Goal: Task Accomplishment & Management: Manage account settings

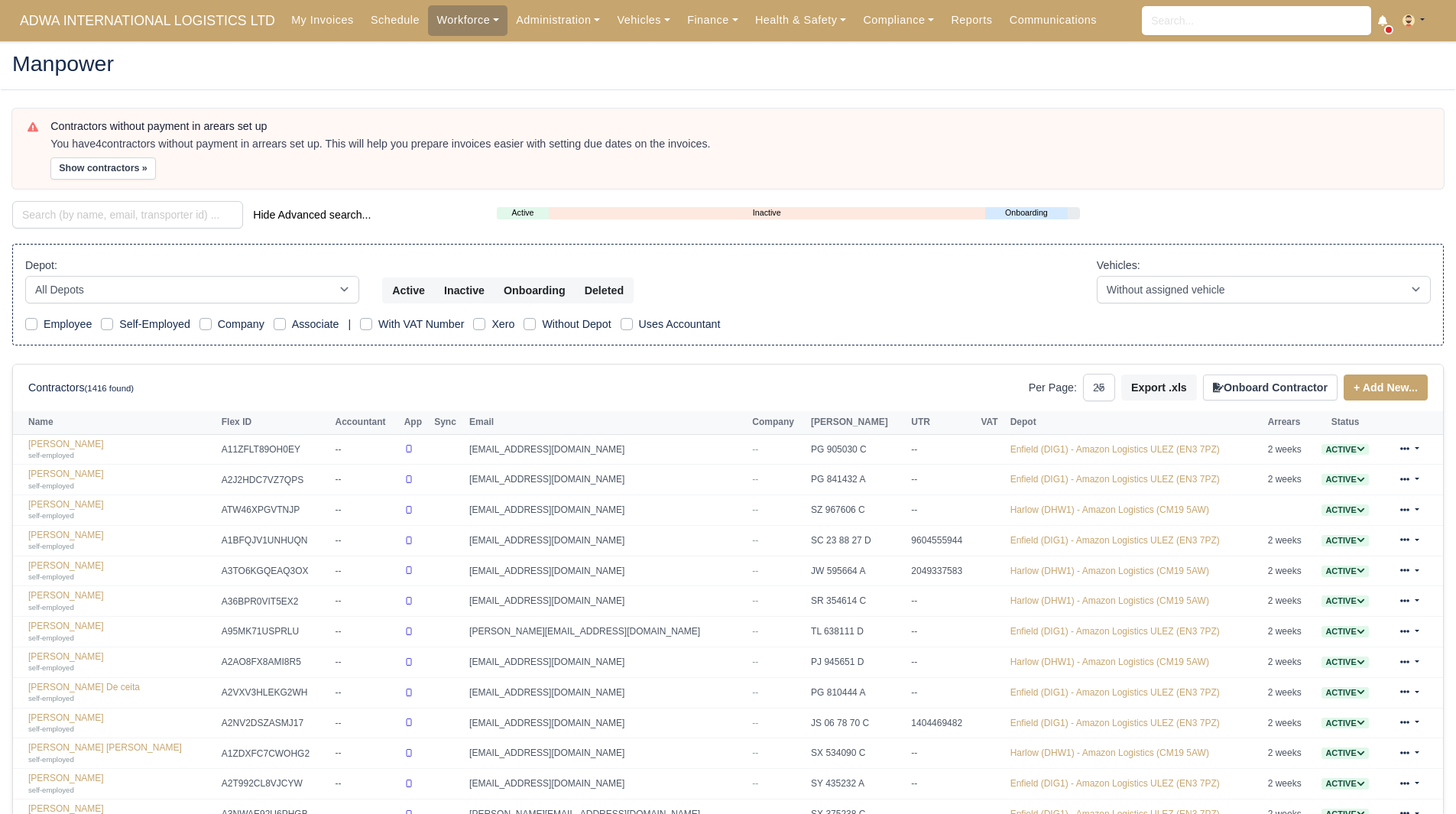
select select "25"
click at [105, 230] on div "Hide Advanced search..." at bounding box center [243, 216] width 484 height 31
click at [137, 220] on input "search" at bounding box center [128, 214] width 231 height 27
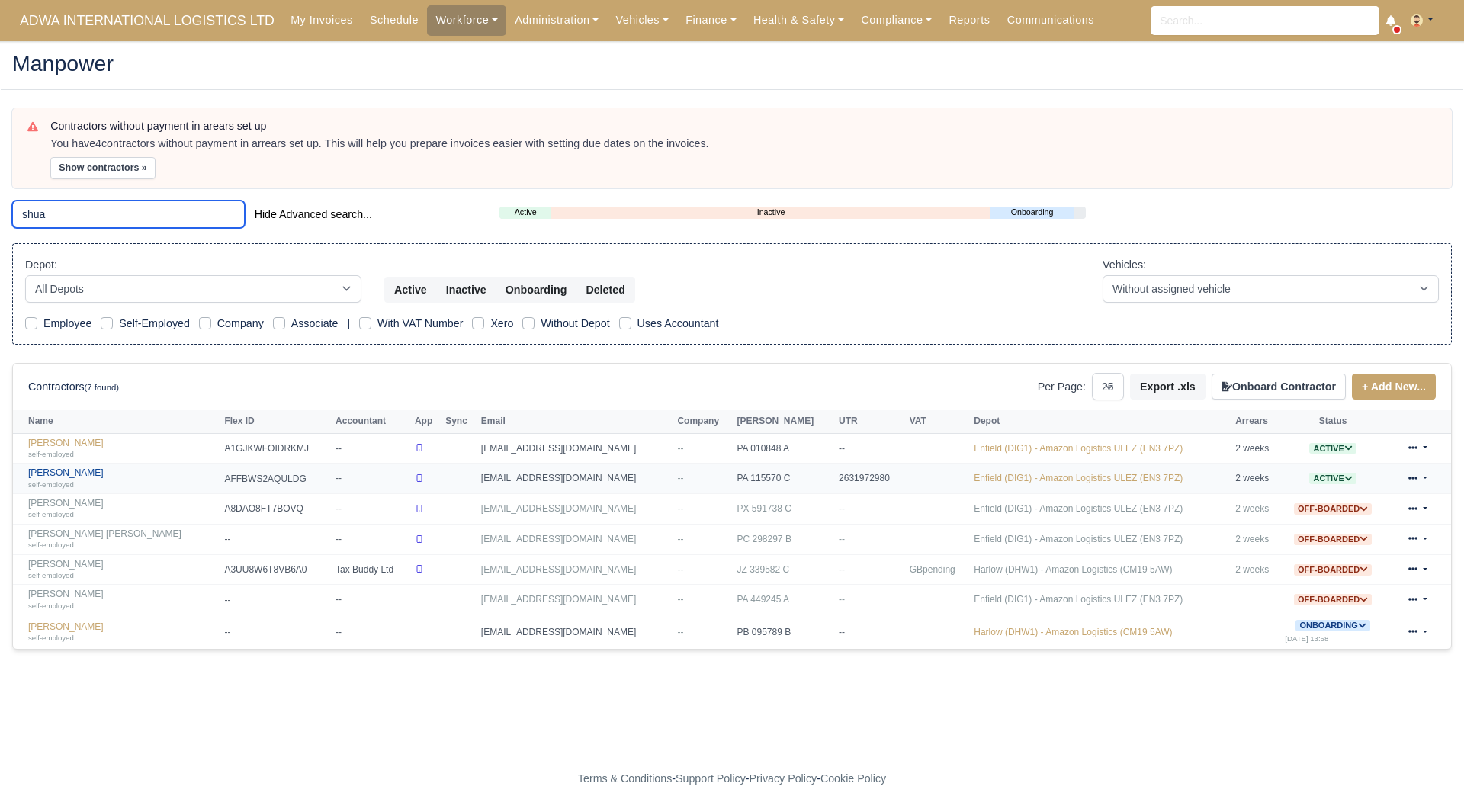
type input "shua"
click at [65, 476] on link "Shuaib Azam self-employed" at bounding box center [122, 478] width 188 height 22
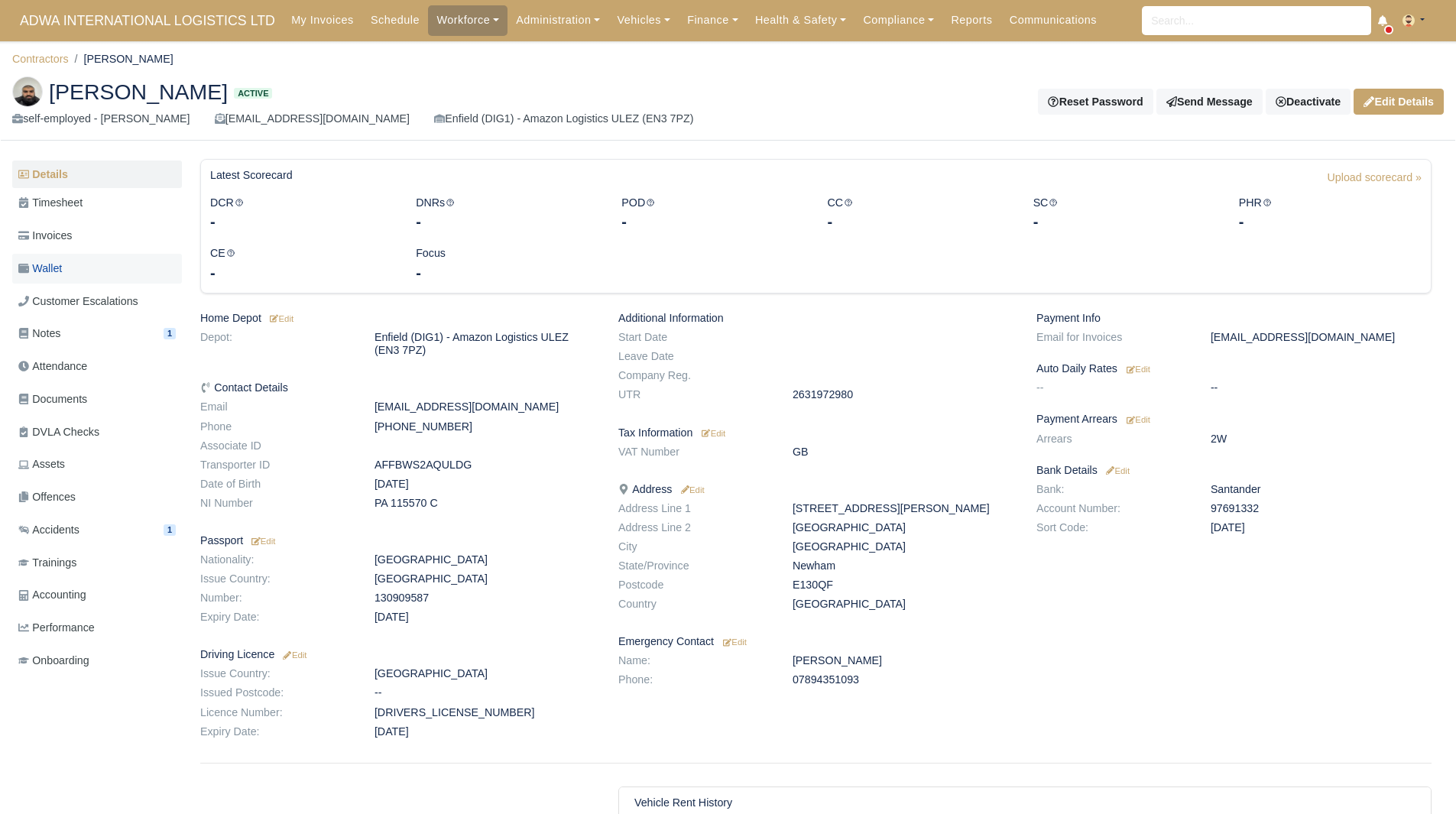
click at [79, 261] on link "Wallet" at bounding box center [97, 268] width 169 height 30
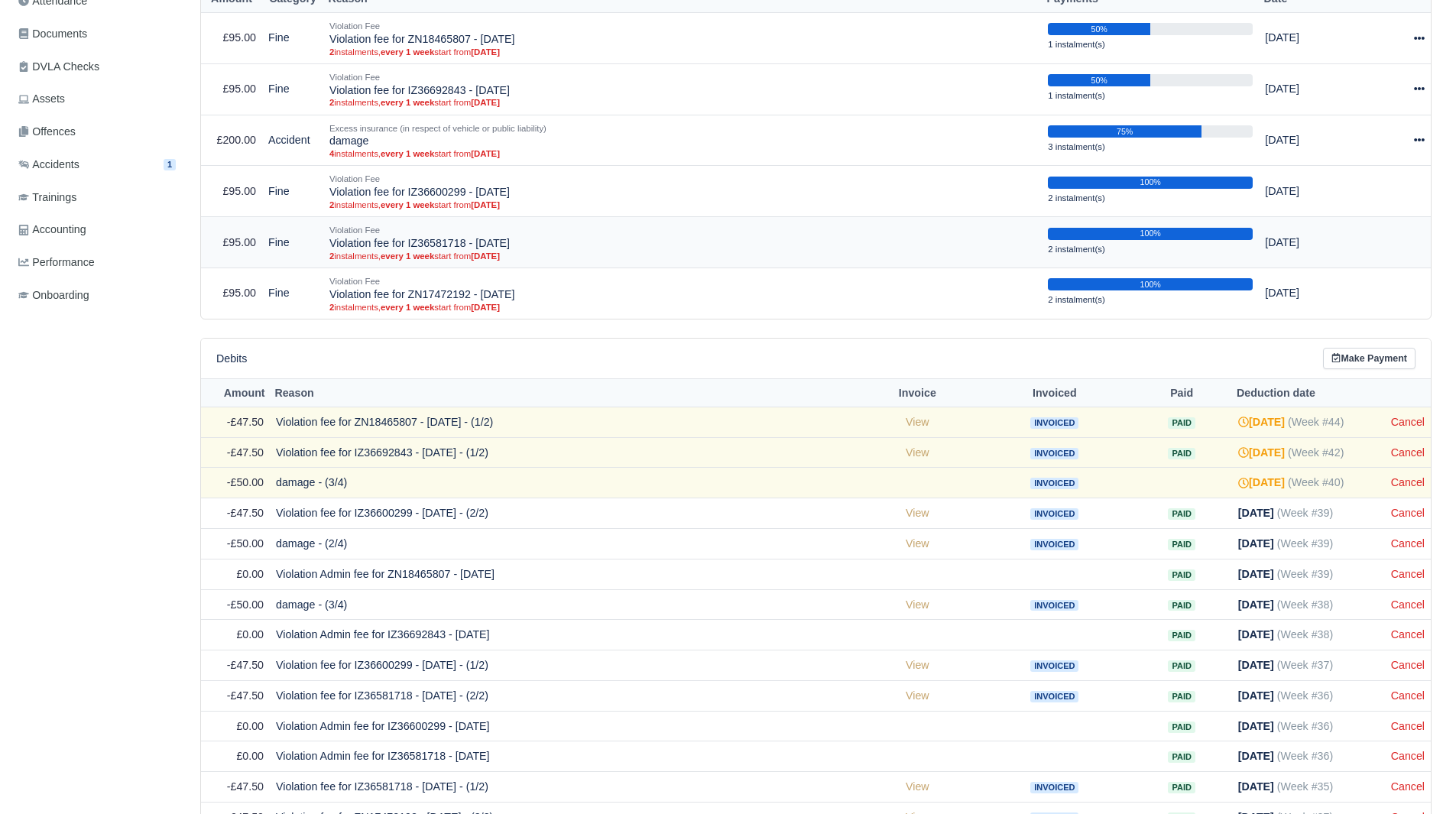
scroll to position [368, 0]
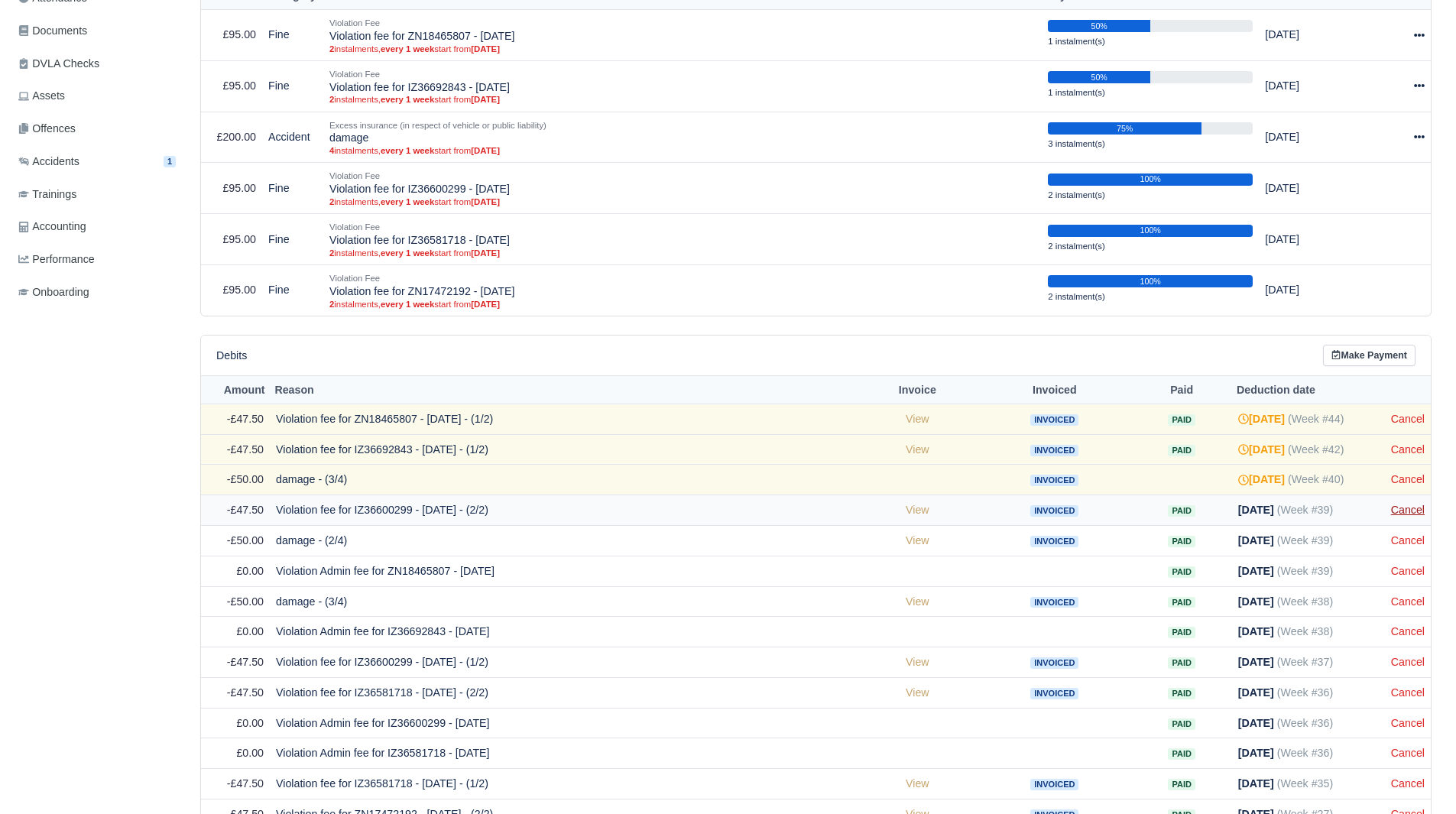
click at [1420, 509] on link "Cancel" at bounding box center [1408, 509] width 33 height 12
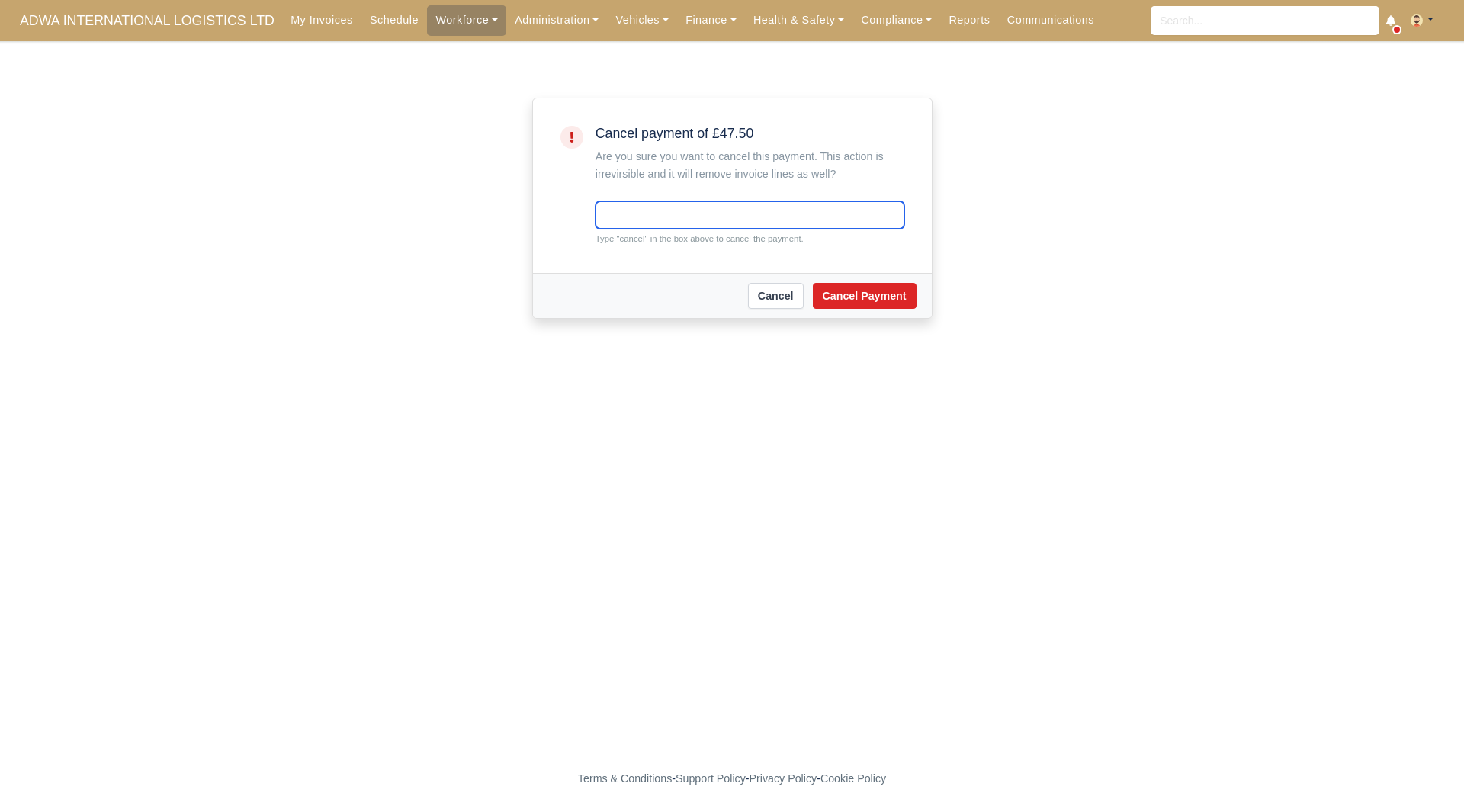
click at [628, 205] on input "text" at bounding box center [750, 215] width 309 height 27
type input "cancel"
click at [860, 295] on button "Cancel Payment" at bounding box center [864, 295] width 104 height 26
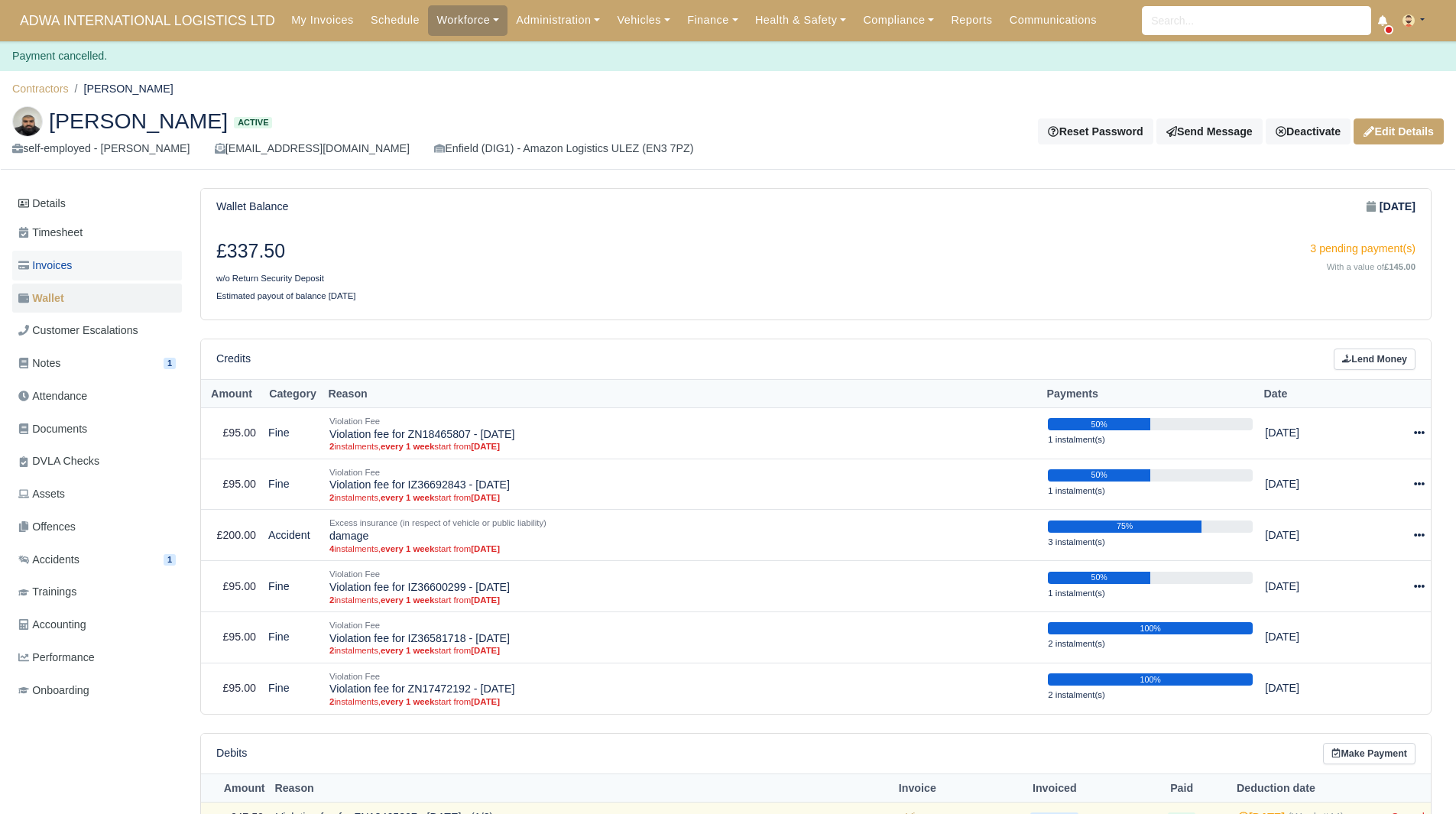
click at [80, 257] on link "Invoices" at bounding box center [97, 266] width 169 height 30
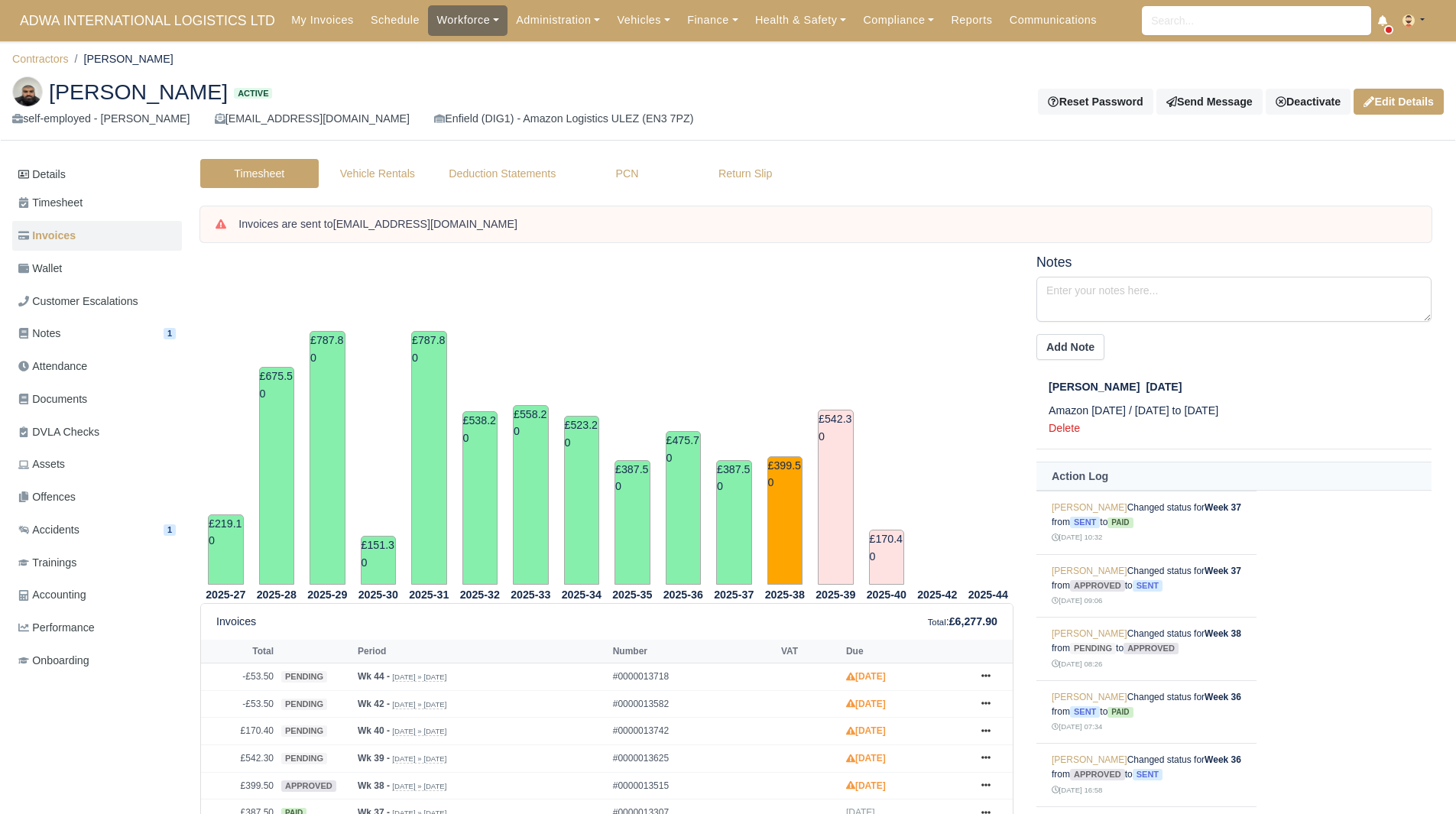
click at [441, 18] on link "Workforce" at bounding box center [468, 20] width 80 height 30
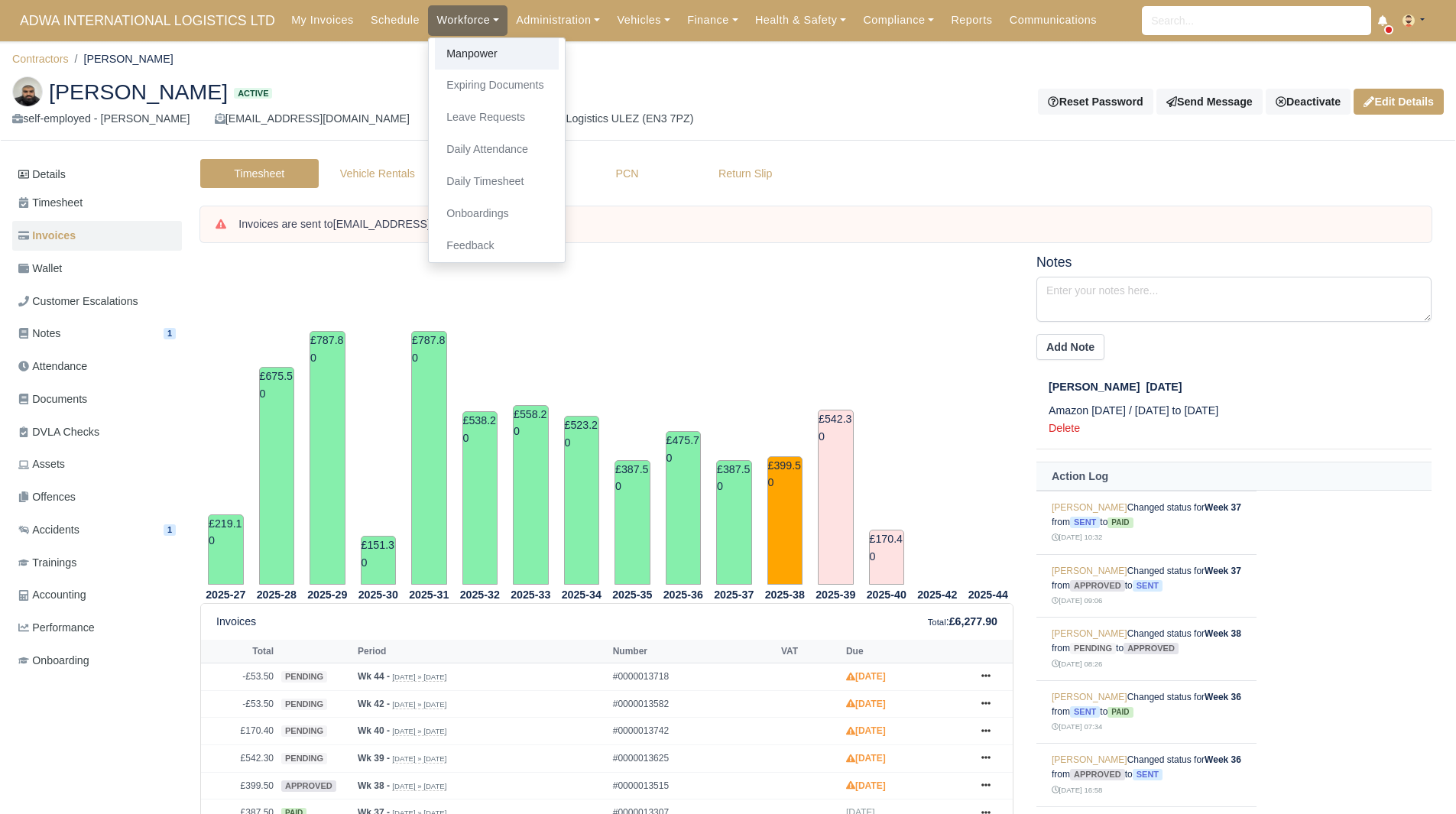
click at [457, 51] on link "Manpower" at bounding box center [497, 54] width 124 height 32
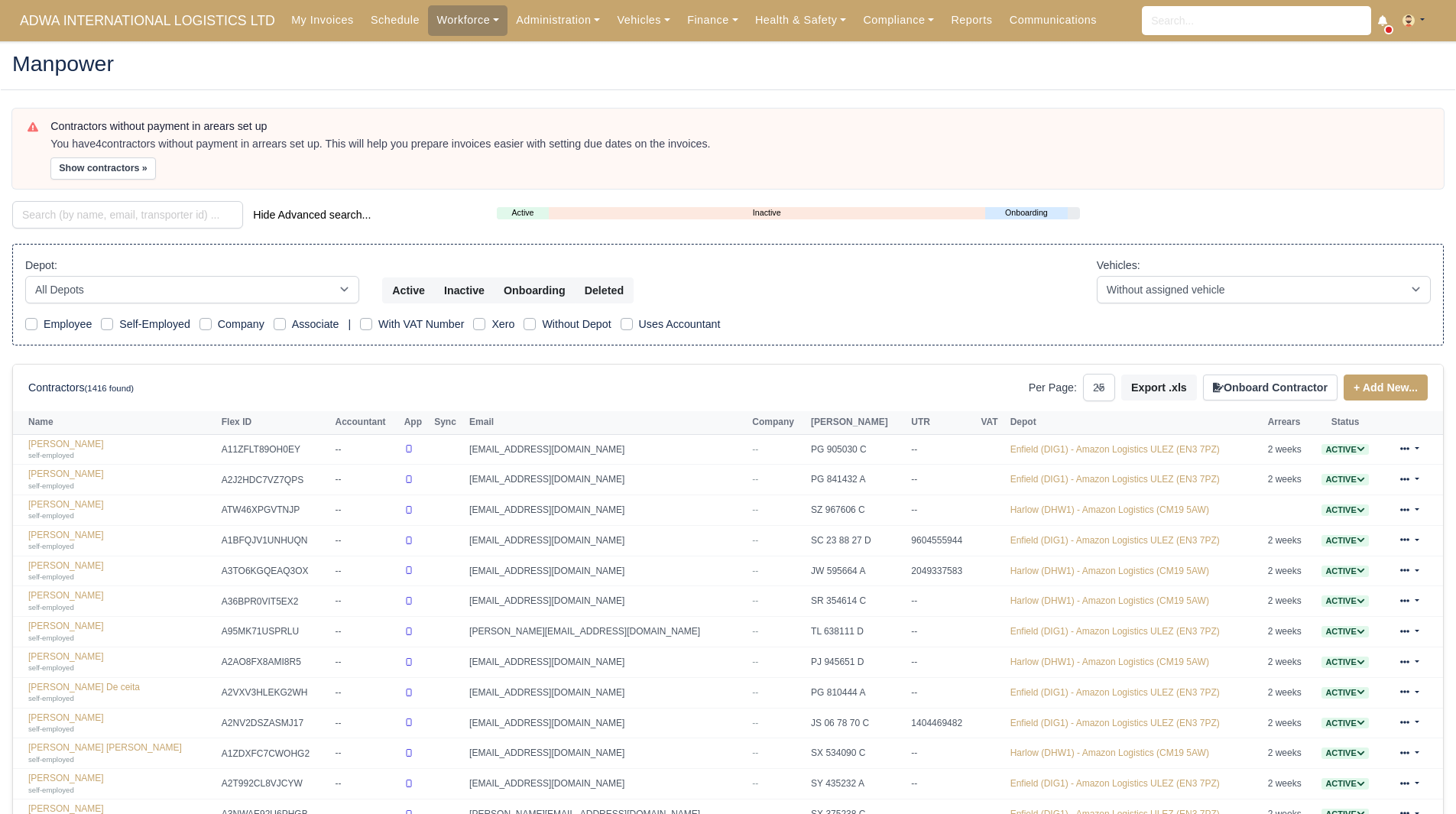
select select "25"
click at [139, 212] on input "search" at bounding box center [128, 214] width 231 height 27
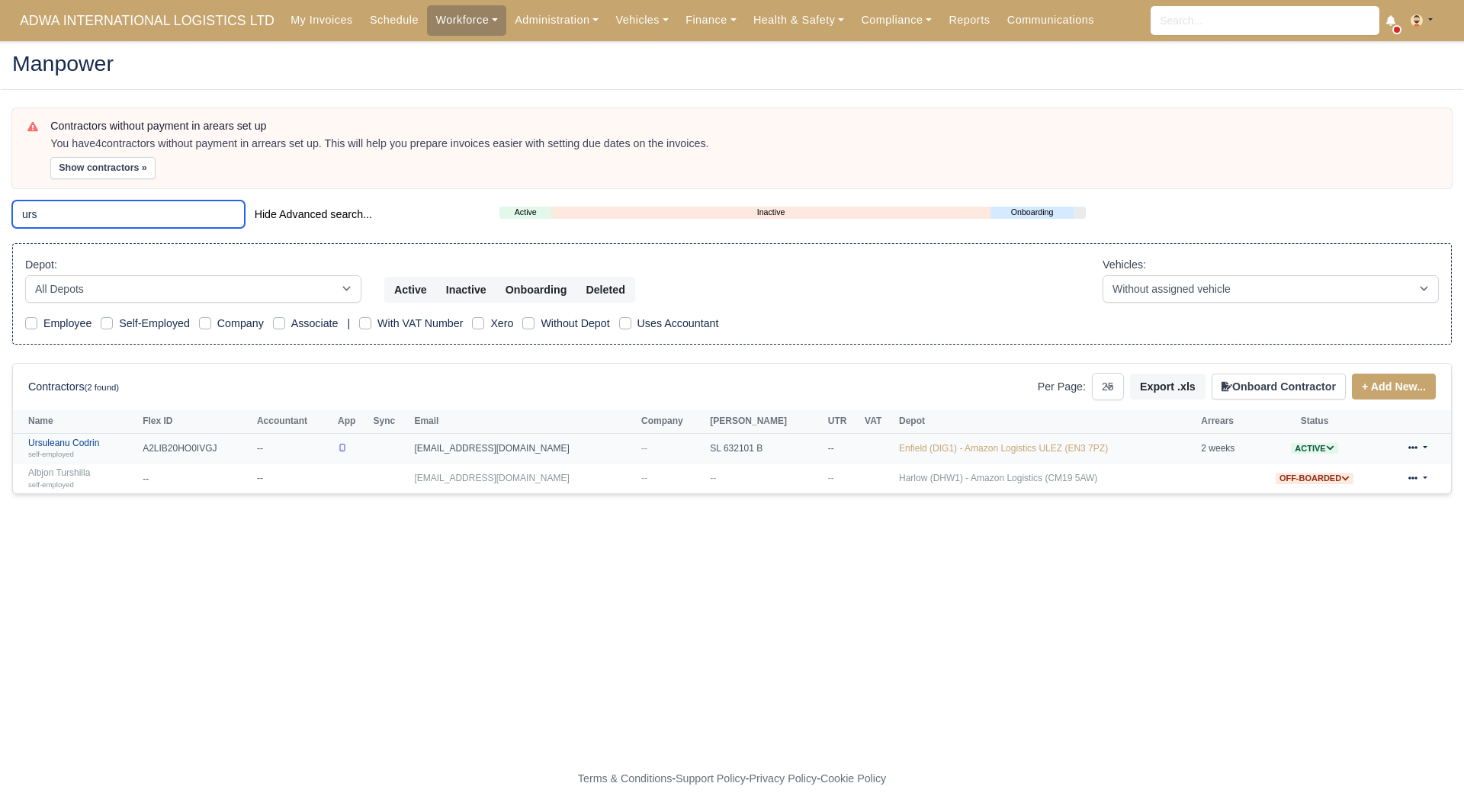
type input "urs"
click at [81, 439] on link "Ursuleanu Codrin self-employed" at bounding box center [81, 448] width 107 height 22
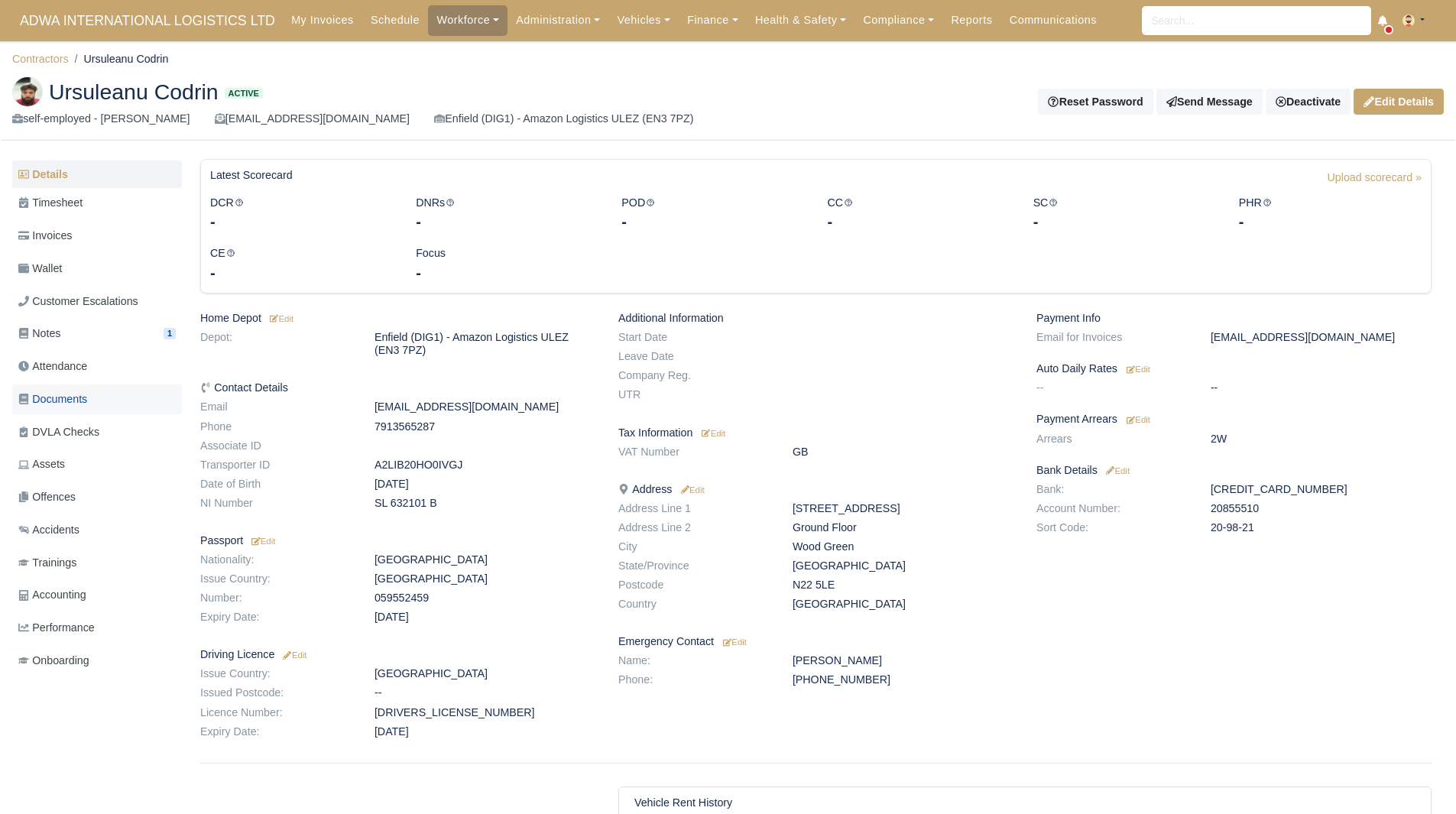
click at [96, 390] on link "Documents" at bounding box center [97, 400] width 169 height 30
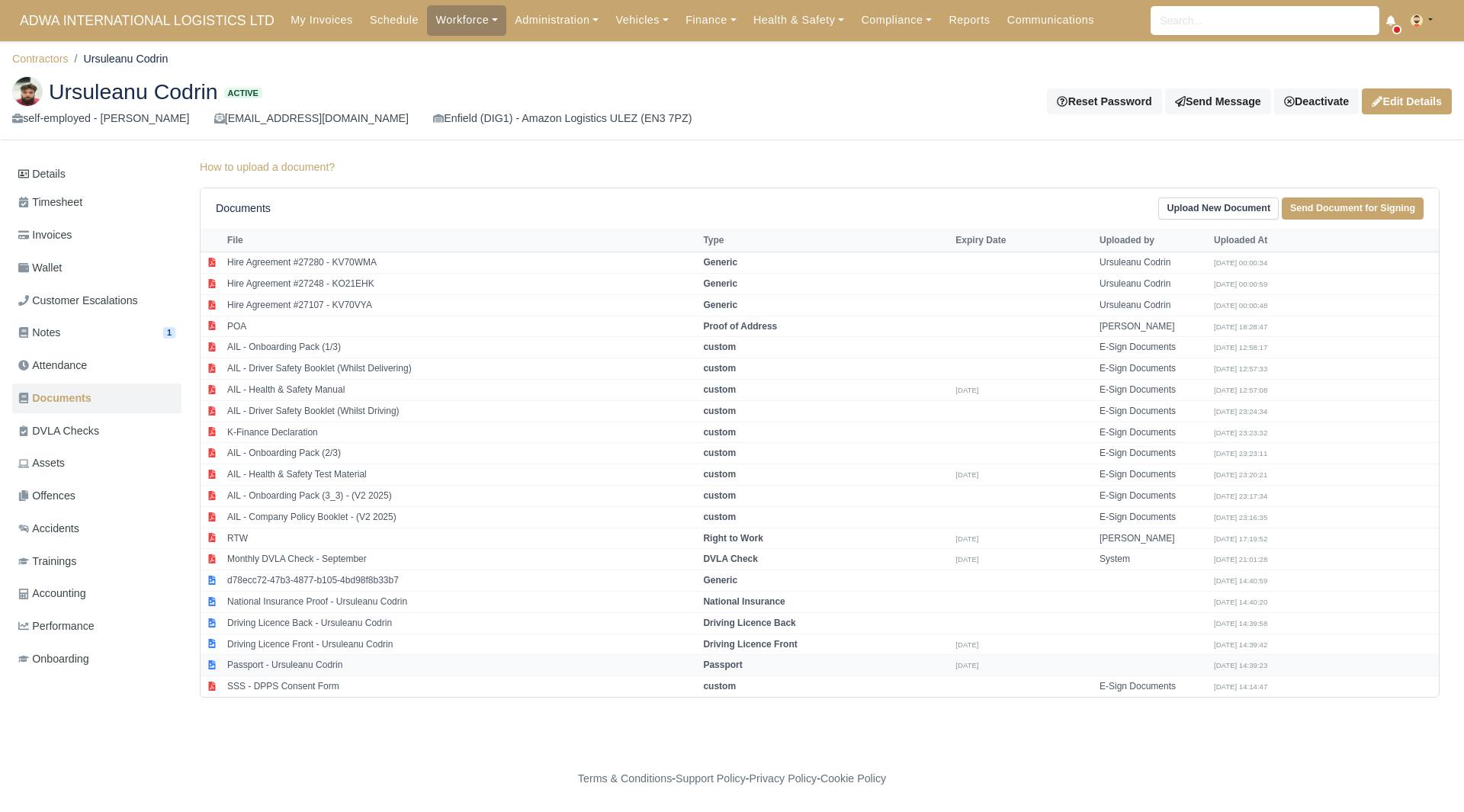
click at [301, 671] on td "Passport - Ursuleanu Codrin" at bounding box center [461, 665] width 476 height 22
select select "passport"
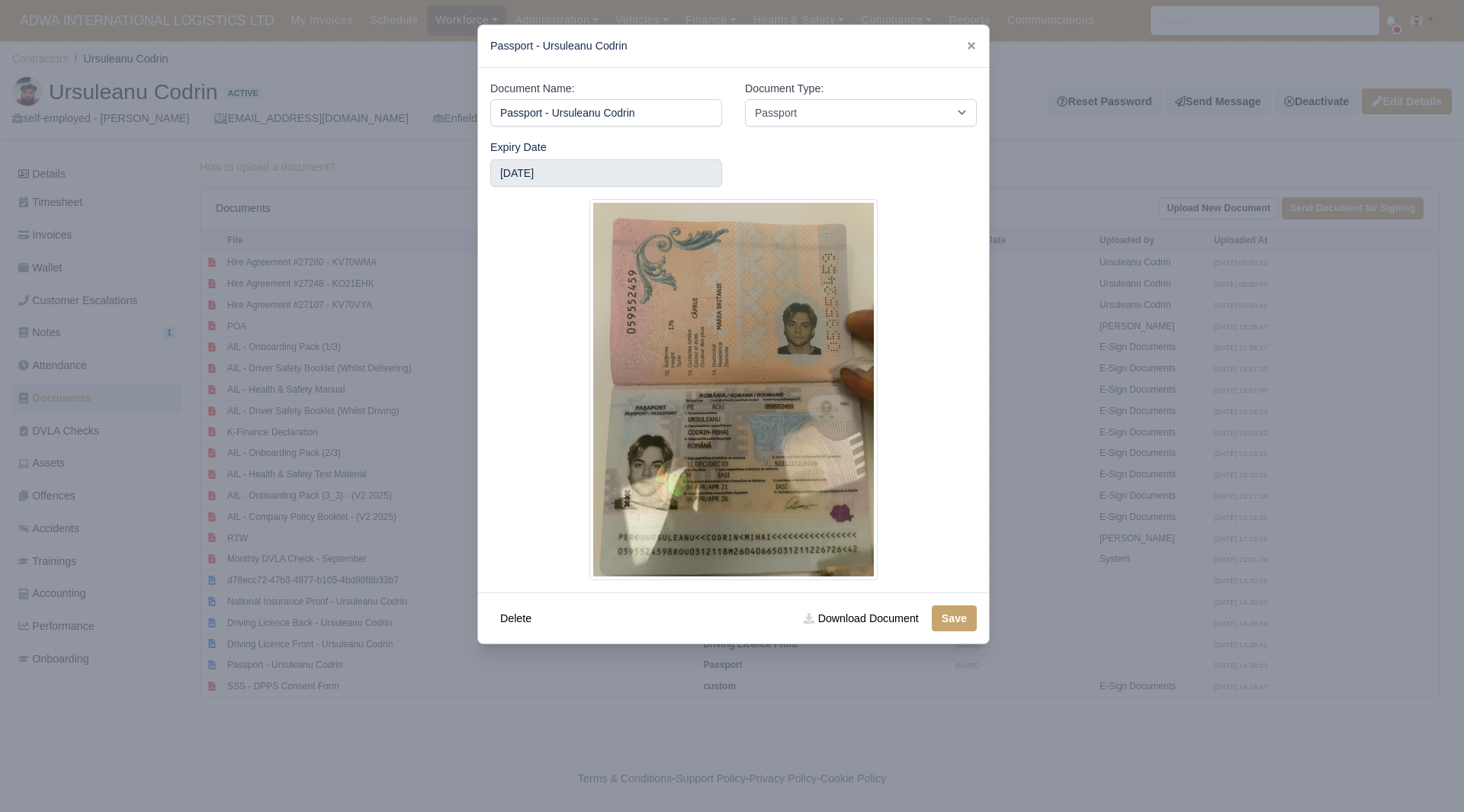
click at [1046, 458] on div at bounding box center [732, 406] width 1464 height 812
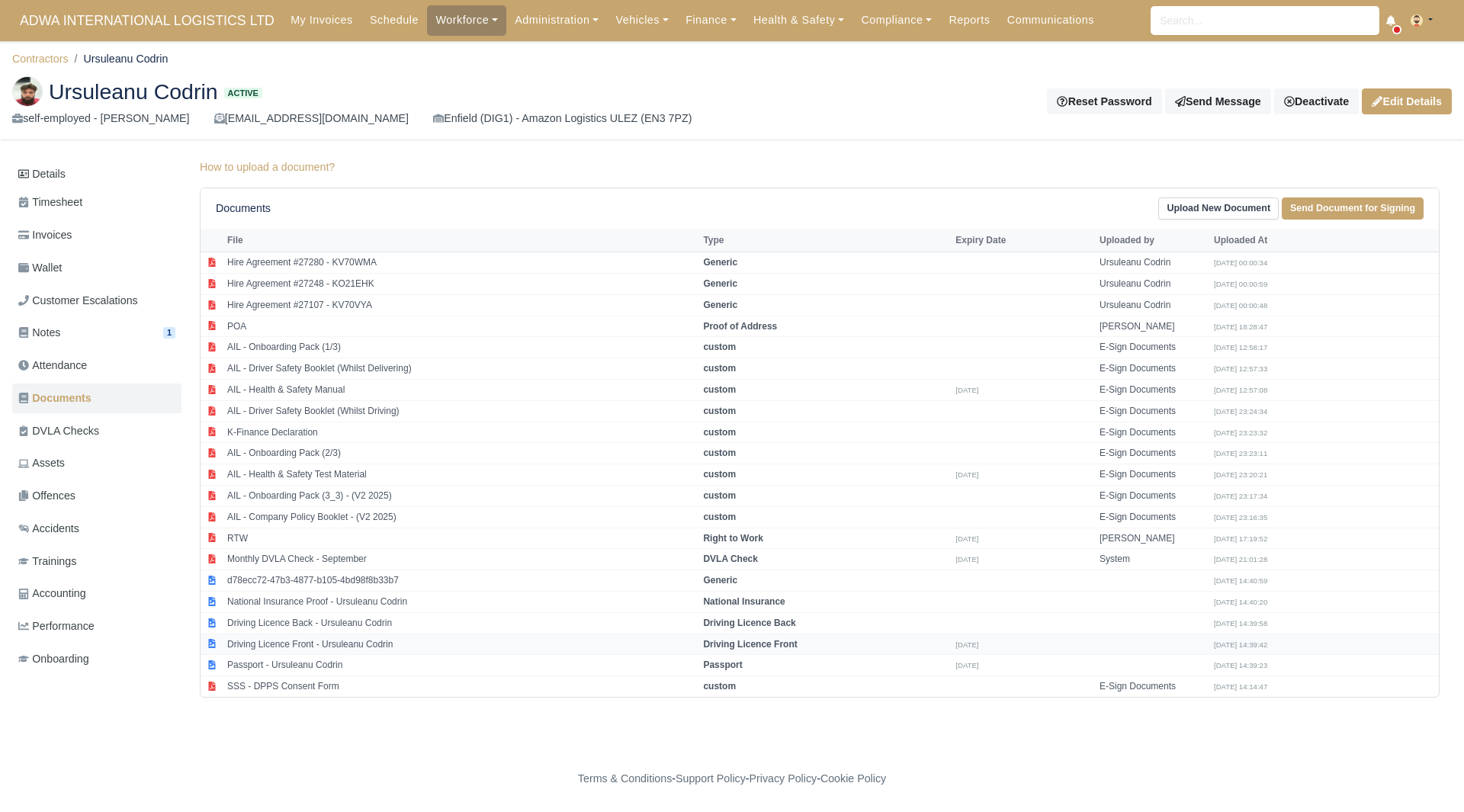
click at [333, 640] on td "Driving Licence Front - Ursuleanu Codrin" at bounding box center [461, 645] width 476 height 22
select select "driving-licence-front"
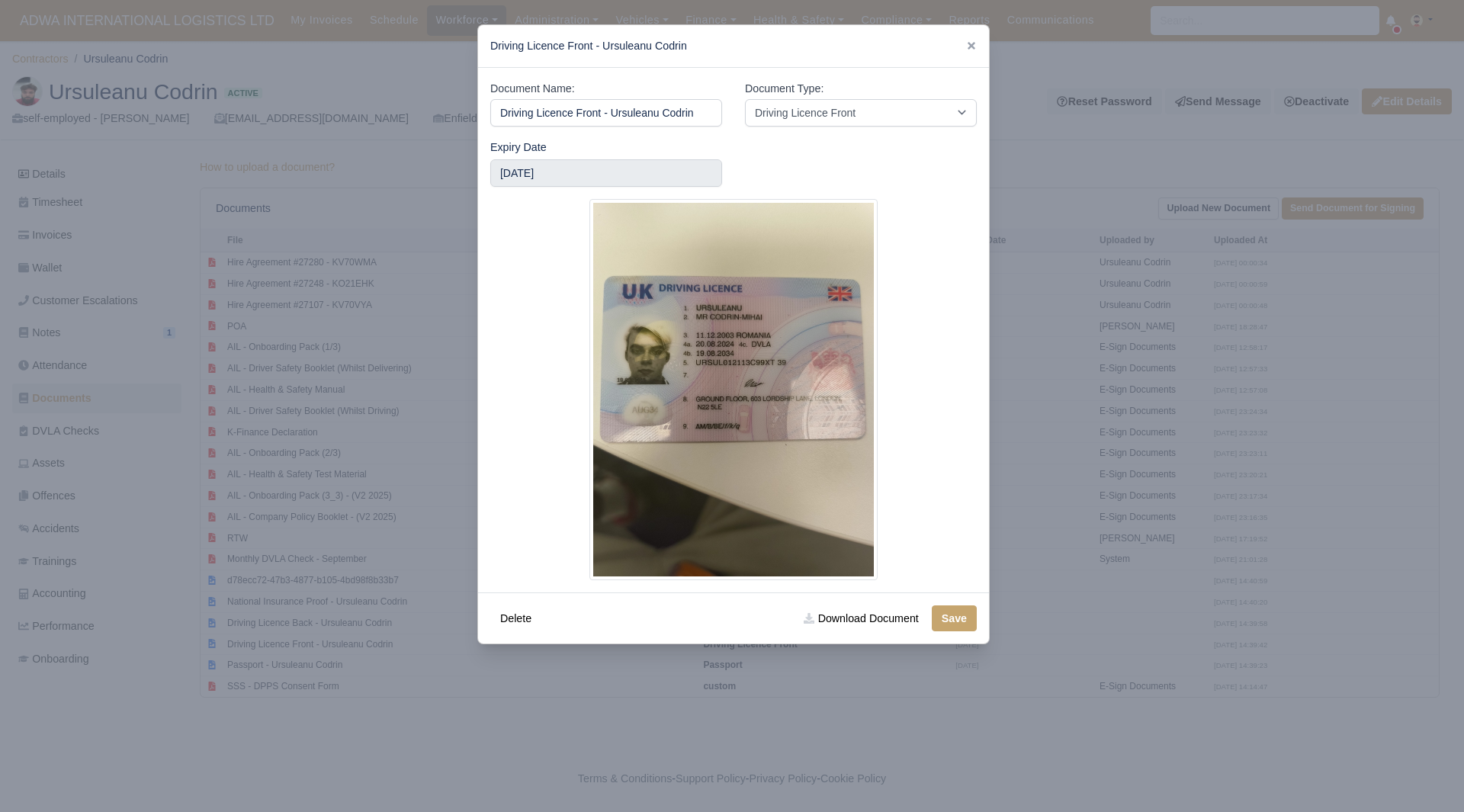
click at [1040, 539] on div at bounding box center [732, 406] width 1464 height 812
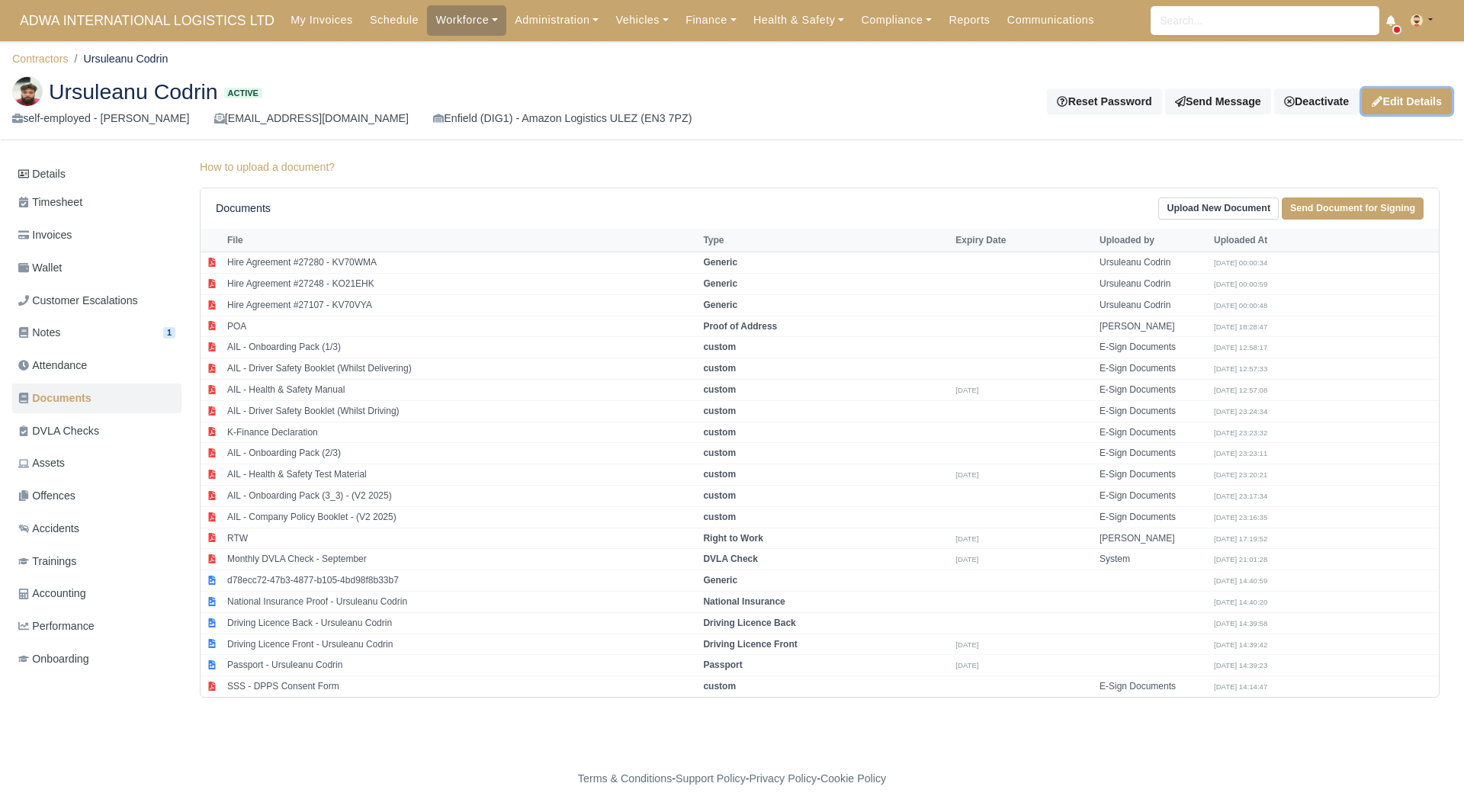
click at [1421, 103] on link "Edit Details" at bounding box center [1406, 101] width 90 height 26
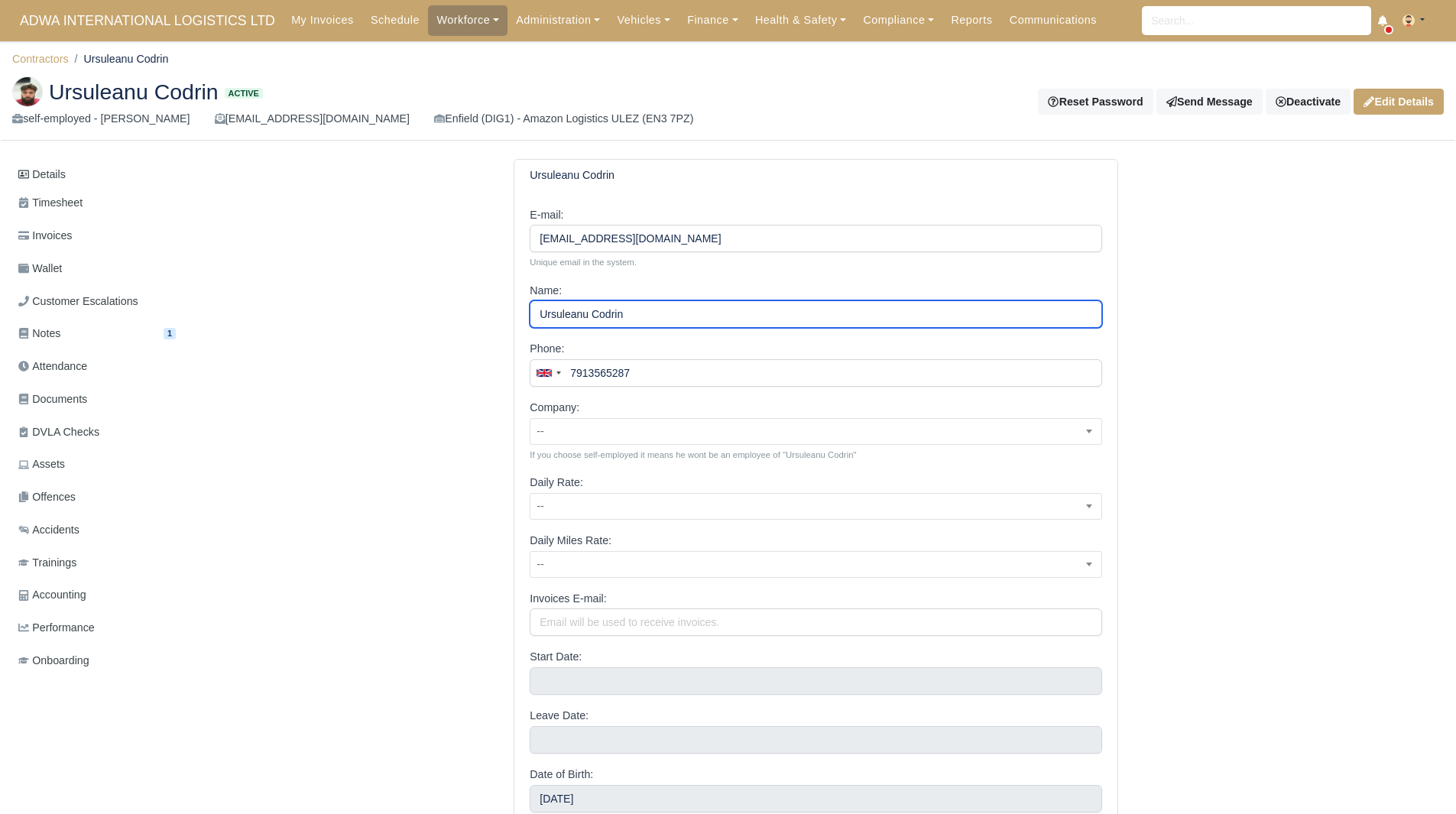
click at [610, 321] on input "Ursuleanu Codrin" at bounding box center [816, 314] width 572 height 27
click at [544, 315] on input "Ursuleanu" at bounding box center [816, 314] width 572 height 27
paste input "Codrin"
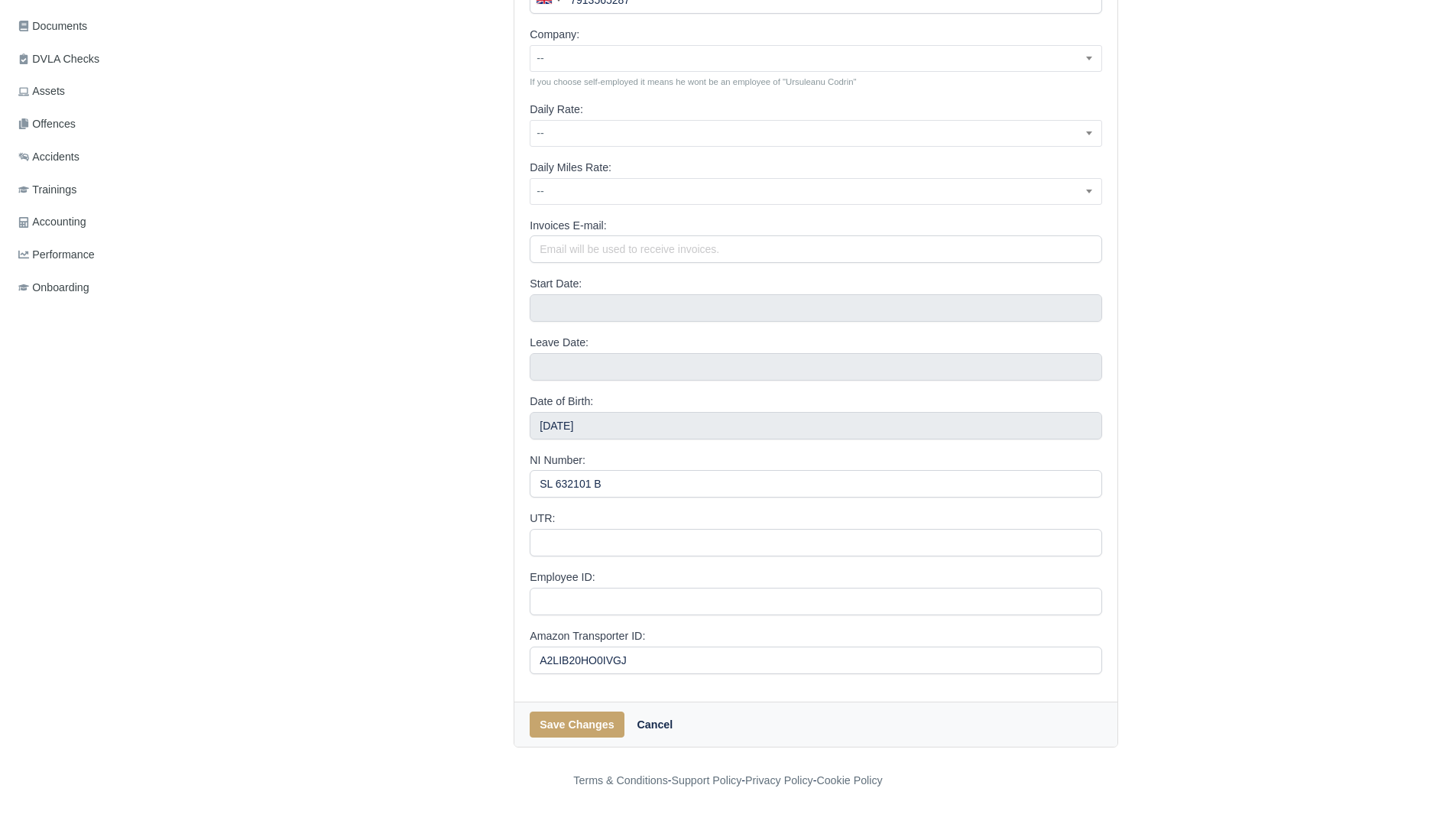
type input "[PERSON_NAME]"
click at [556, 726] on button "Save Changes" at bounding box center [576, 724] width 94 height 26
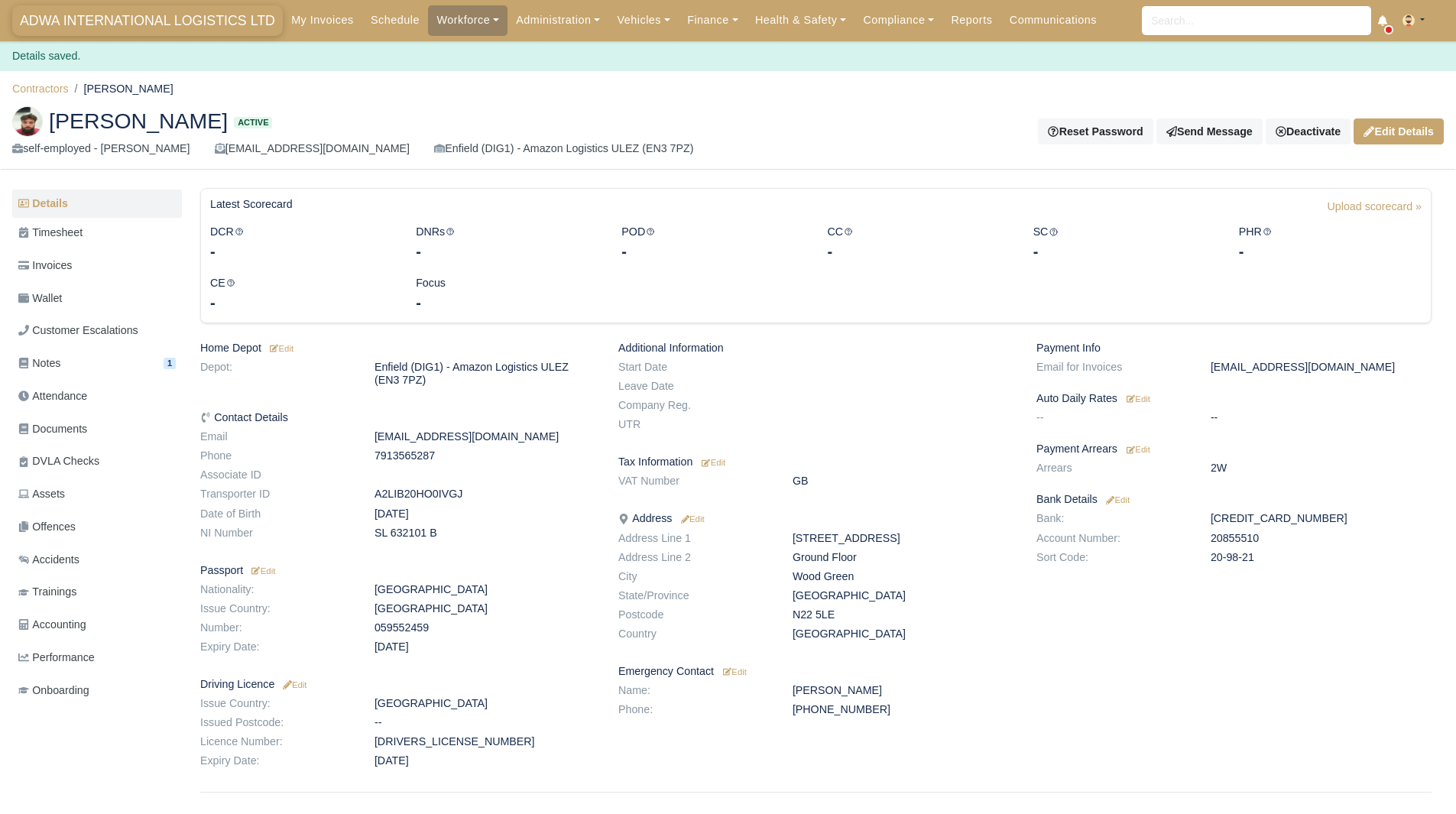
click at [228, 27] on span "ADWA INTERNATIONAL LOGISTICS LTD" at bounding box center [148, 20] width 271 height 31
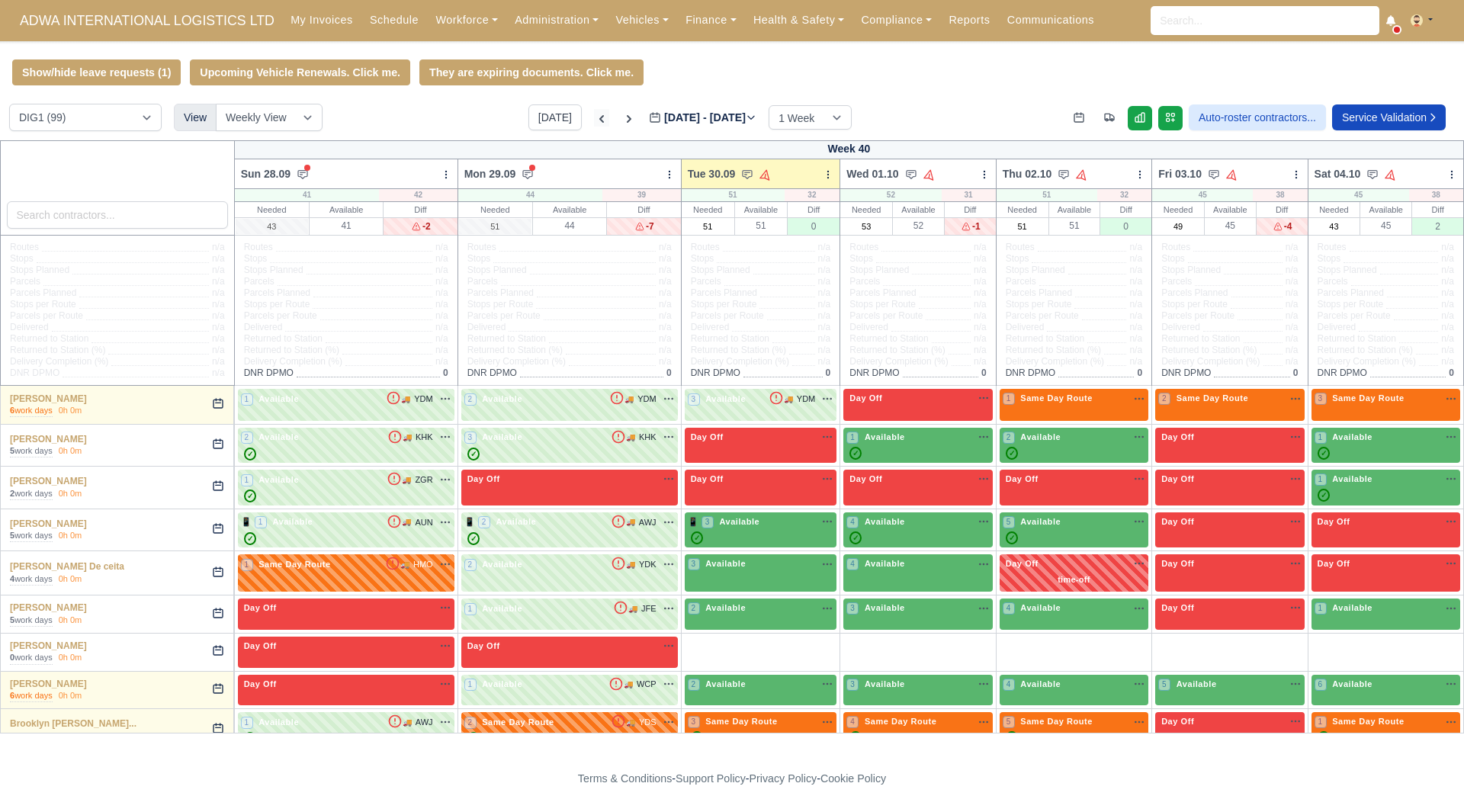
click at [594, 126] on icon at bounding box center [602, 118] width 15 height 15
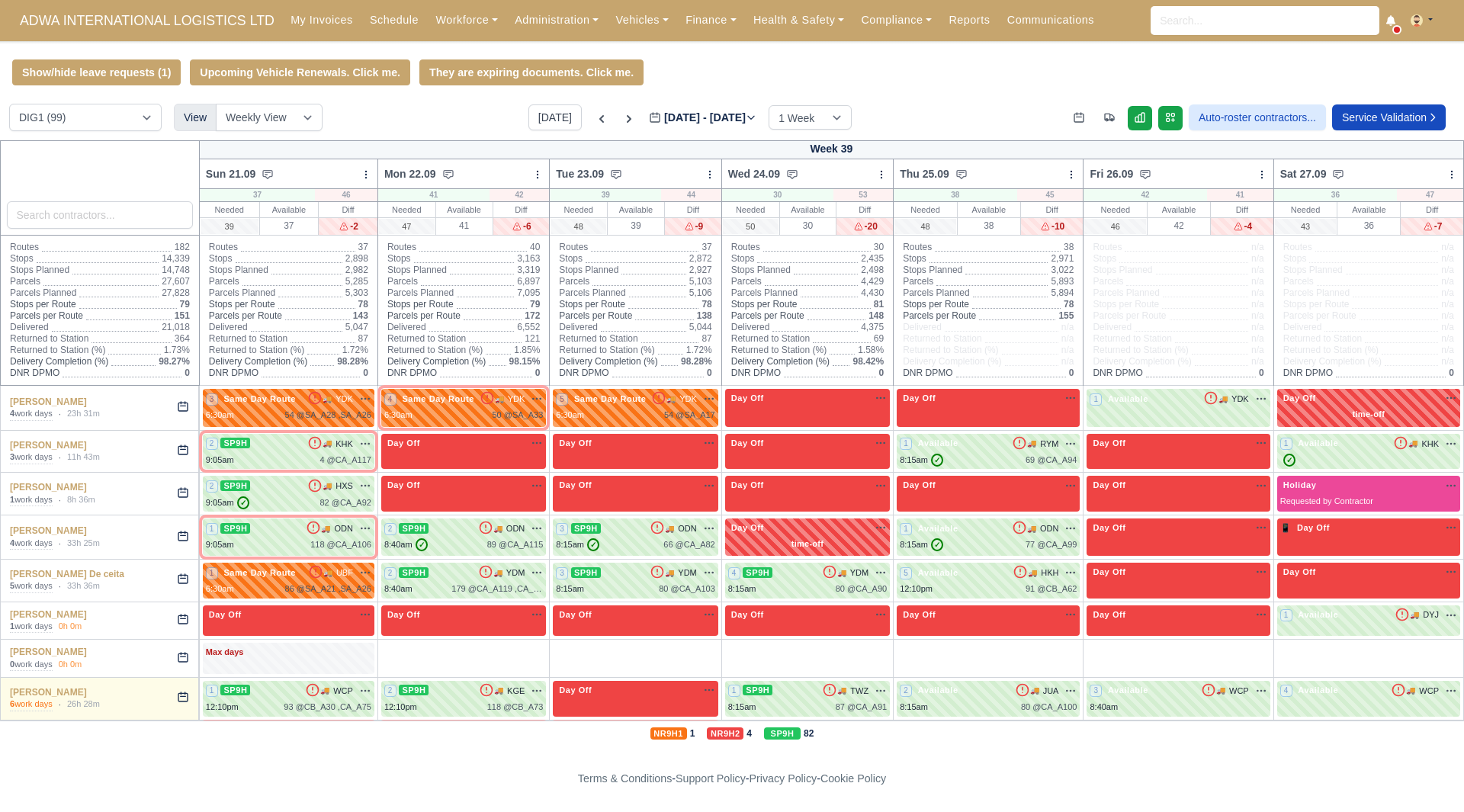
type input "[DATE]"
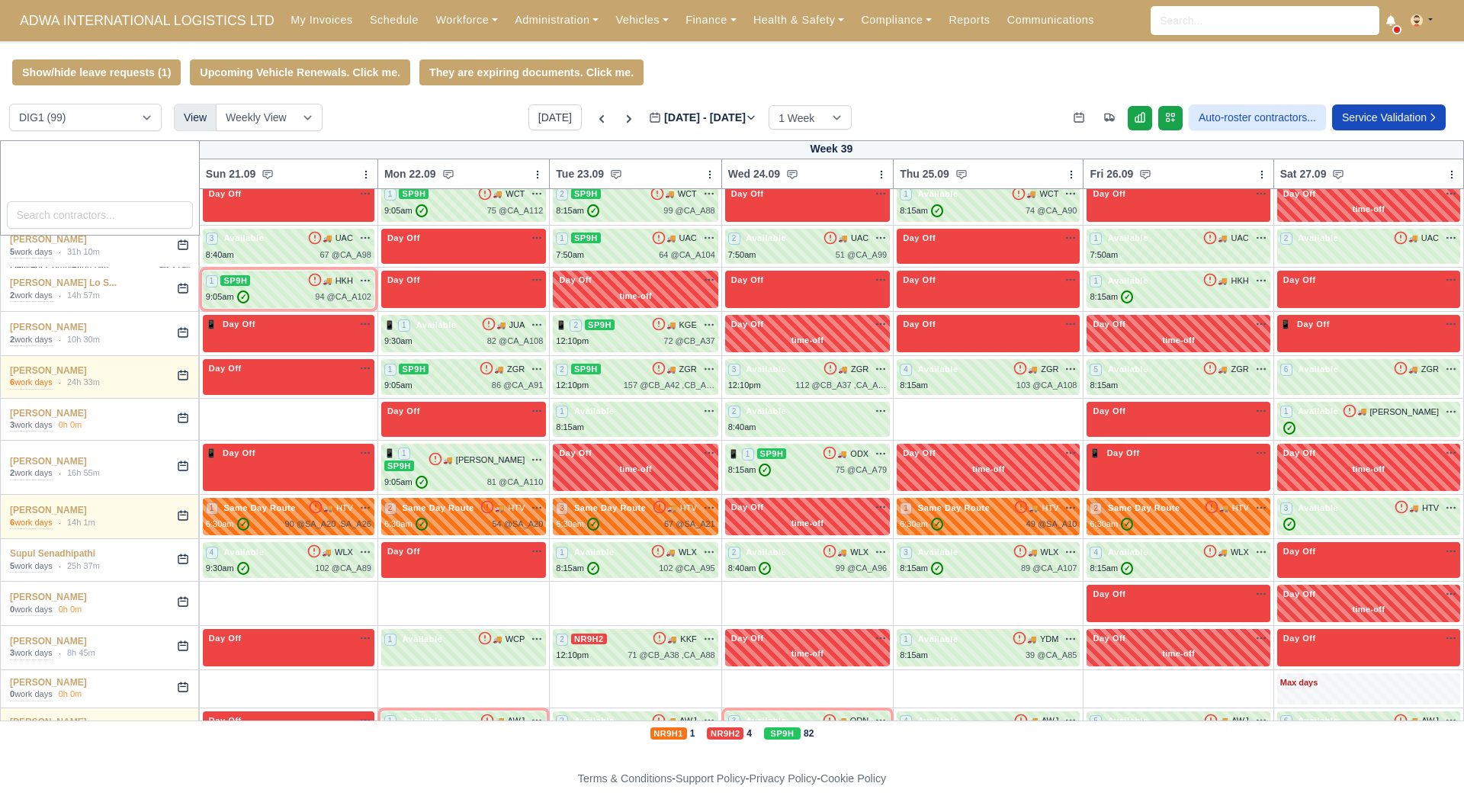
scroll to position [3248, 0]
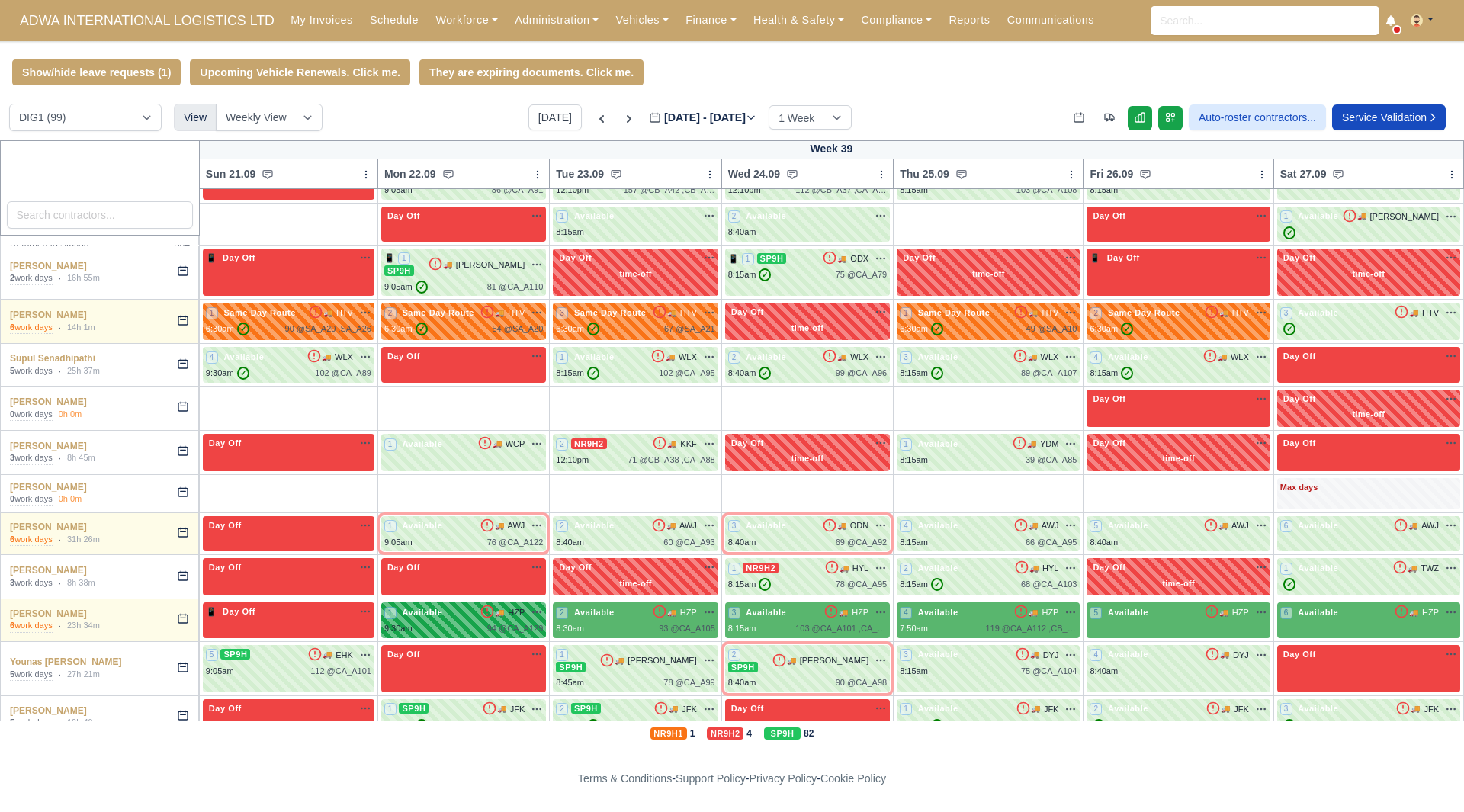
click at [495, 614] on icon at bounding box center [487, 611] width 15 height 15
select select "136026"
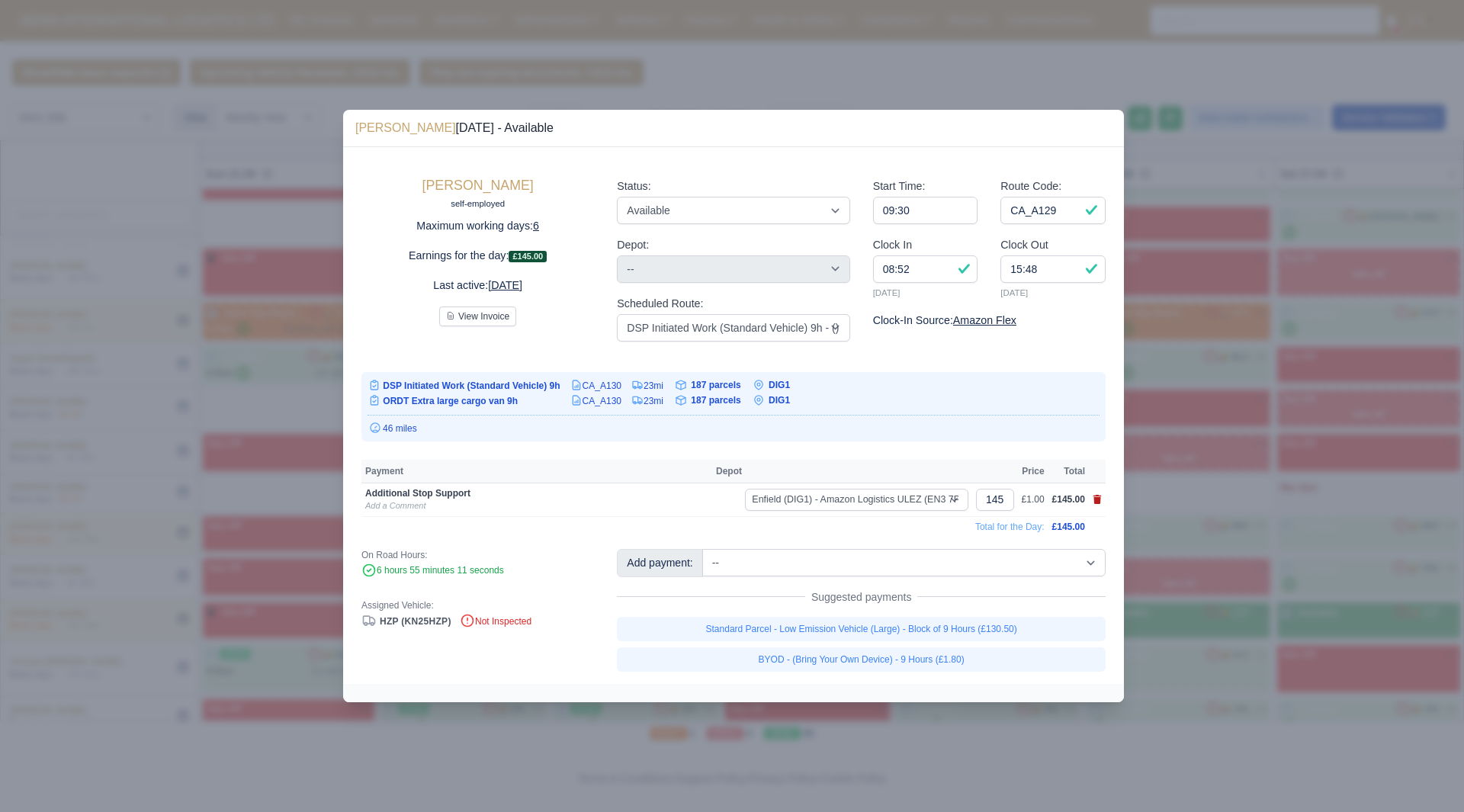
click at [1098, 496] on icon at bounding box center [1097, 499] width 8 height 9
select select
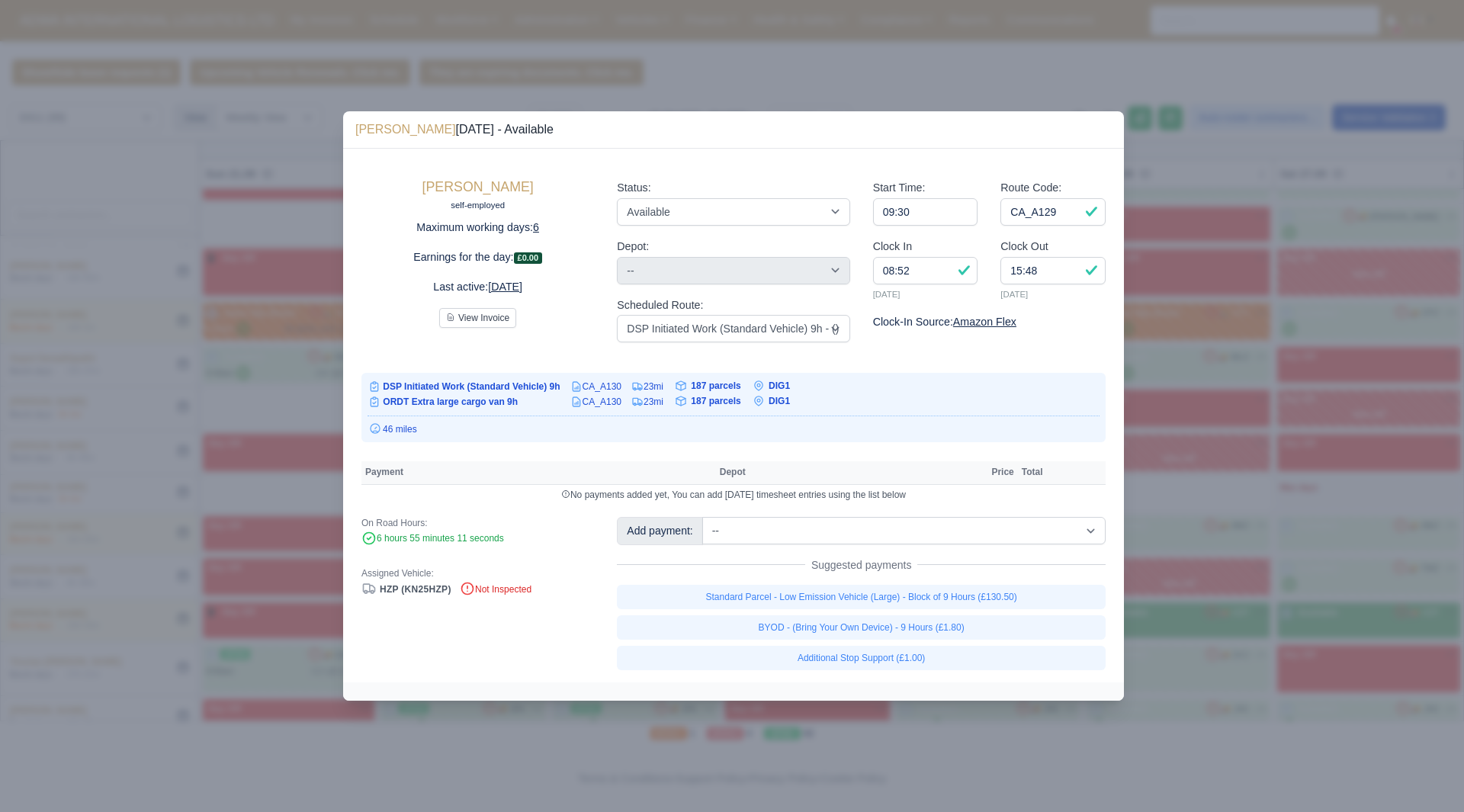
click at [1185, 539] on div at bounding box center [732, 406] width 1464 height 812
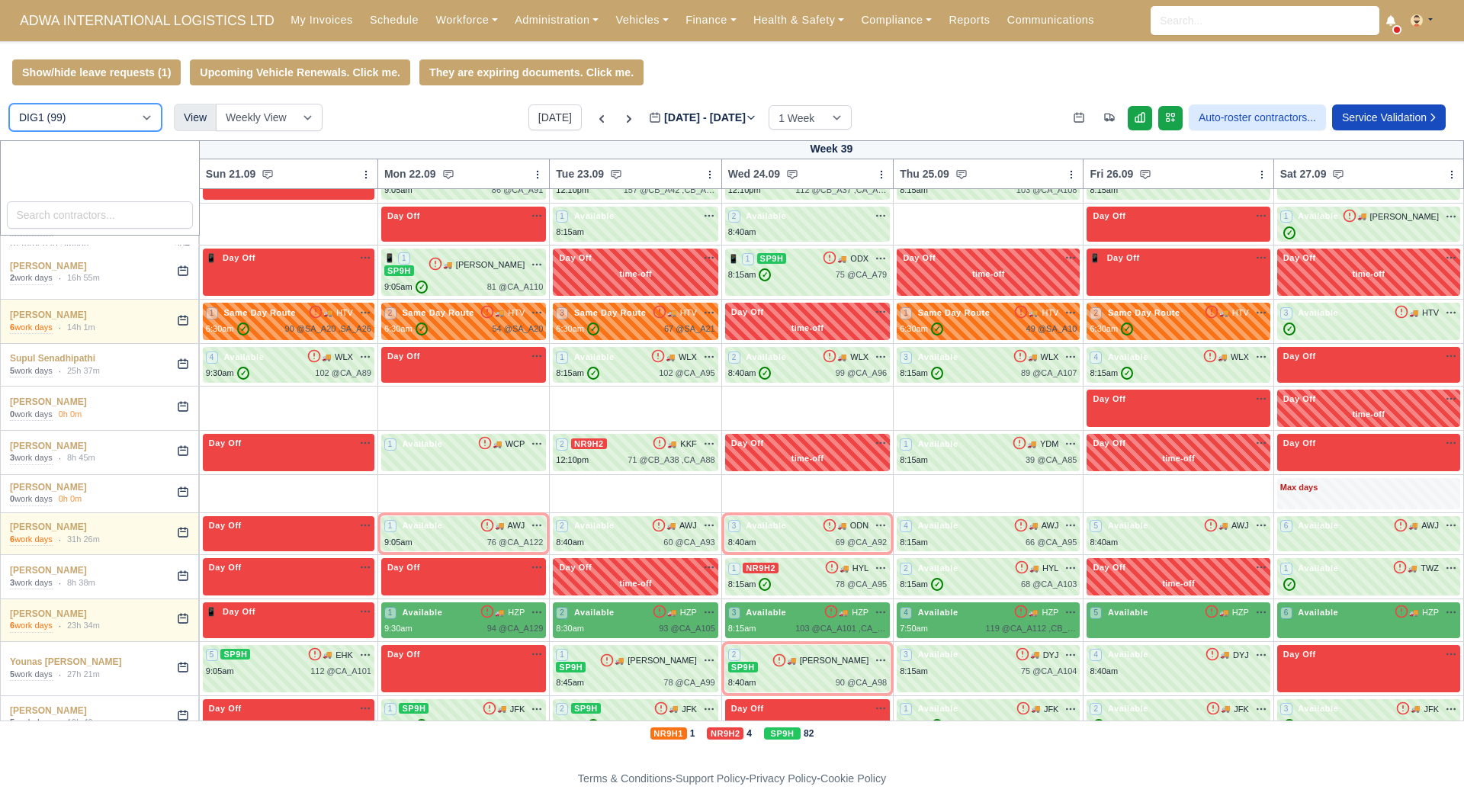
click at [118, 123] on select "DIG1 (99) DHW1 (56)" at bounding box center [85, 117] width 152 height 27
select select "2"
click at [9, 106] on select "DIG1 (99) DHW1 (56)" at bounding box center [85, 117] width 152 height 27
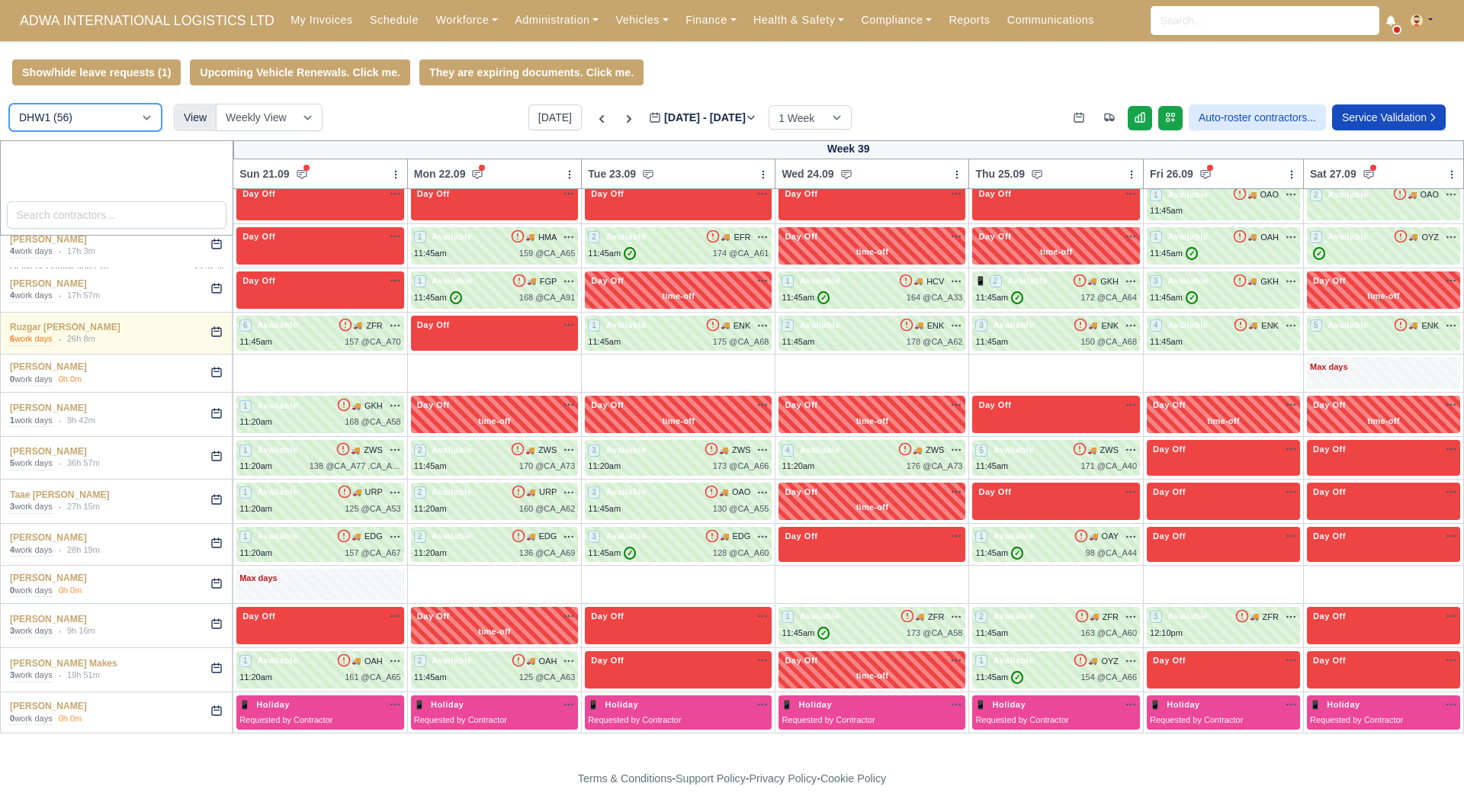
scroll to position [1466, 0]
click at [339, 591] on div "Max days" at bounding box center [320, 584] width 167 height 31
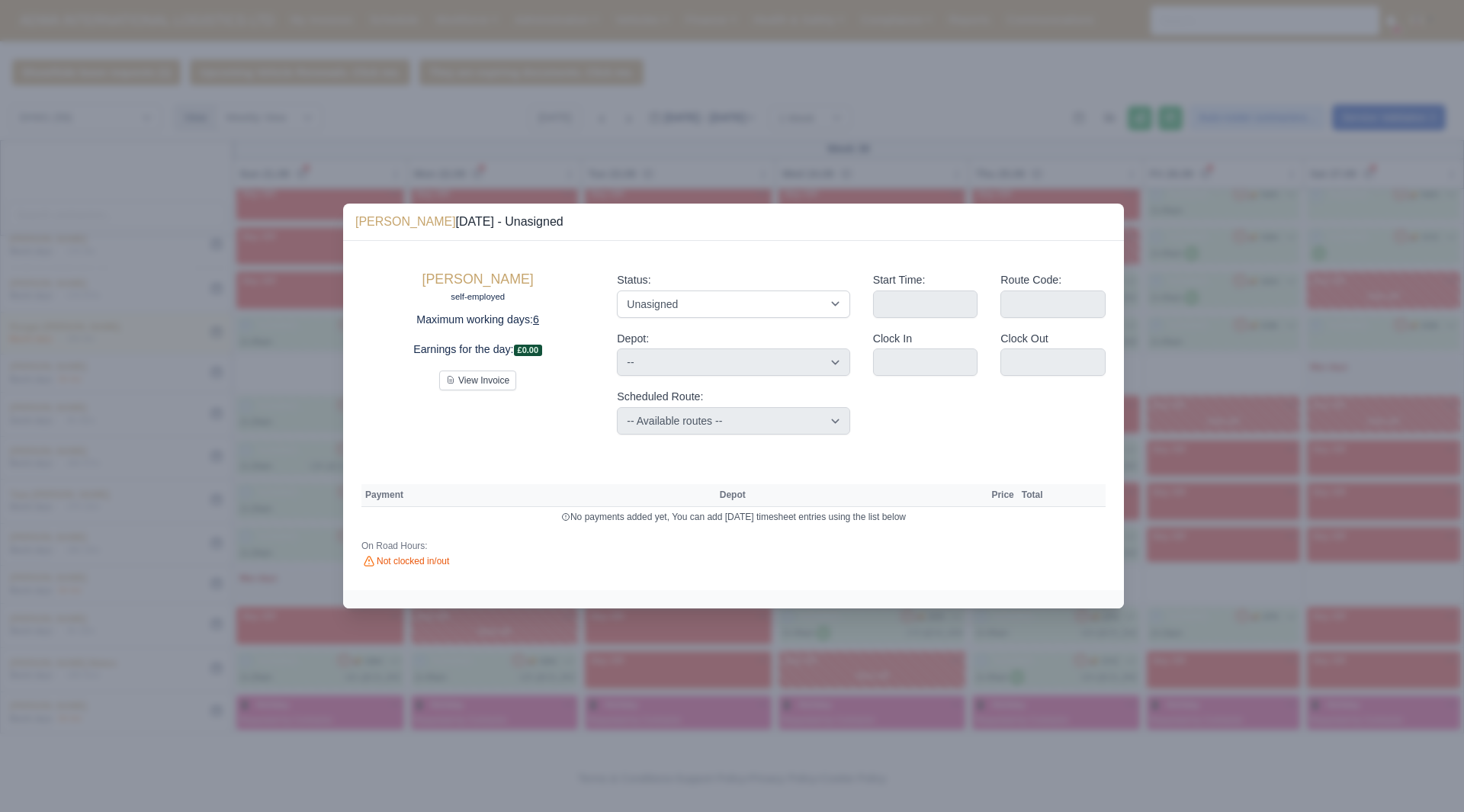
click at [835, 289] on div "Status: Available Day Off Stand By Holiday Other Depot In Office OSM Ridealong …" at bounding box center [732, 295] width 233 height 46
click at [818, 301] on select "Available Day Off Stand By Holiday Other Depot In Office OSM Ridealong Nursery …" at bounding box center [732, 304] width 233 height 27
select select "Day Off"
click at [616, 291] on select "Available Day Off Stand By Holiday Other Depot In Office OSM Ridealong Nursery …" at bounding box center [732, 304] width 233 height 27
select select
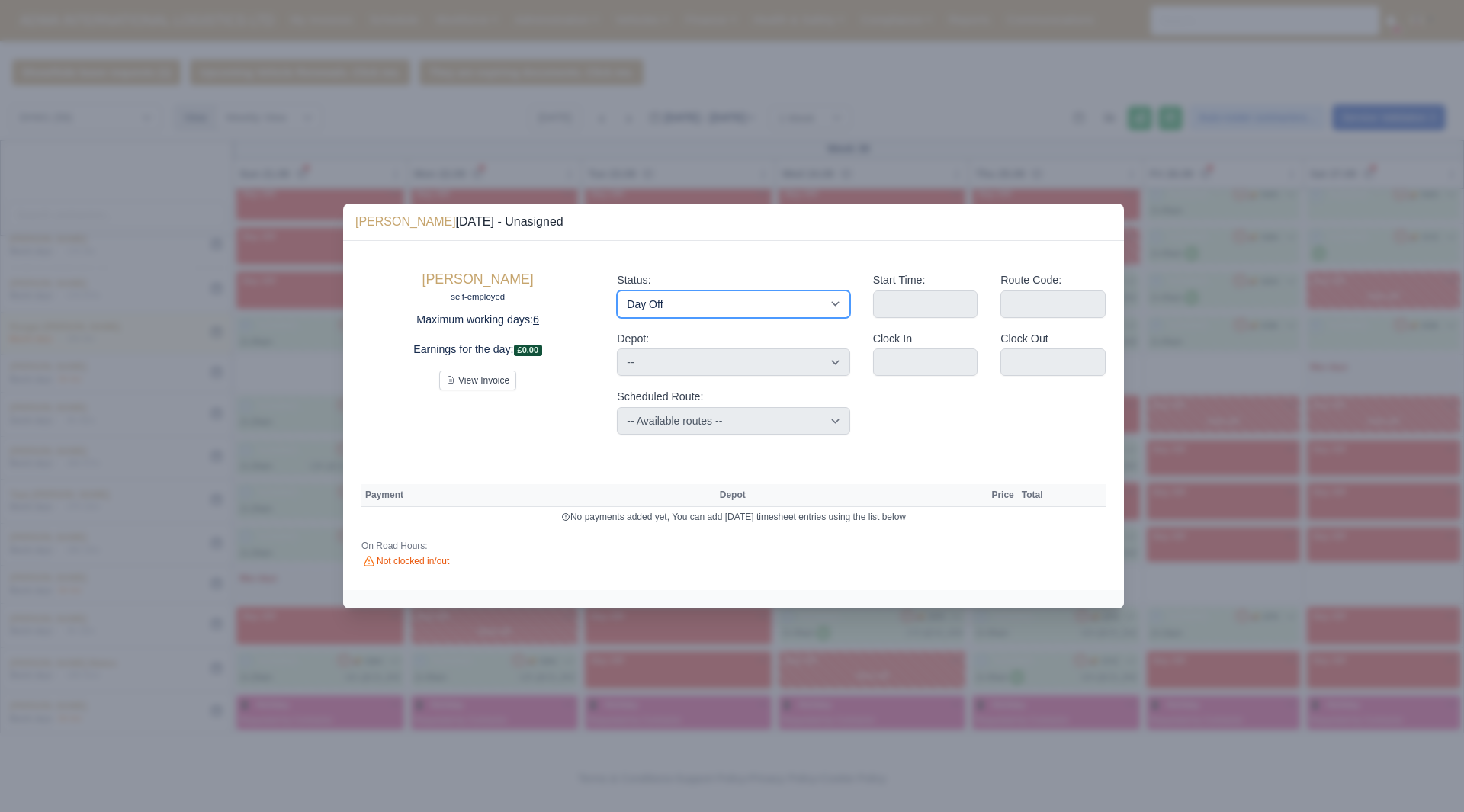
select select "na"
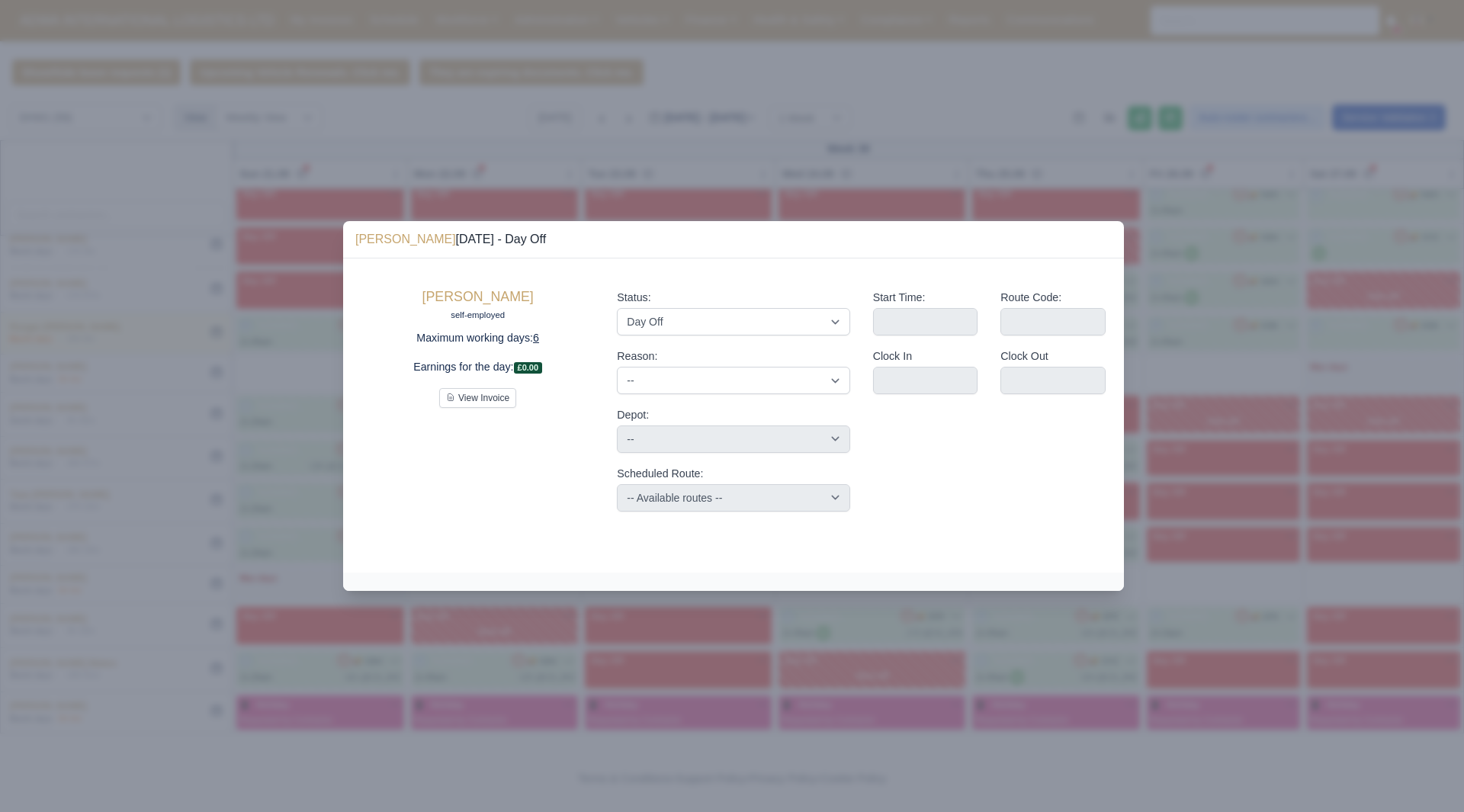
click at [1321, 491] on div at bounding box center [732, 406] width 1464 height 812
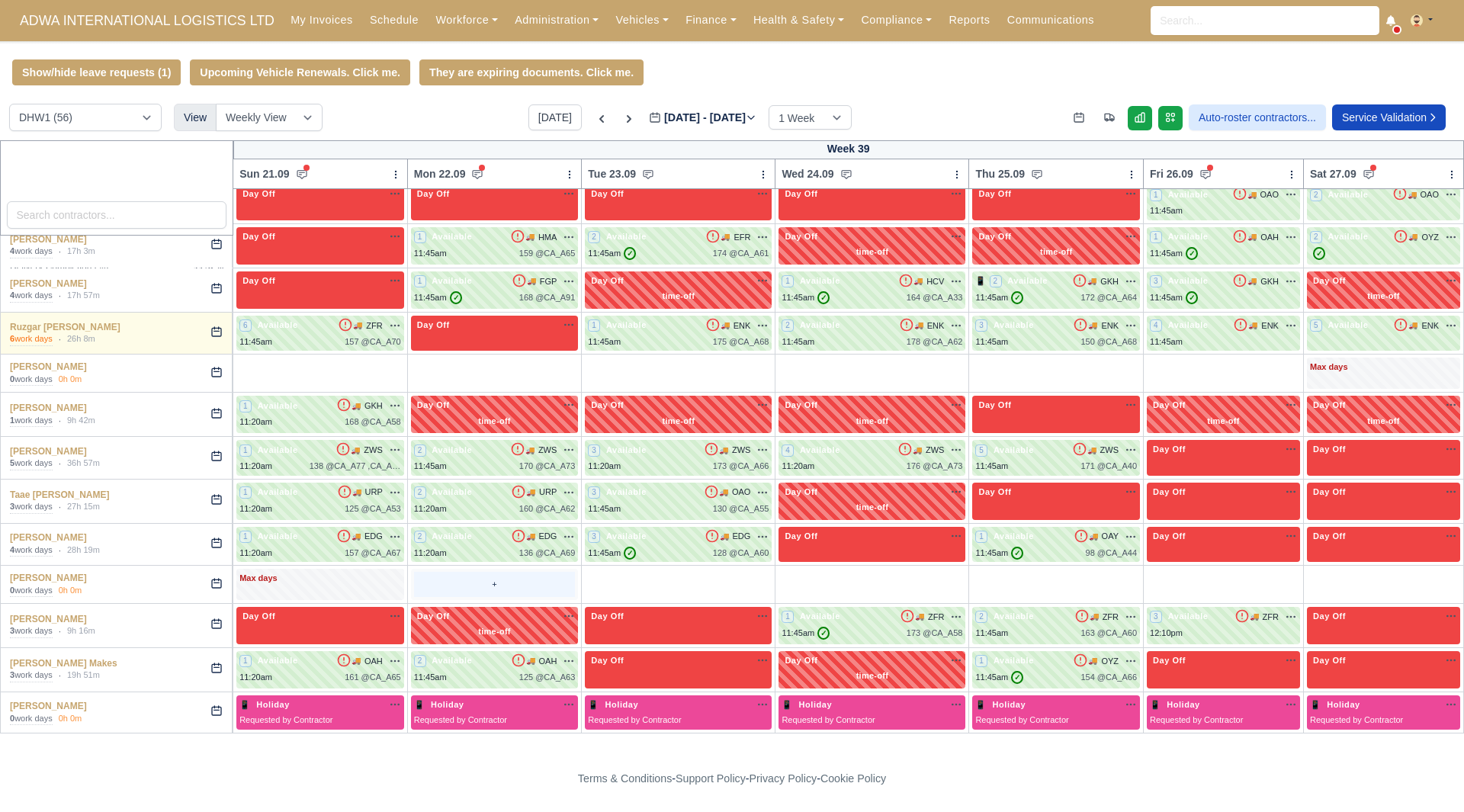
click at [472, 589] on div "+" at bounding box center [495, 584] width 162 height 25
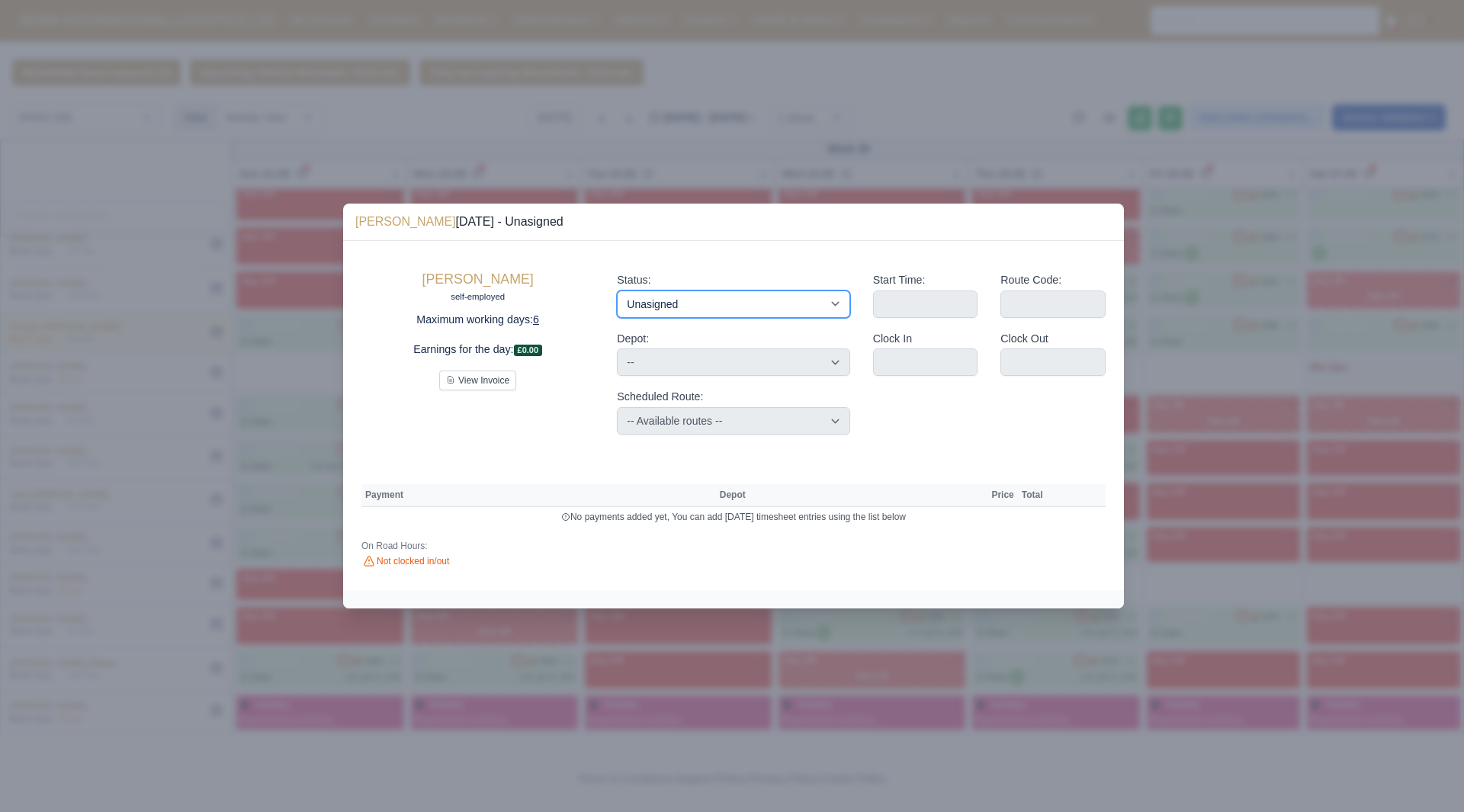
click at [691, 292] on select "Available Day Off Stand By Holiday Other Depot In Office OSM Ridealong Nursery …" at bounding box center [732, 304] width 233 height 27
select select "Available"
click at [616, 291] on select "Available Day Off Stand By Holiday Other Depot In Office OSM Ridealong Nursery …" at bounding box center [732, 304] width 233 height 27
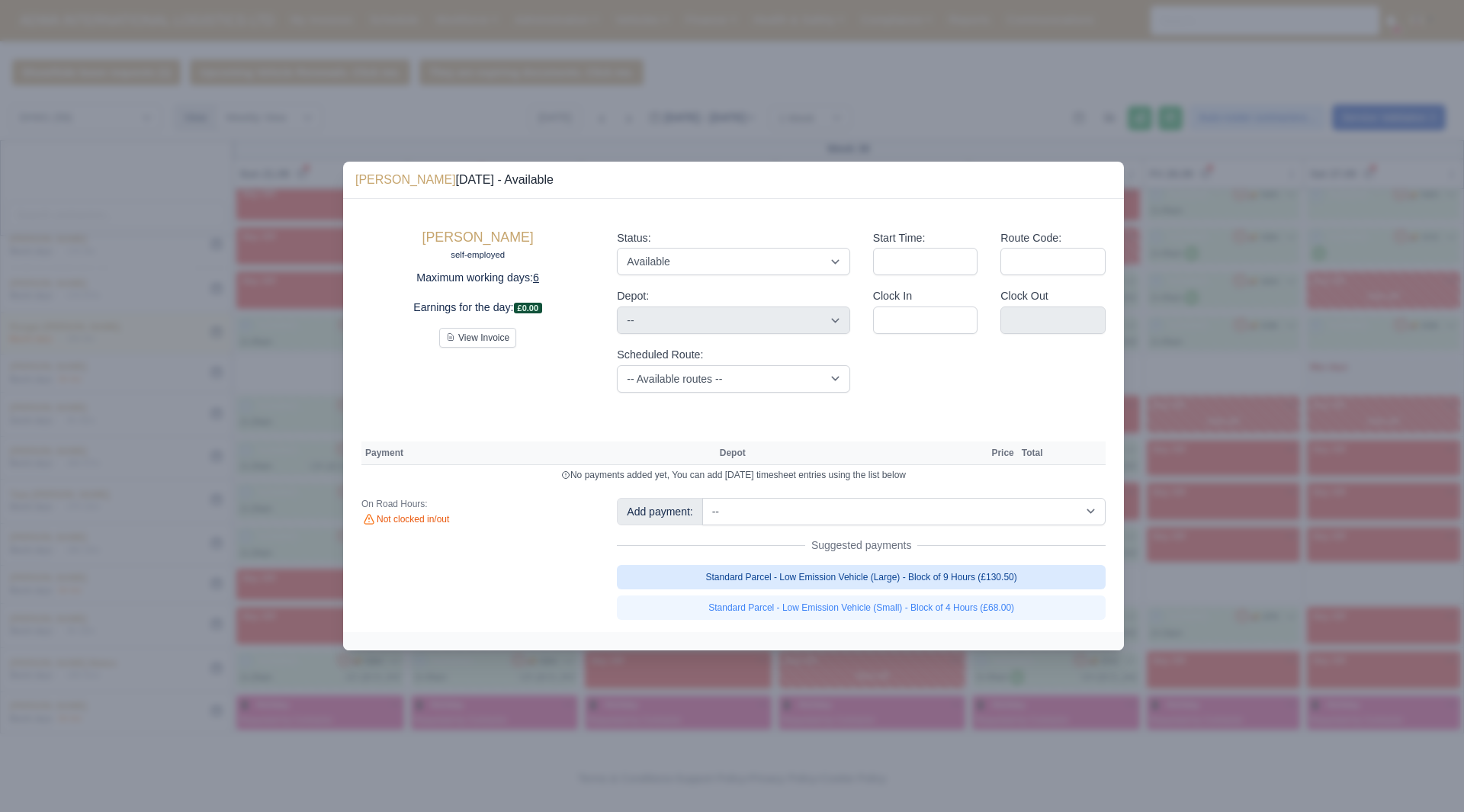
click at [997, 577] on link "Standard Parcel - Low Emission Vehicle (Large) - Block of 9 Hours (£130.50)" at bounding box center [861, 577] width 489 height 24
select select "2"
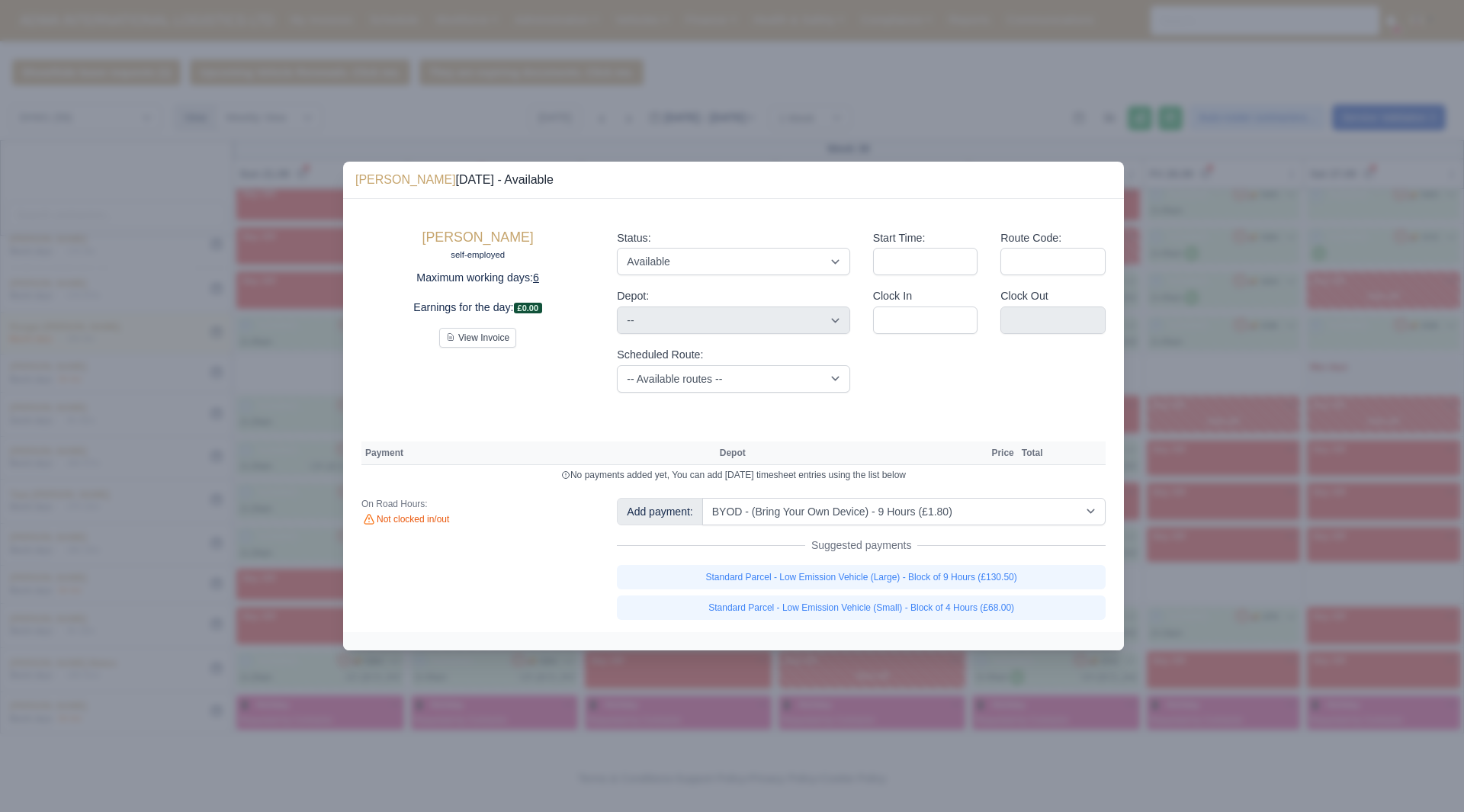
select select "2"
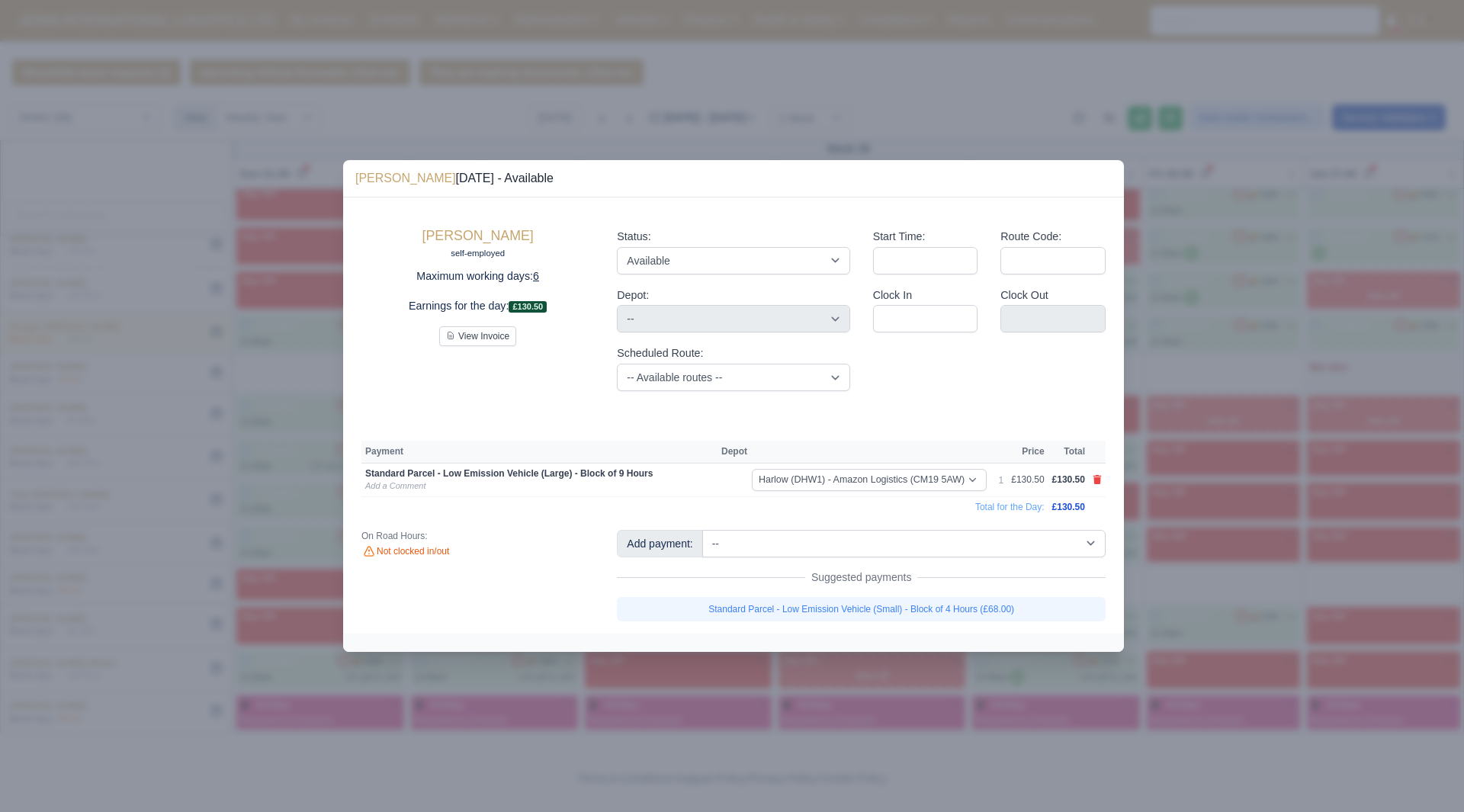
click at [1244, 572] on div at bounding box center [732, 406] width 1464 height 812
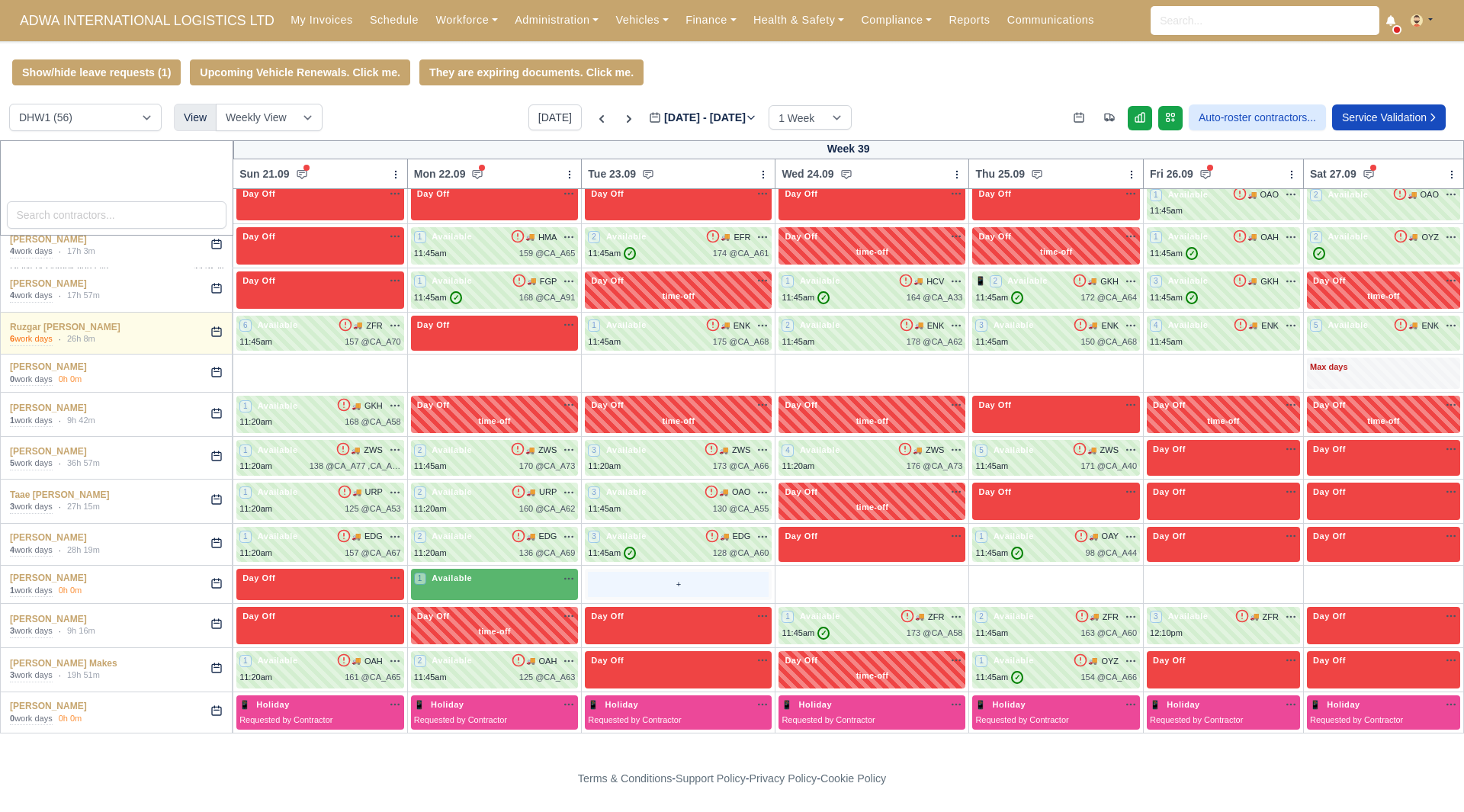
click at [593, 587] on div "+" at bounding box center [678, 584] width 181 height 25
select select "Unasigned"
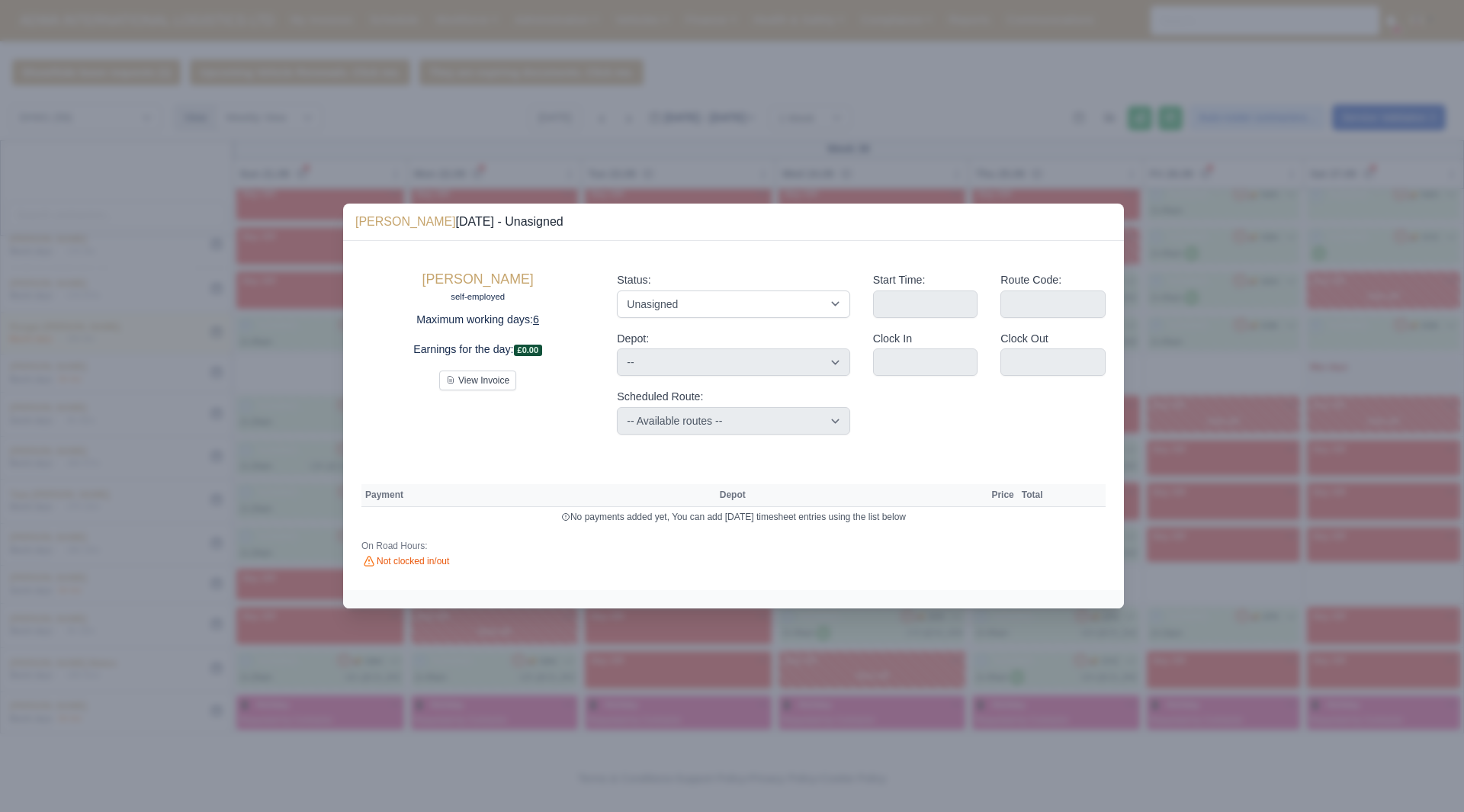
click at [774, 320] on div "Status: Available Day Off Stand By Holiday Other Depot In Office OSM Ridealong …" at bounding box center [733, 353] width 255 height 187
click at [773, 301] on select "Available Day Off Stand By Holiday Other Depot In Office OSM Ridealong Nursery …" at bounding box center [732, 304] width 233 height 27
select select "Available"
click at [616, 291] on select "Available Day Off Stand By Holiday Other Depot In Office OSM Ridealong Nursery …" at bounding box center [732, 304] width 233 height 27
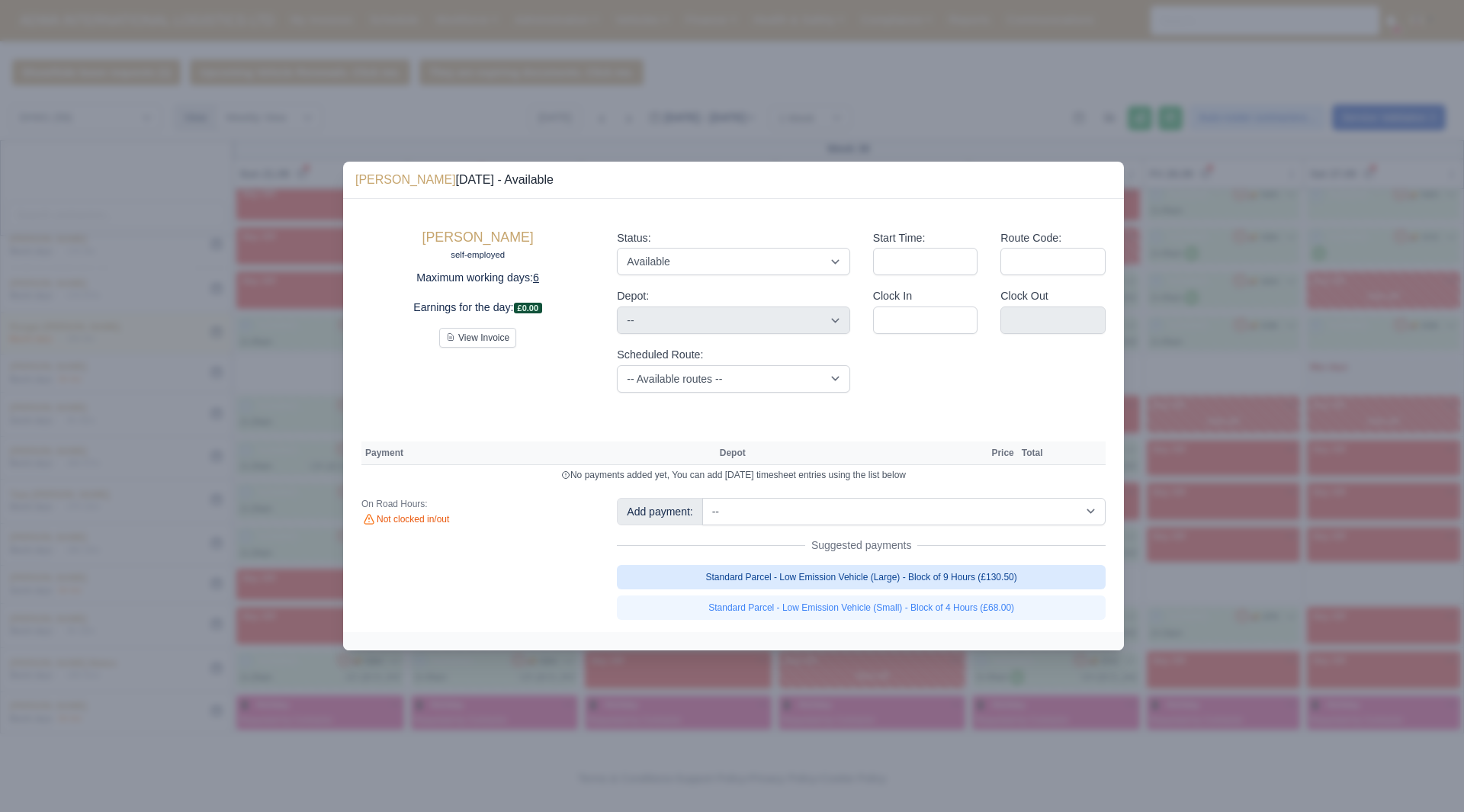
click at [1051, 567] on link "Standard Parcel - Low Emission Vehicle (Large) - Block of 9 Hours (£130.50)" at bounding box center [861, 577] width 489 height 24
select select "2"
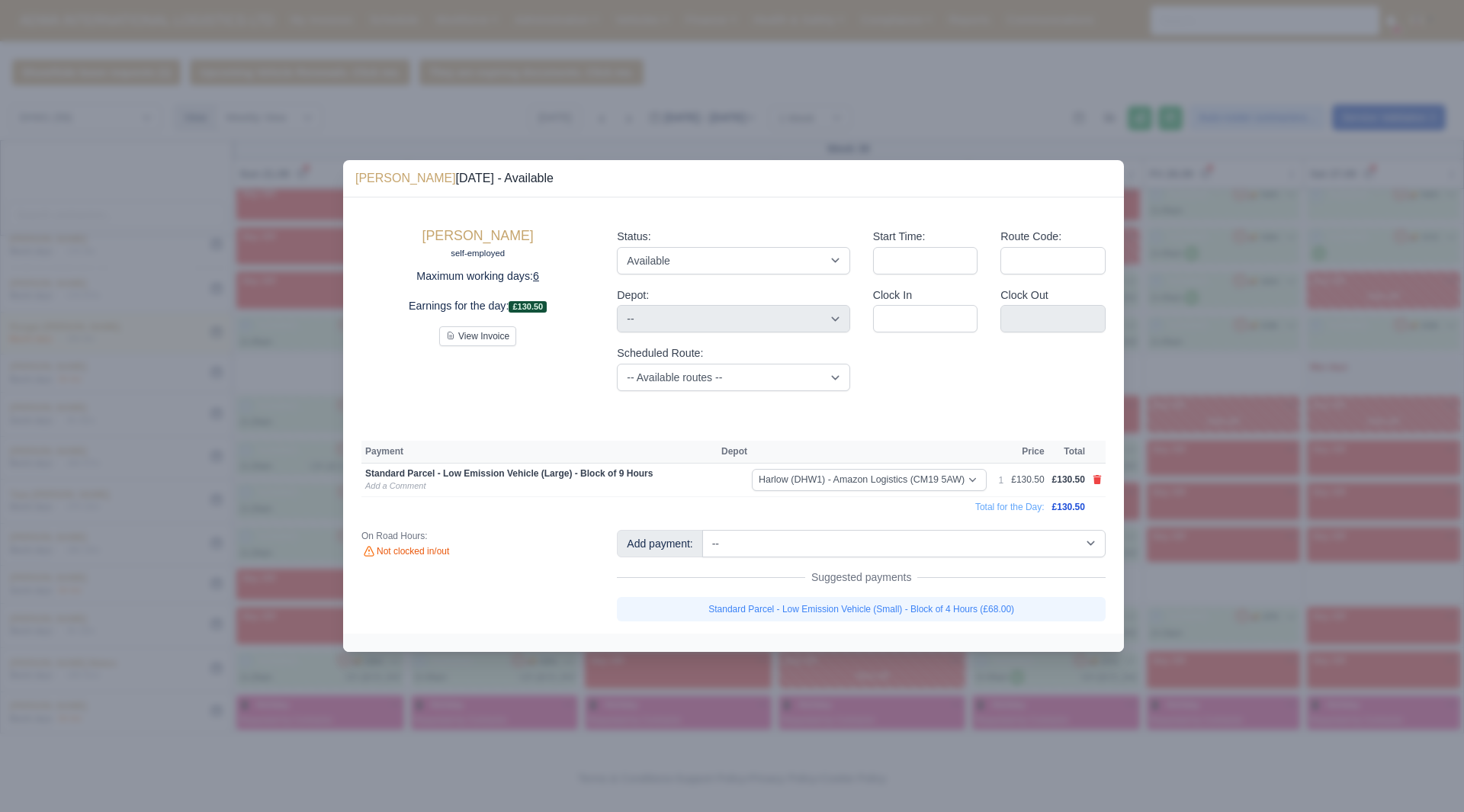
click at [1210, 593] on div at bounding box center [732, 406] width 1464 height 812
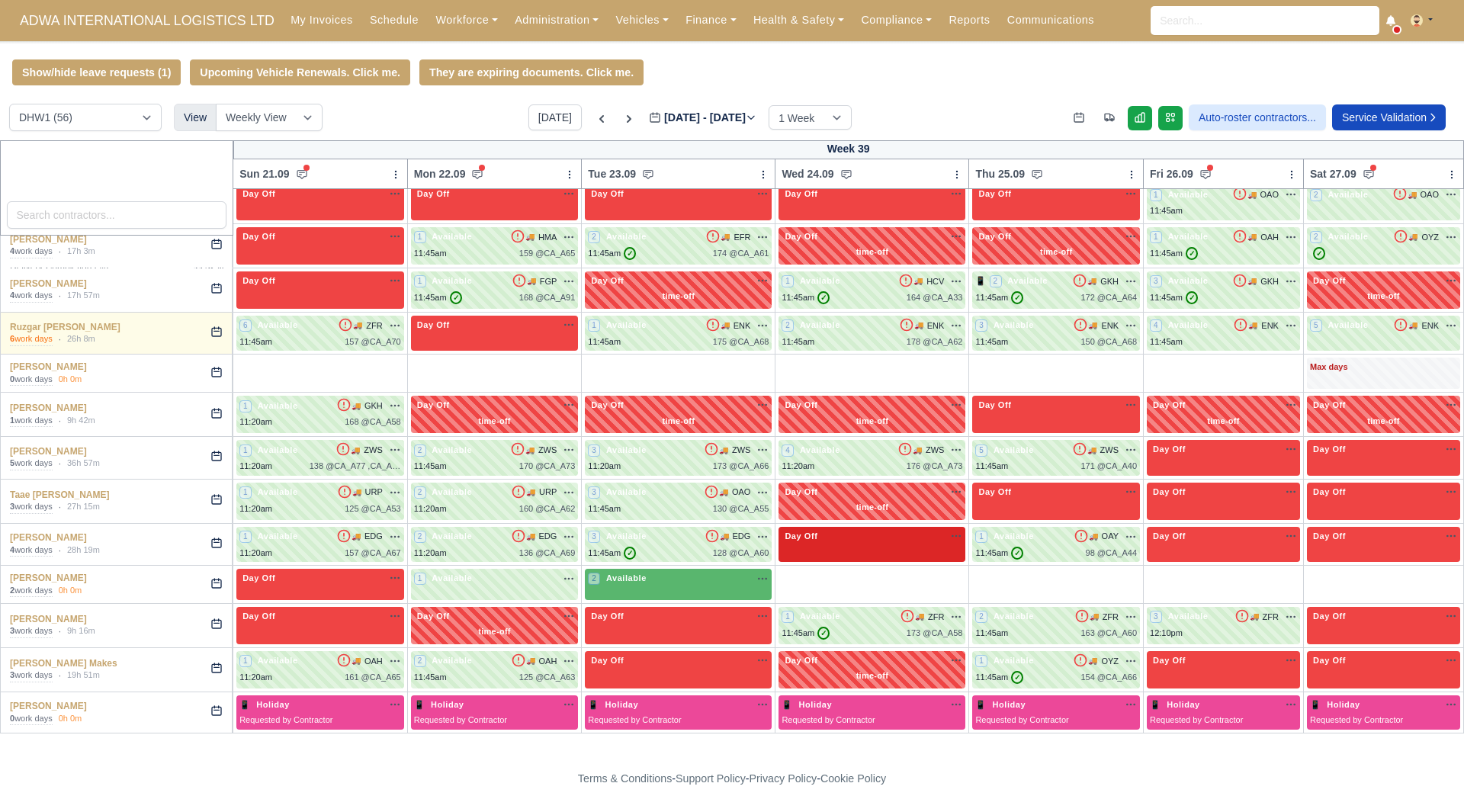
click at [817, 562] on div "Day Off Available" at bounding box center [871, 544] width 186 height 36
select select "Day Off"
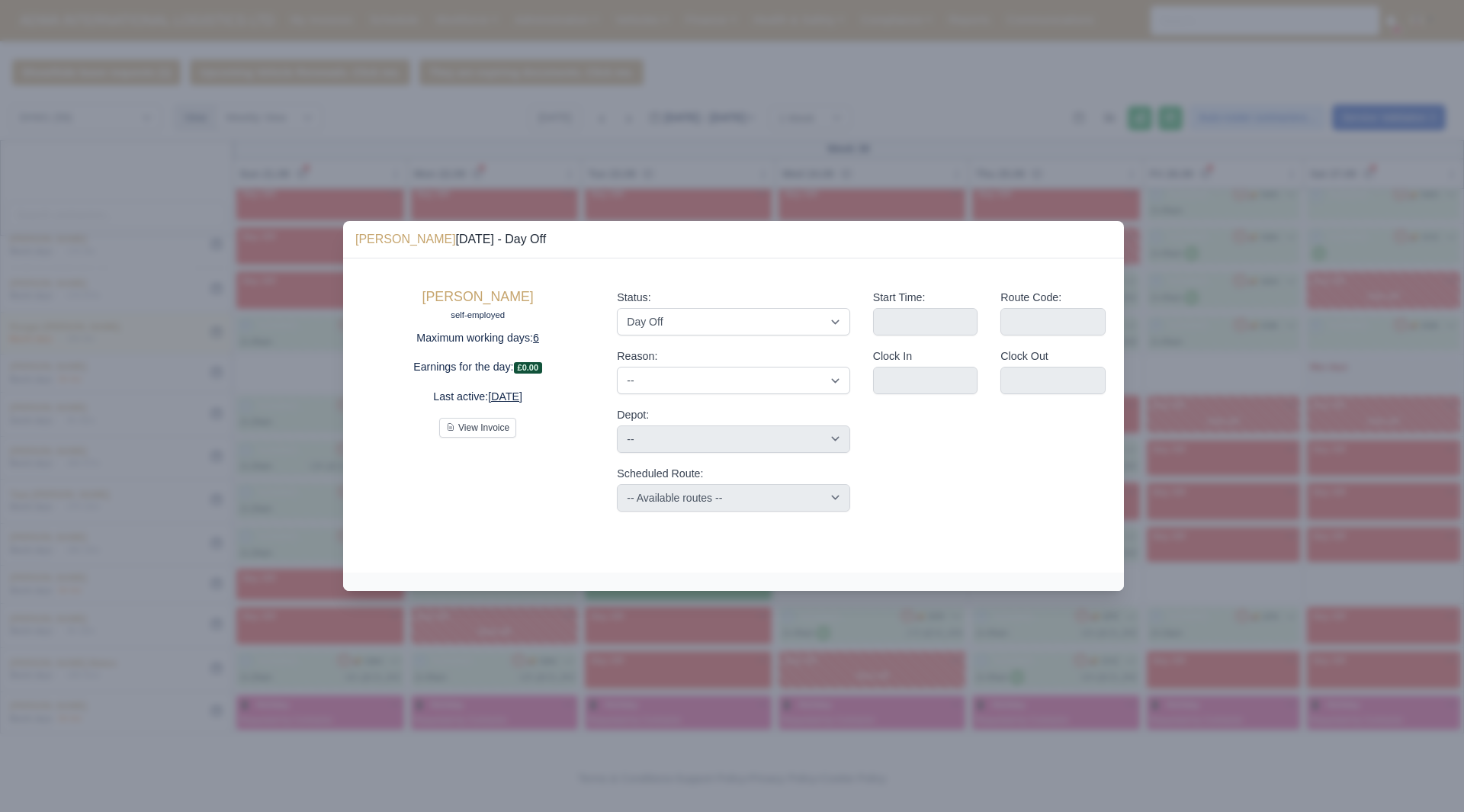
click at [885, 606] on div at bounding box center [732, 406] width 1464 height 812
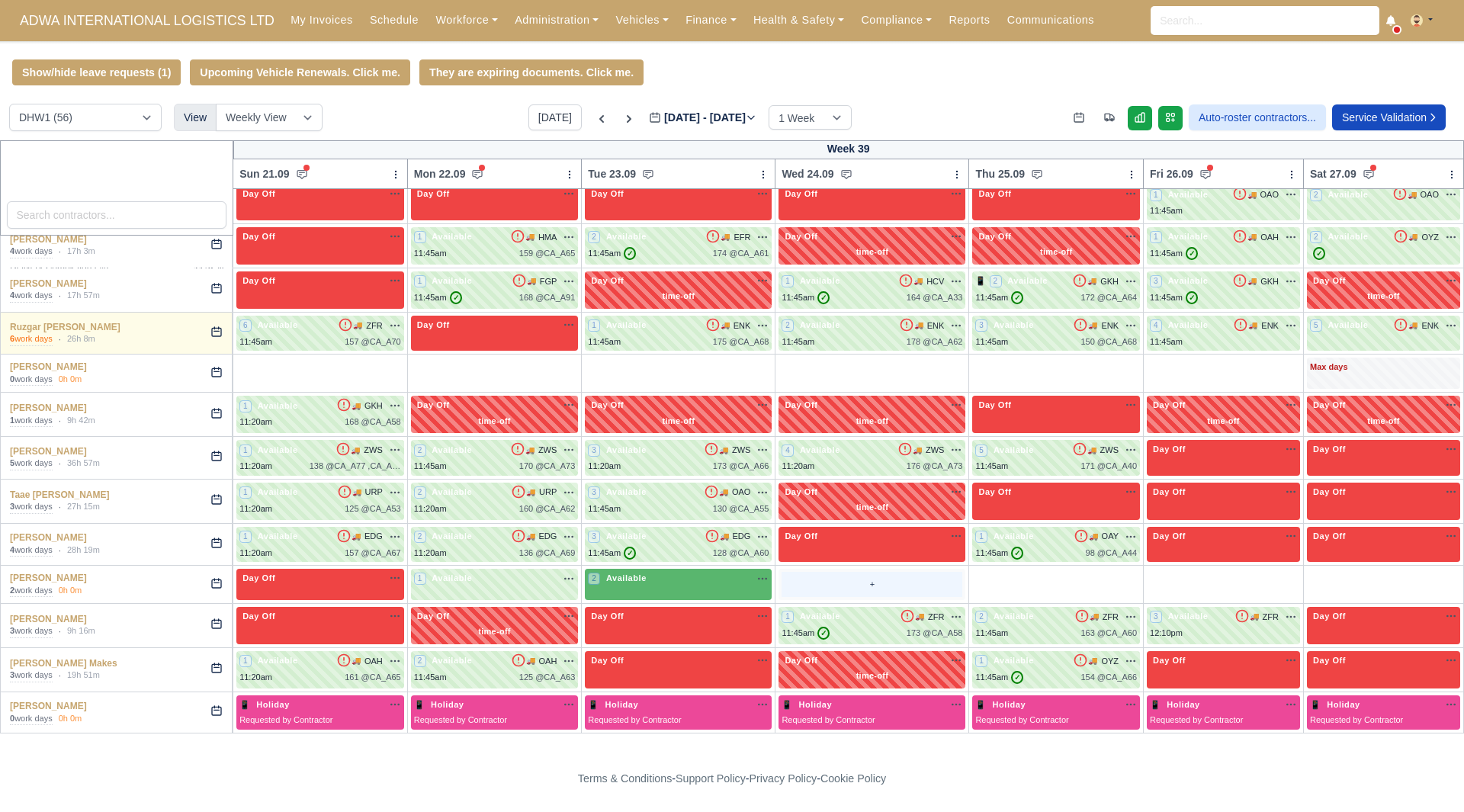
click at [819, 583] on div "+" at bounding box center [872, 584] width 181 height 25
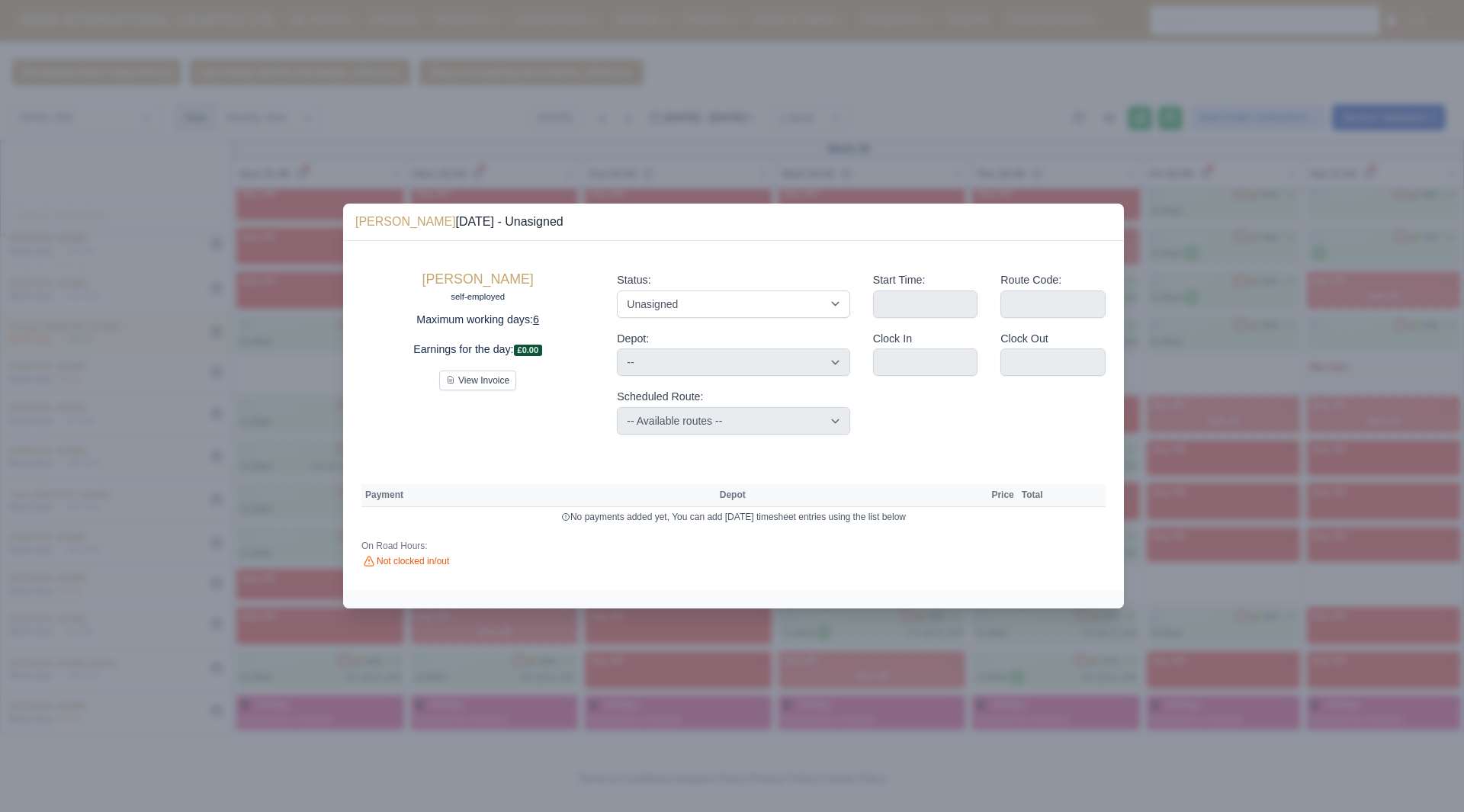
click at [787, 320] on div "Status: Available Day Off Stand By Holiday Other Depot In Office OSM Ridealong …" at bounding box center [733, 353] width 255 height 187
click at [790, 307] on select "Available Day Off Stand By Holiday Other Depot In Office OSM Ridealong Nursery …" at bounding box center [732, 304] width 233 height 27
select select "Available"
click at [616, 291] on select "Available Day Off Stand By Holiday Other Depot In Office OSM Ridealong Nursery …" at bounding box center [732, 304] width 233 height 27
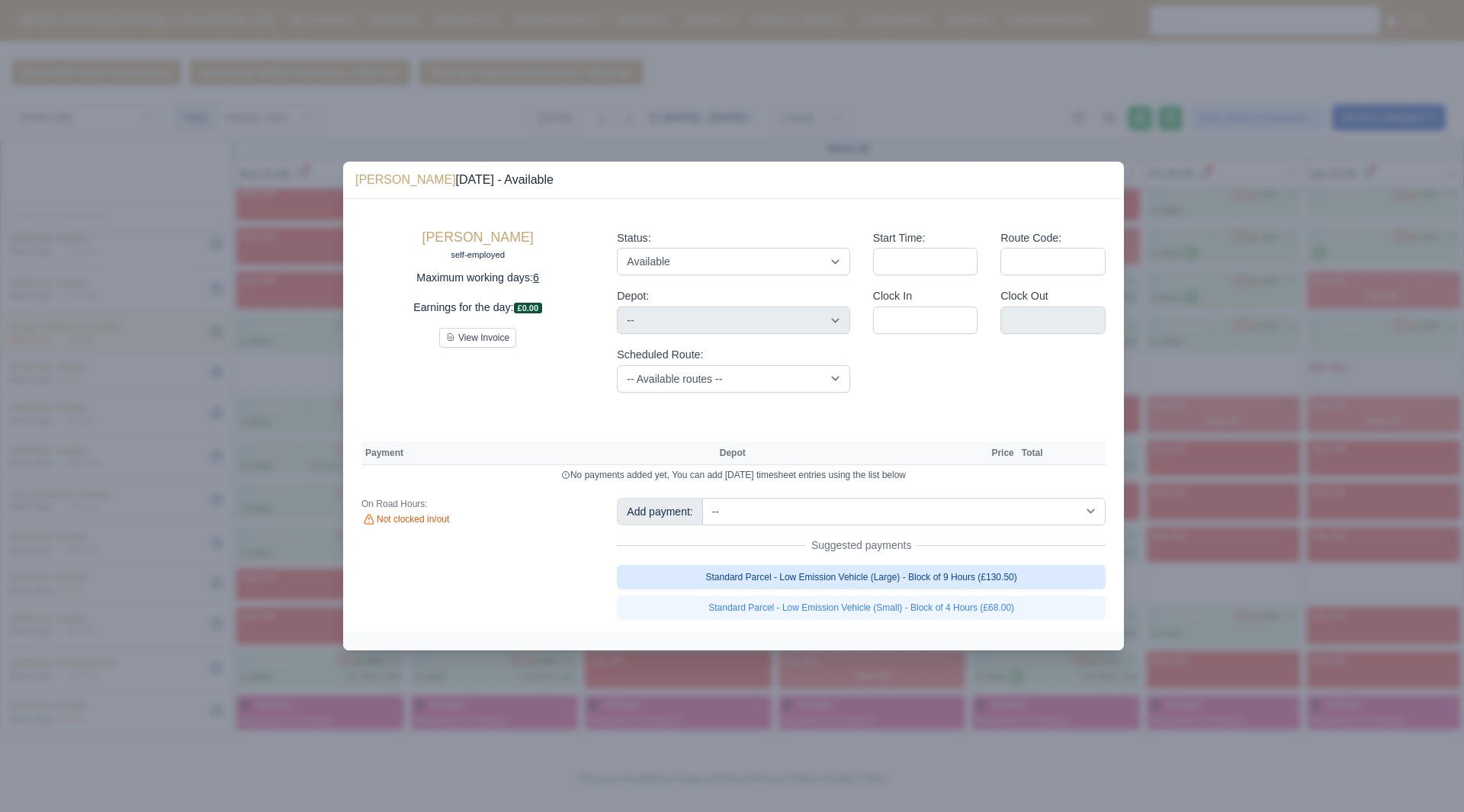
click at [1064, 579] on link "Standard Parcel - Low Emission Vehicle (Large) - Block of 9 Hours (£130.50)" at bounding box center [861, 577] width 489 height 24
select select "2"
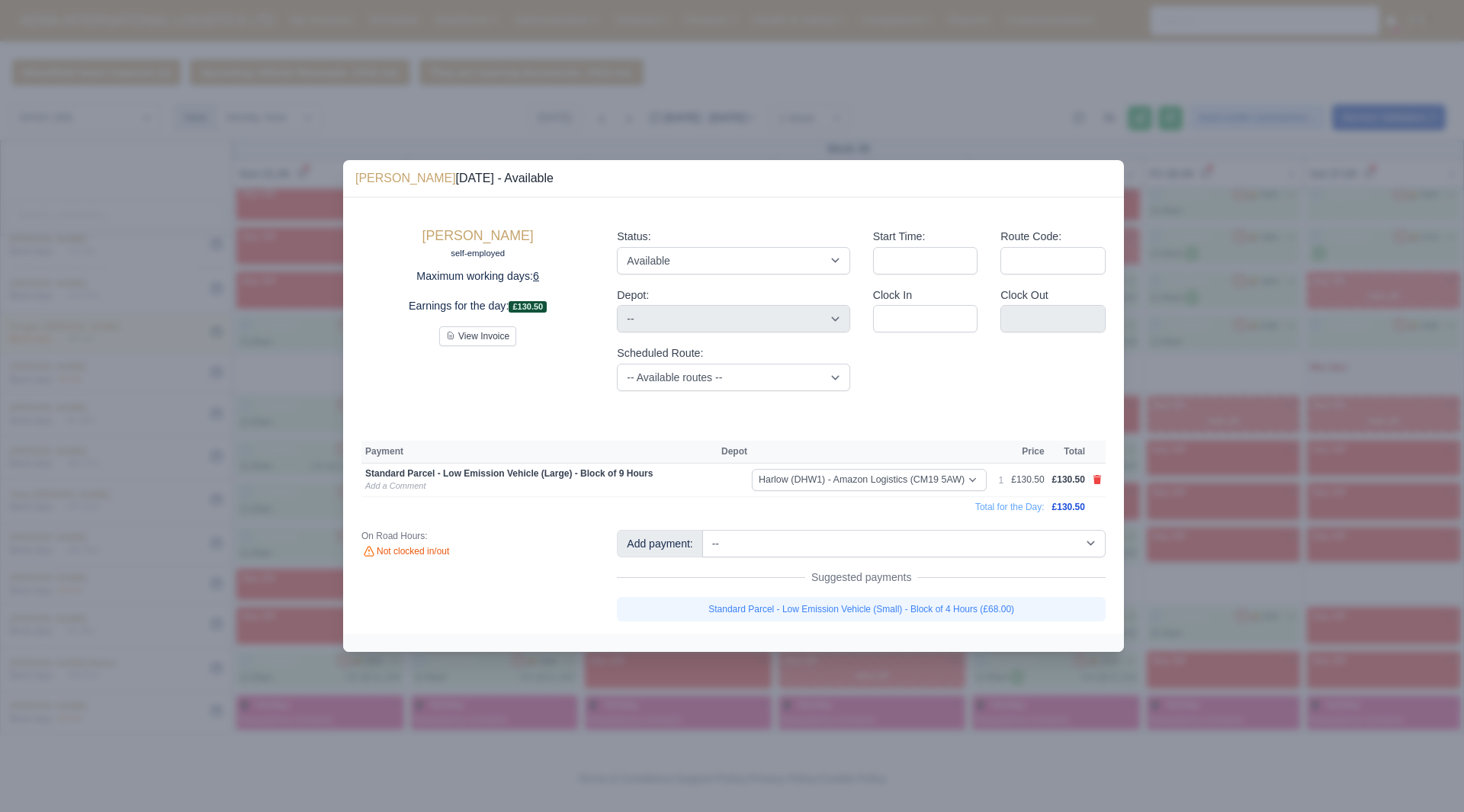
click at [1249, 605] on div at bounding box center [732, 406] width 1464 height 812
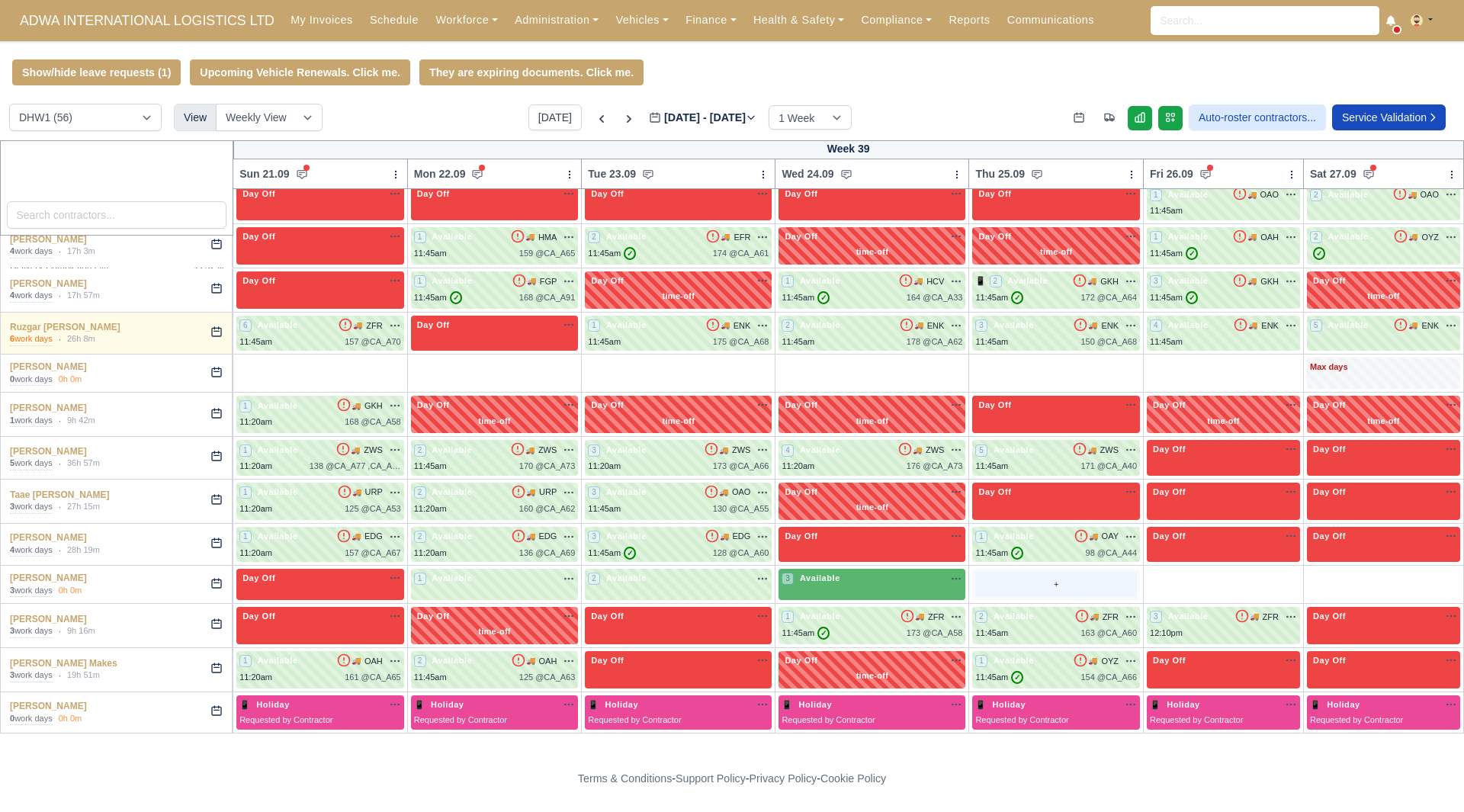
click at [987, 596] on div "+" at bounding box center [1056, 584] width 162 height 25
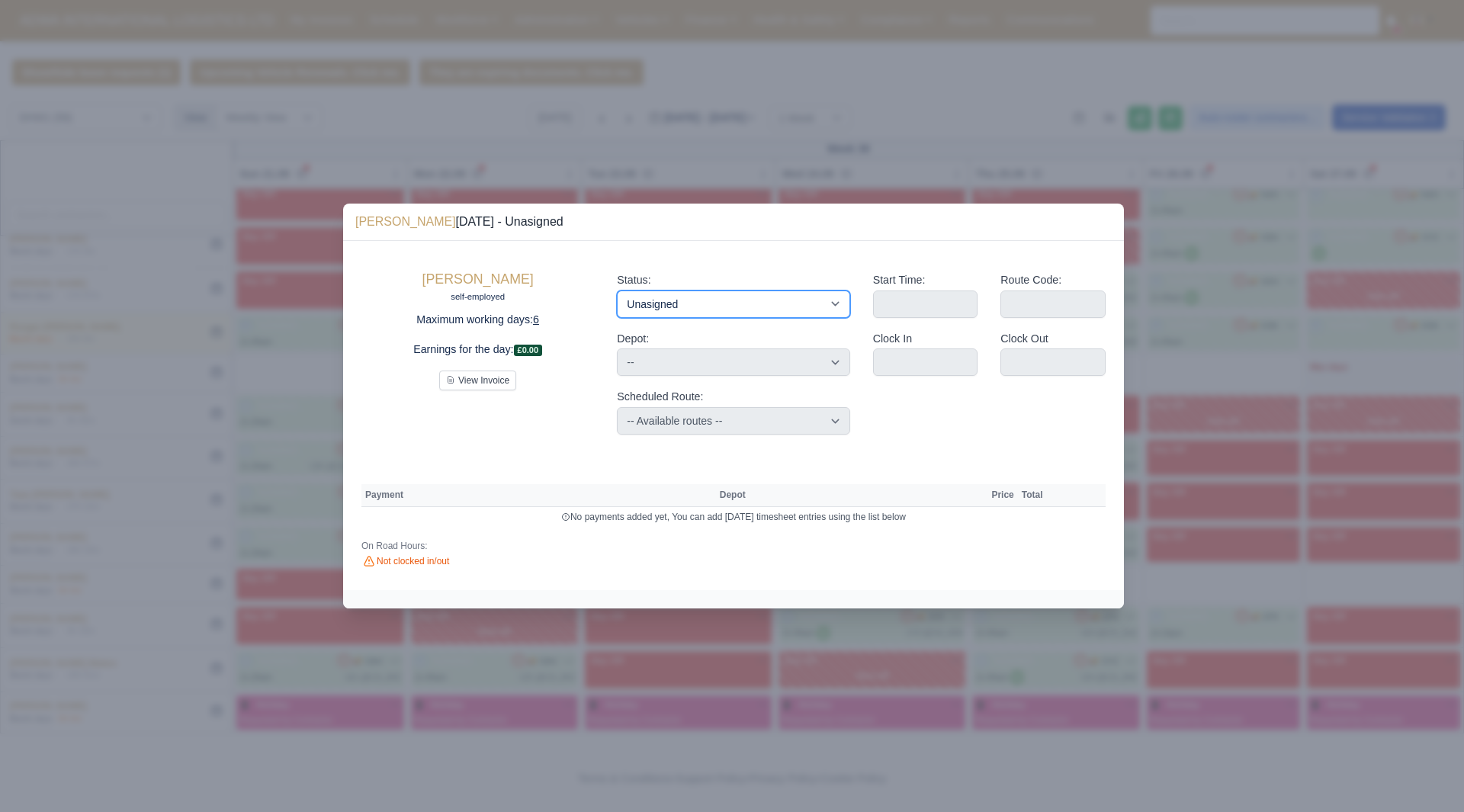
click at [671, 317] on select "Available Day Off Stand By Holiday Other Depot In Office OSM Ridealong Nursery …" at bounding box center [732, 304] width 233 height 27
select select "Available"
click at [616, 291] on select "Available Day Off Stand By Holiday Other Depot In Office OSM Ridealong Nursery …" at bounding box center [732, 304] width 233 height 27
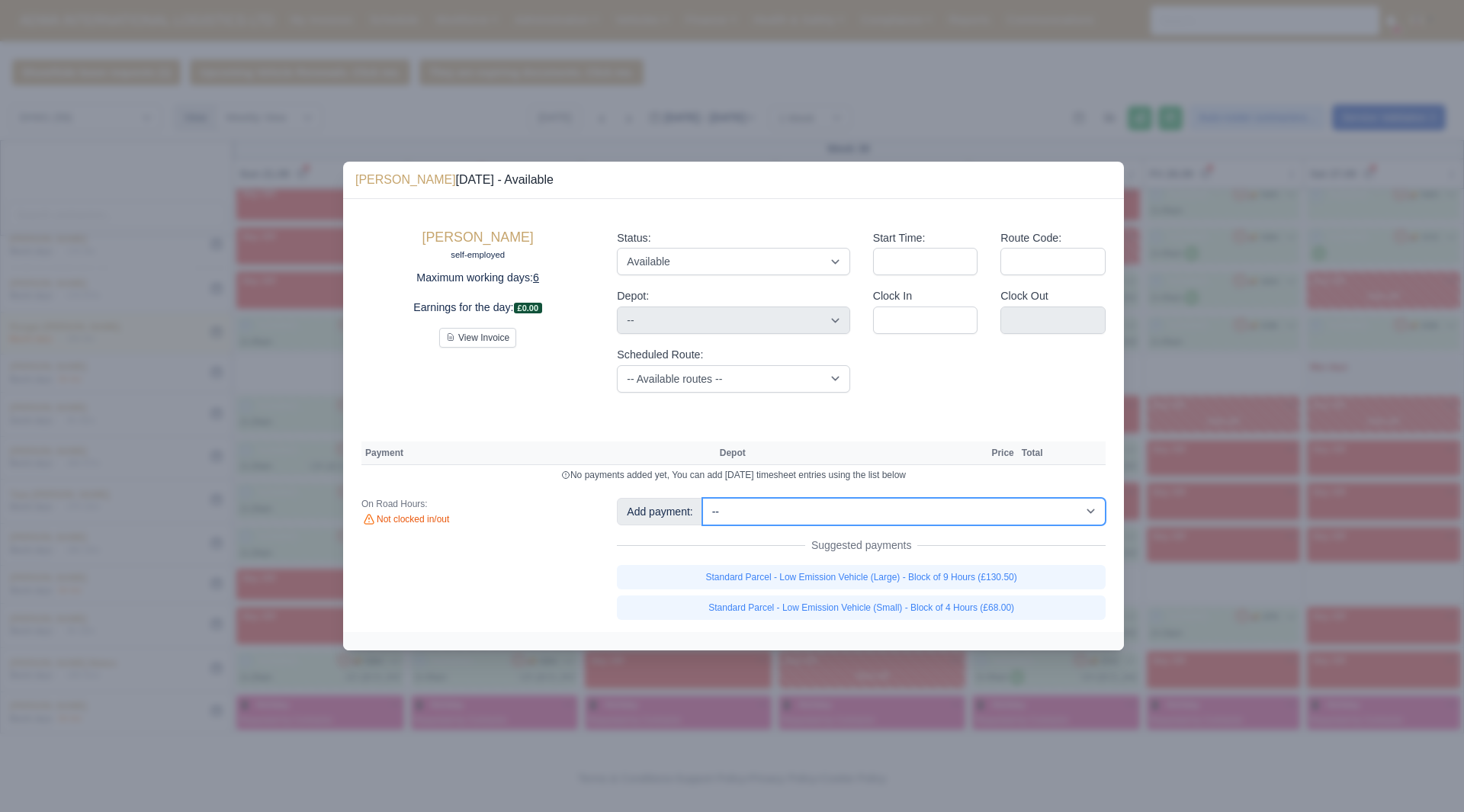
drag, startPoint x: 959, startPoint y: 510, endPoint x: 998, endPoint y: 517, distance: 39.6
click at [998, 517] on select "-- Additional Hour Support (£14.50) Additional Stop Support (£1.00) Additional …" at bounding box center [903, 511] width 403 height 27
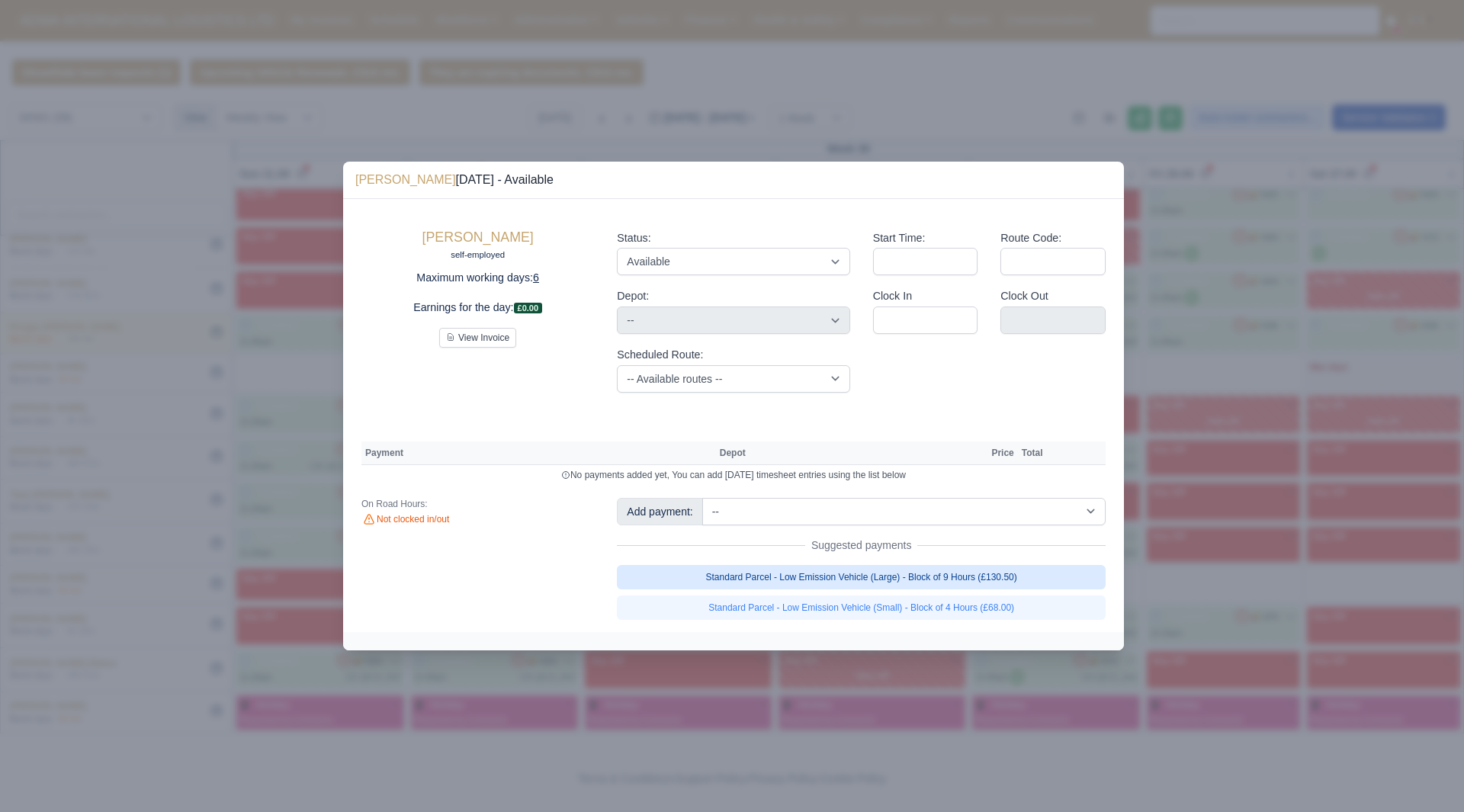
click at [998, 568] on link "Standard Parcel - Low Emission Vehicle (Large) - Block of 9 Hours (£130.50)" at bounding box center [861, 577] width 489 height 24
click at [1001, 575] on link "Standard Parcel - Low Emission Vehicle (Large) - Block of 9 Hours (£130.50)" at bounding box center [861, 577] width 489 height 24
select select "2"
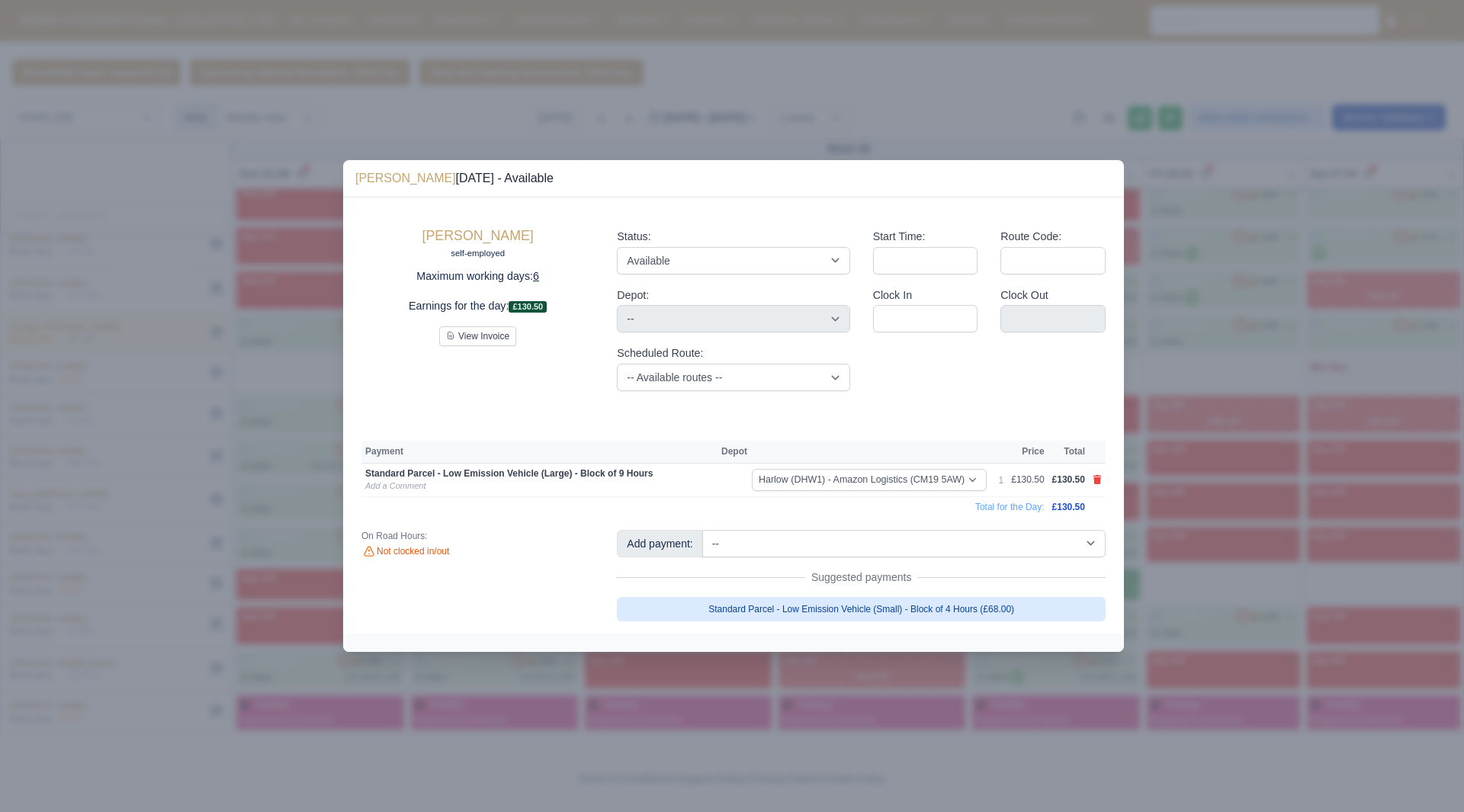
click at [1016, 601] on link "Standard Parcel - Low Emission Vehicle (Small) - Block of 4 Hours (£68.00)" at bounding box center [861, 608] width 489 height 24
select select "2"
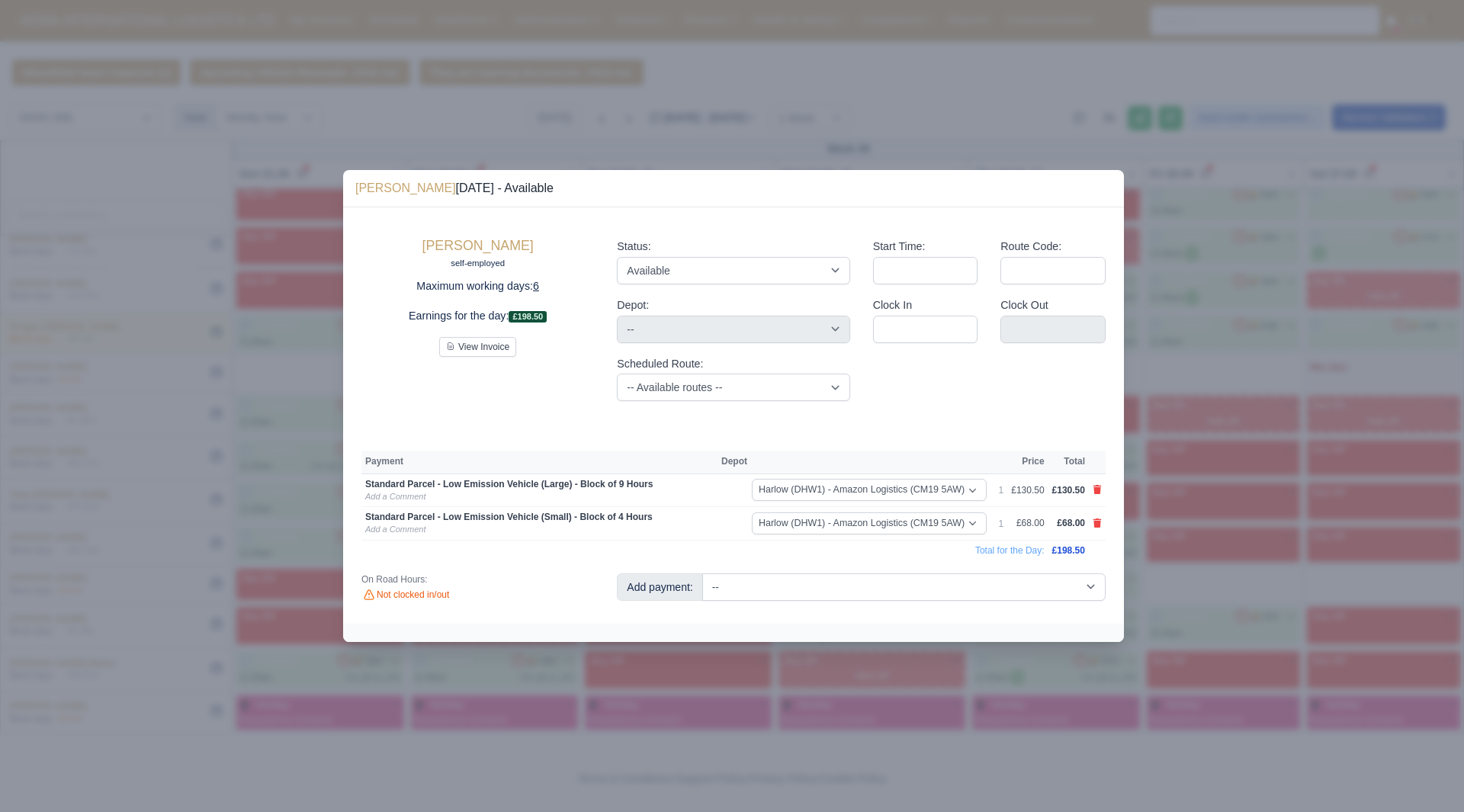
click at [1191, 529] on div at bounding box center [732, 406] width 1464 height 812
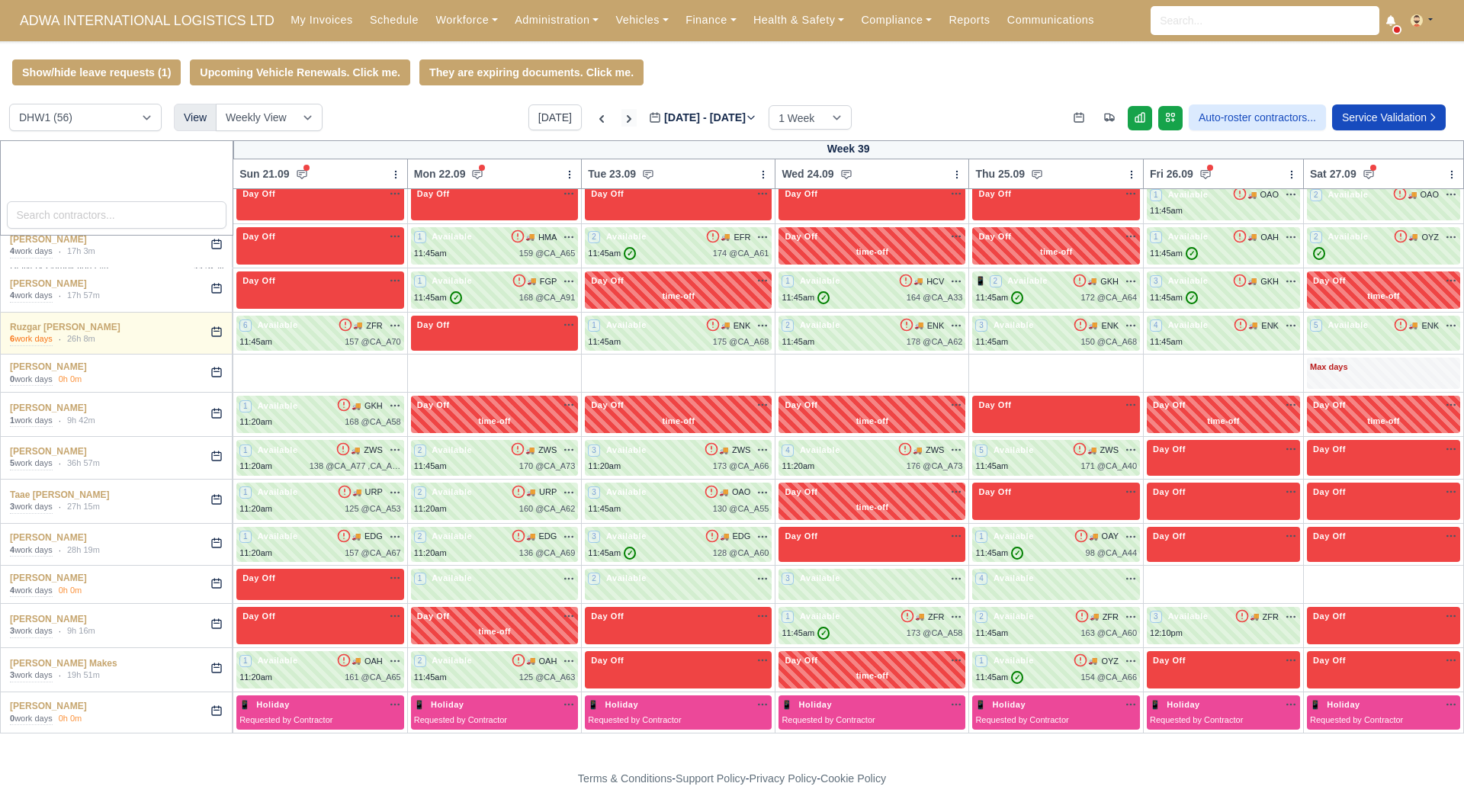
click at [621, 127] on icon at bounding box center [629, 118] width 15 height 15
type input "[DATE]"
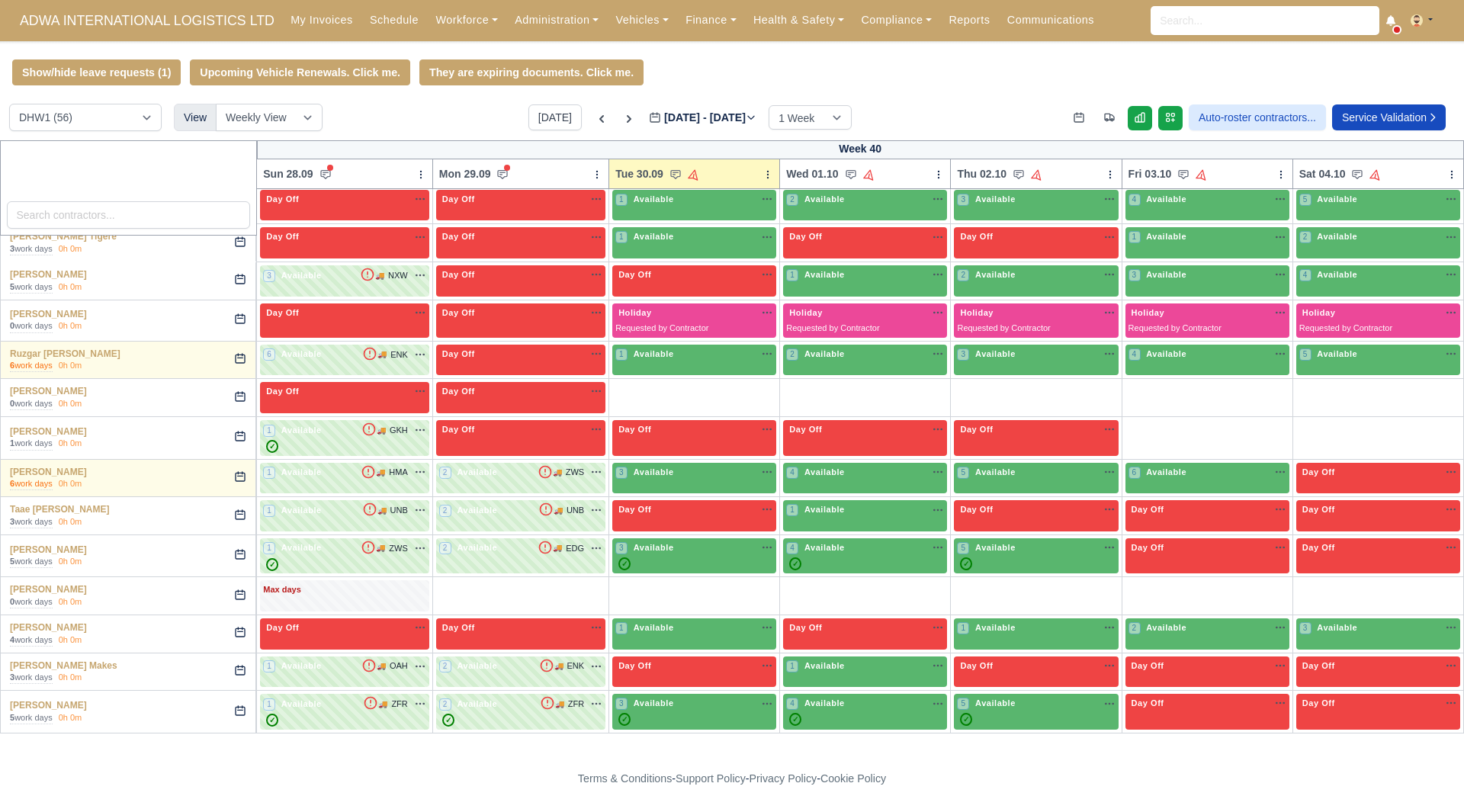
scroll to position [1332, 0]
click at [329, 593] on div "Max days" at bounding box center [344, 590] width 163 height 14
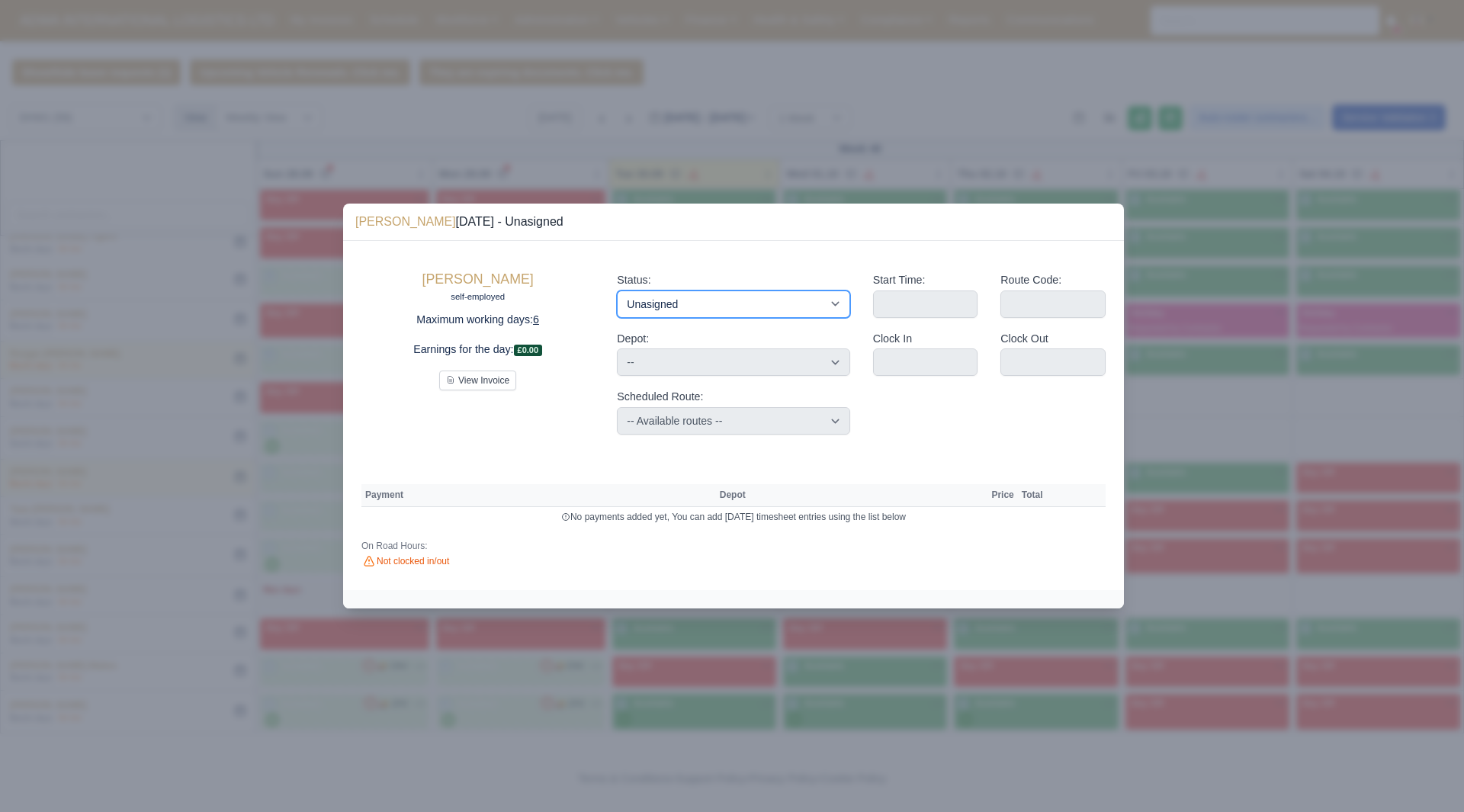
click at [663, 302] on select "Available Day Off Stand By Holiday Other Depot In Office OSM Ridealong Nursery …" at bounding box center [732, 304] width 233 height 27
select select "Day Off"
click at [616, 291] on select "Available Day Off Stand By Holiday Other Depot In Office OSM Ridealong Nursery …" at bounding box center [732, 304] width 233 height 27
select select
select select "na"
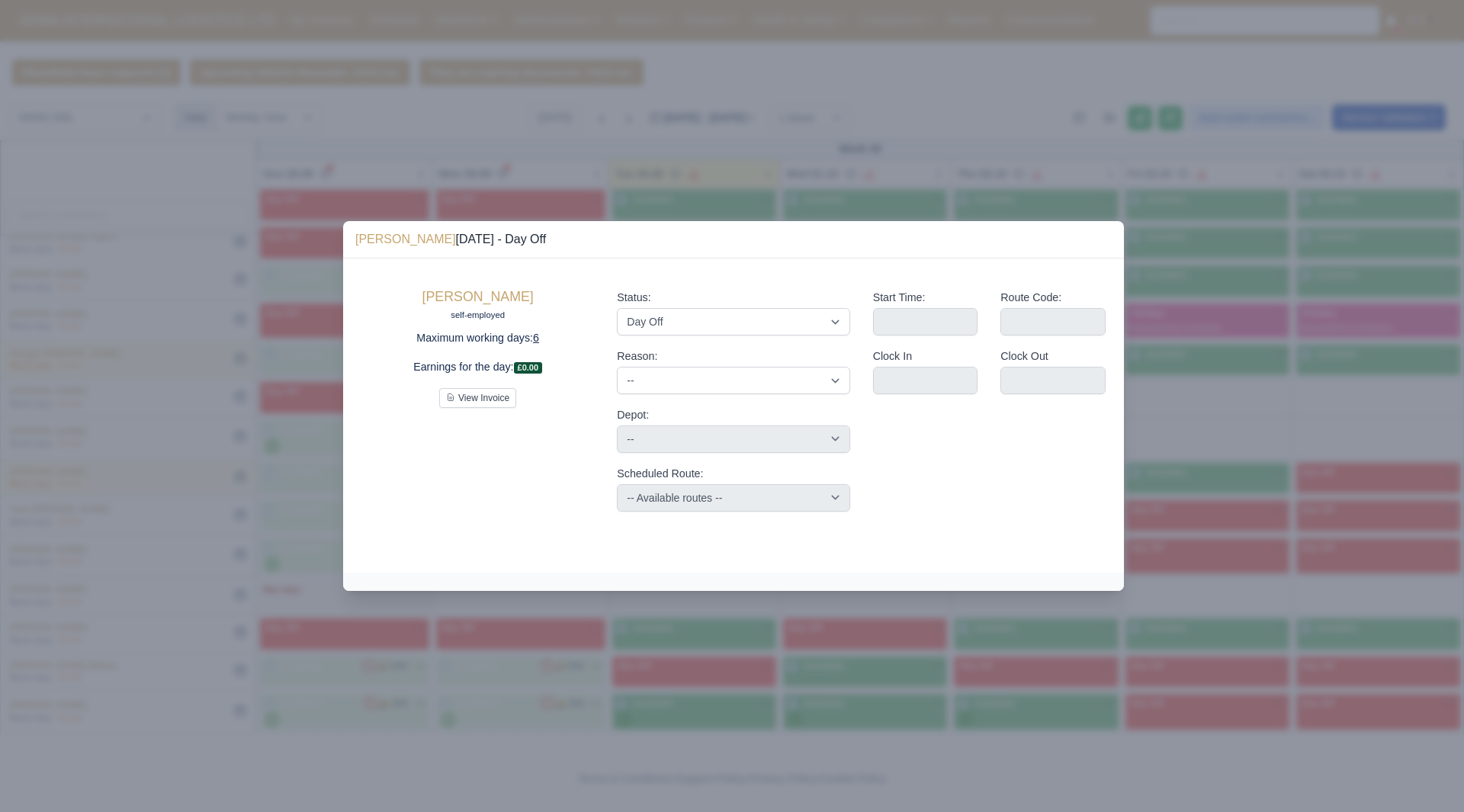
click at [1212, 423] on div at bounding box center [732, 406] width 1464 height 812
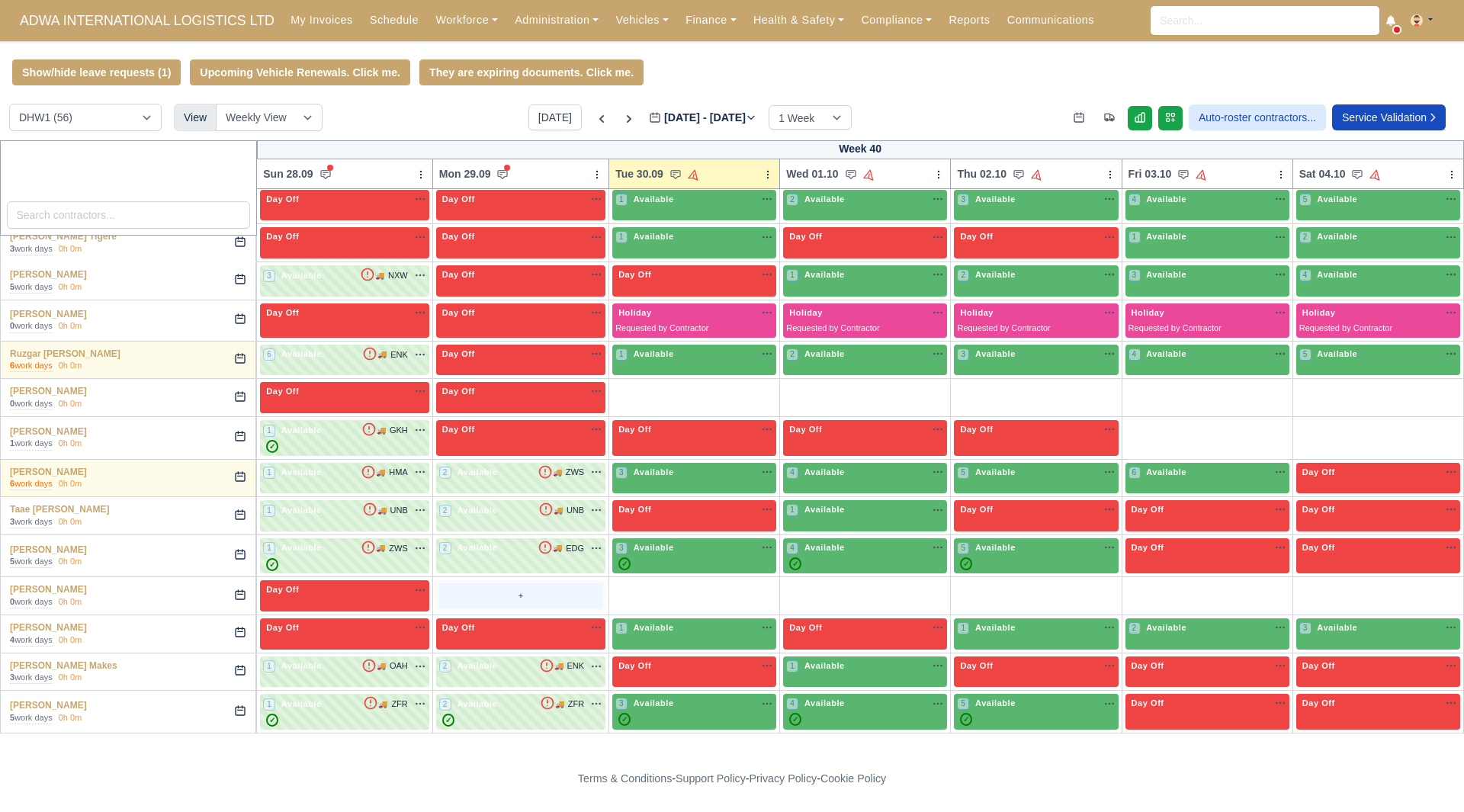
click at [474, 602] on div "+" at bounding box center [520, 596] width 163 height 25
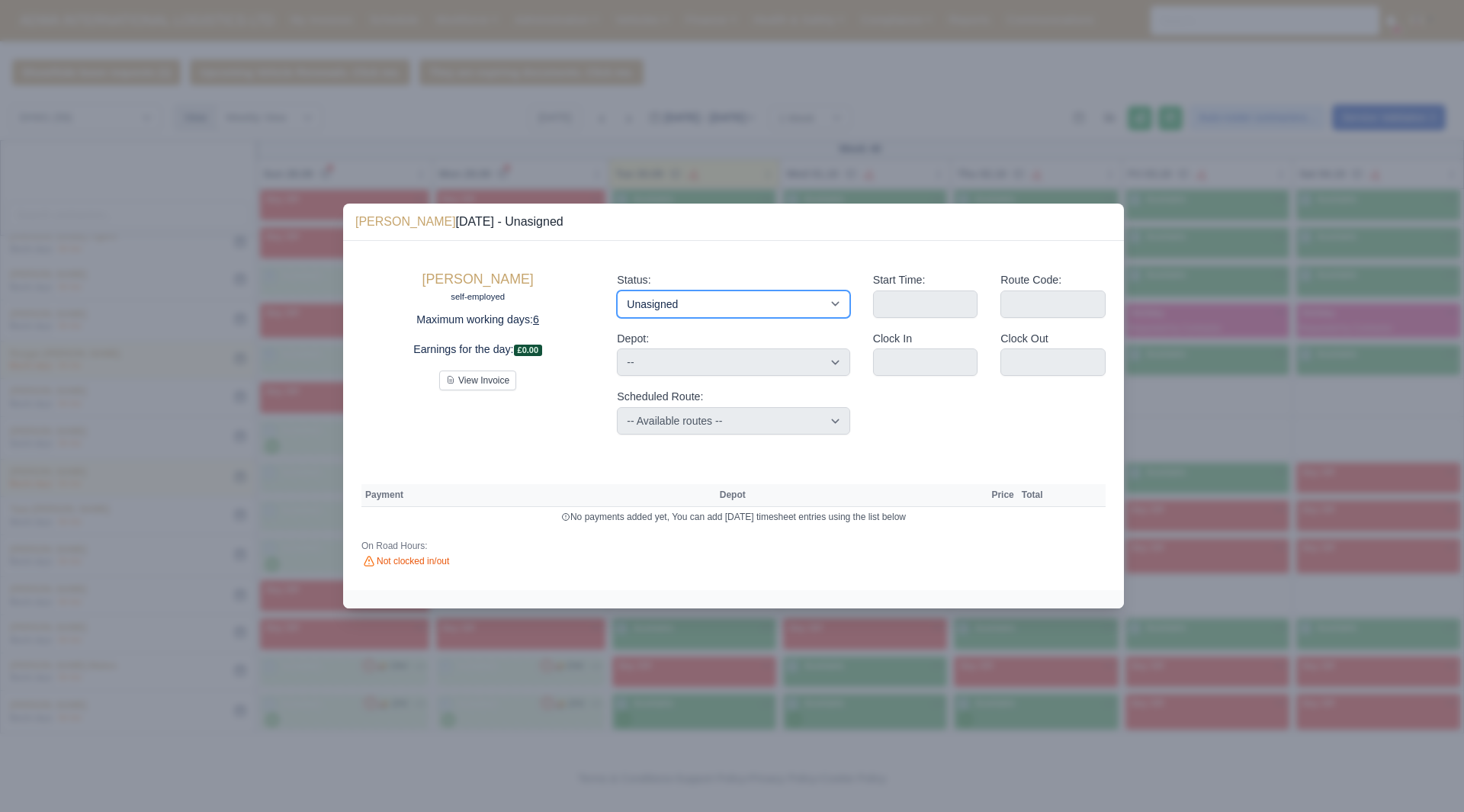
click at [767, 315] on select "Available Day Off Stand By Holiday Other Depot In Office OSM Ridealong Nursery …" at bounding box center [732, 304] width 233 height 27
select select "Available"
click at [616, 291] on select "Available Day Off Stand By Holiday Other Depot In Office OSM Ridealong Nursery …" at bounding box center [732, 304] width 233 height 27
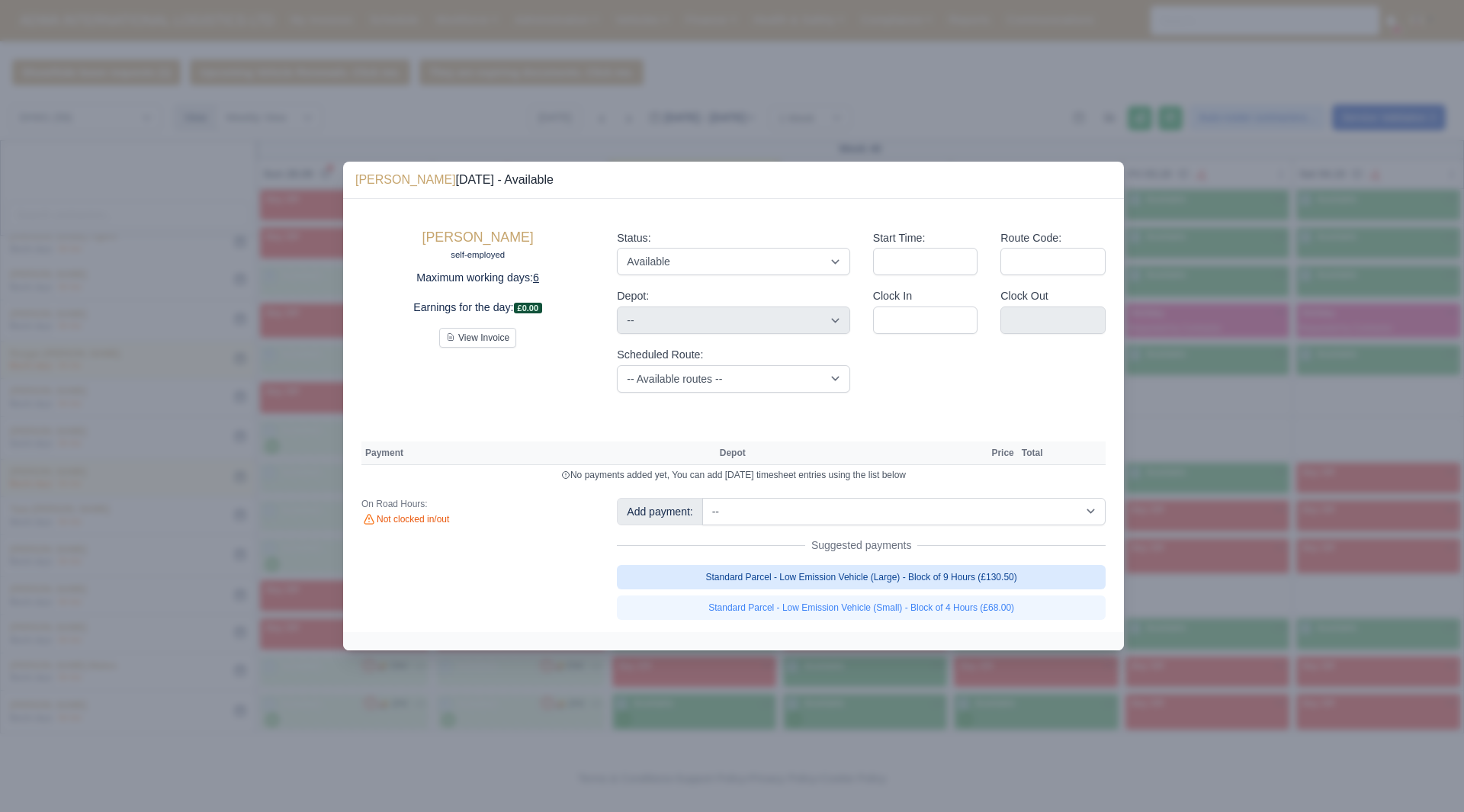
click at [1005, 571] on link "Standard Parcel - Low Emission Vehicle (Large) - Block of 9 Hours (£130.50)" at bounding box center [861, 577] width 489 height 24
select select "2"
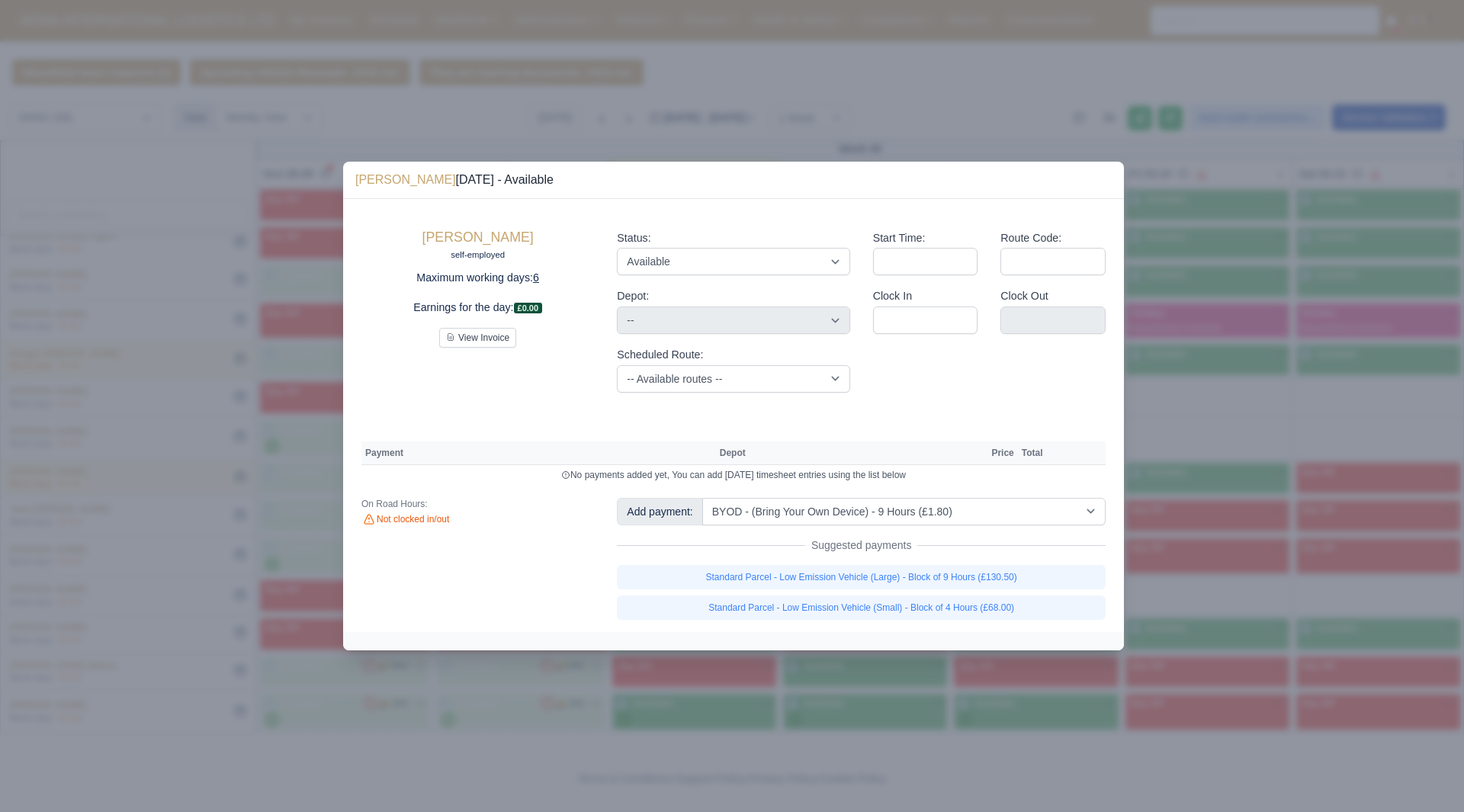
select select "2"
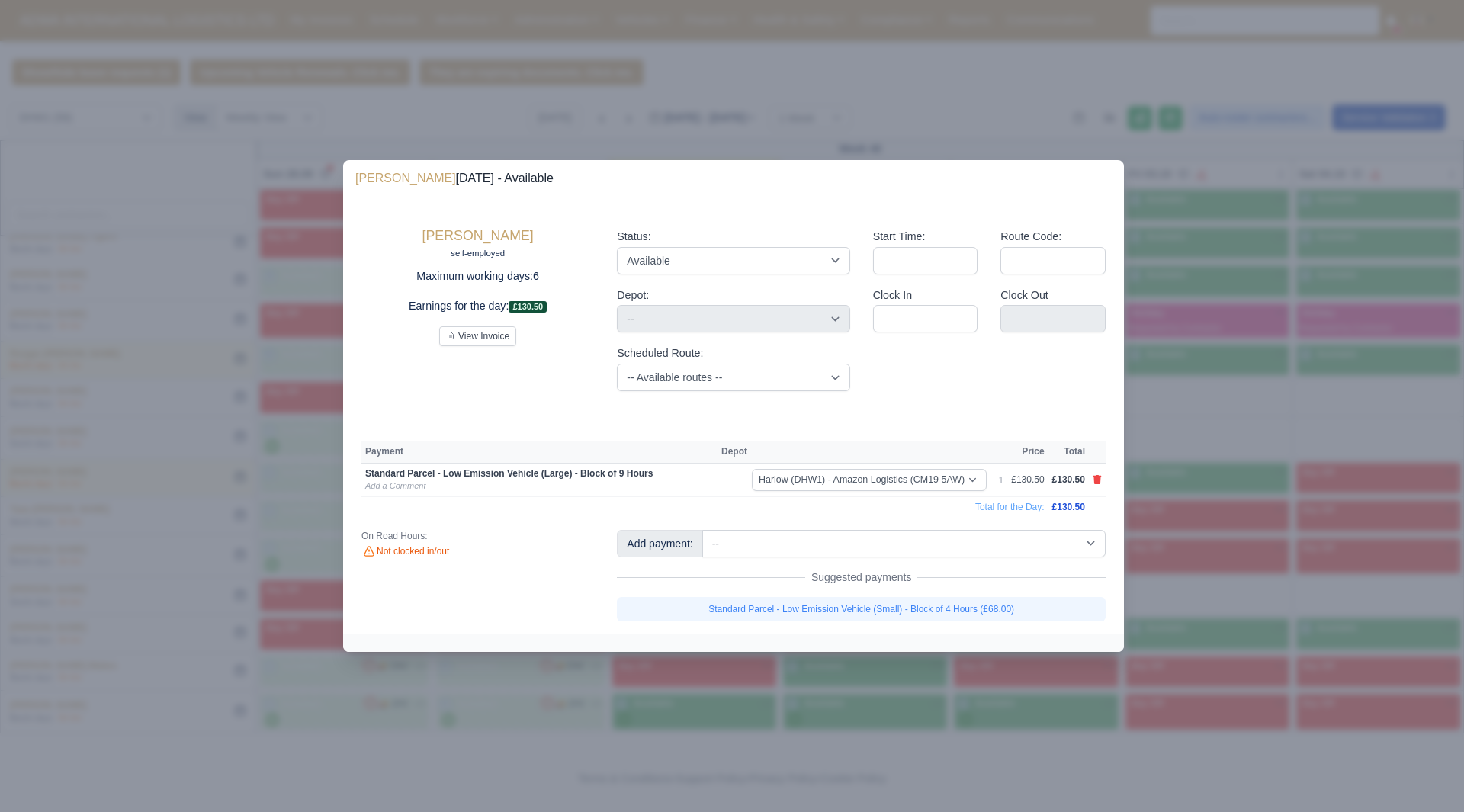
click at [1218, 587] on div at bounding box center [732, 406] width 1464 height 812
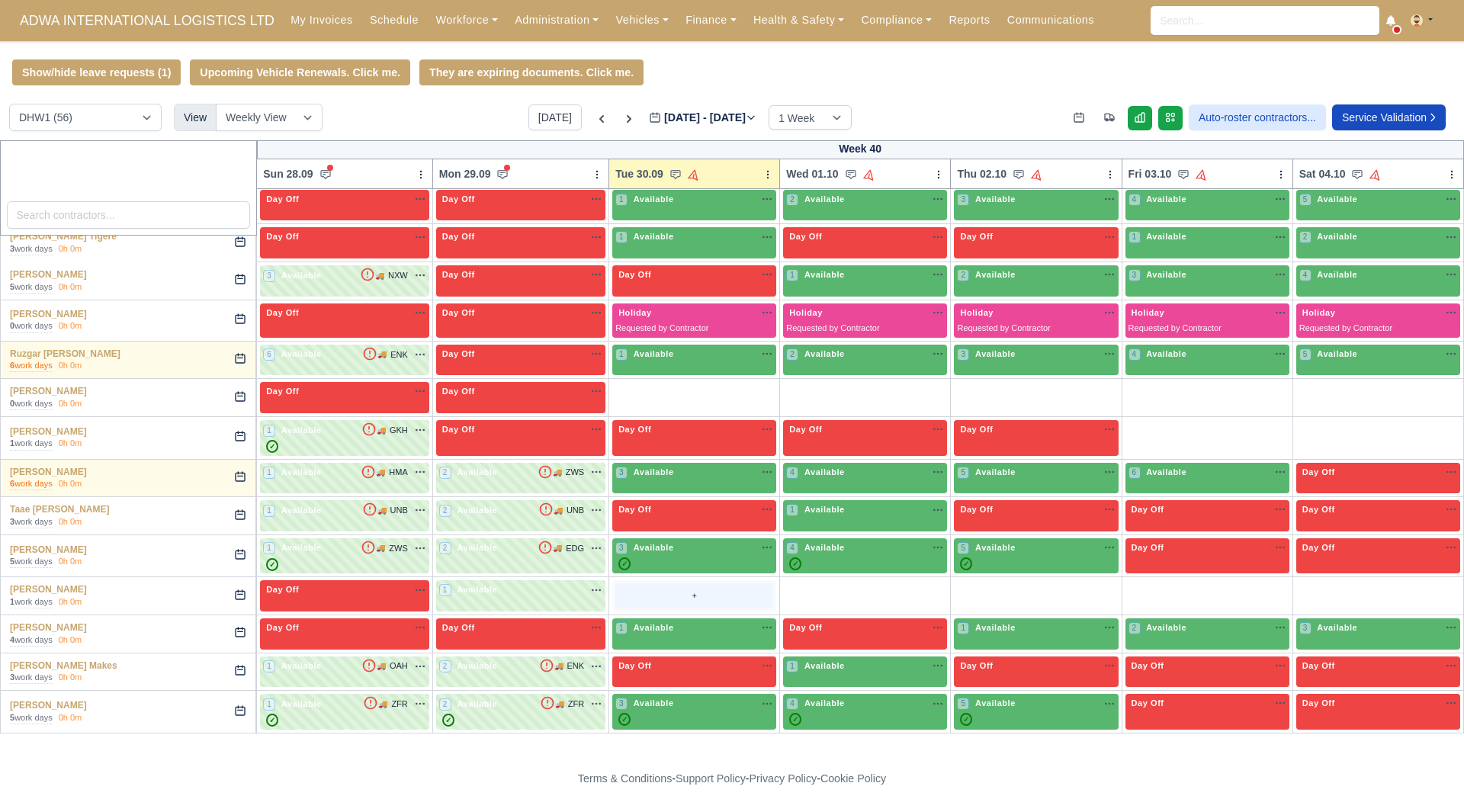
click at [635, 600] on div "+" at bounding box center [694, 596] width 157 height 25
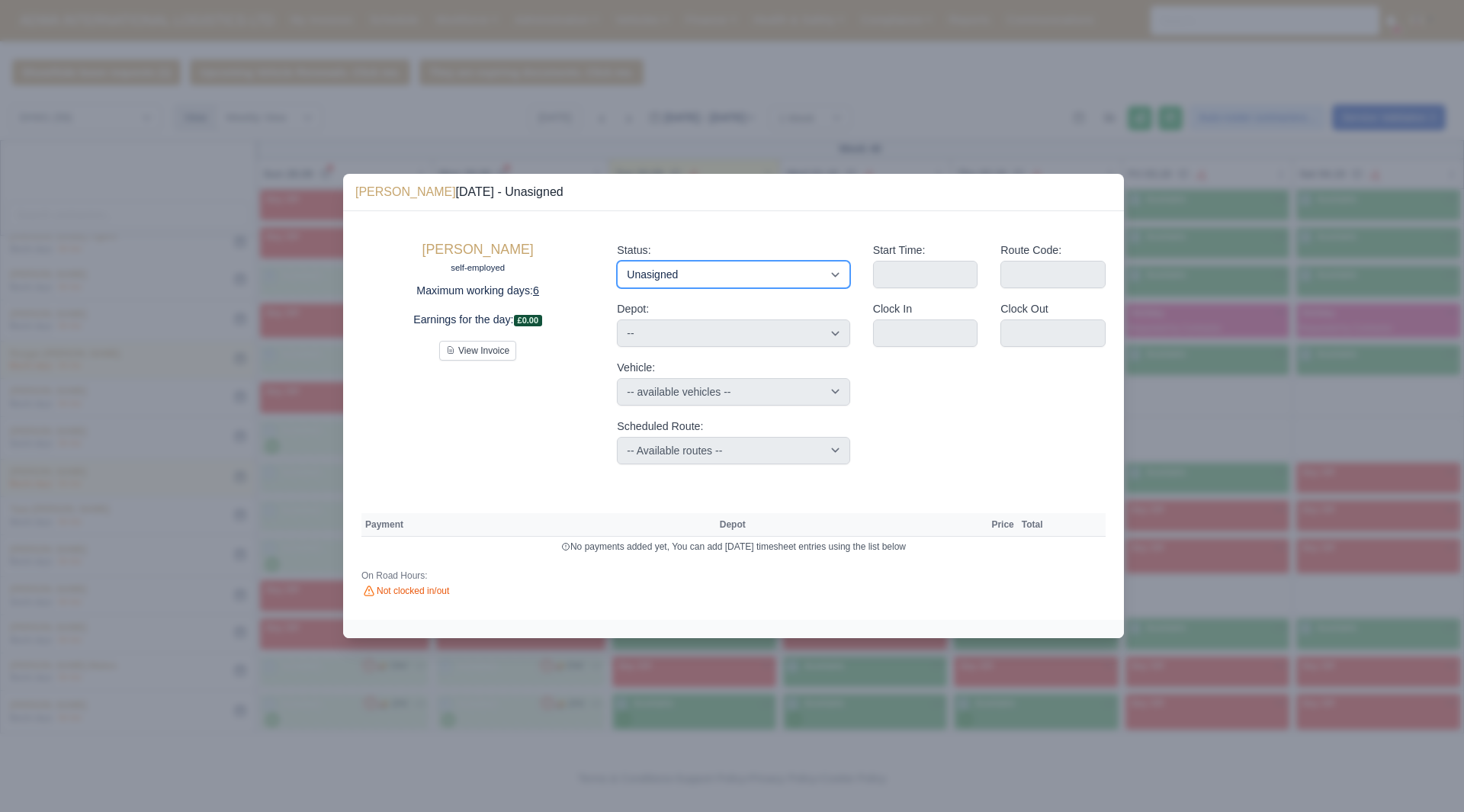
click at [761, 284] on select "Available Day Off Stand By Holiday Other Depot In Office OSM Ridealong Nursery …" at bounding box center [732, 274] width 233 height 27
select select "Available"
click at [616, 261] on select "Available Day Off Stand By Holiday Other Depot In Office OSM Ridealong Nursery …" at bounding box center [732, 274] width 233 height 27
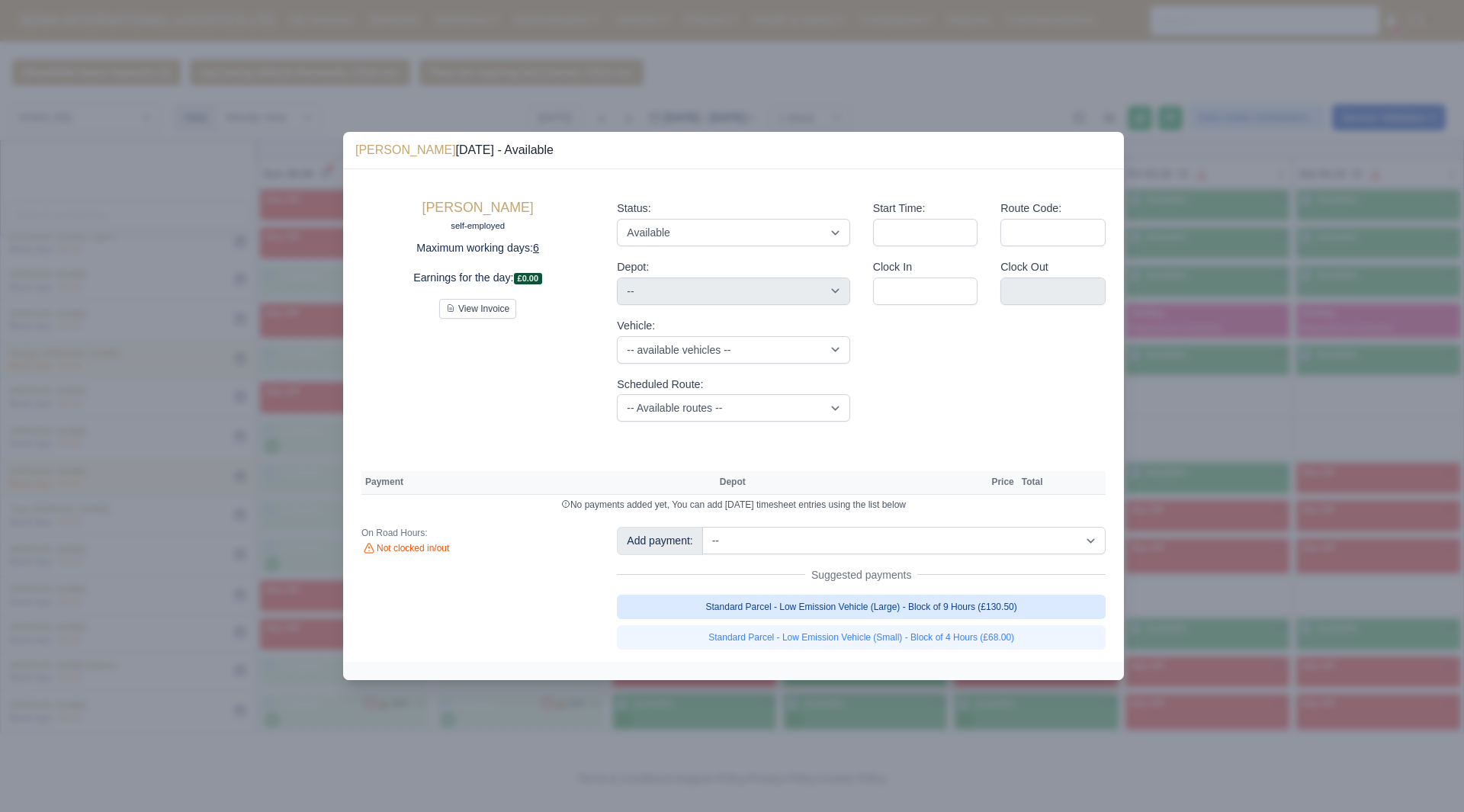
click at [1009, 613] on link "Standard Parcel - Low Emission Vehicle (Large) - Block of 9 Hours (£130.50)" at bounding box center [861, 607] width 489 height 24
select select "2"
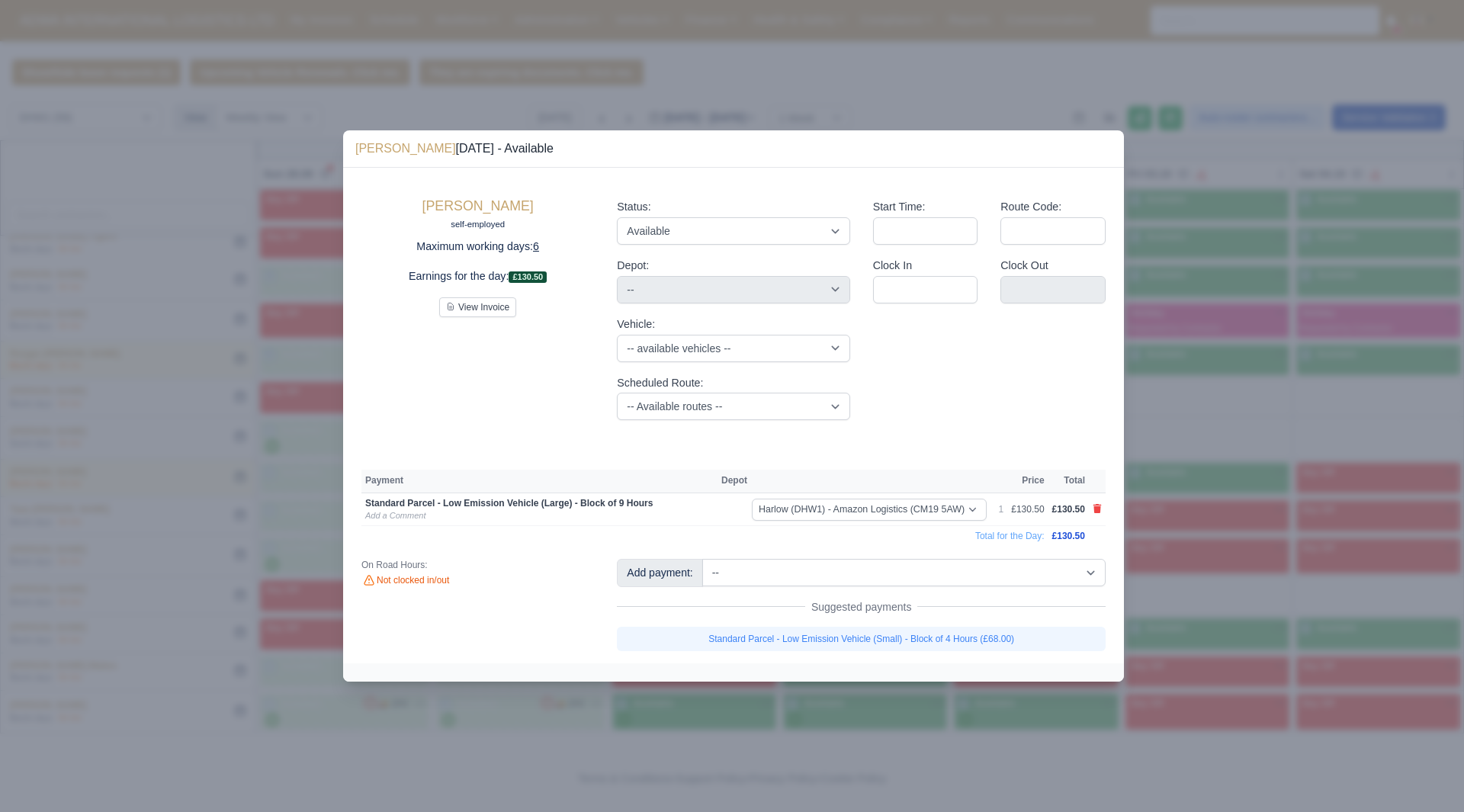
click at [1196, 614] on div at bounding box center [732, 406] width 1464 height 812
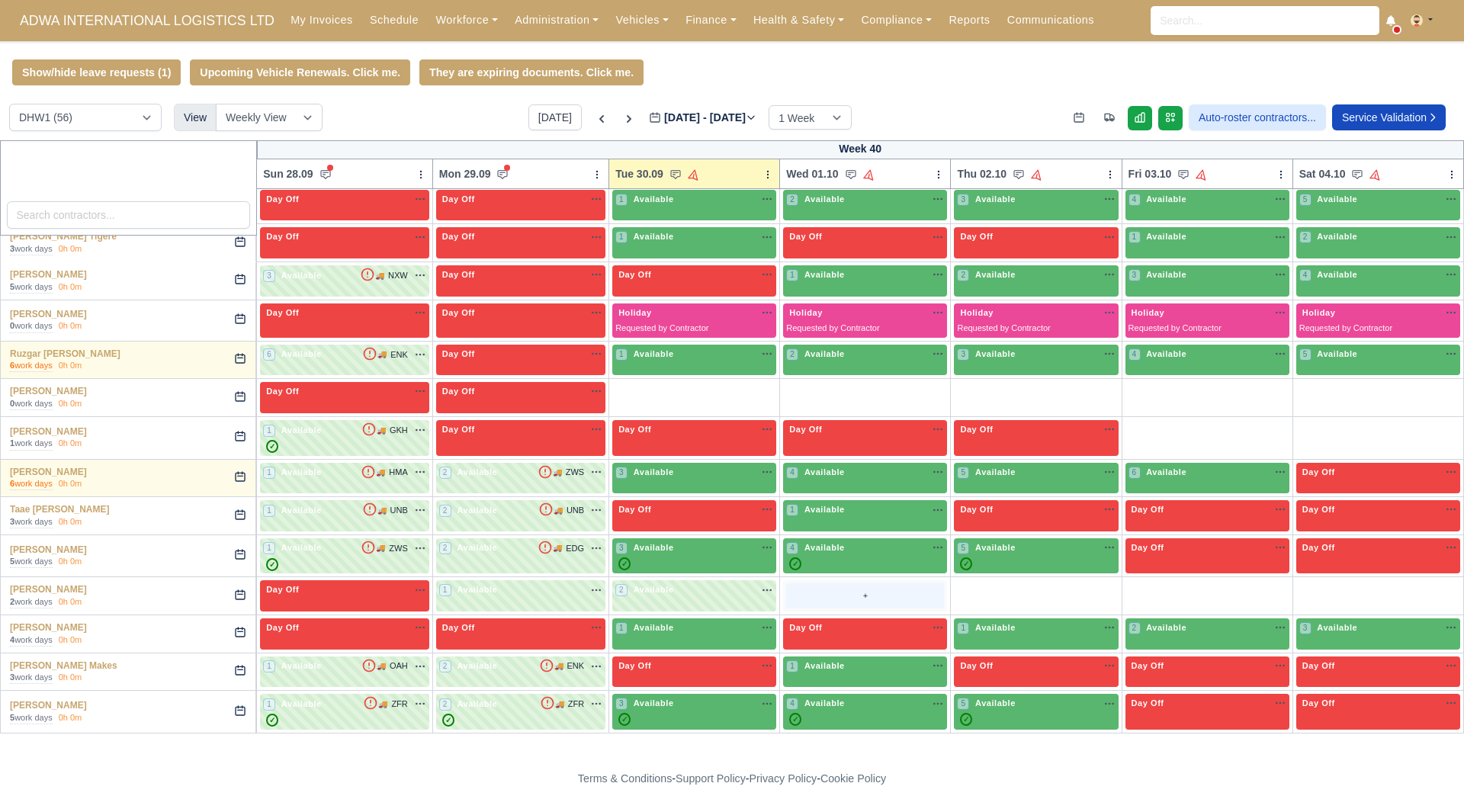
click at [826, 604] on div "+" at bounding box center [865, 596] width 157 height 25
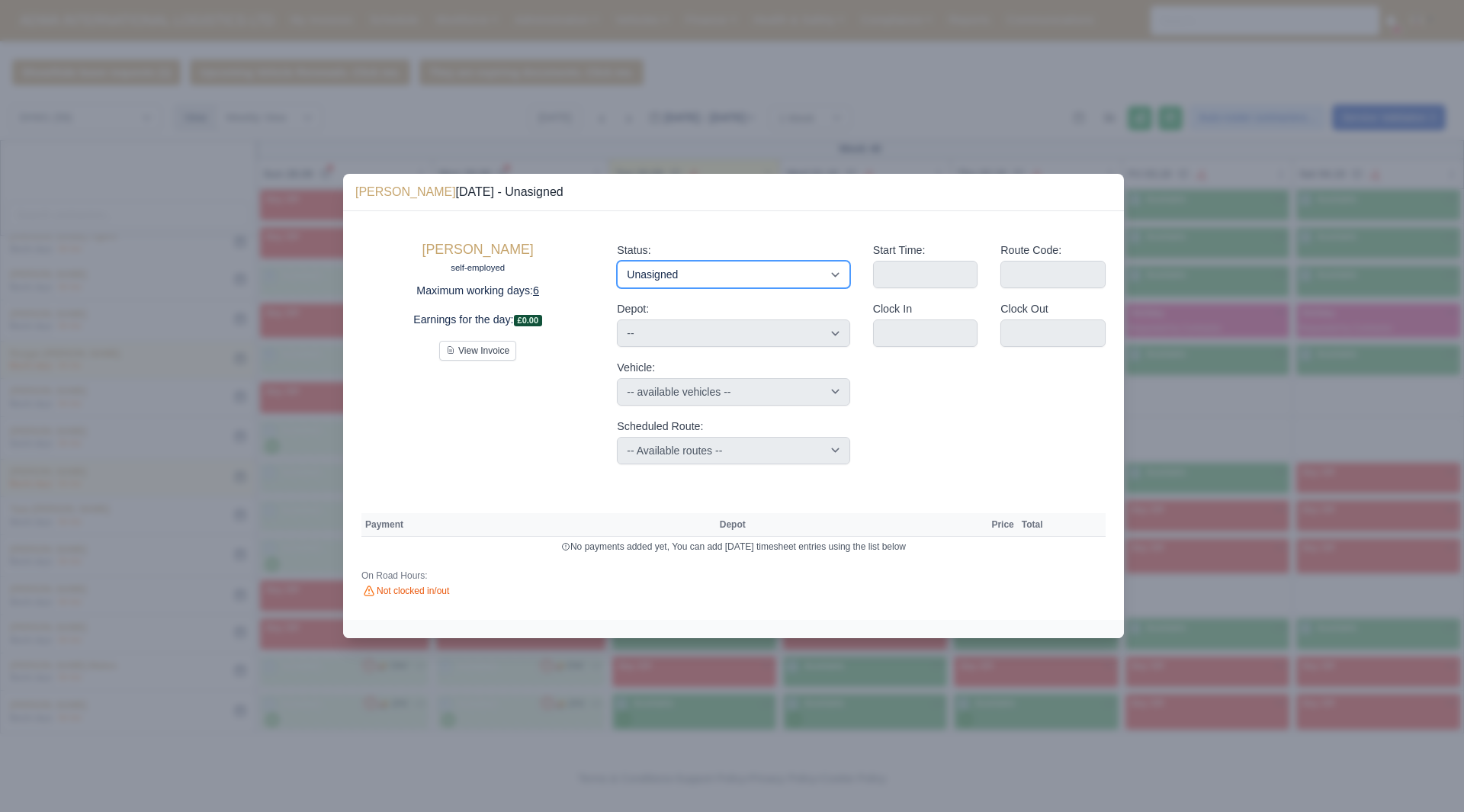
click at [802, 274] on select "Available Day Off Stand By Holiday Other Depot In Office OSM Ridealong Nursery …" at bounding box center [732, 274] width 233 height 27
select select "Available"
click at [616, 261] on select "Available Day Off Stand By Holiday Other Depot In Office OSM Ridealong Nursery …" at bounding box center [732, 274] width 233 height 27
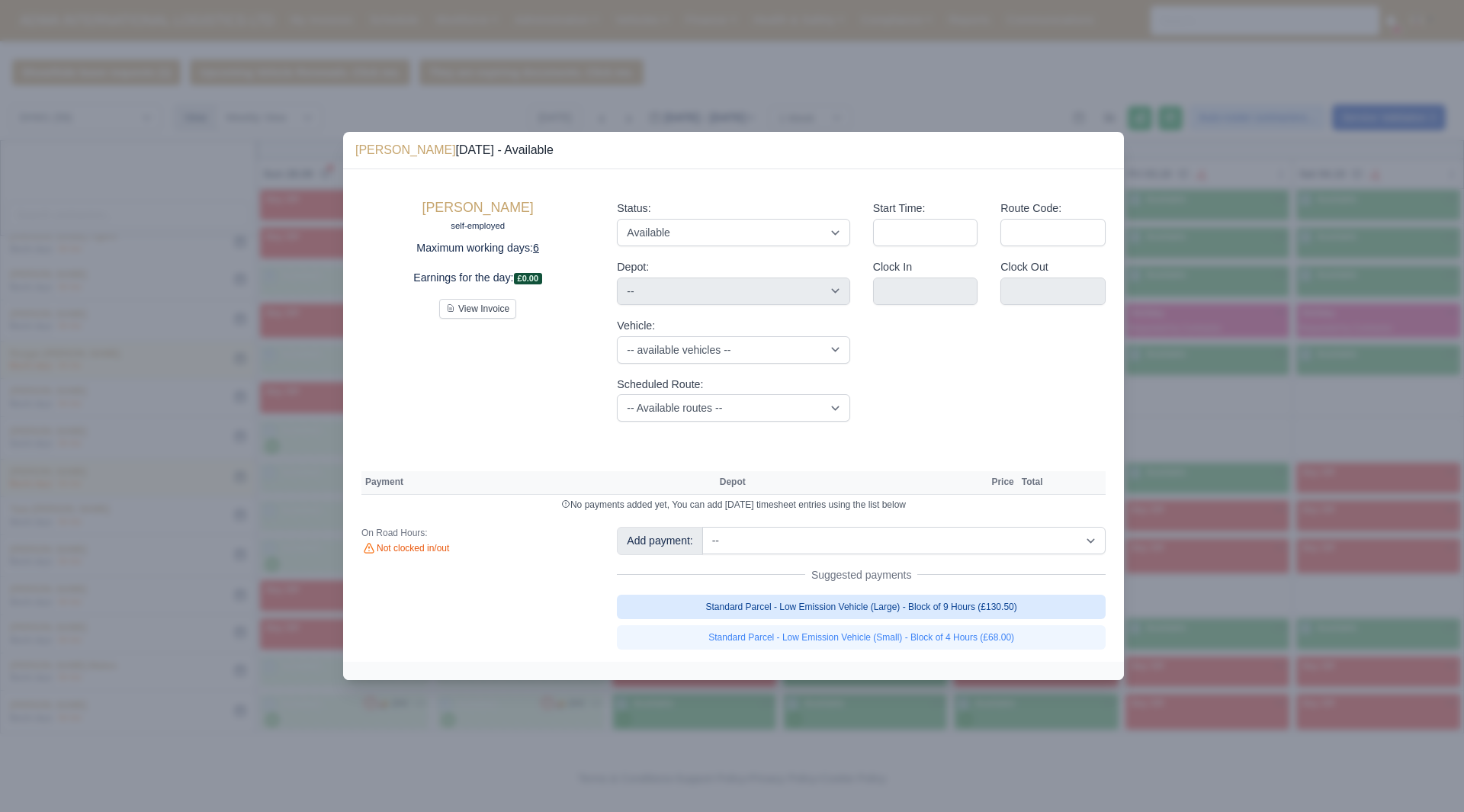
click at [1006, 611] on link "Standard Parcel - Low Emission Vehicle (Large) - Block of 9 Hours (£130.50)" at bounding box center [861, 607] width 489 height 24
select select "2"
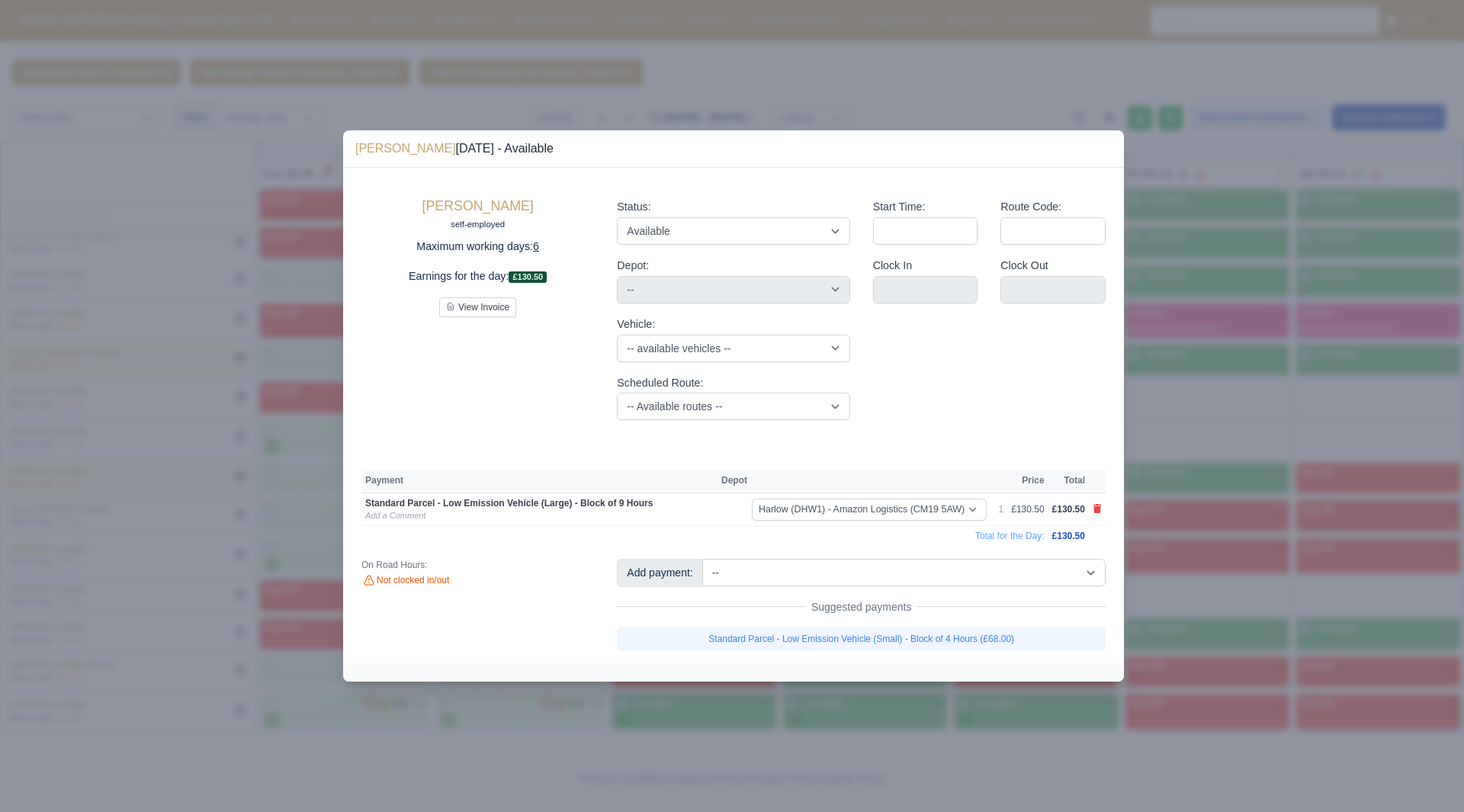
click at [1246, 626] on div at bounding box center [732, 406] width 1464 height 812
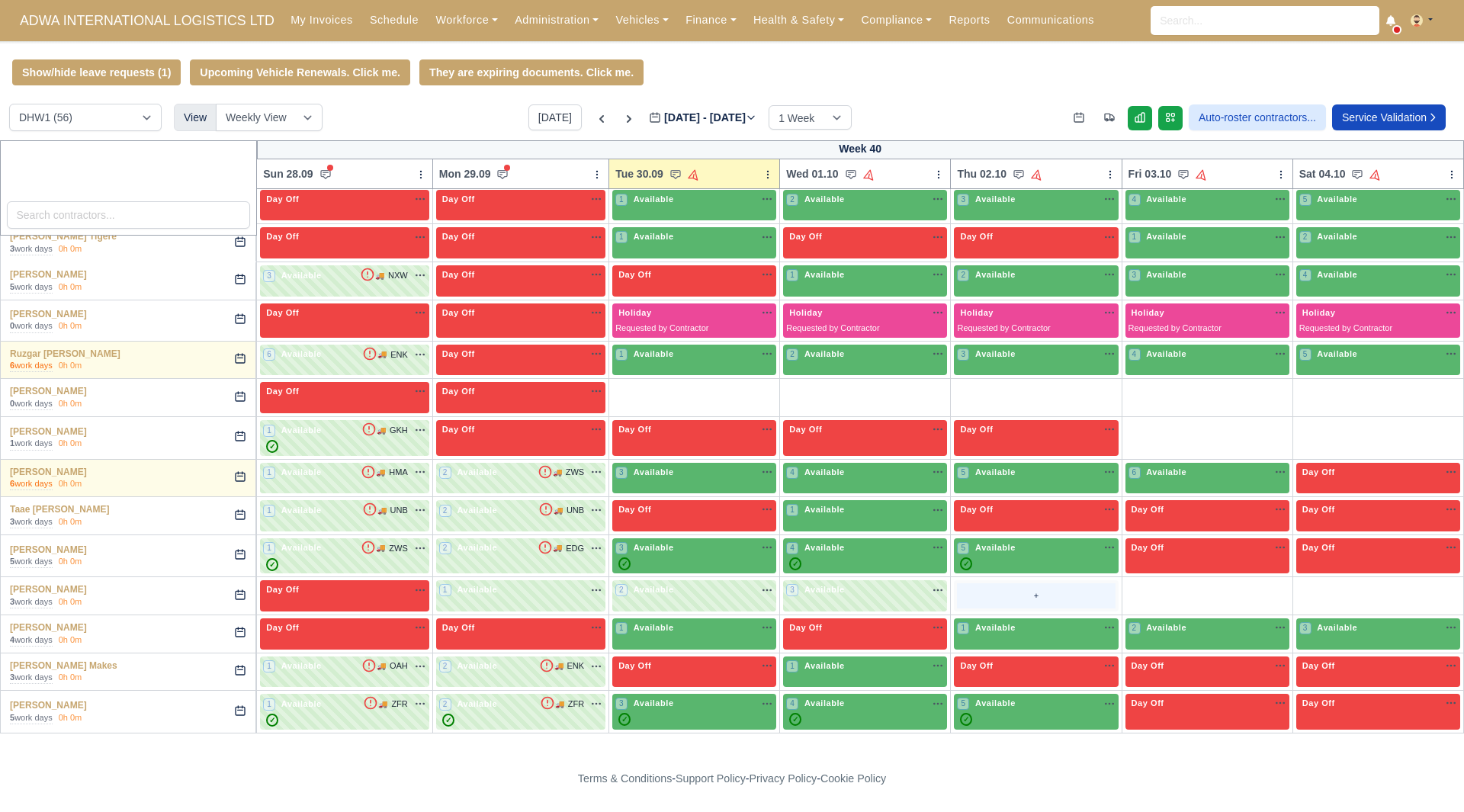
click at [1006, 597] on div "+" at bounding box center [1036, 596] width 157 height 25
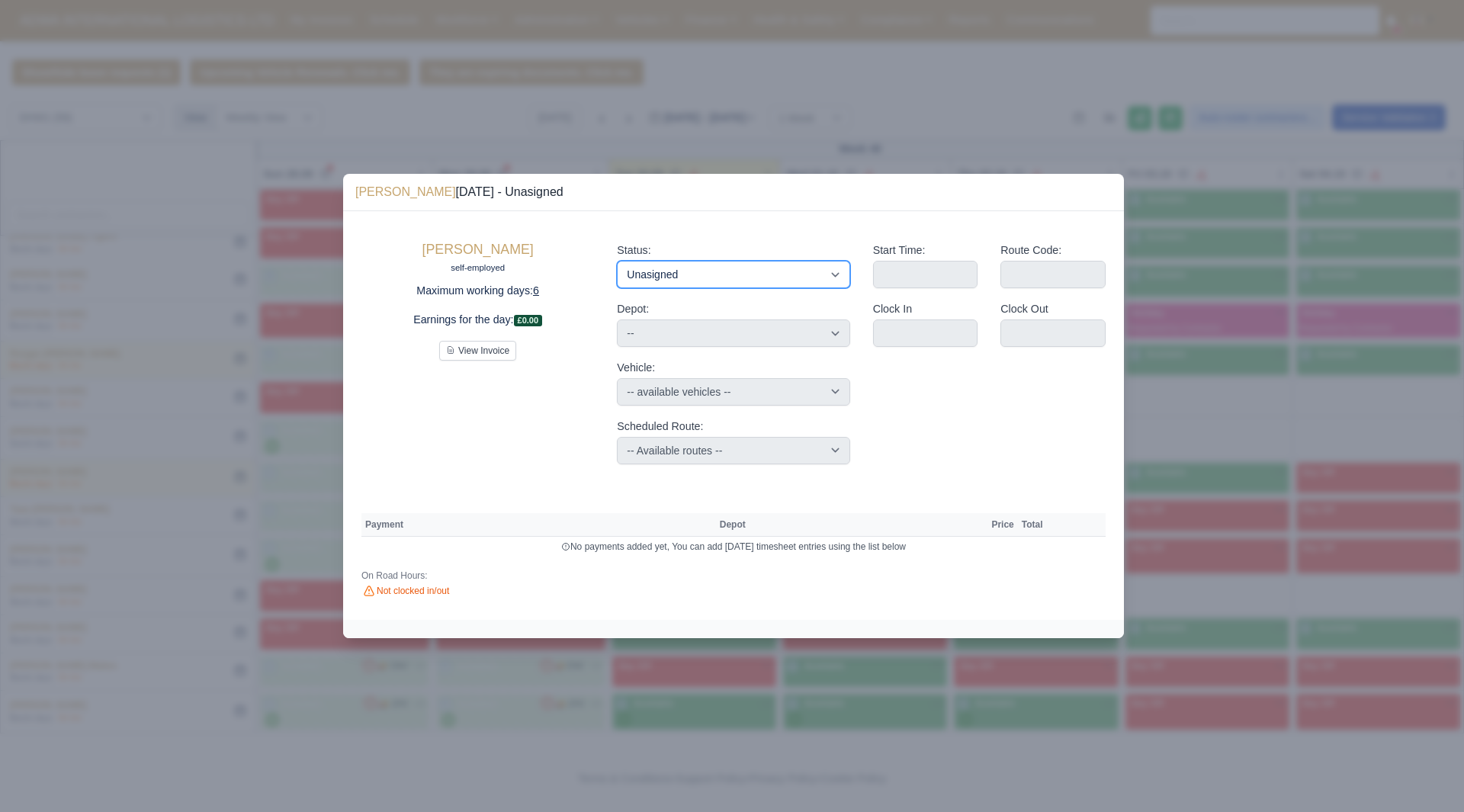
click at [715, 273] on select "Available Day Off Stand By Holiday Other Depot In Office OSM Ridealong Nursery …" at bounding box center [732, 274] width 233 height 27
select select "Available"
click at [616, 261] on select "Available Day Off Stand By Holiday Other Depot In Office OSM Ridealong Nursery …" at bounding box center [732, 274] width 233 height 27
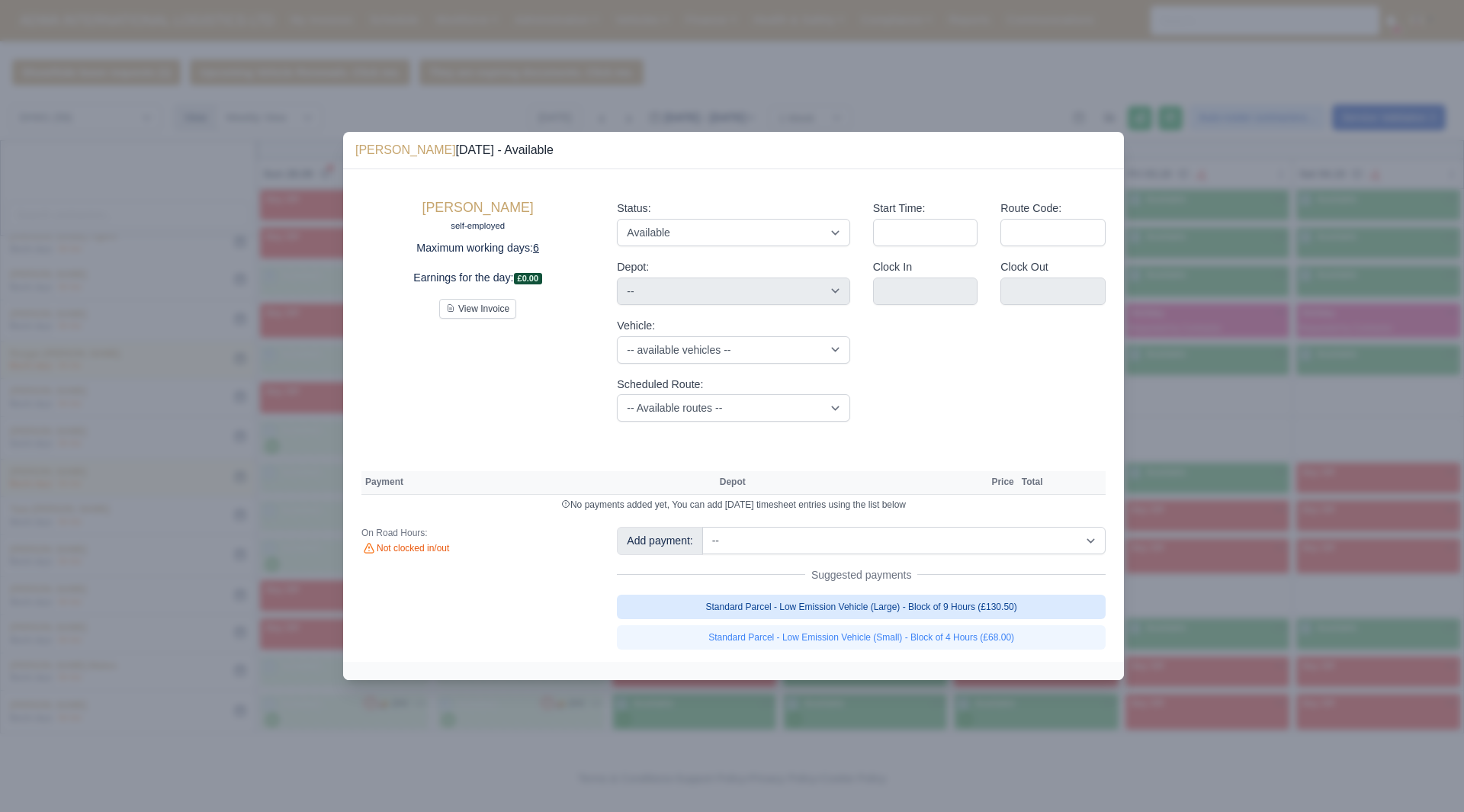
click at [960, 611] on link "Standard Parcel - Low Emission Vehicle (Large) - Block of 9 Hours (£130.50)" at bounding box center [861, 607] width 489 height 24
select select "2"
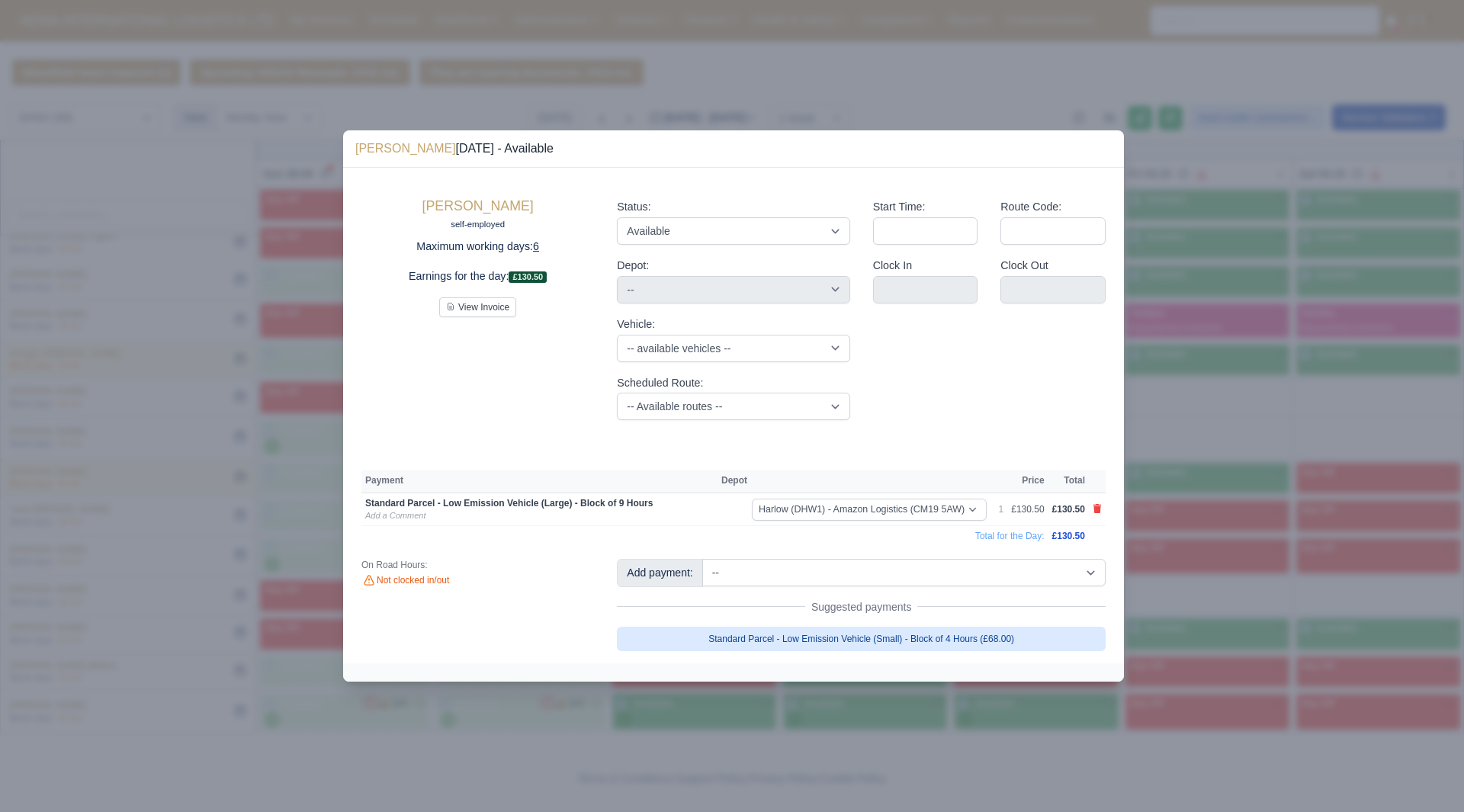
click at [1005, 630] on link "Standard Parcel - Low Emission Vehicle (Small) - Block of 4 Hours (£68.00)" at bounding box center [861, 638] width 489 height 24
select select "2"
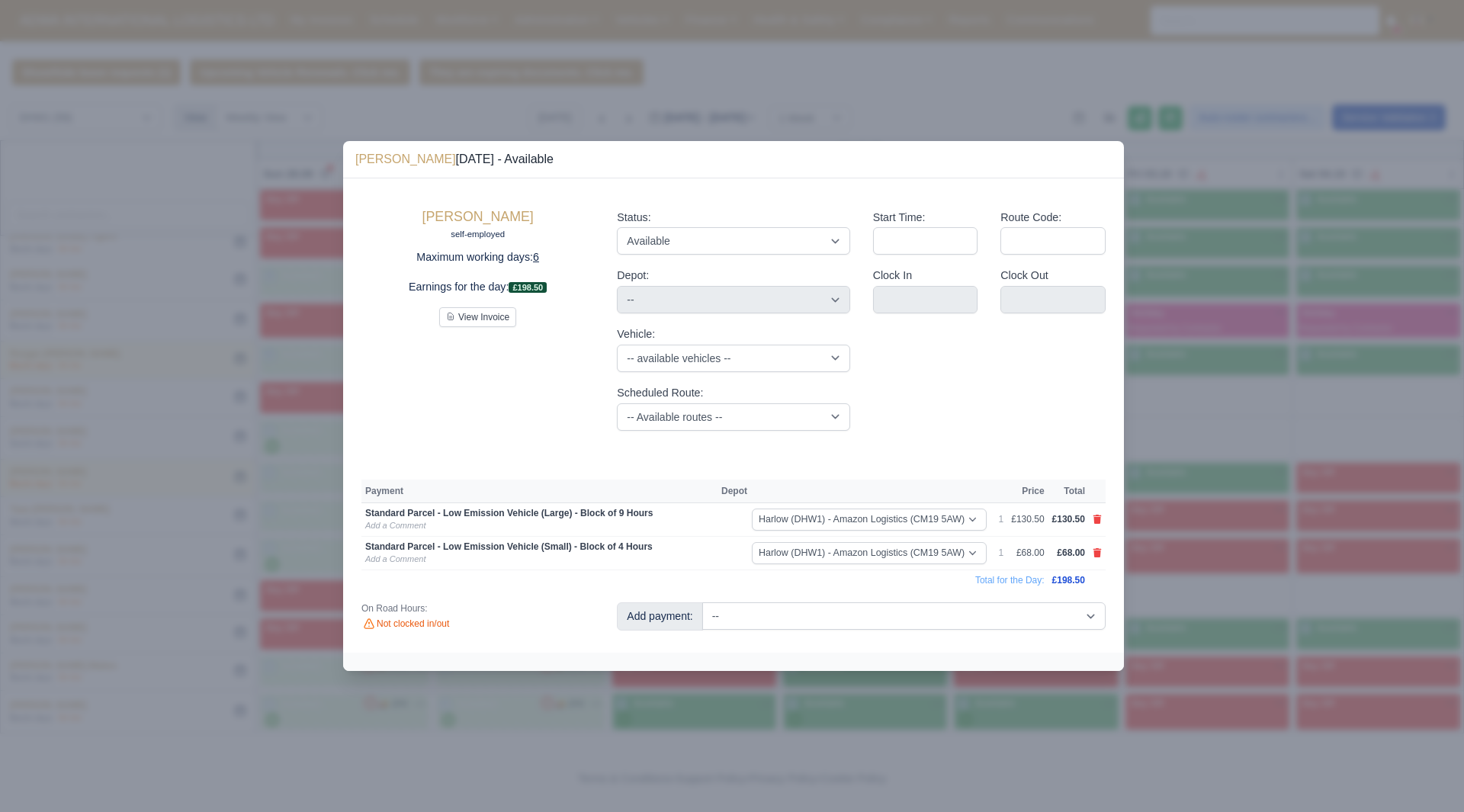
click at [1212, 576] on div at bounding box center [732, 406] width 1464 height 812
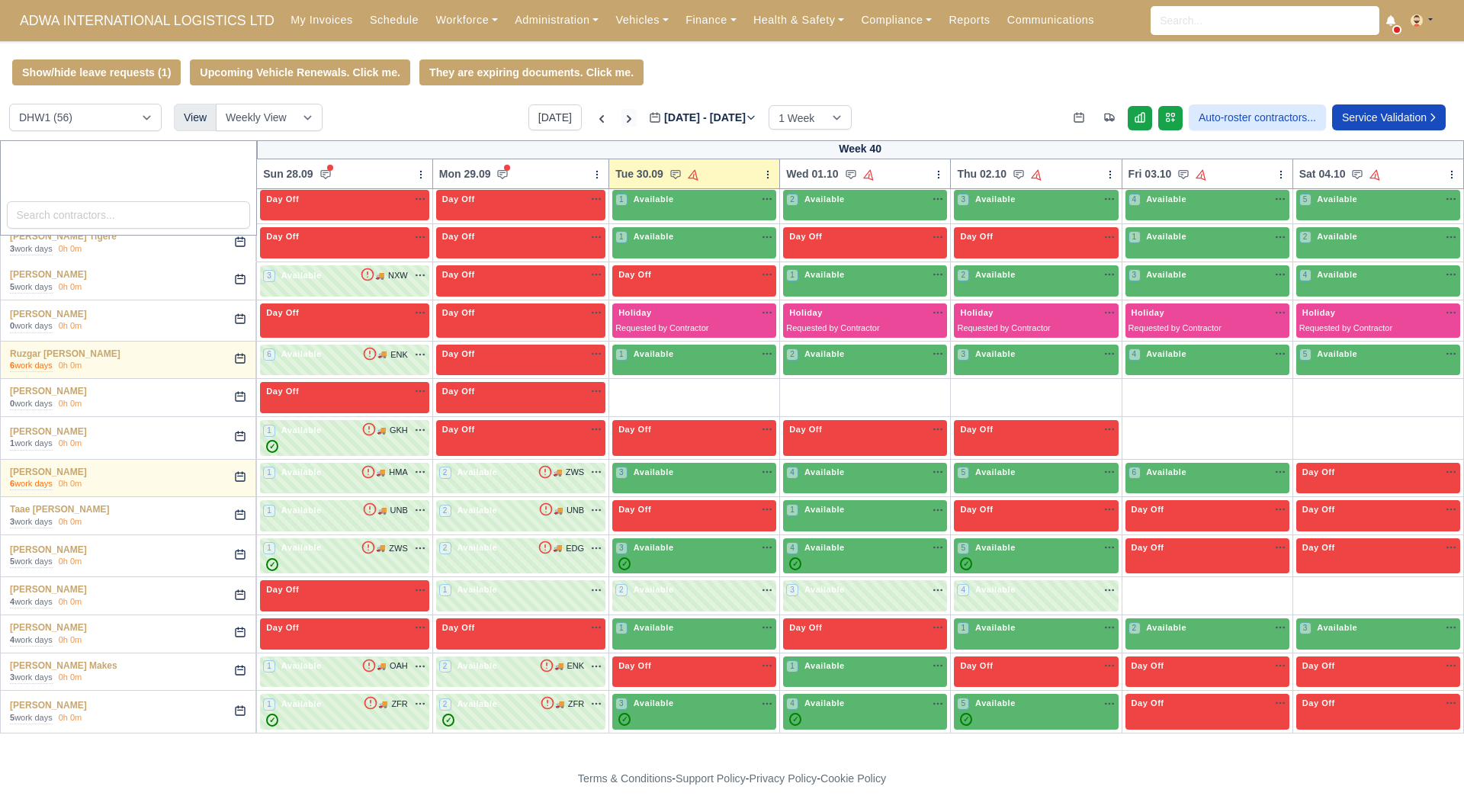
click at [621, 123] on icon at bounding box center [629, 118] width 15 height 15
type input "[DATE]"
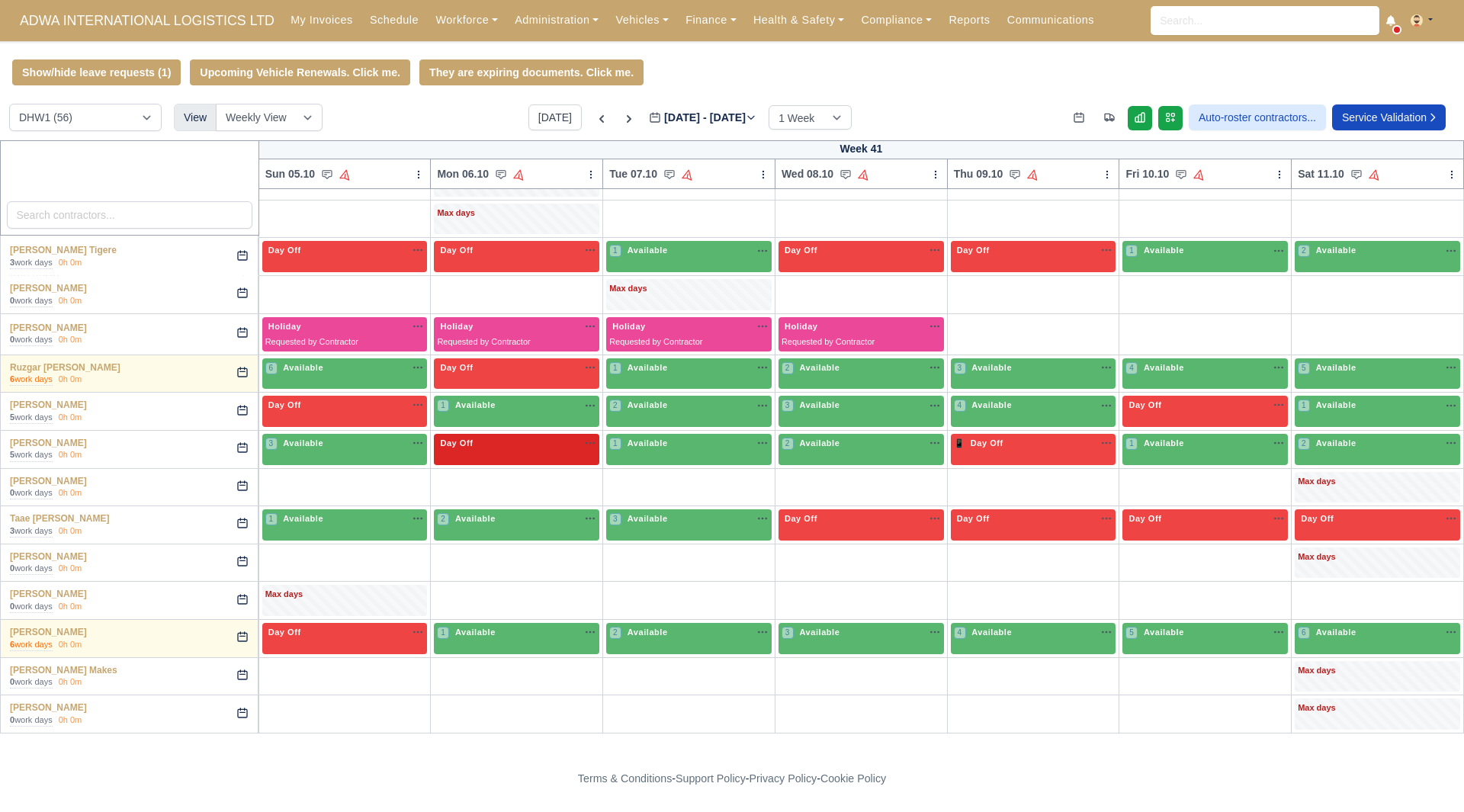
scroll to position [1264, 0]
click at [347, 589] on div "Max days" at bounding box center [345, 594] width 159 height 14
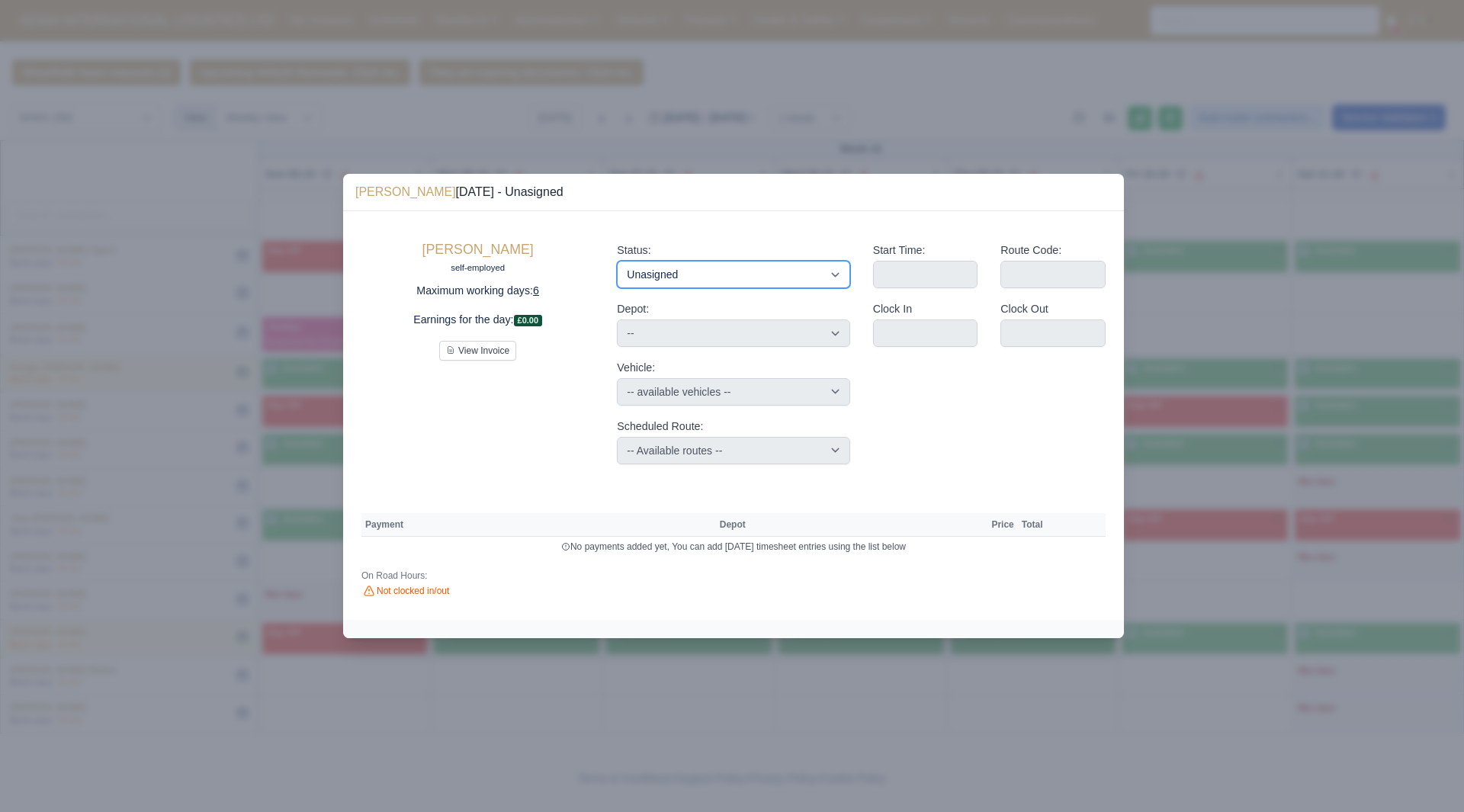
click at [625, 273] on select "Available Day Off Stand By Holiday Other Depot In Office OSM Ridealong Nursery …" at bounding box center [732, 274] width 233 height 27
select select "Available"
click at [616, 261] on select "Available Day Off Stand By Holiday Other Depot In Office OSM Ridealong Nursery …" at bounding box center [732, 274] width 233 height 27
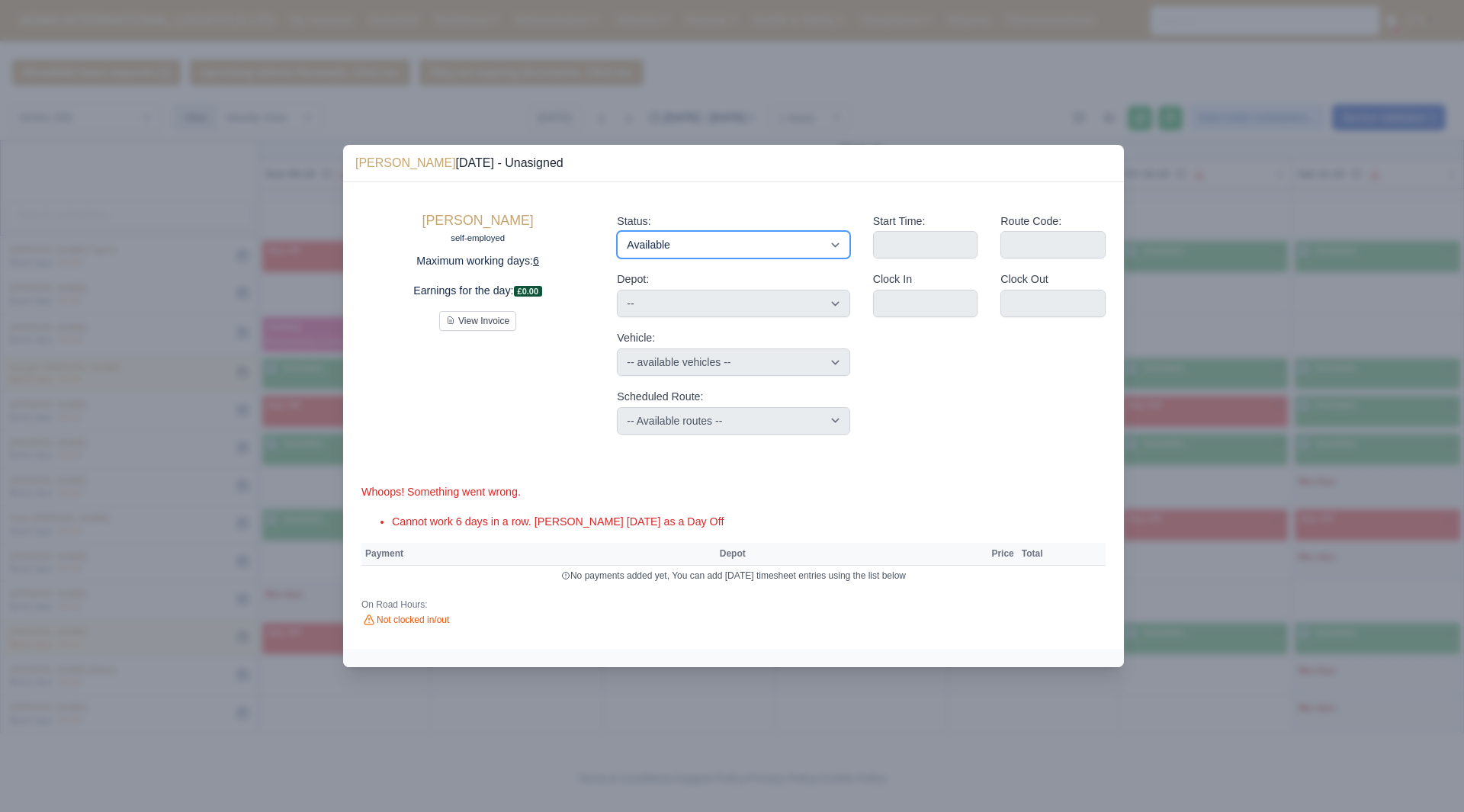
click at [725, 247] on select "Available Day Off Stand By Holiday Other Depot In Office OSM Ridealong Nursery …" at bounding box center [732, 244] width 233 height 27
select select "Day Off"
click at [616, 231] on select "Available Day Off Stand By Holiday Other Depot In Office OSM Ridealong Nursery …" at bounding box center [732, 244] width 233 height 27
select select "na"
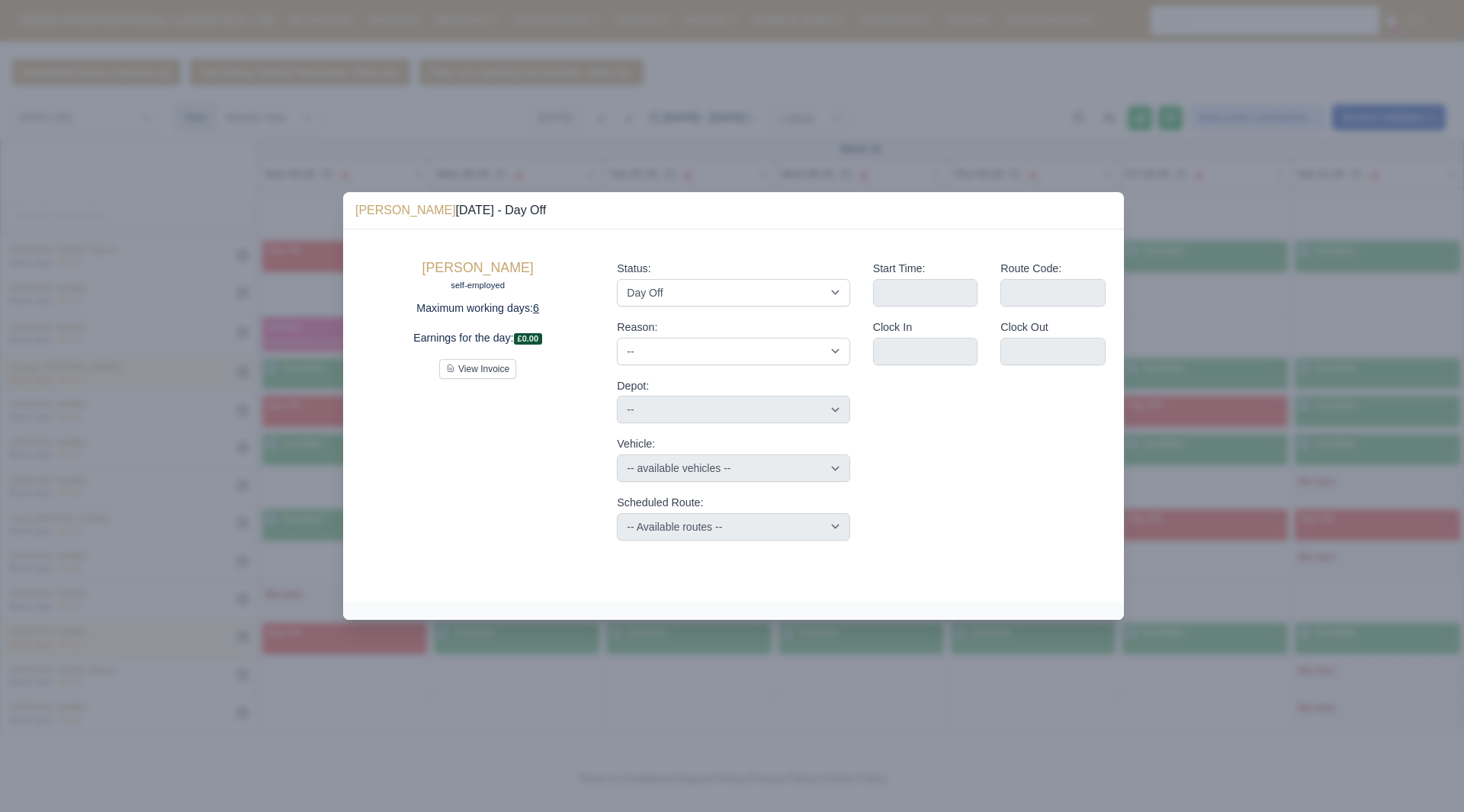
click at [1340, 591] on div at bounding box center [732, 406] width 1464 height 812
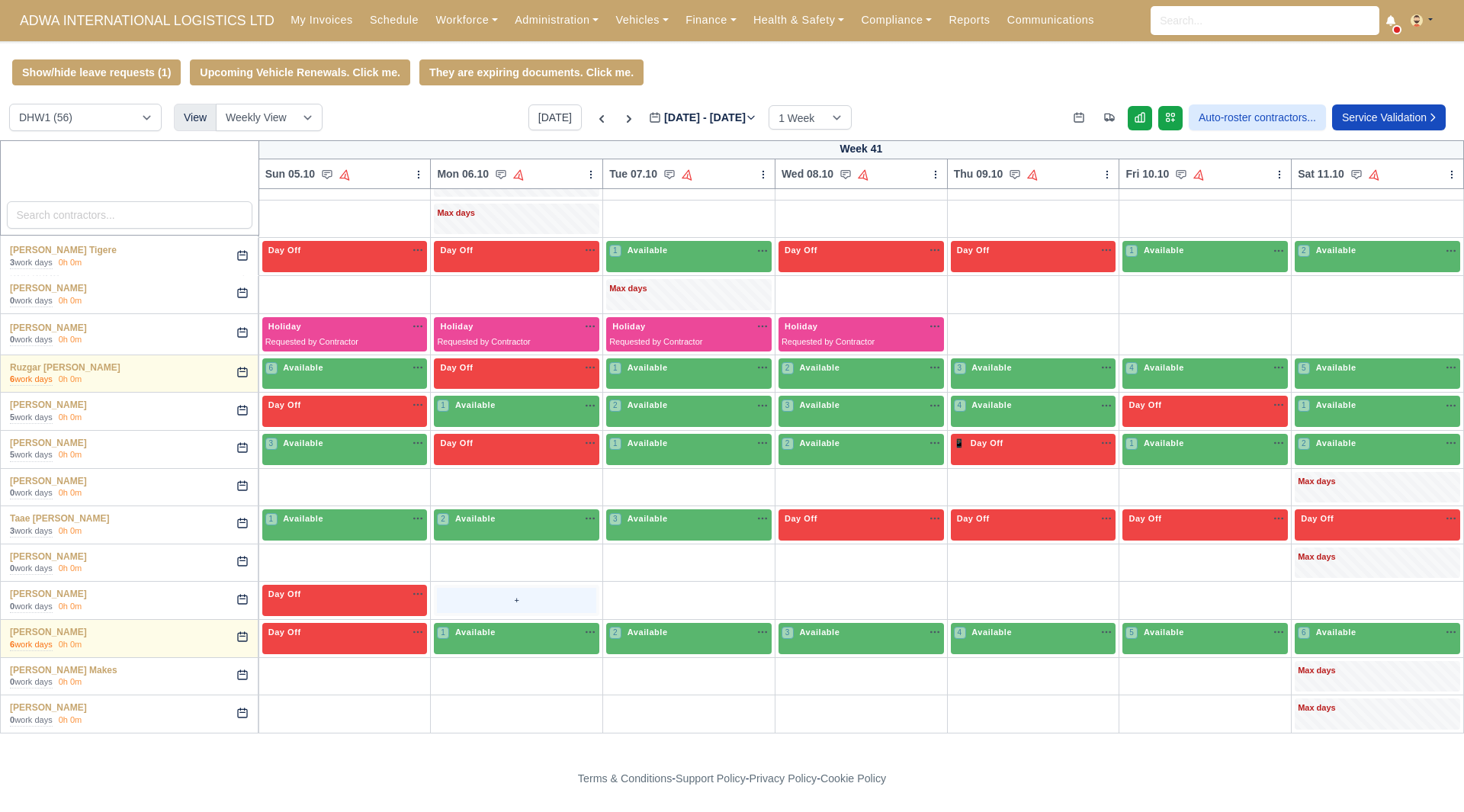
click at [470, 605] on div "+" at bounding box center [516, 600] width 159 height 25
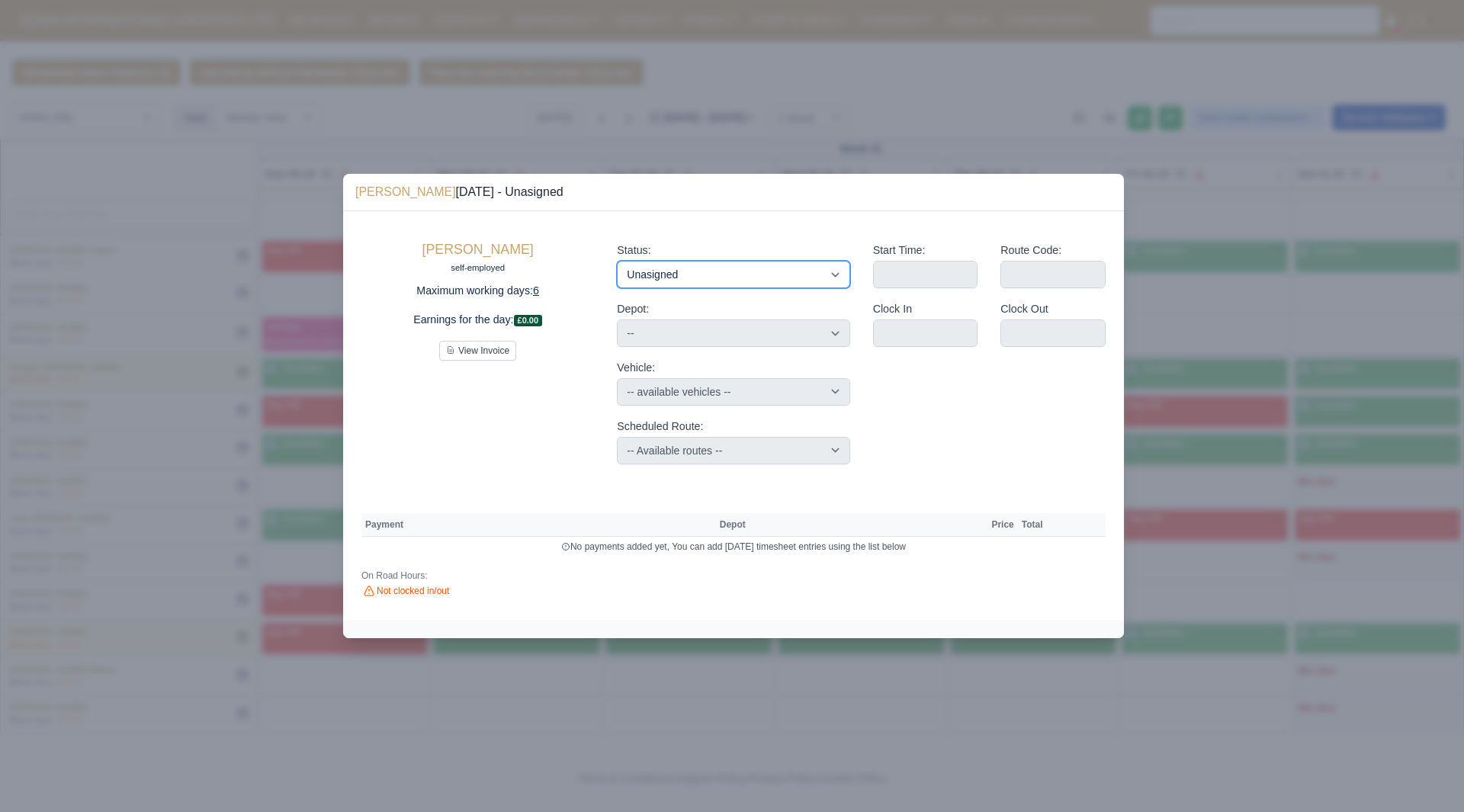
click at [713, 274] on select "Available Day Off Stand By Holiday Other Depot In Office OSM Ridealong Nursery …" at bounding box center [732, 274] width 233 height 27
select select "Available"
click at [616, 261] on select "Available Day Off Stand By Holiday Other Depot In Office OSM Ridealong Nursery …" at bounding box center [732, 274] width 233 height 27
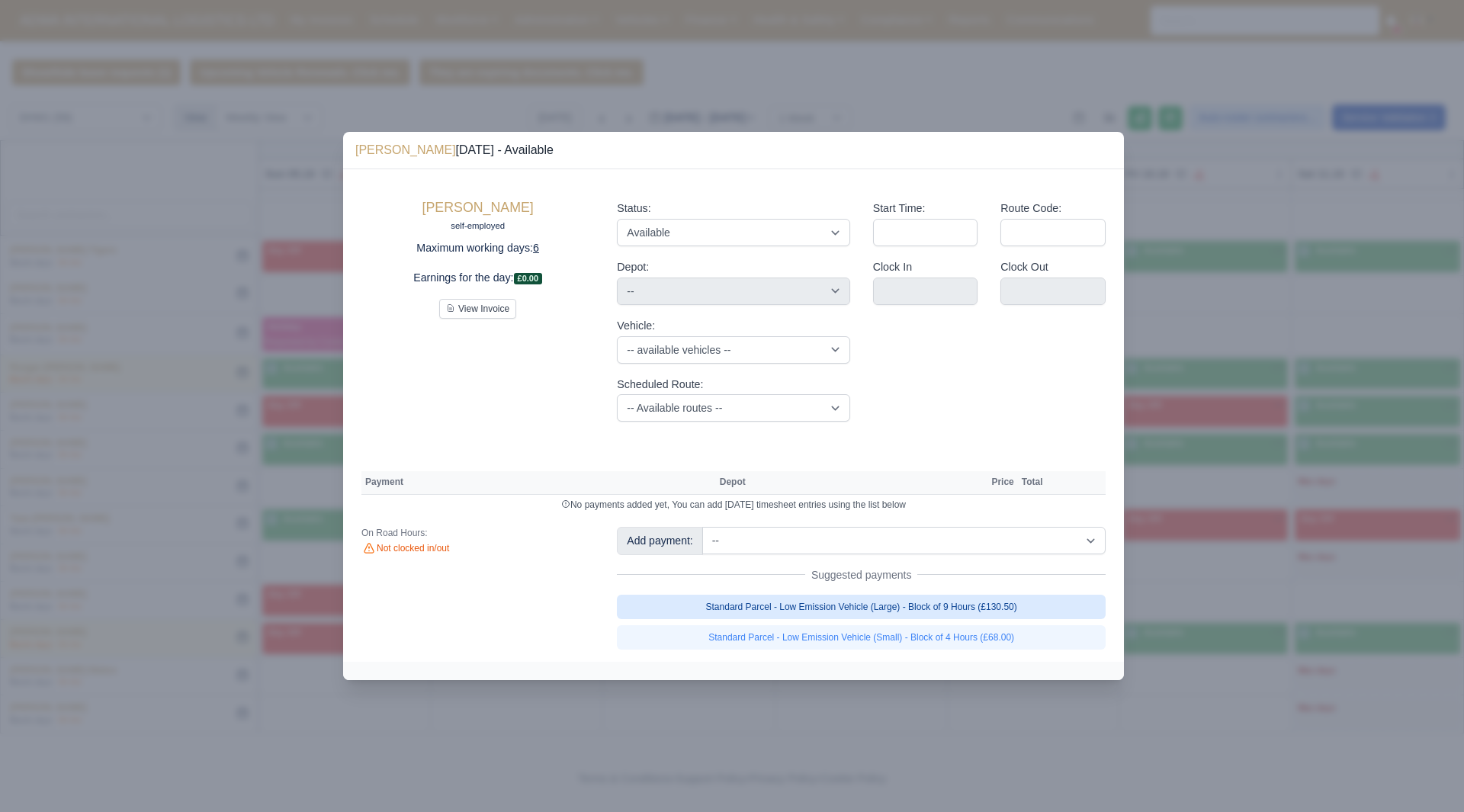
click at [1023, 607] on link "Standard Parcel - Low Emission Vehicle (Large) - Block of 9 Hours (£130.50)" at bounding box center [861, 607] width 489 height 24
select select "2"
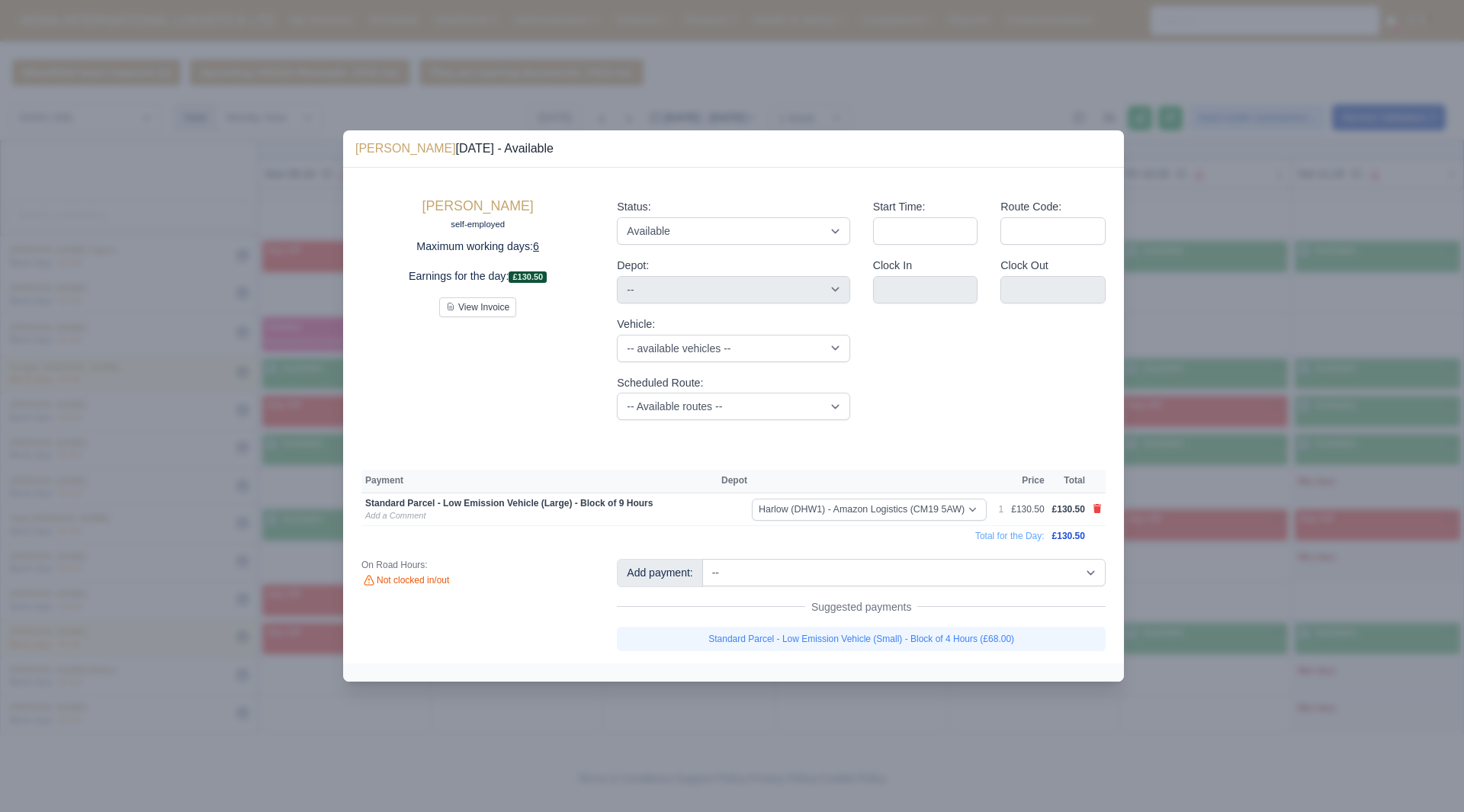
click at [1177, 636] on div at bounding box center [732, 406] width 1464 height 812
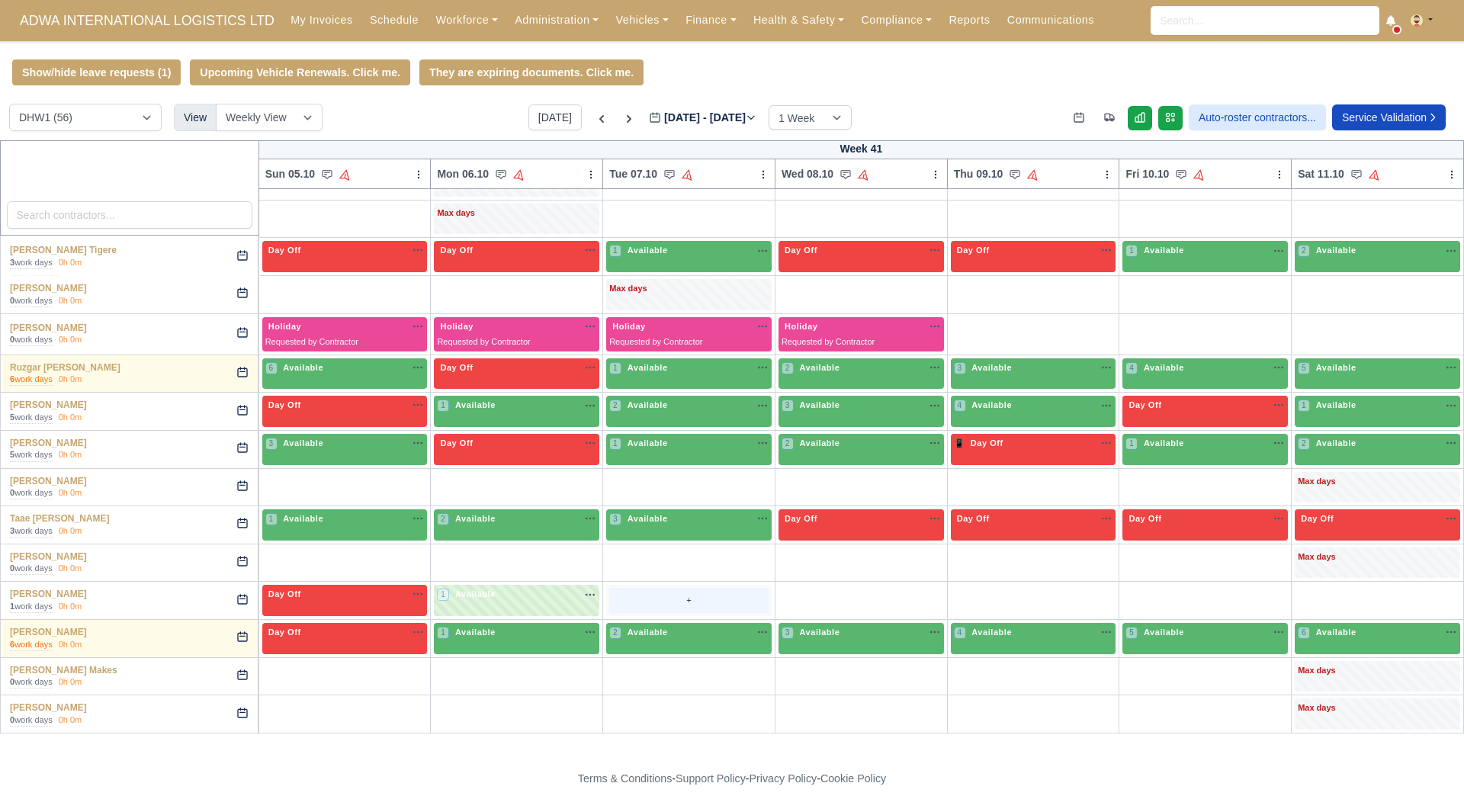
click at [653, 601] on div "+" at bounding box center [689, 600] width 159 height 25
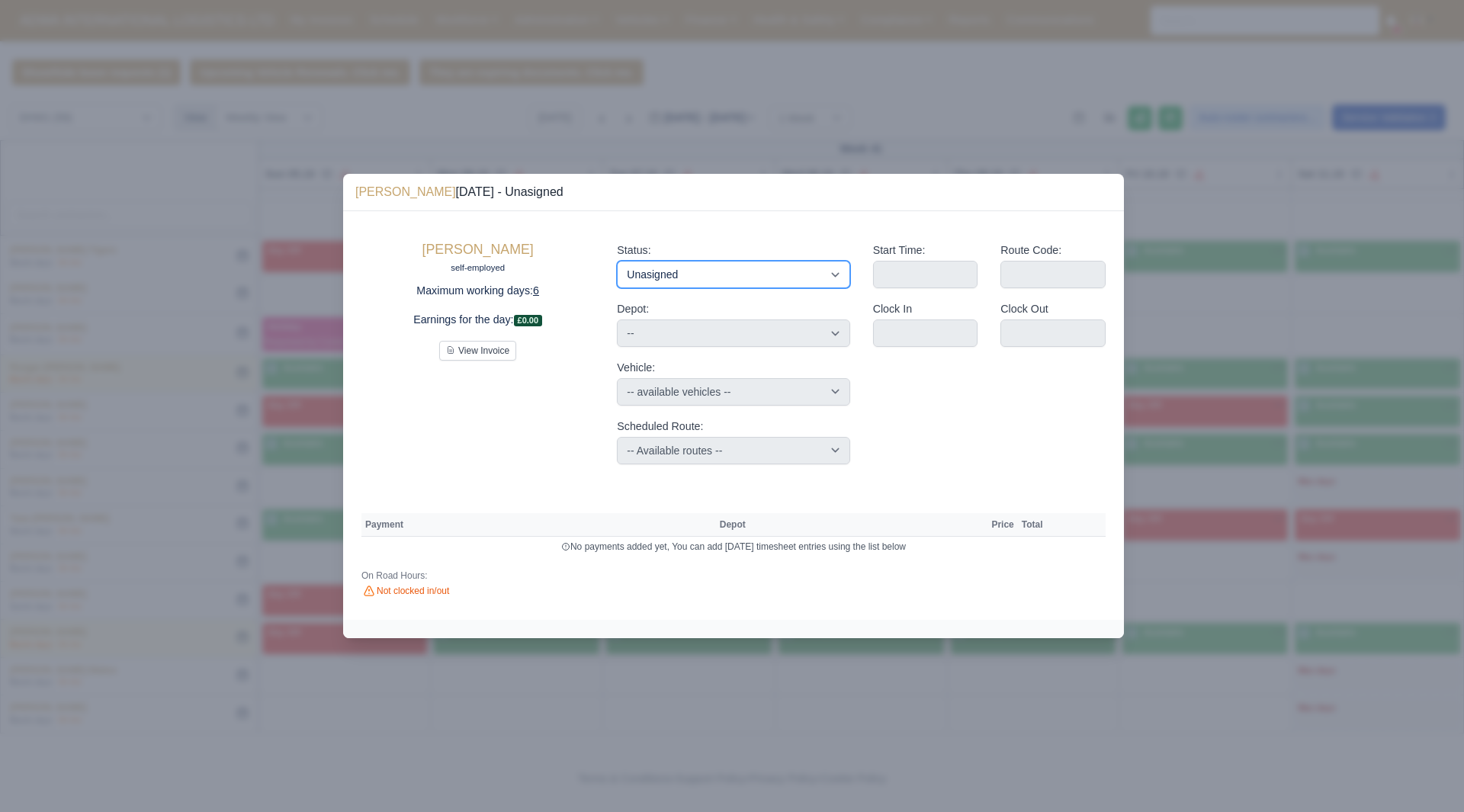
click at [778, 276] on select "Available Day Off Stand By Holiday Other Depot In Office OSM Ridealong Nursery …" at bounding box center [732, 274] width 233 height 27
select select "Available"
click at [616, 261] on select "Available Day Off Stand By Holiday Other Depot In Office OSM Ridealong Nursery …" at bounding box center [732, 274] width 233 height 27
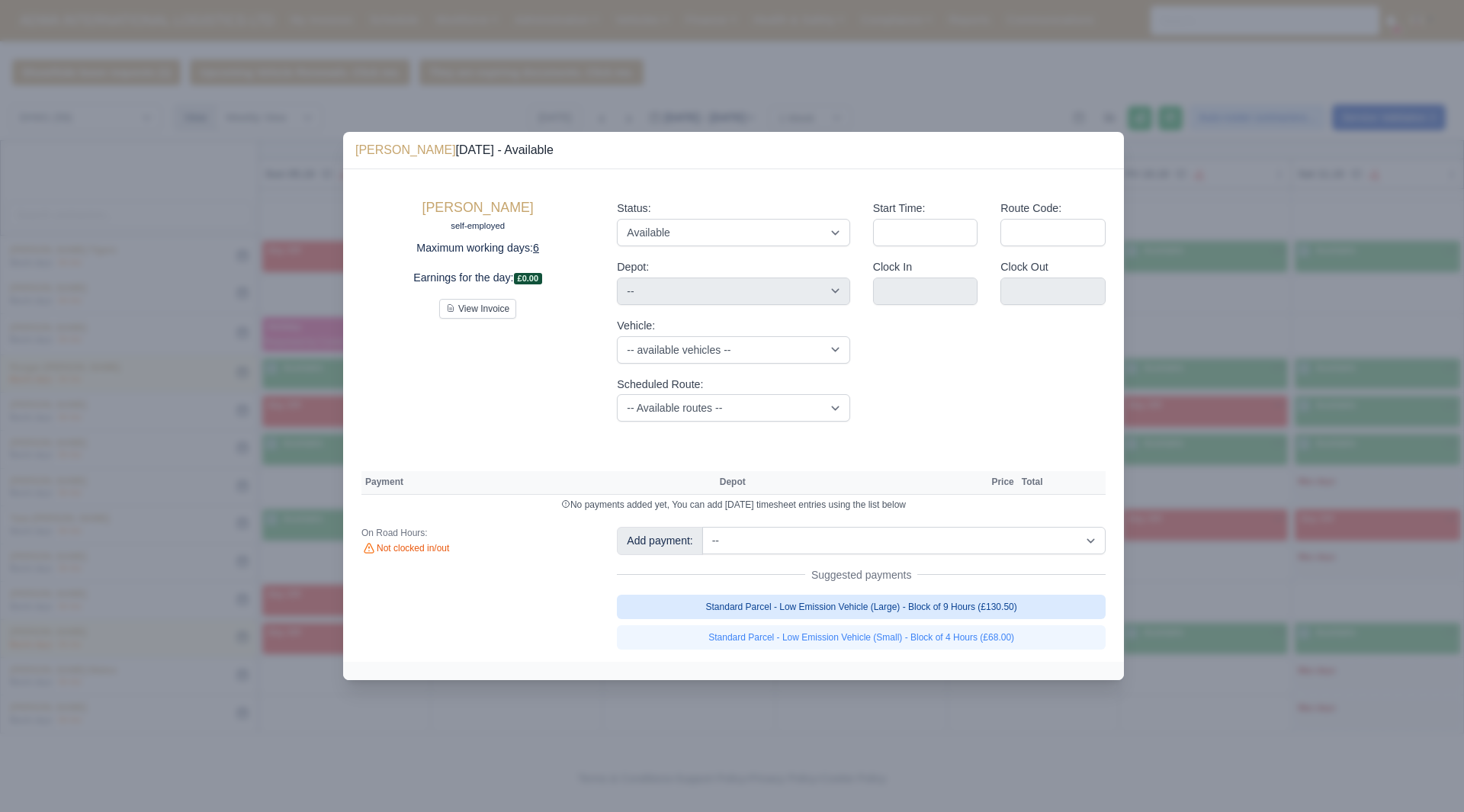
click at [1006, 600] on link "Standard Parcel - Low Emission Vehicle (Large) - Block of 9 Hours (£130.50)" at bounding box center [861, 607] width 489 height 24
select select "2"
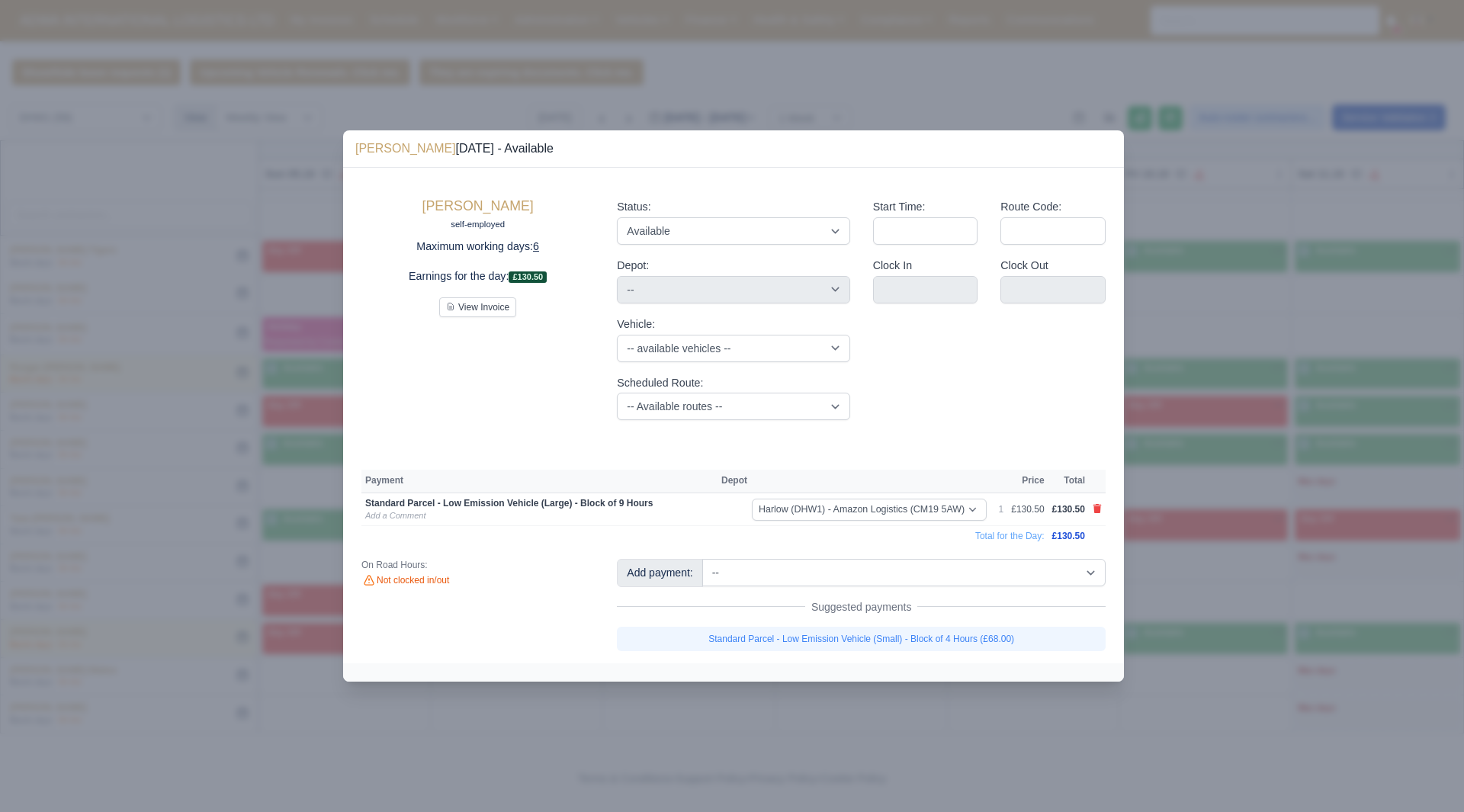
click at [1164, 616] on div at bounding box center [732, 406] width 1464 height 812
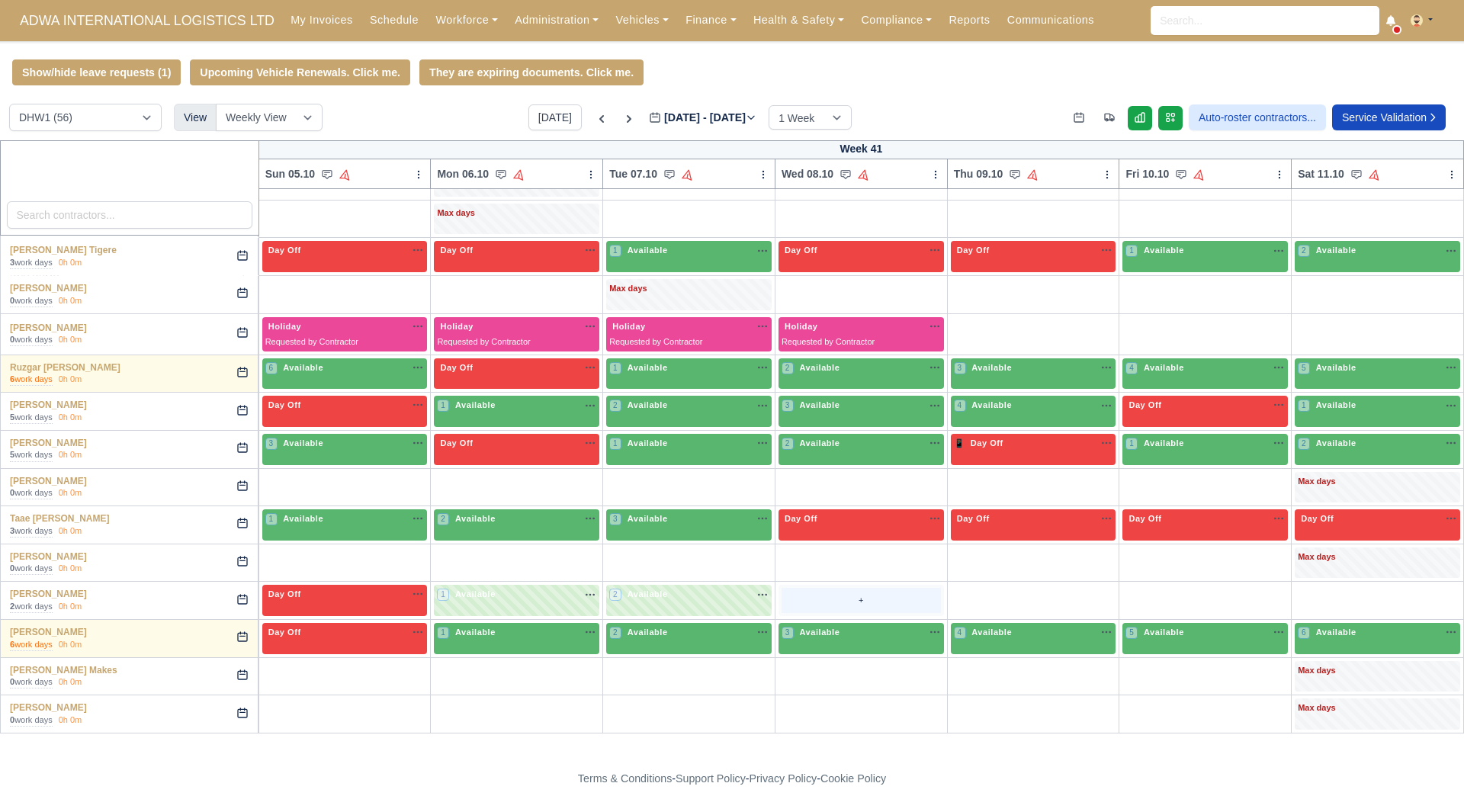
click at [795, 607] on div "+" at bounding box center [861, 600] width 159 height 25
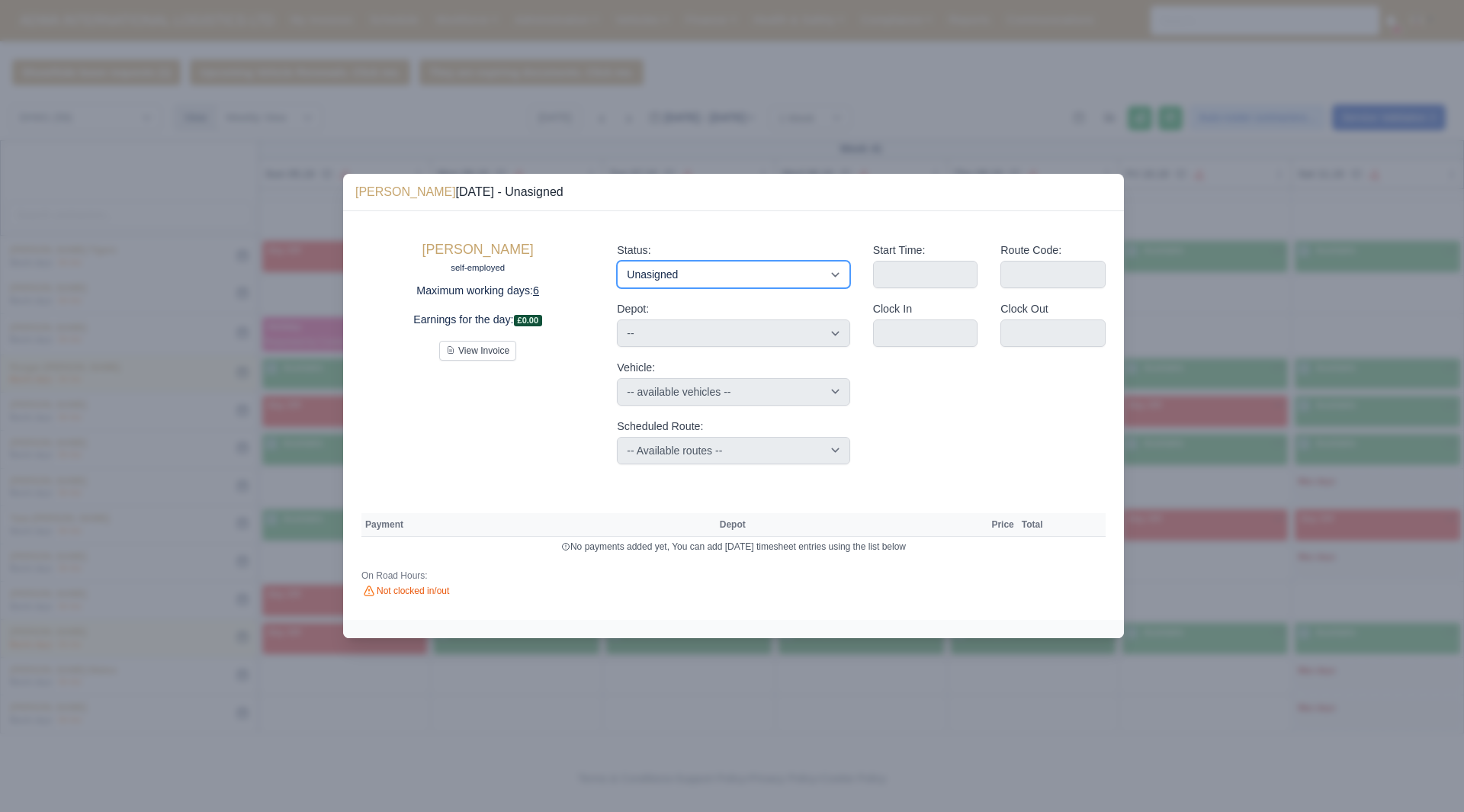
click at [753, 272] on select "Available Day Off Stand By Holiday Other Depot In Office OSM Ridealong Nursery …" at bounding box center [732, 274] width 233 height 27
select select "Available"
click at [616, 261] on select "Available Day Off Stand By Holiday Other Depot In Office OSM Ridealong Nursery …" at bounding box center [732, 274] width 233 height 27
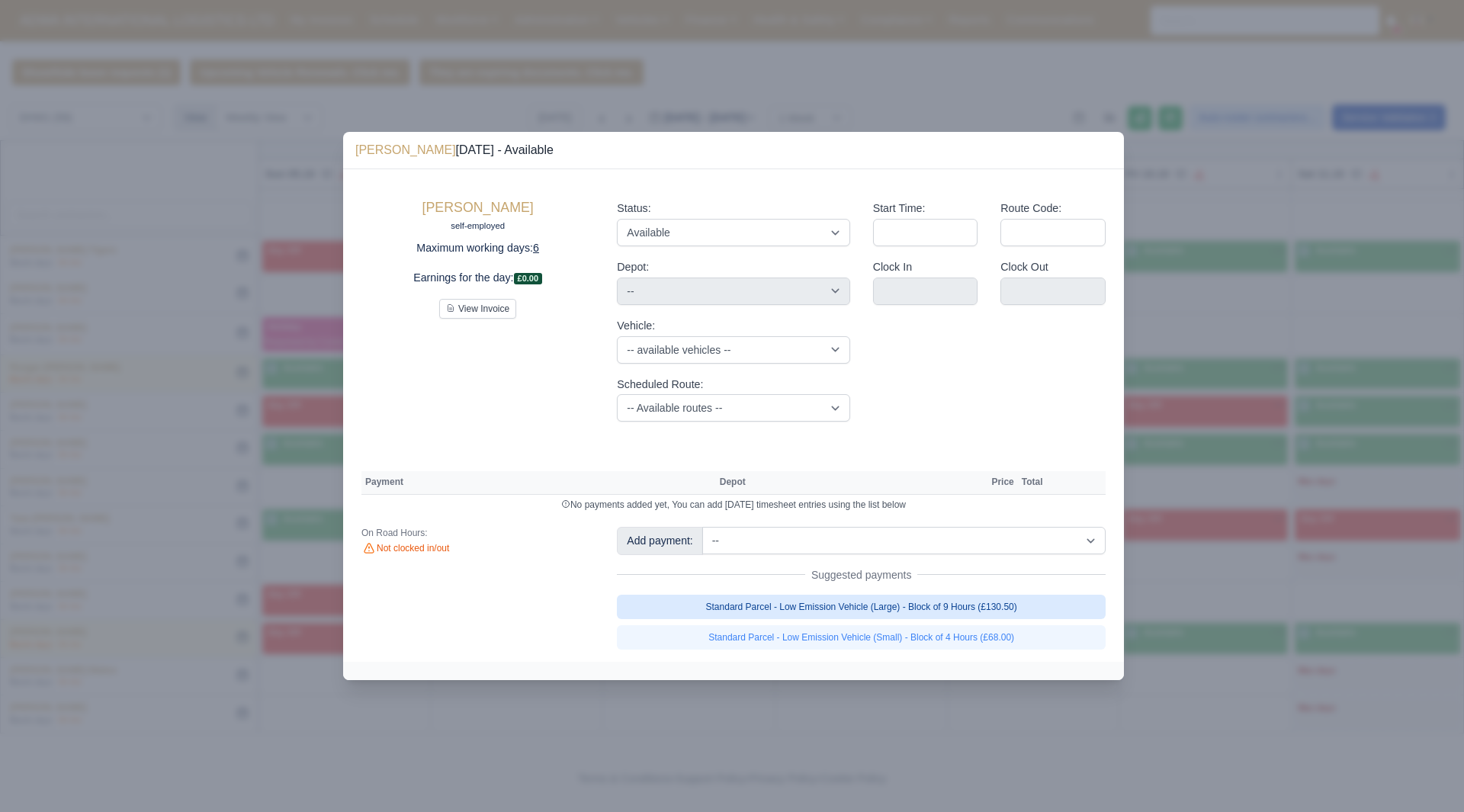
click at [995, 608] on link "Standard Parcel - Low Emission Vehicle (Large) - Block of 9 Hours (£130.50)" at bounding box center [861, 607] width 489 height 24
select select "2"
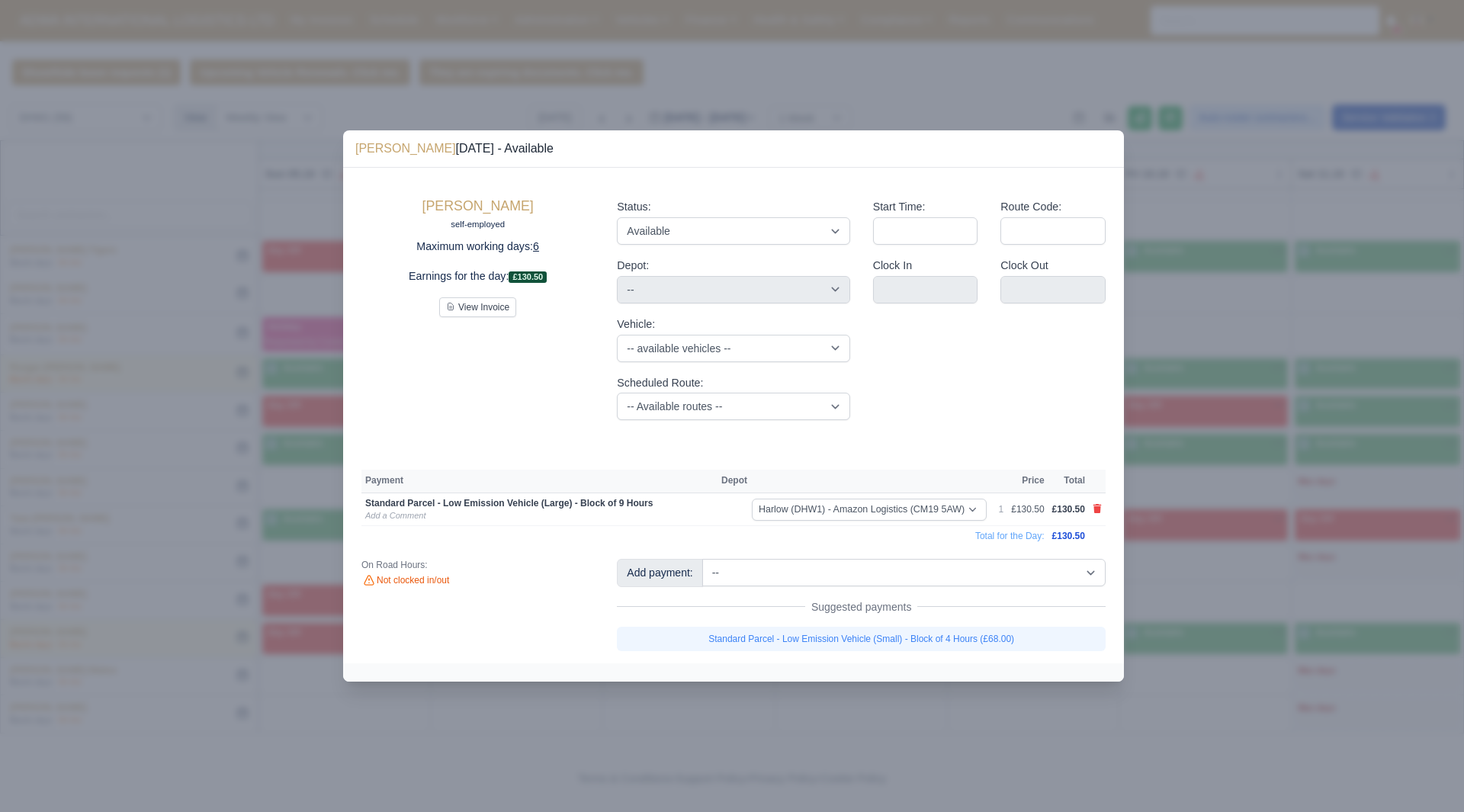
click at [1185, 630] on div at bounding box center [732, 406] width 1464 height 812
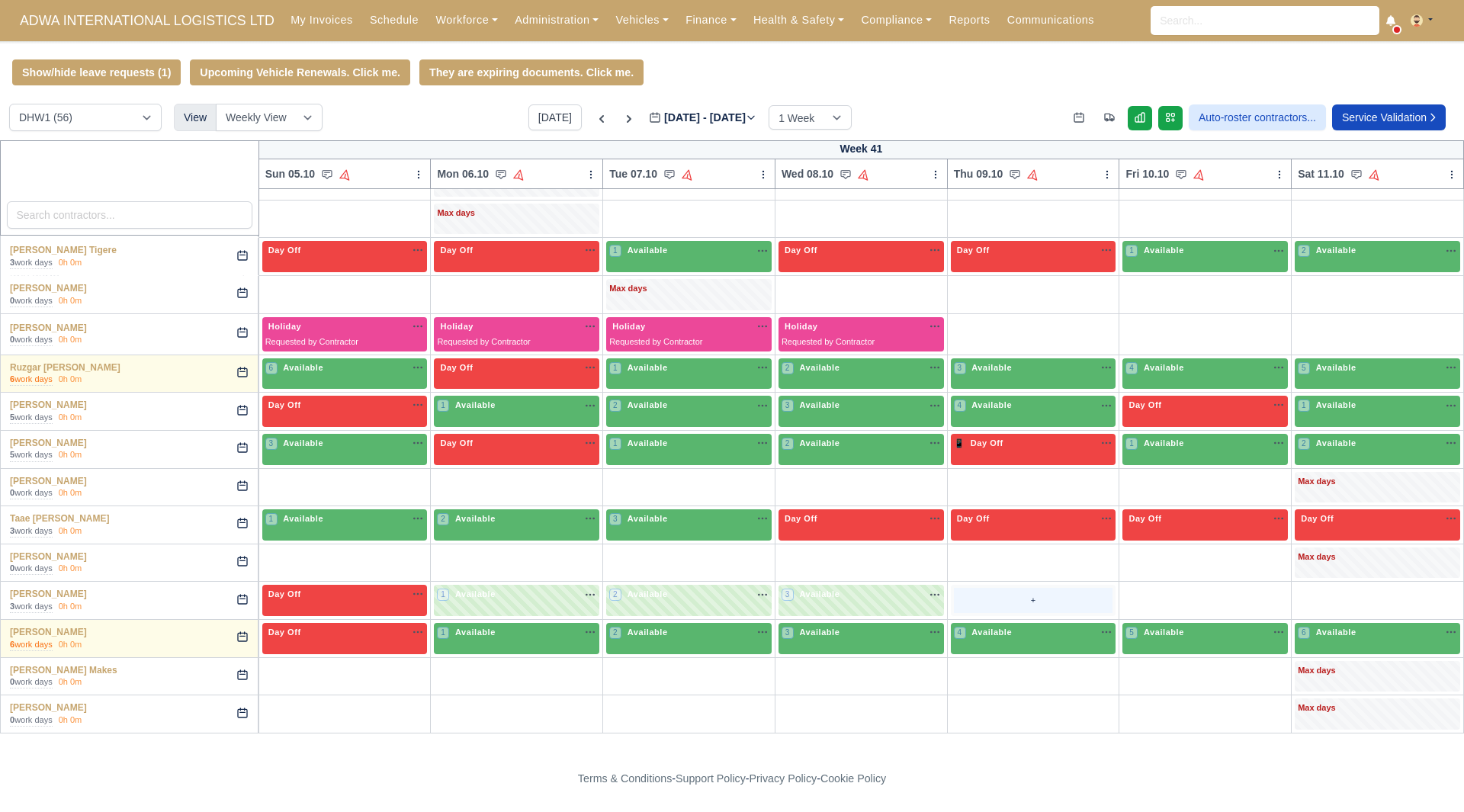
click at [961, 603] on div "+" at bounding box center [1033, 600] width 159 height 25
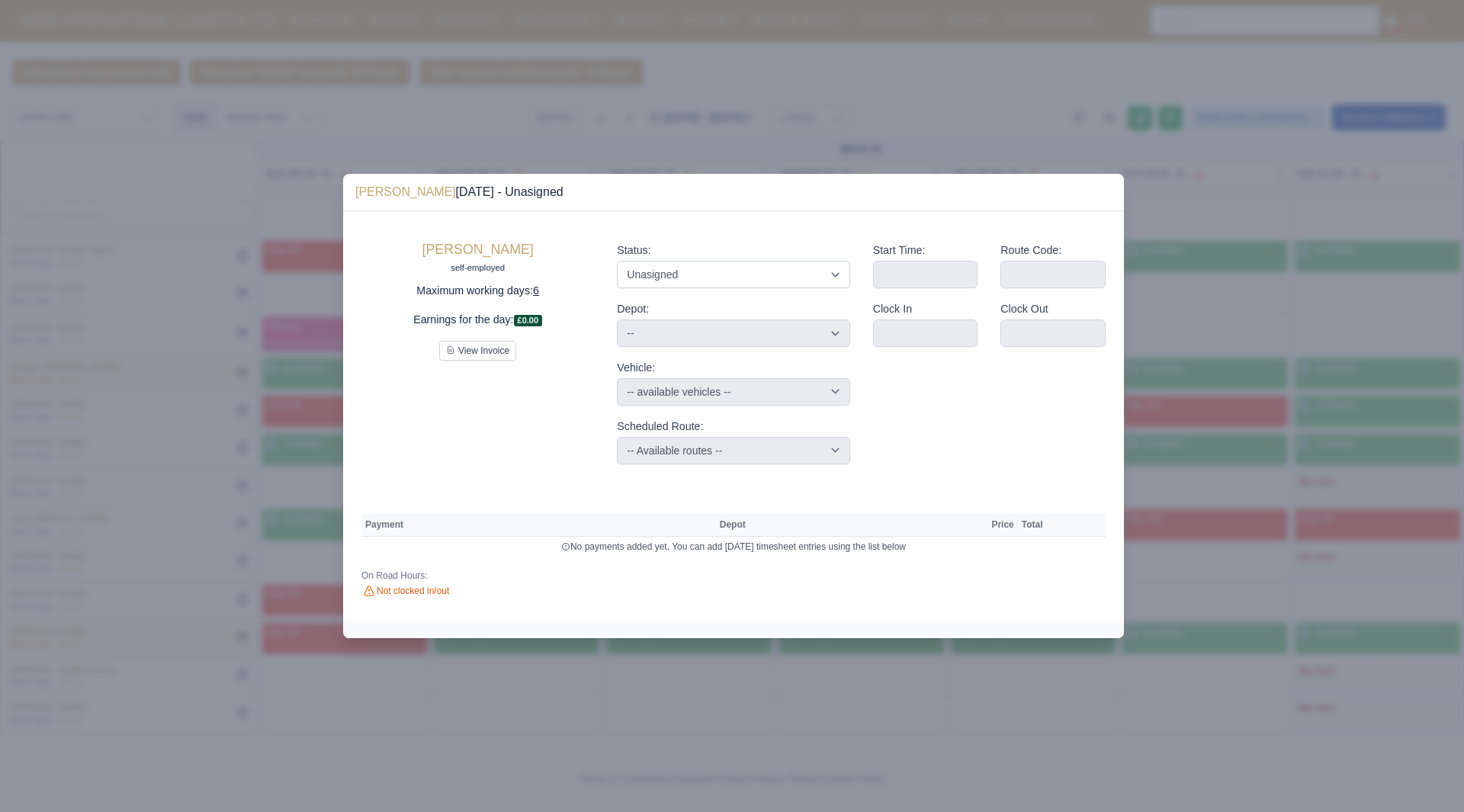
click at [783, 259] on div "Status: Available Day Off Stand By Holiday Other Depot In Office OSM Ridealong …" at bounding box center [732, 265] width 233 height 46
click at [783, 265] on select "Available Day Off Stand By Holiday Other Depot In Office OSM Ridealong Nursery …" at bounding box center [732, 274] width 233 height 27
select select "Available"
click at [616, 261] on select "Available Day Off Stand By Holiday Other Depot In Office OSM Ridealong Nursery …" at bounding box center [732, 274] width 233 height 27
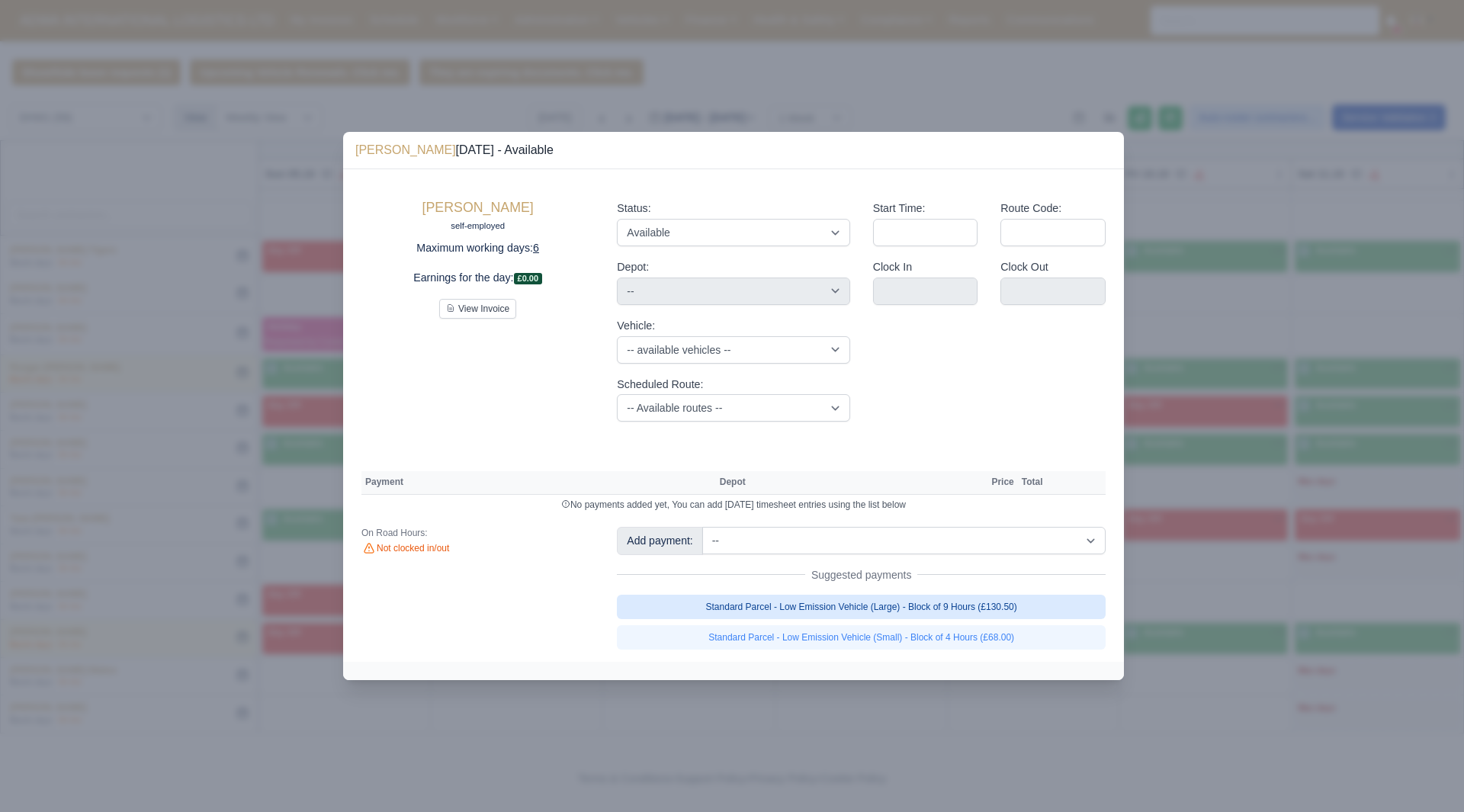
click at [951, 609] on link "Standard Parcel - Low Emission Vehicle (Large) - Block of 9 Hours (£130.50)" at bounding box center [861, 607] width 489 height 24
select select "2"
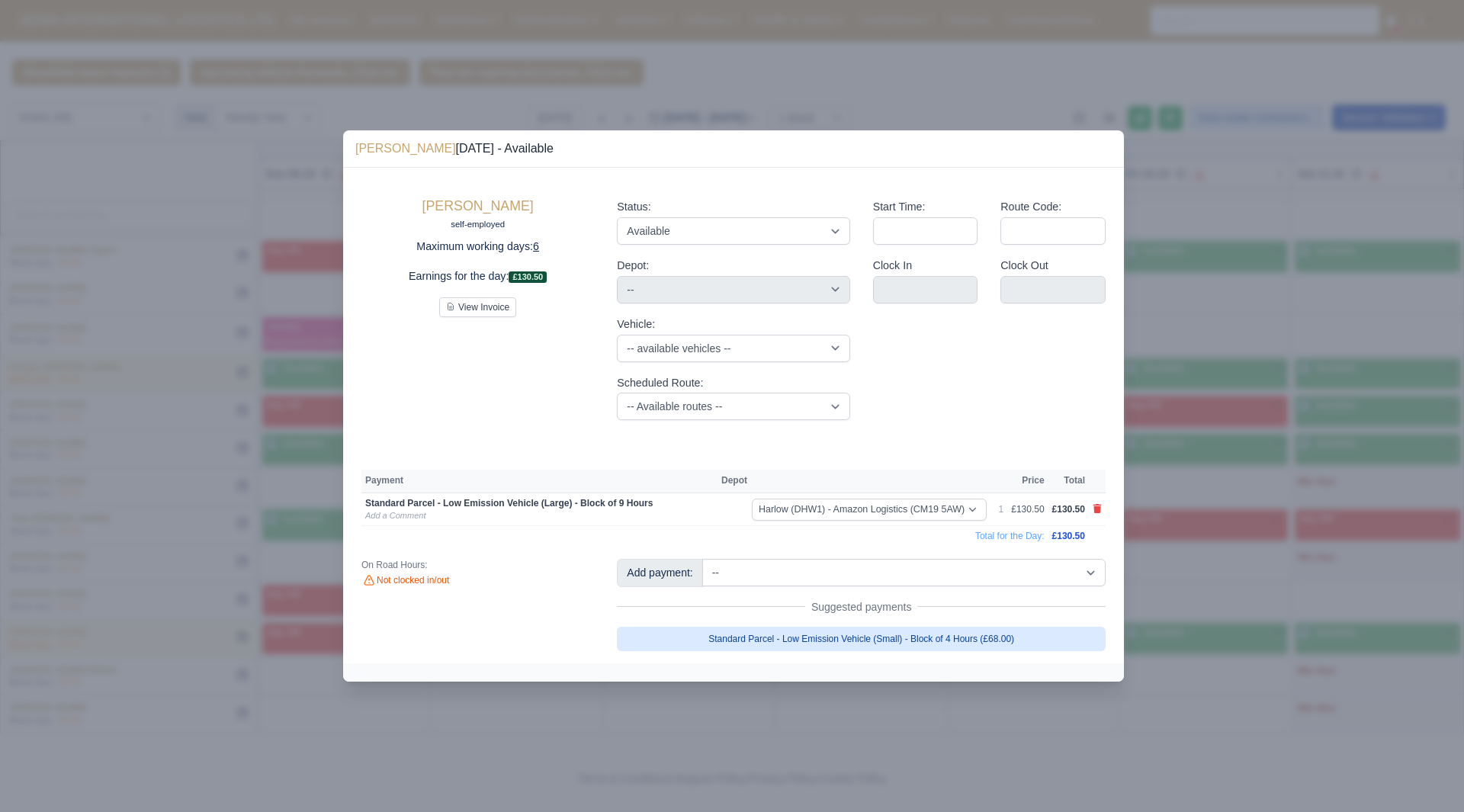
click at [966, 635] on link "Standard Parcel - Low Emission Vehicle (Small) - Block of 4 Hours (£68.00)" at bounding box center [861, 638] width 489 height 24
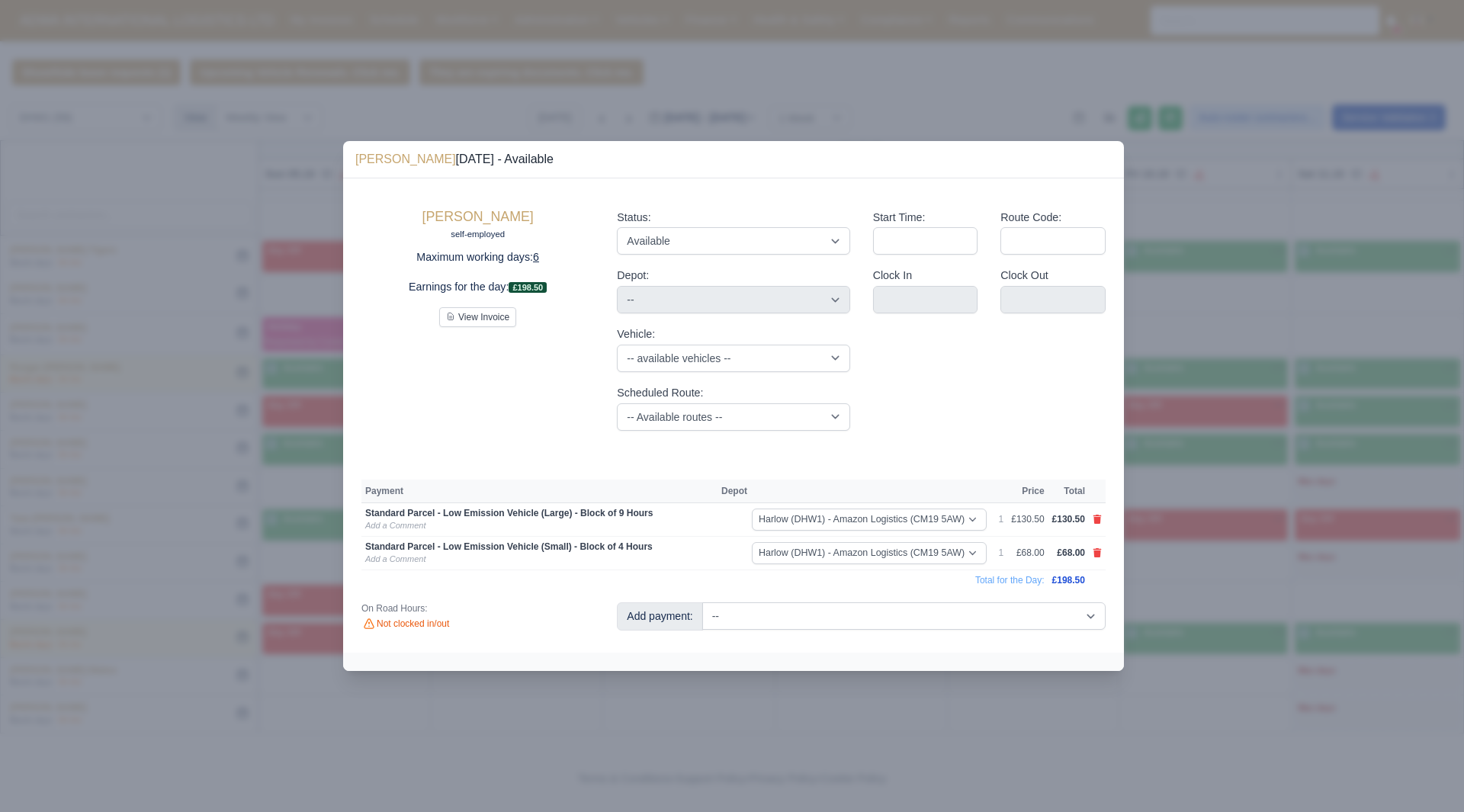
click at [1158, 643] on div at bounding box center [732, 406] width 1464 height 812
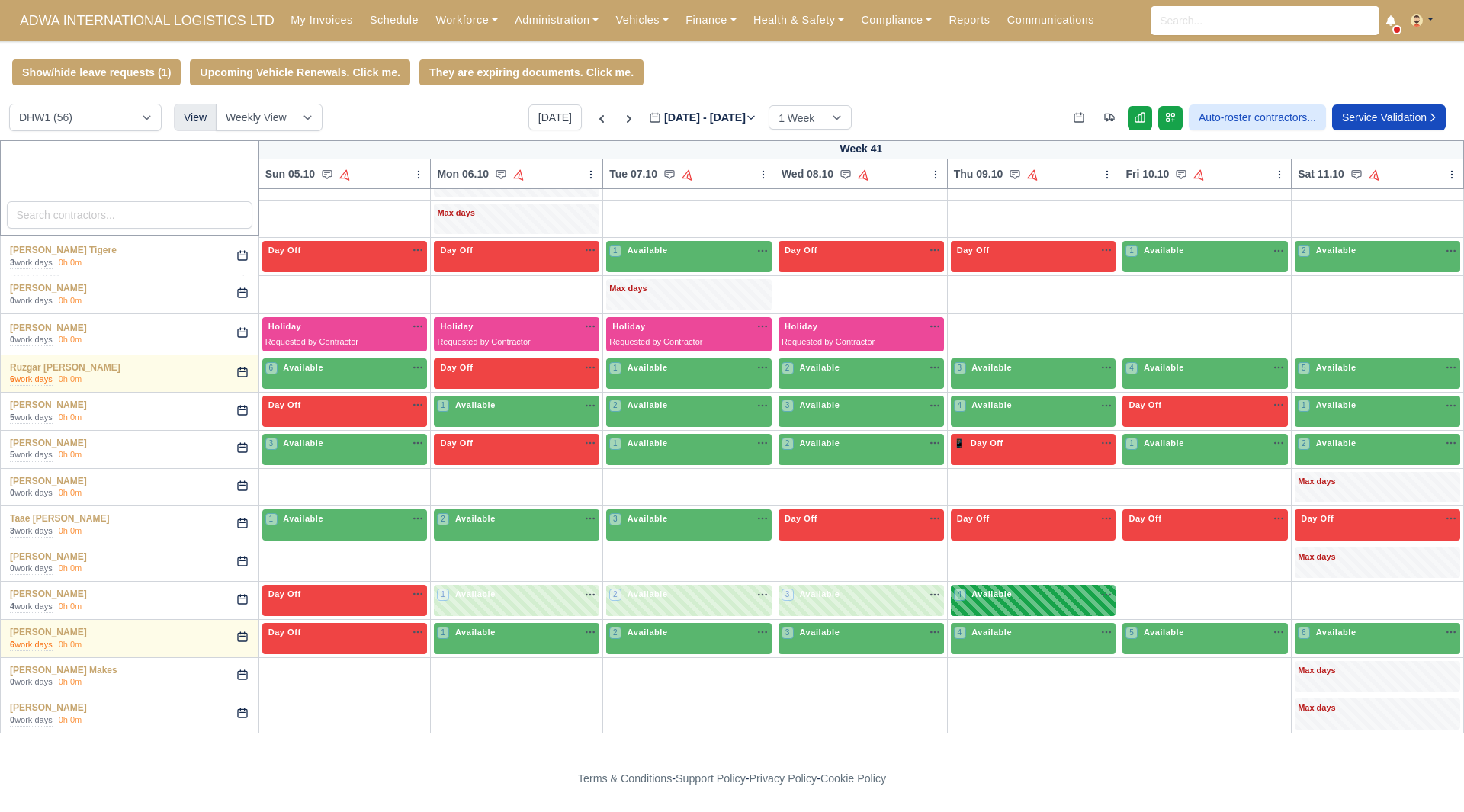
click at [1007, 587] on div "4 Available na" at bounding box center [1033, 594] width 159 height 13
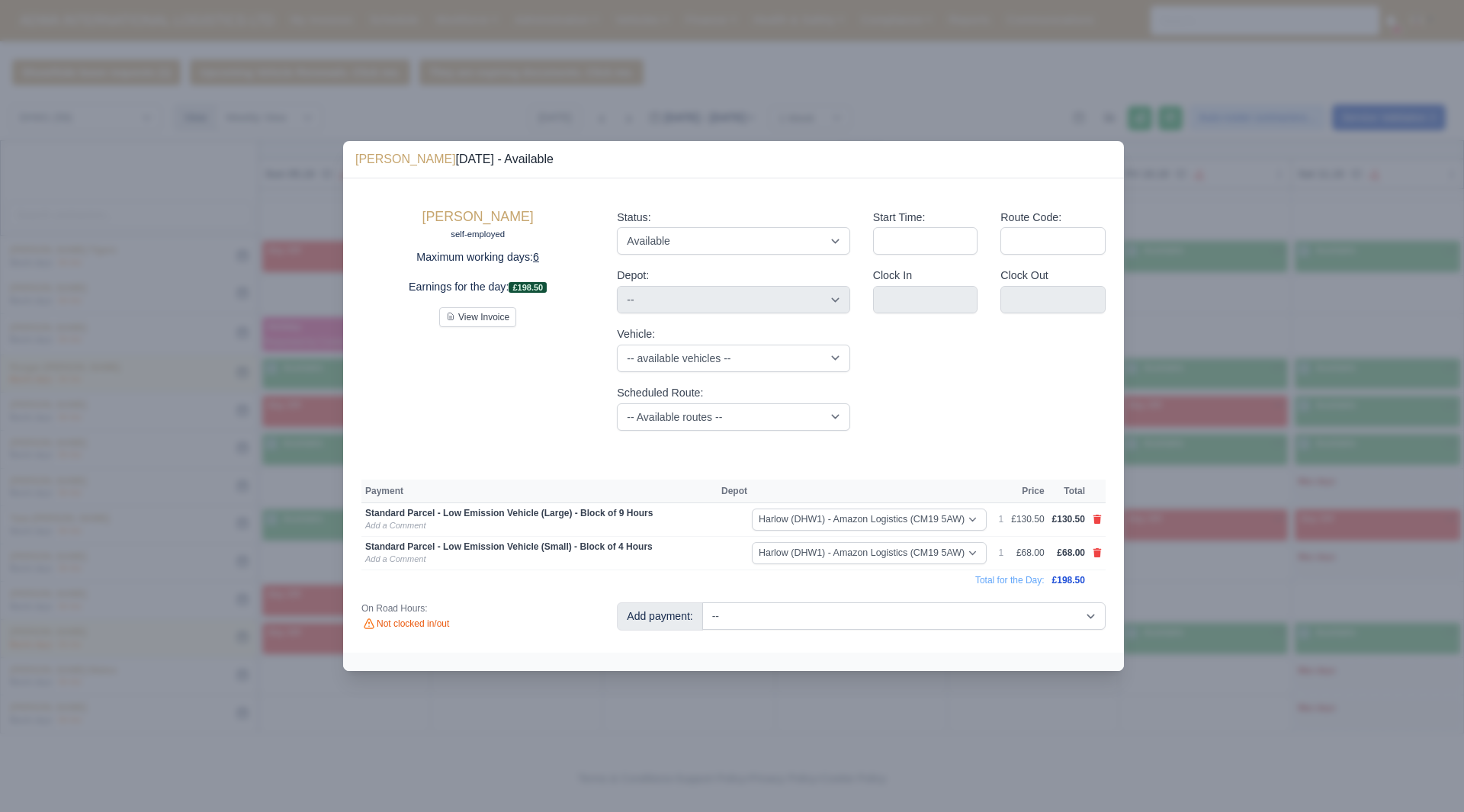
click at [1241, 579] on div at bounding box center [732, 406] width 1464 height 812
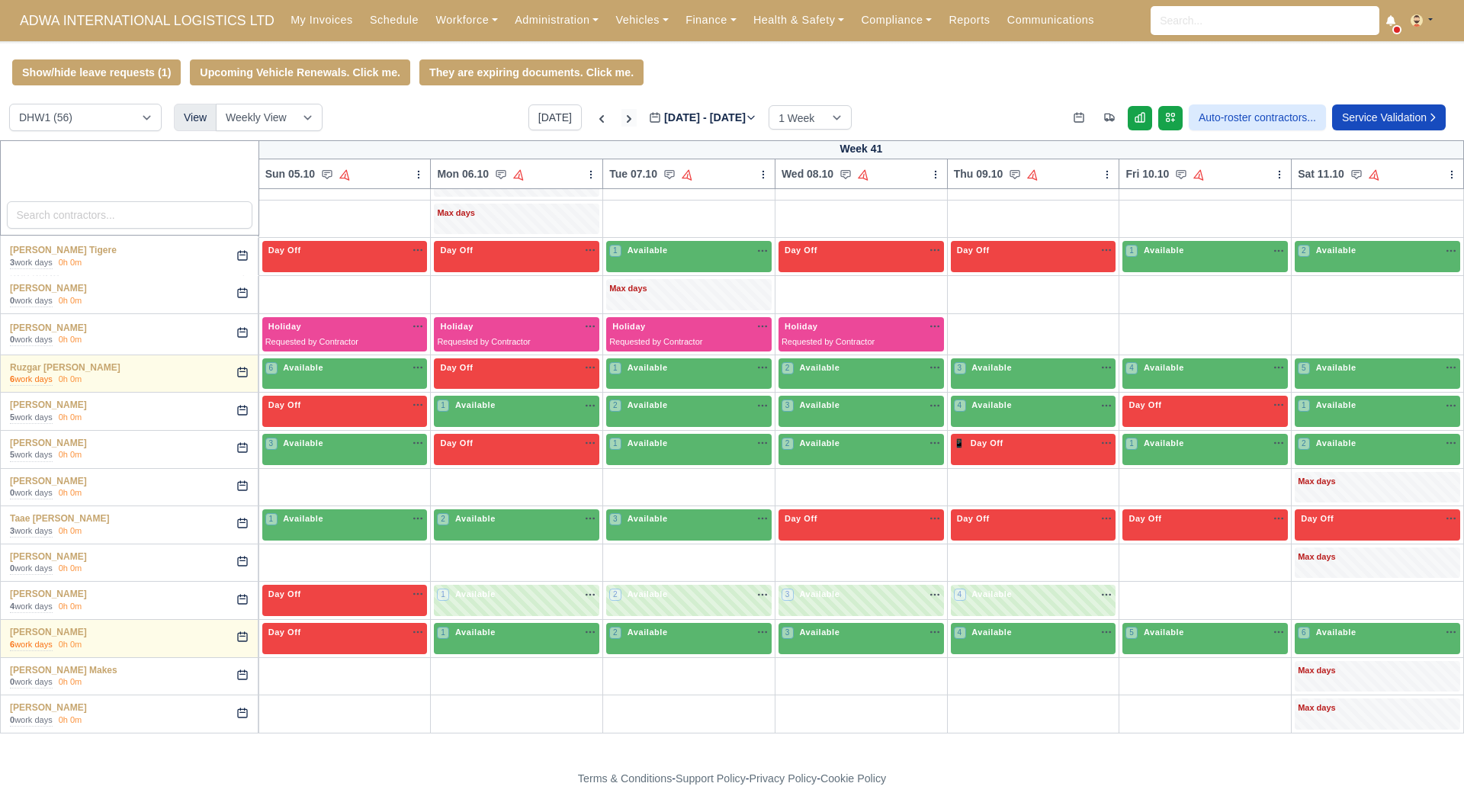
click at [621, 119] on icon at bounding box center [629, 118] width 15 height 15
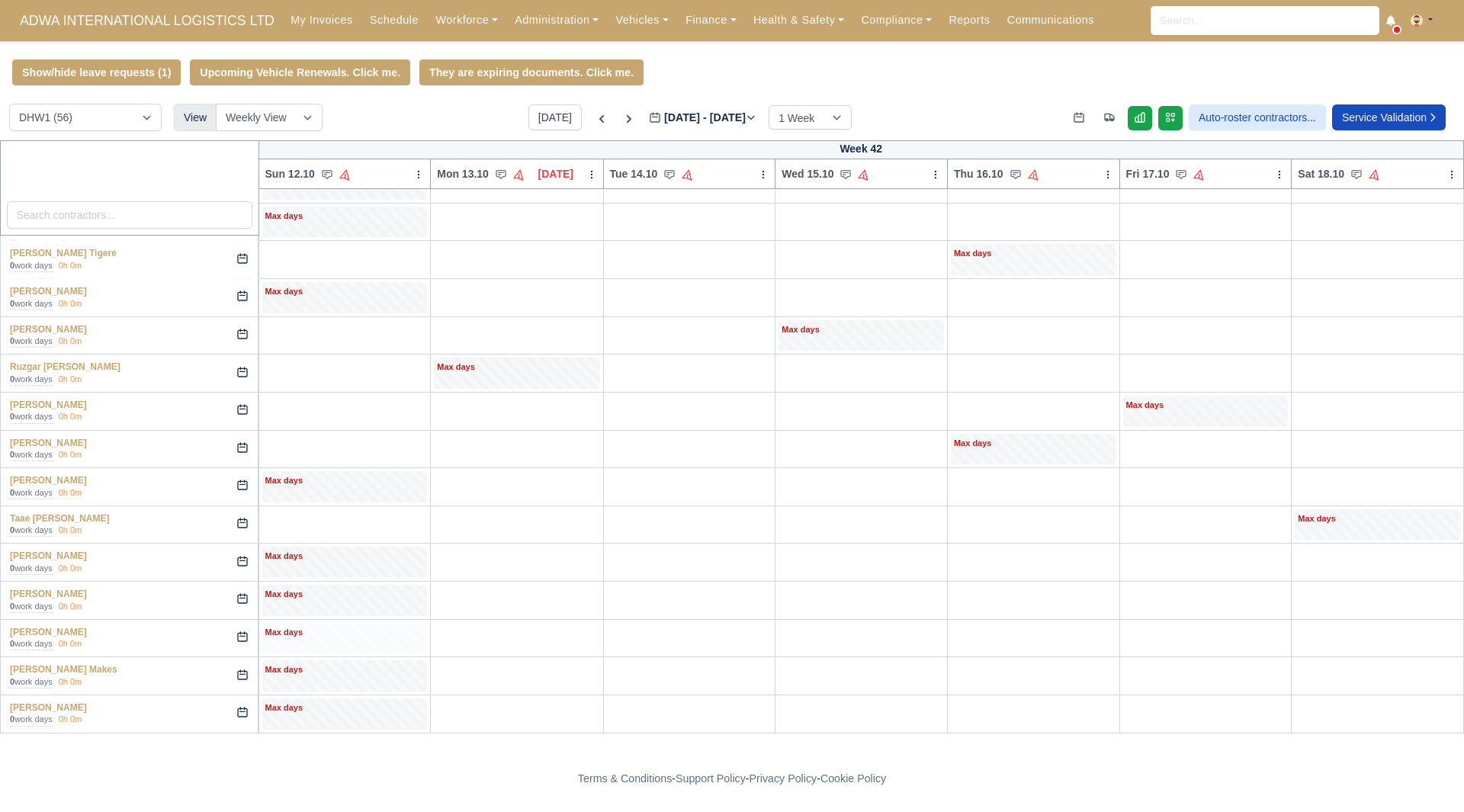
scroll to position [1248, 0]
click at [306, 600] on div "Max days" at bounding box center [345, 594] width 159 height 14
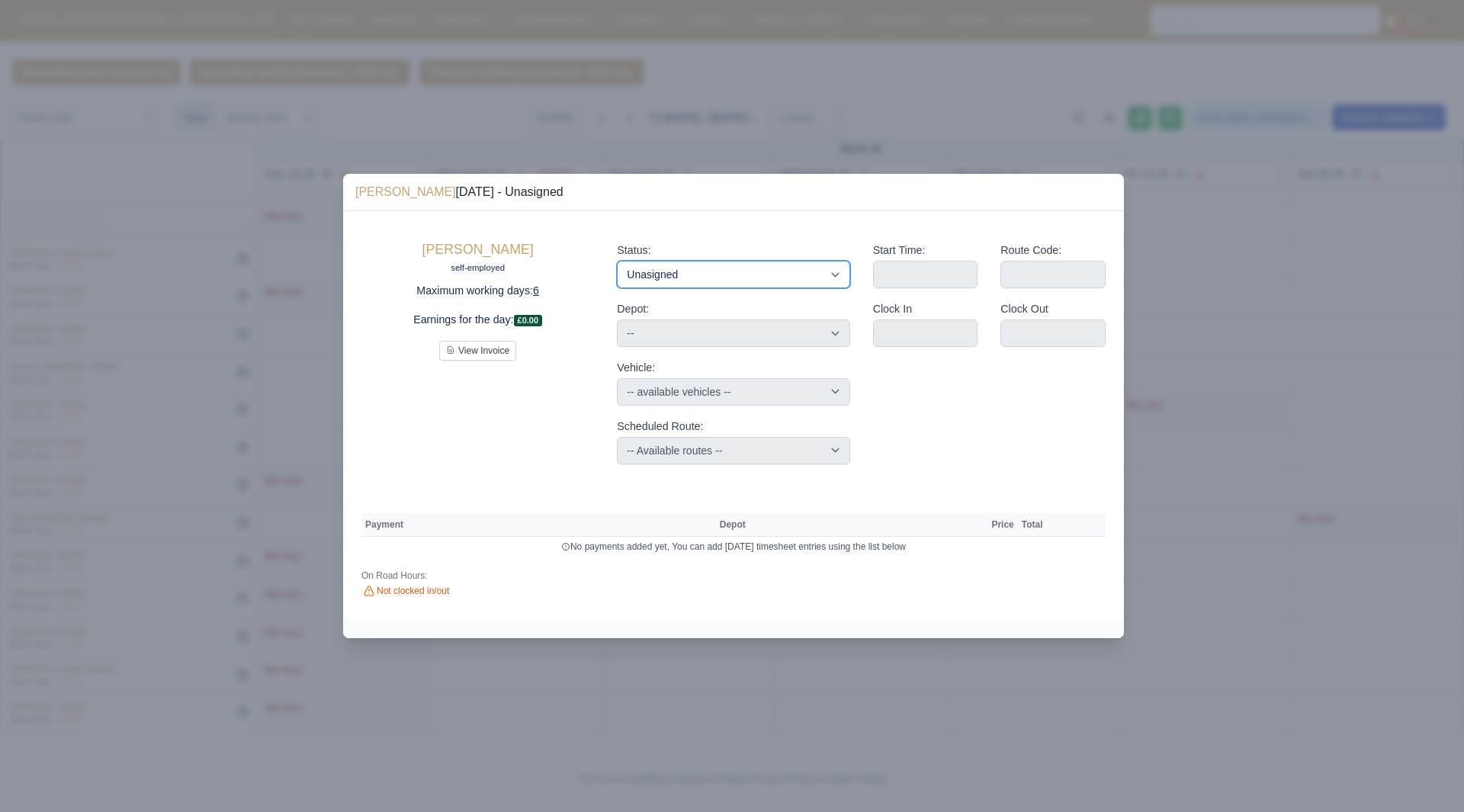
click at [684, 276] on select "Available Day Off Stand By Holiday Other Depot In Office OSM Ridealong Nursery …" at bounding box center [732, 274] width 233 height 27
click at [616, 261] on select "Available Day Off Stand By Holiday Other Depot In Office OSM Ridealong Nursery …" at bounding box center [732, 274] width 233 height 27
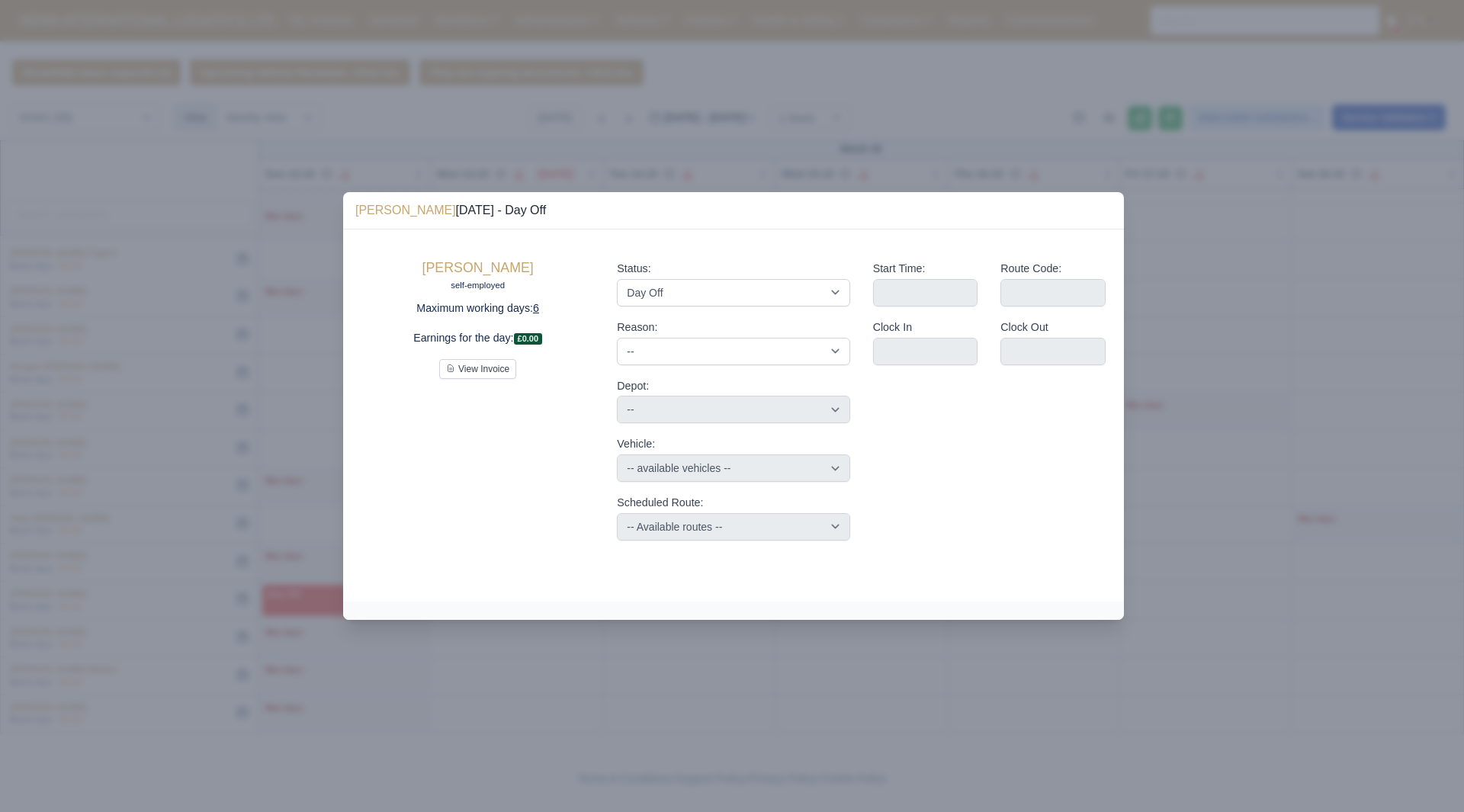
click at [1195, 484] on div at bounding box center [732, 406] width 1464 height 812
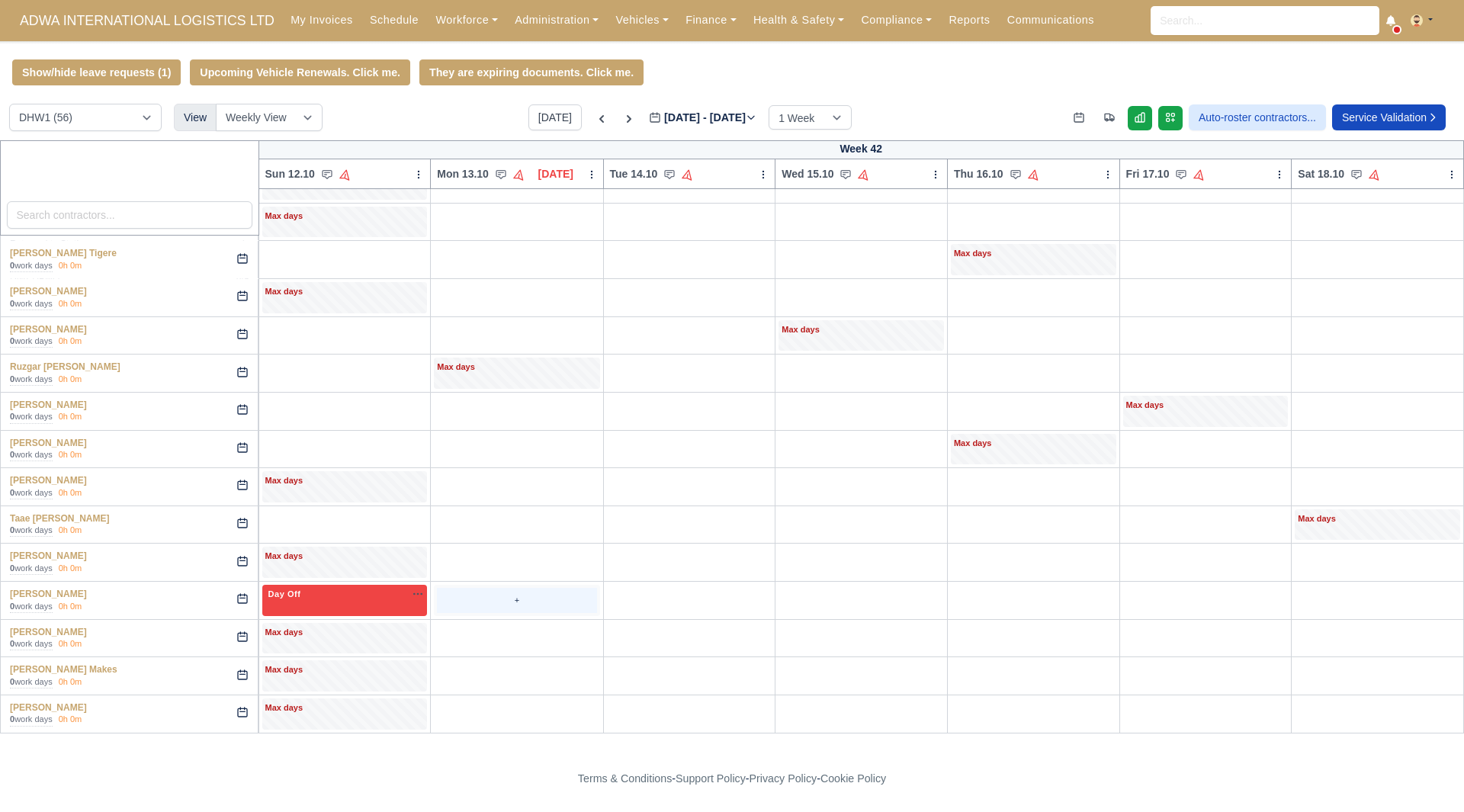
click at [462, 602] on div "+" at bounding box center [516, 600] width 159 height 25
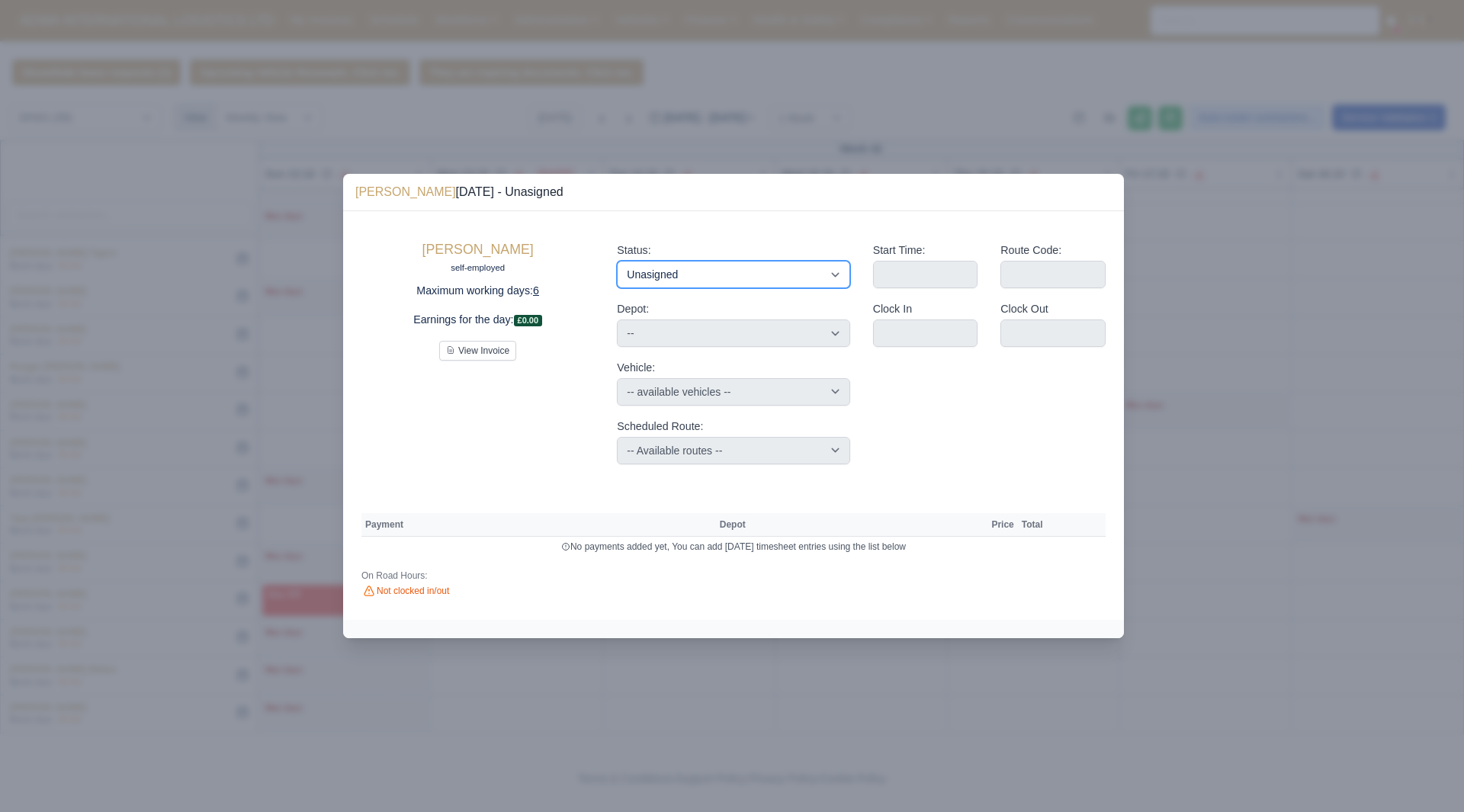
click at [737, 287] on select "Available Day Off Stand By Holiday Other Depot In Office OSM Ridealong Nursery …" at bounding box center [732, 274] width 233 height 27
click at [616, 261] on select "Available Day Off Stand By Holiday Other Depot In Office OSM Ridealong Nursery …" at bounding box center [732, 274] width 233 height 27
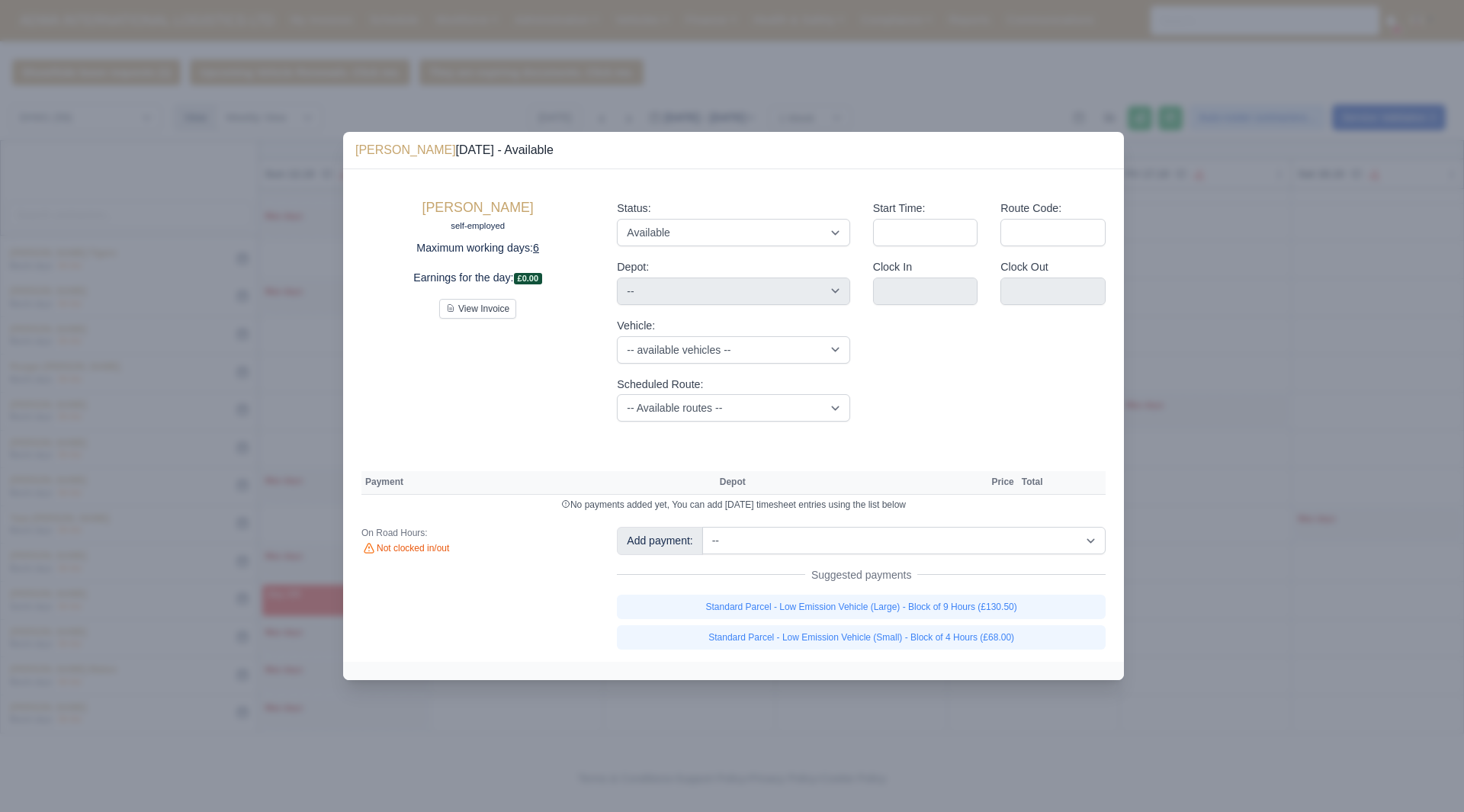
click at [930, 592] on div "Add payment: -- Additional Hour Support (£14.50) Additional Stop Support (£1.00…" at bounding box center [861, 587] width 511 height 122
click at [935, 600] on link "Standard Parcel - Low Emission Vehicle (Large) - Block of 9 Hours (£130.50)" at bounding box center [861, 607] width 489 height 24
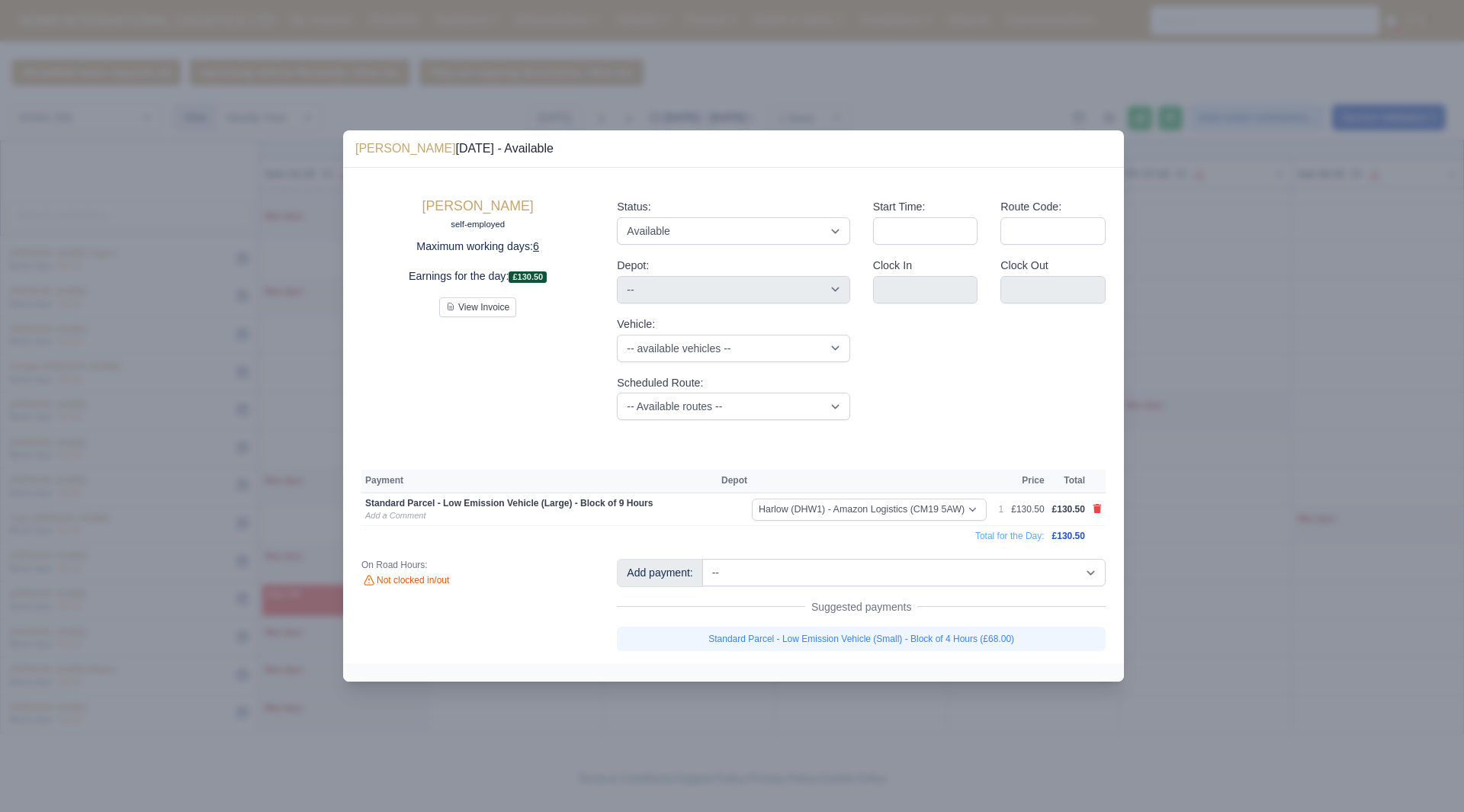
click at [1209, 606] on div at bounding box center [732, 406] width 1464 height 812
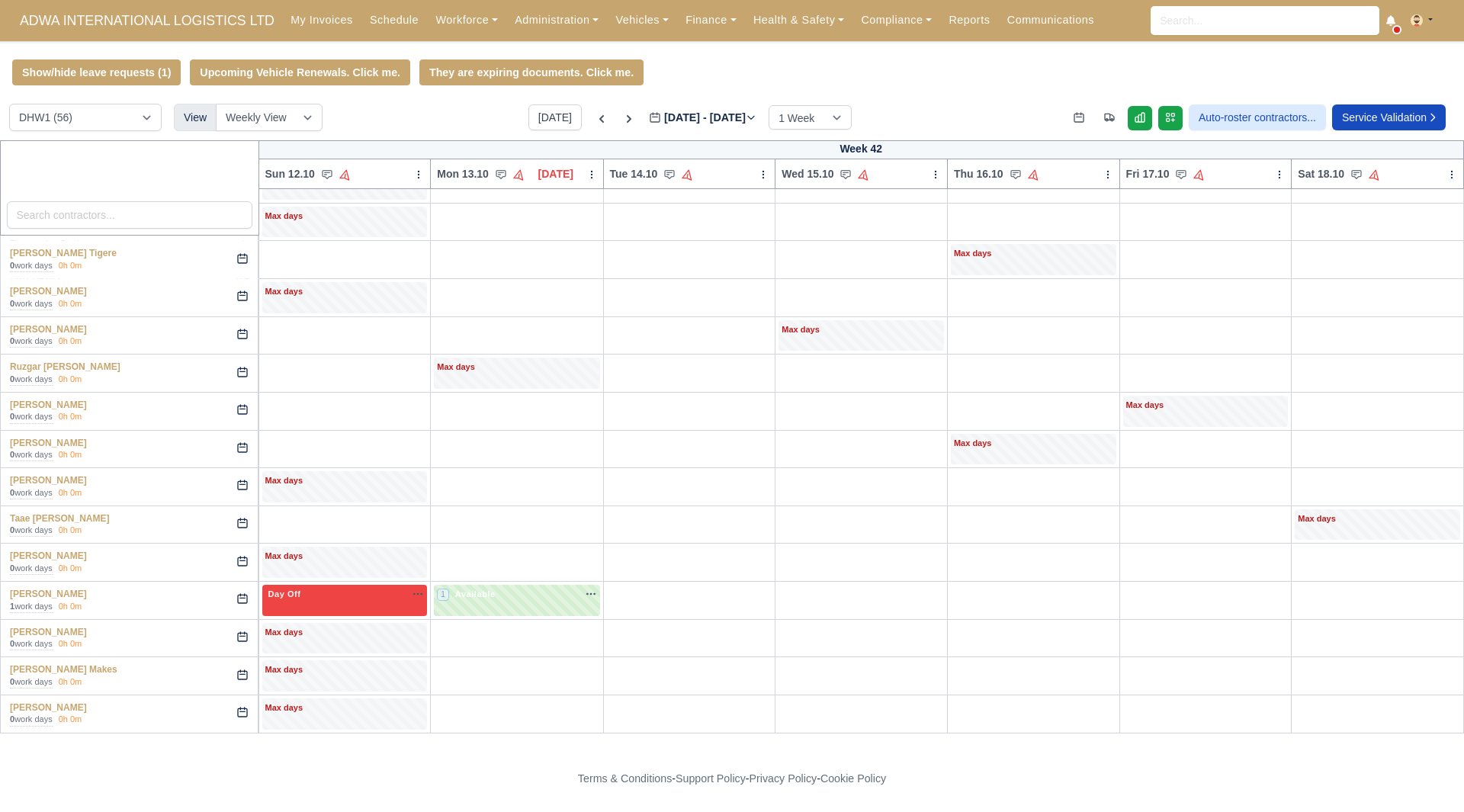
click at [608, 592] on td "+" at bounding box center [689, 601] width 172 height 38
click at [660, 608] on div "+" at bounding box center [689, 600] width 159 height 25
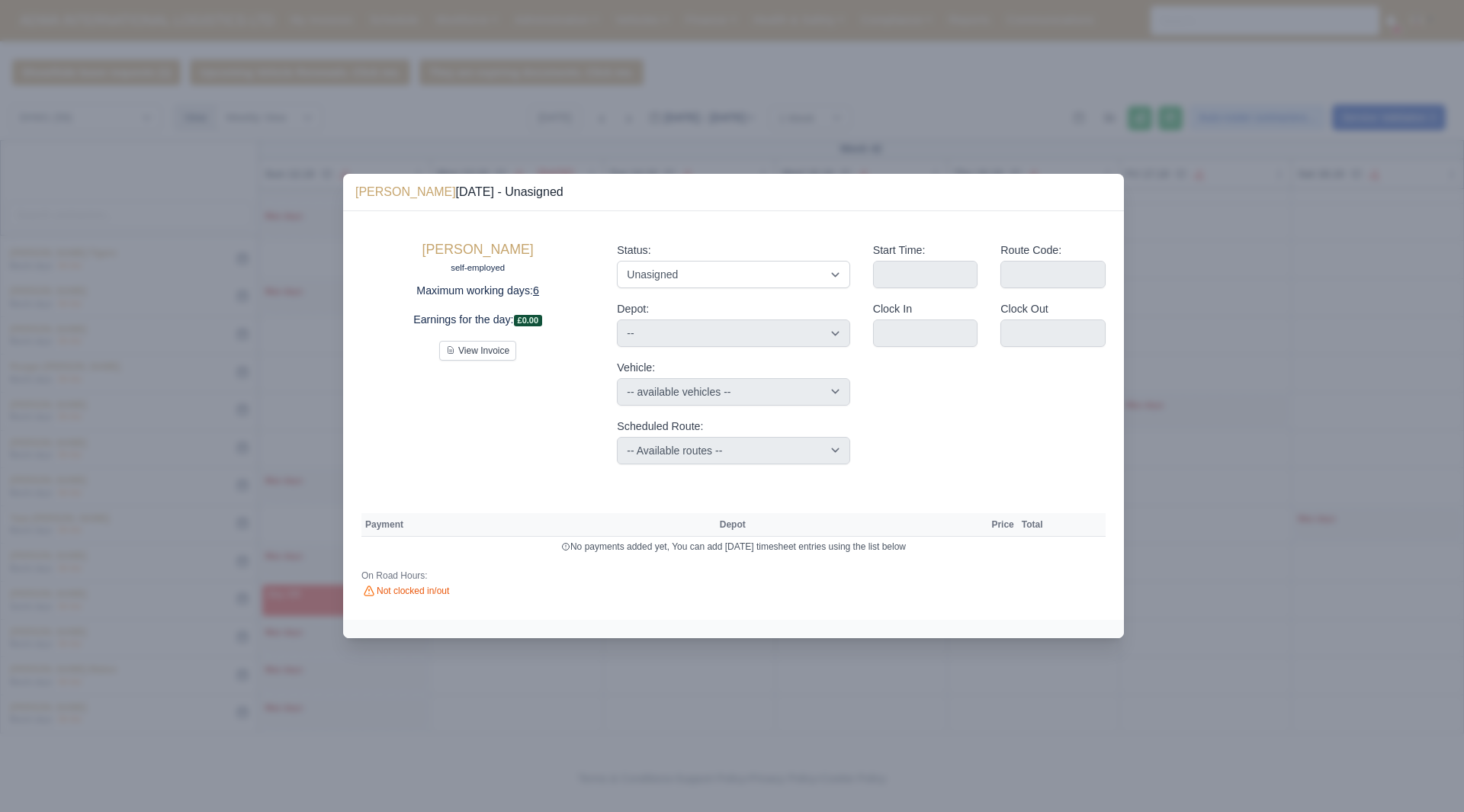
click at [761, 292] on div "Status: Available Day Off Stand By Holiday Other Depot In Office OSM Ridealong …" at bounding box center [733, 352] width 255 height 246
click at [761, 273] on select "Available Day Off Stand By Holiday Other Depot In Office OSM Ridealong Nursery …" at bounding box center [732, 274] width 233 height 27
click at [616, 261] on select "Available Day Off Stand By Holiday Other Depot In Office OSM Ridealong Nursery …" at bounding box center [732, 274] width 233 height 27
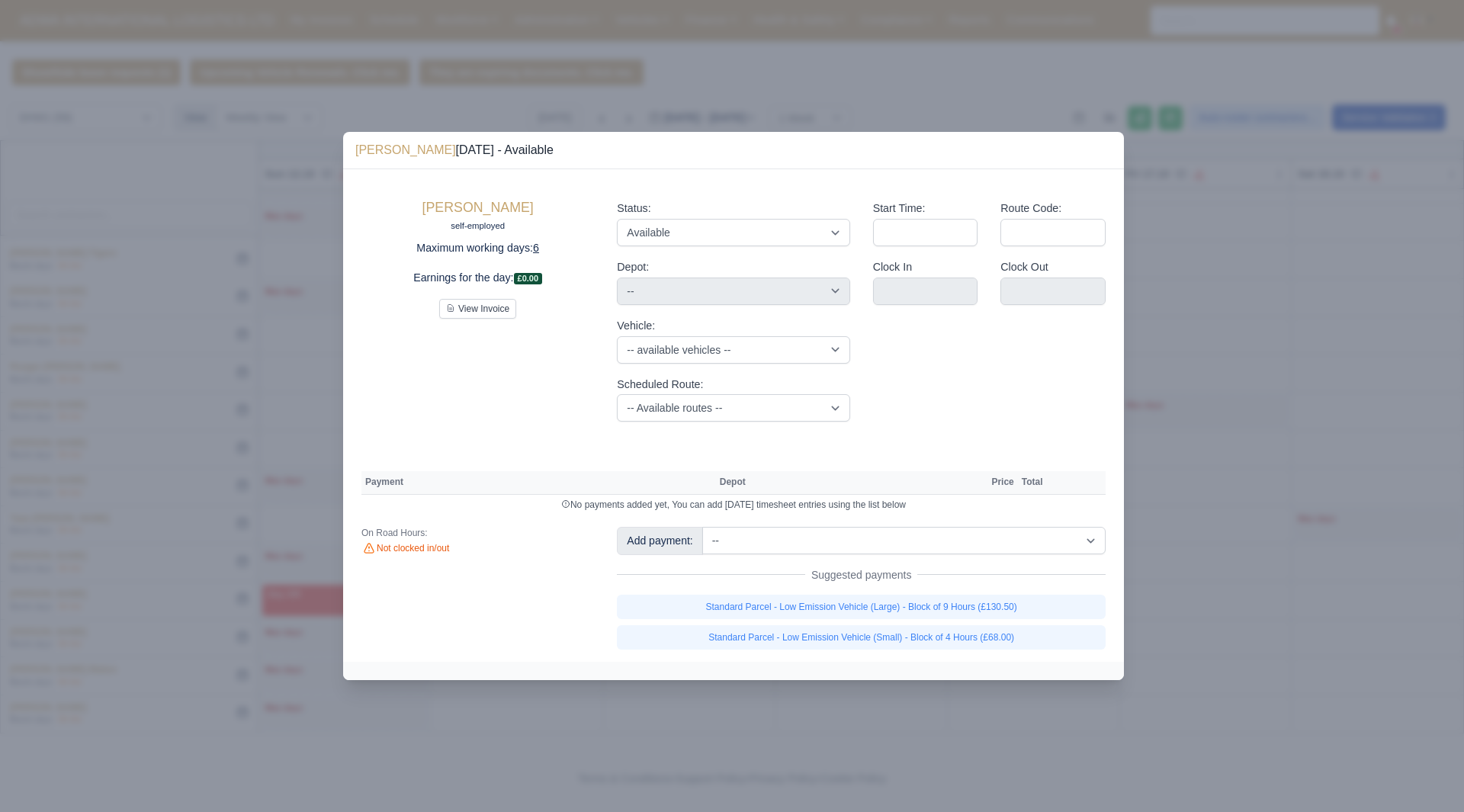
click at [959, 619] on div "Standard Parcel - Low Emission Vehicle (Large) - Block of 9 Hours (£130.50) Sta…" at bounding box center [861, 622] width 489 height 55
click at [983, 595] on link "Standard Parcel - Low Emission Vehicle (Large) - Block of 9 Hours (£130.50)" at bounding box center [861, 607] width 489 height 24
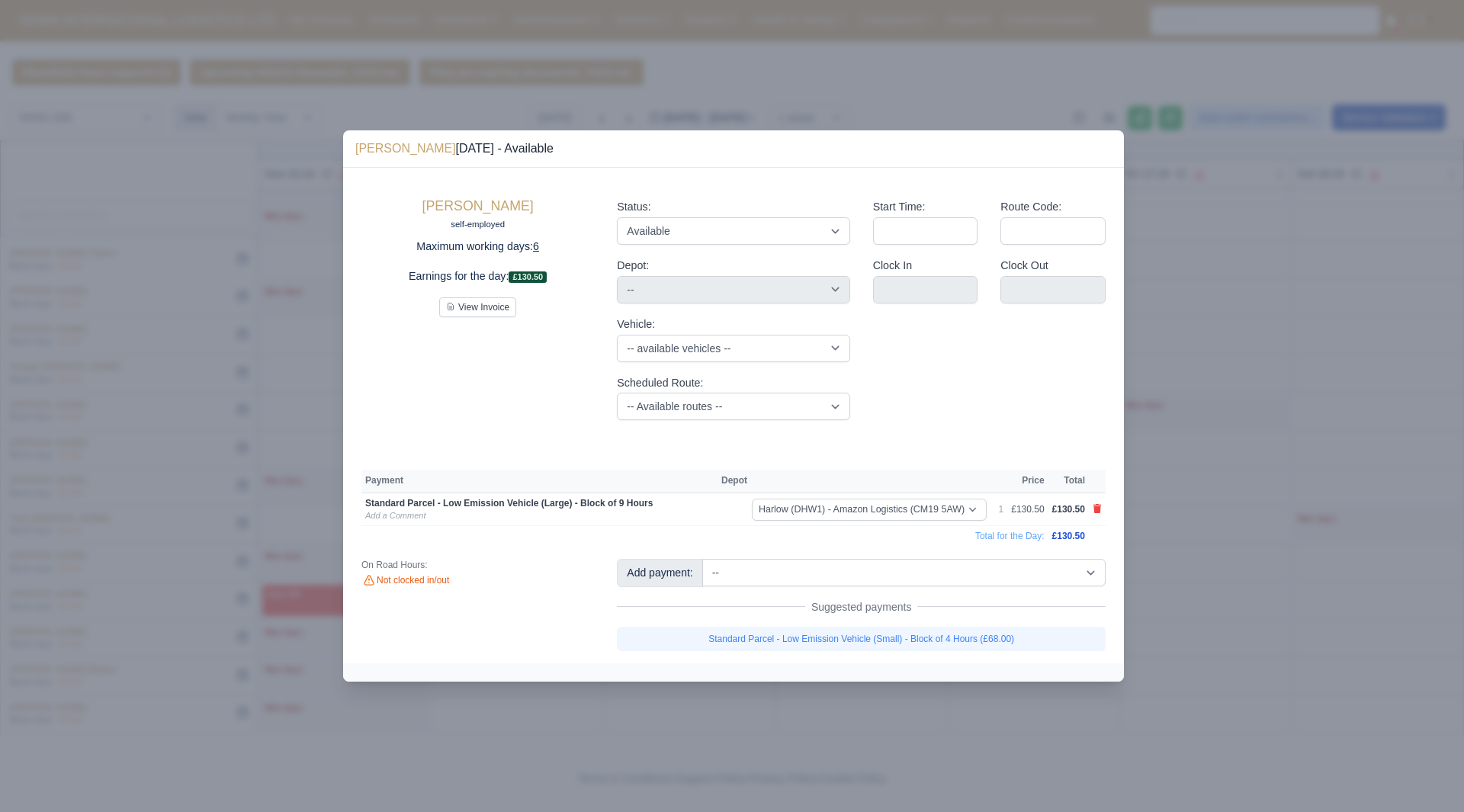
click at [1200, 622] on div at bounding box center [732, 406] width 1464 height 812
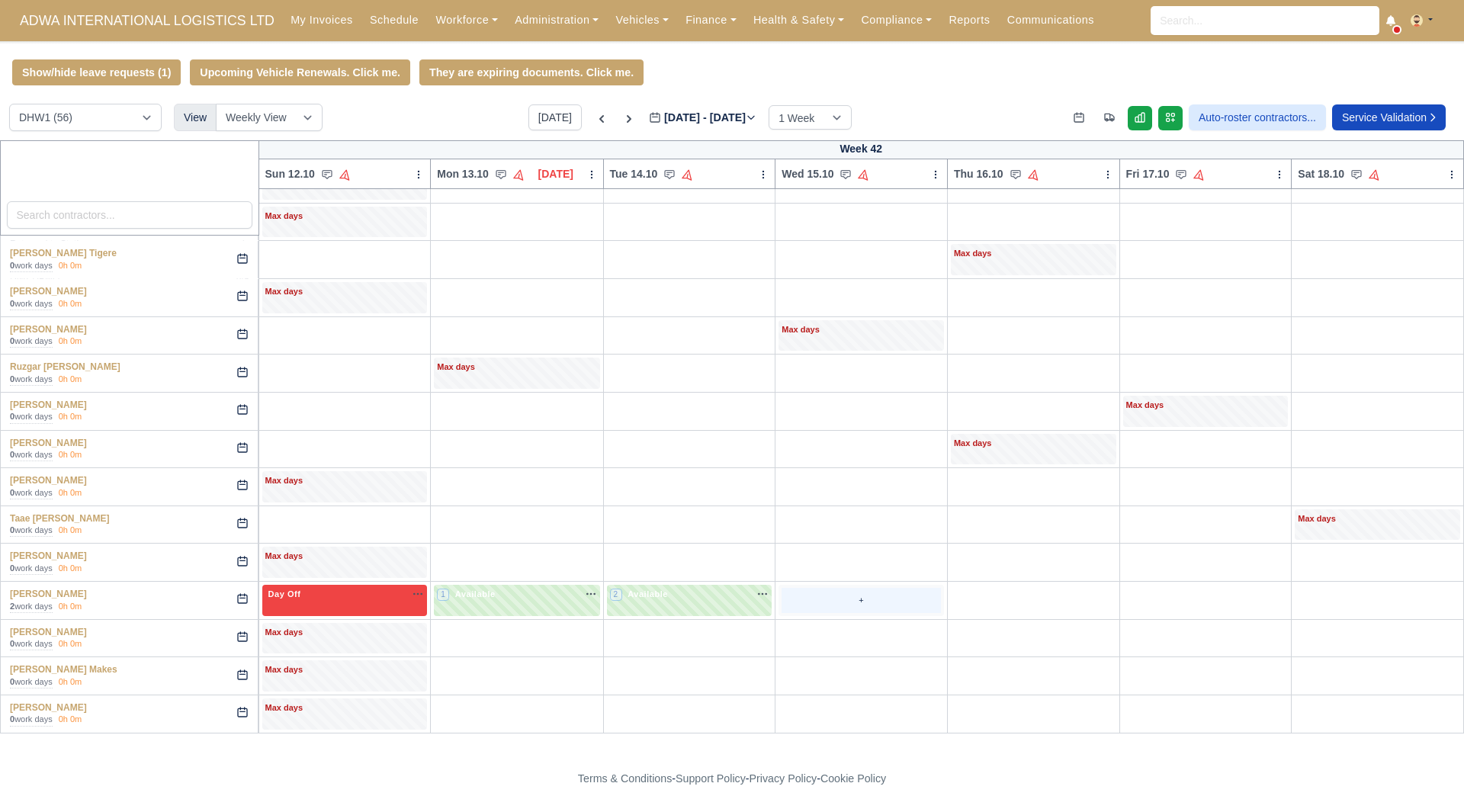
click at [809, 600] on div "+" at bounding box center [861, 600] width 159 height 25
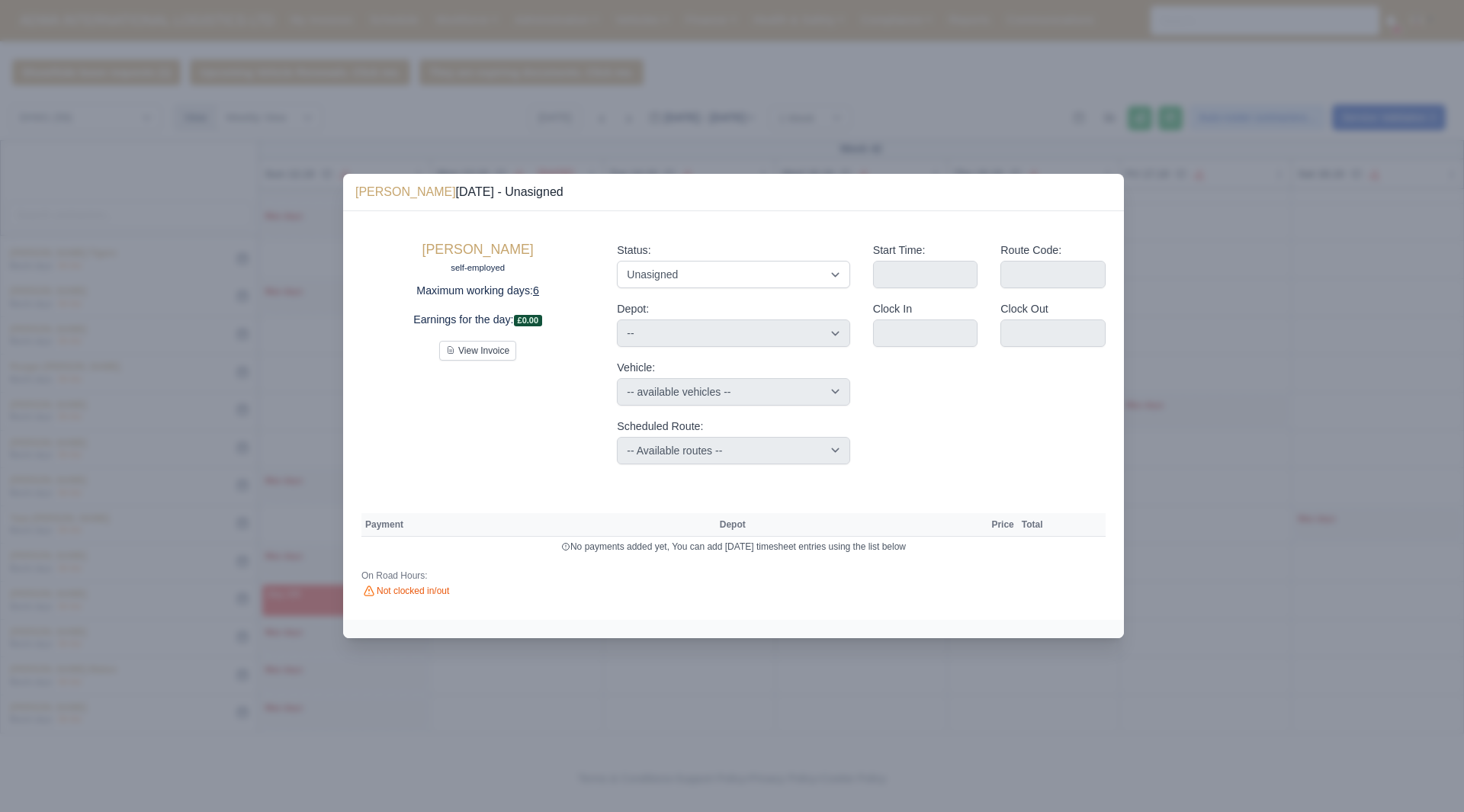
click at [798, 293] on div "Status: Available Day Off Stand By Holiday Other Depot In Office OSM Ridealong …" at bounding box center [733, 352] width 255 height 246
click at [800, 283] on select "Available Day Off Stand By Holiday Other Depot In Office OSM Ridealong Nursery …" at bounding box center [732, 274] width 233 height 27
click at [616, 261] on select "Available Day Off Stand By Holiday Other Depot In Office OSM Ridealong Nursery …" at bounding box center [732, 274] width 233 height 27
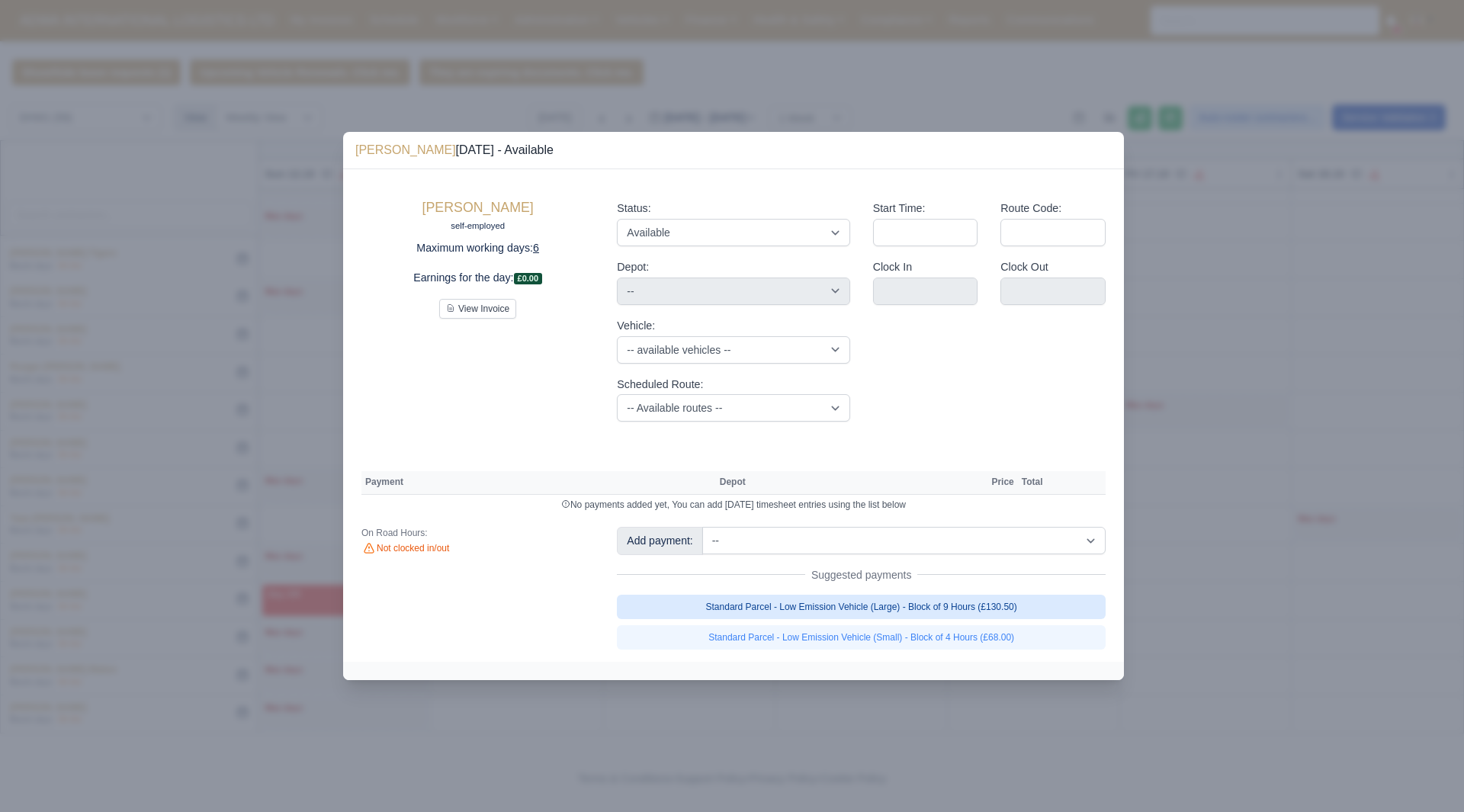
click at [944, 595] on link "Standard Parcel - Low Emission Vehicle (Large) - Block of 9 Hours (£130.50)" at bounding box center [861, 607] width 489 height 24
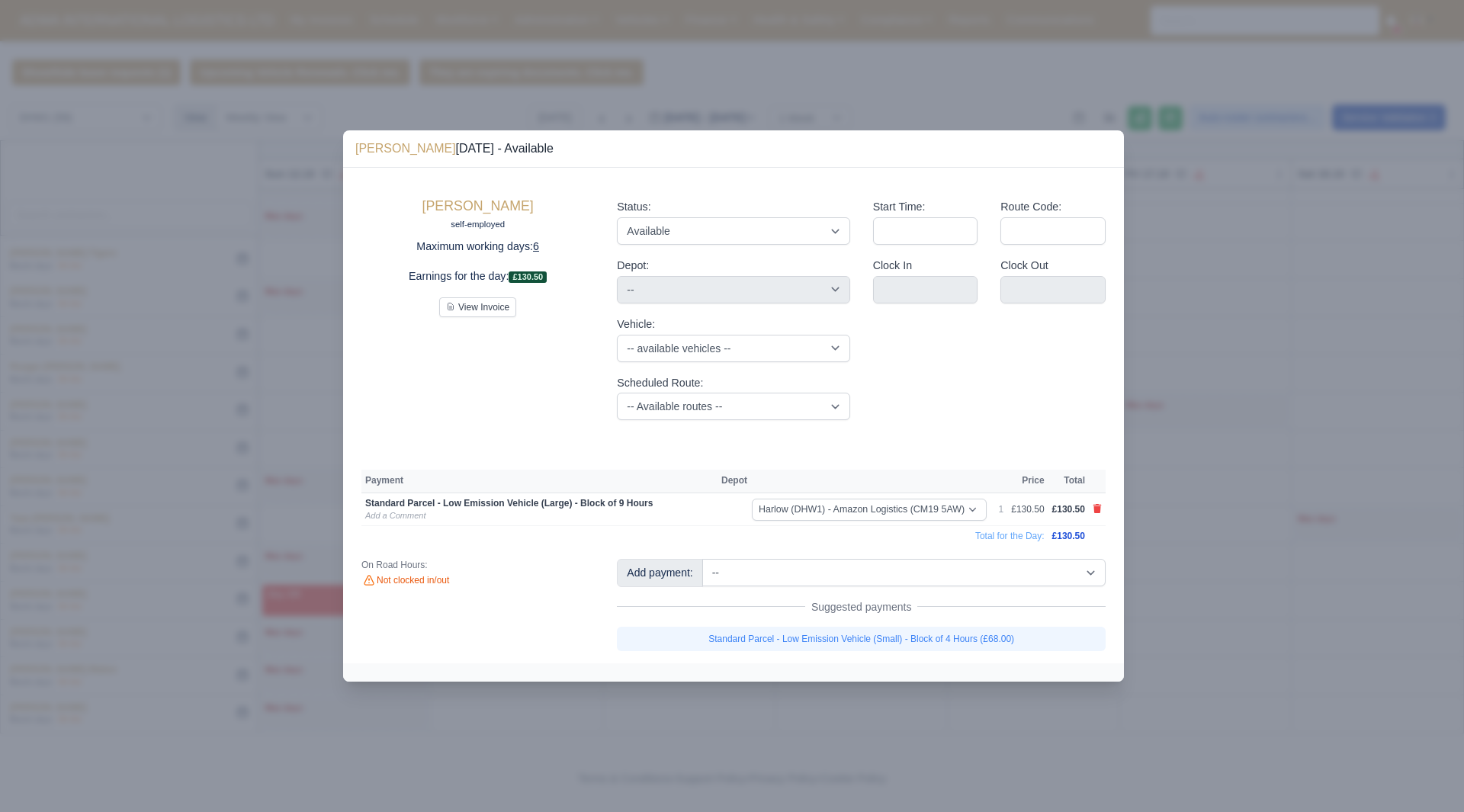
click at [1210, 640] on div at bounding box center [732, 406] width 1464 height 812
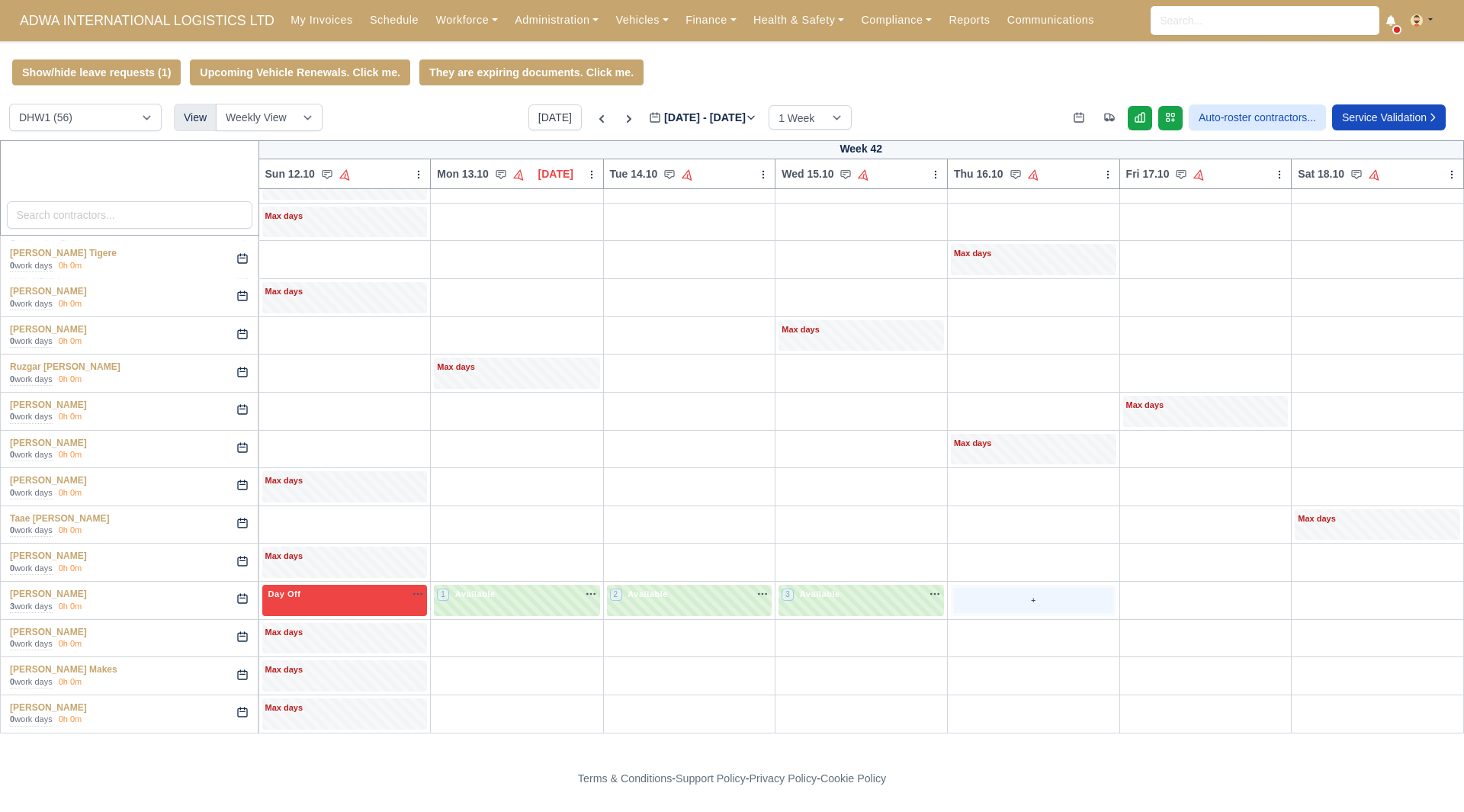
click at [960, 602] on div "+" at bounding box center [1033, 600] width 159 height 25
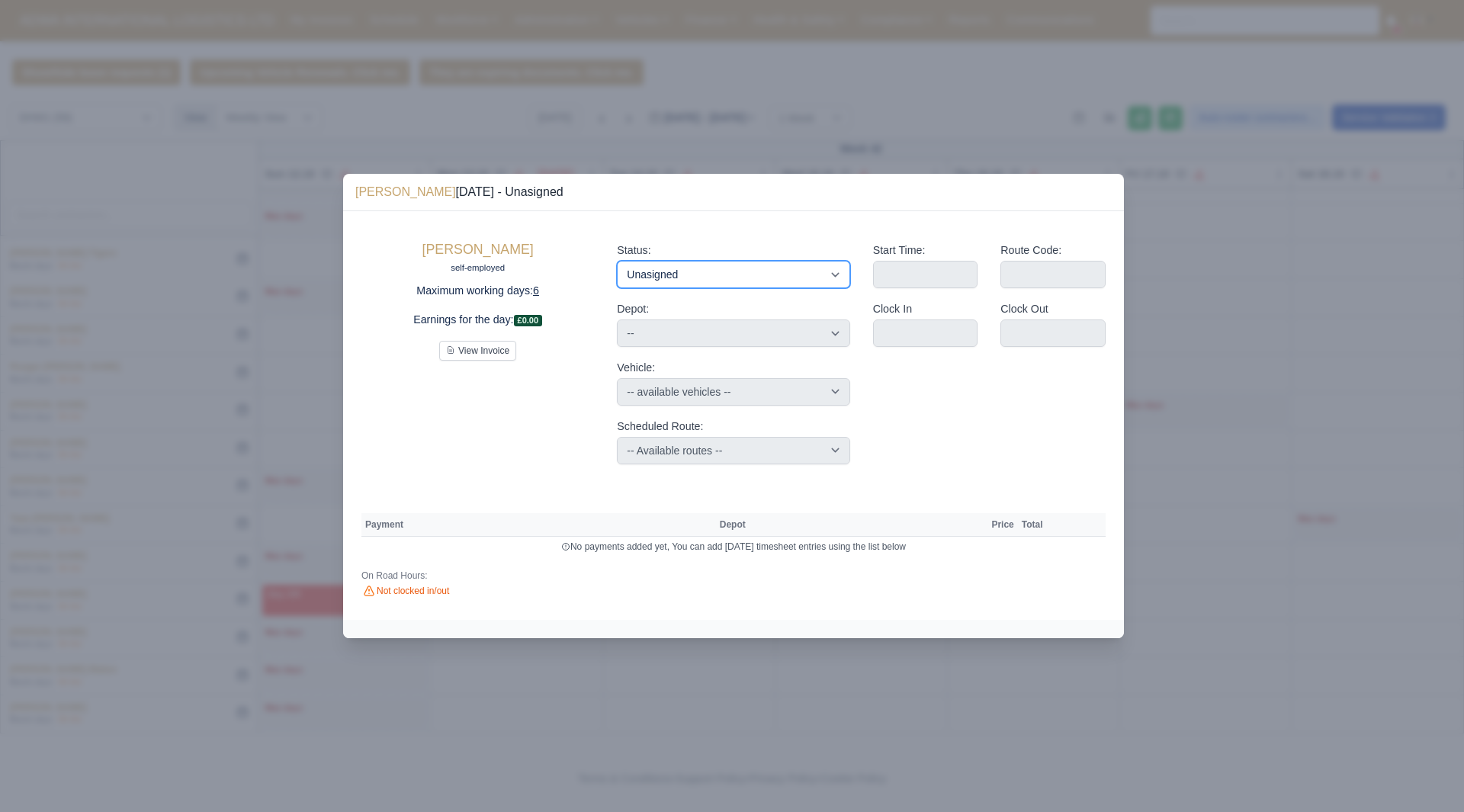
click at [727, 270] on select "Available Day Off Stand By Holiday Other Depot In Office OSM Ridealong Nursery …" at bounding box center [732, 274] width 233 height 27
click at [616, 261] on select "Available Day Off Stand By Holiday Other Depot In Office OSM Ridealong Nursery …" at bounding box center [732, 274] width 233 height 27
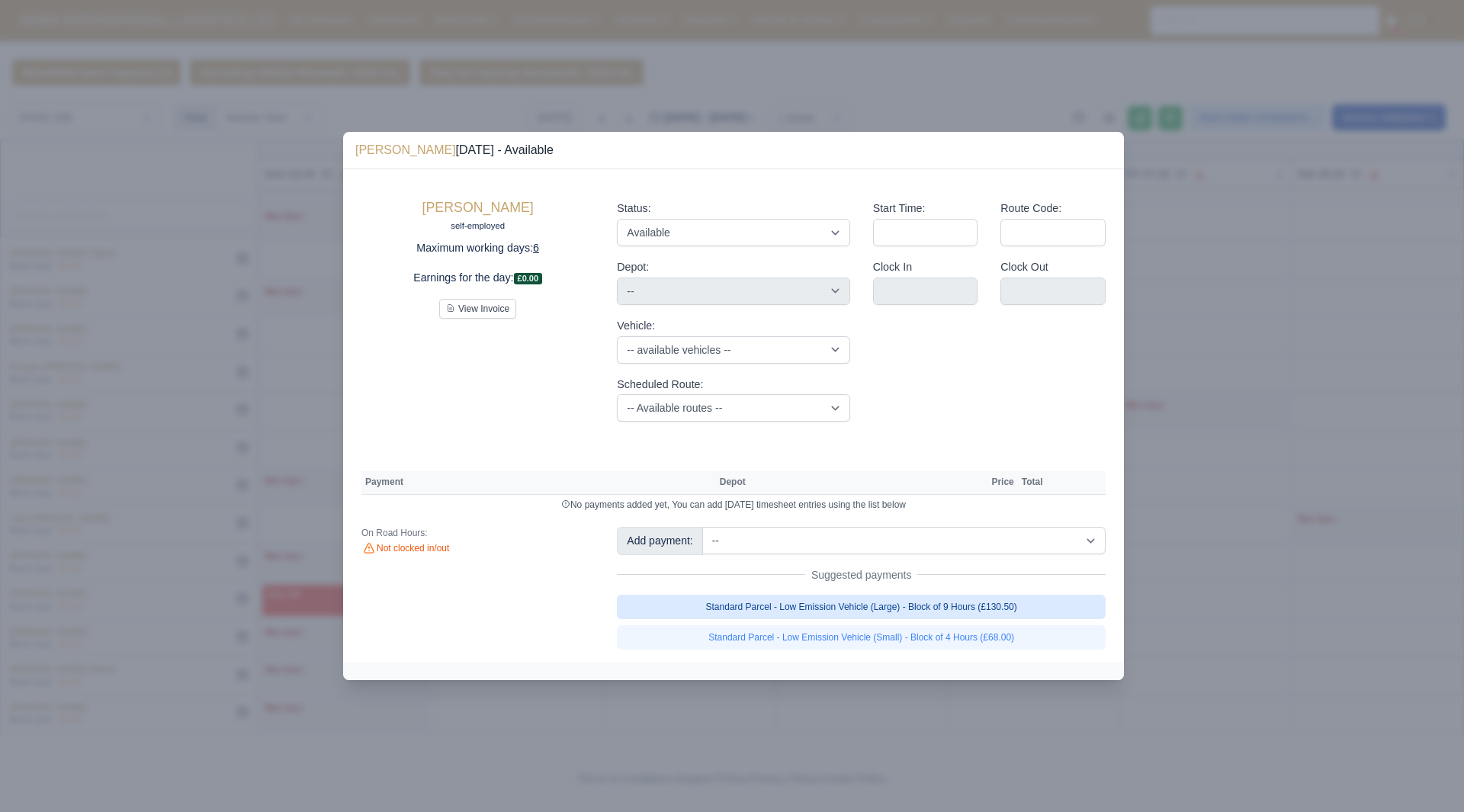
click at [1002, 603] on link "Standard Parcel - Low Emission Vehicle (Large) - Block of 9 Hours (£130.50)" at bounding box center [861, 607] width 489 height 24
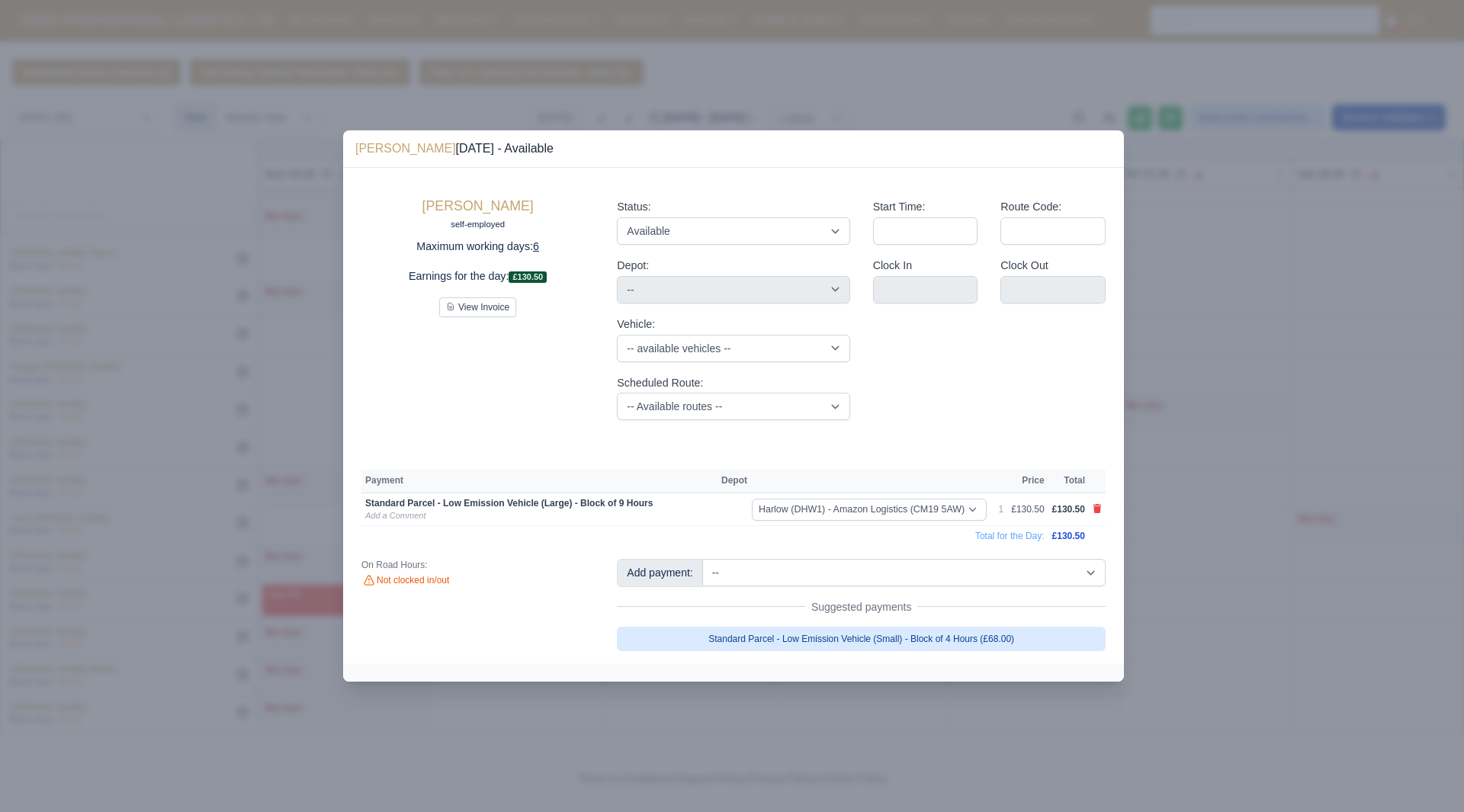
click at [1004, 632] on link "Standard Parcel - Low Emission Vehicle (Small) - Block of 4 Hours (£68.00)" at bounding box center [861, 638] width 489 height 24
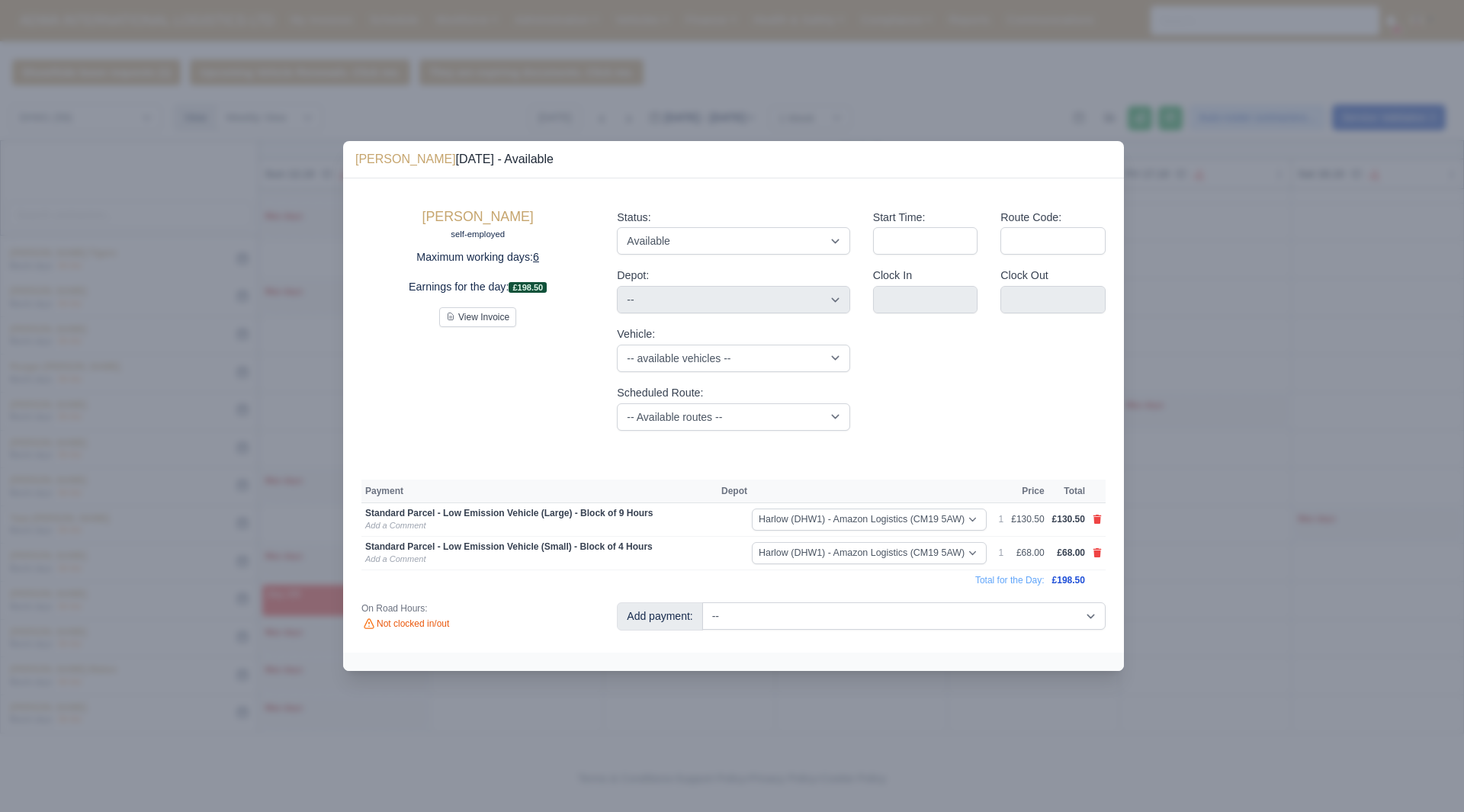
click at [1205, 641] on div at bounding box center [732, 406] width 1464 height 812
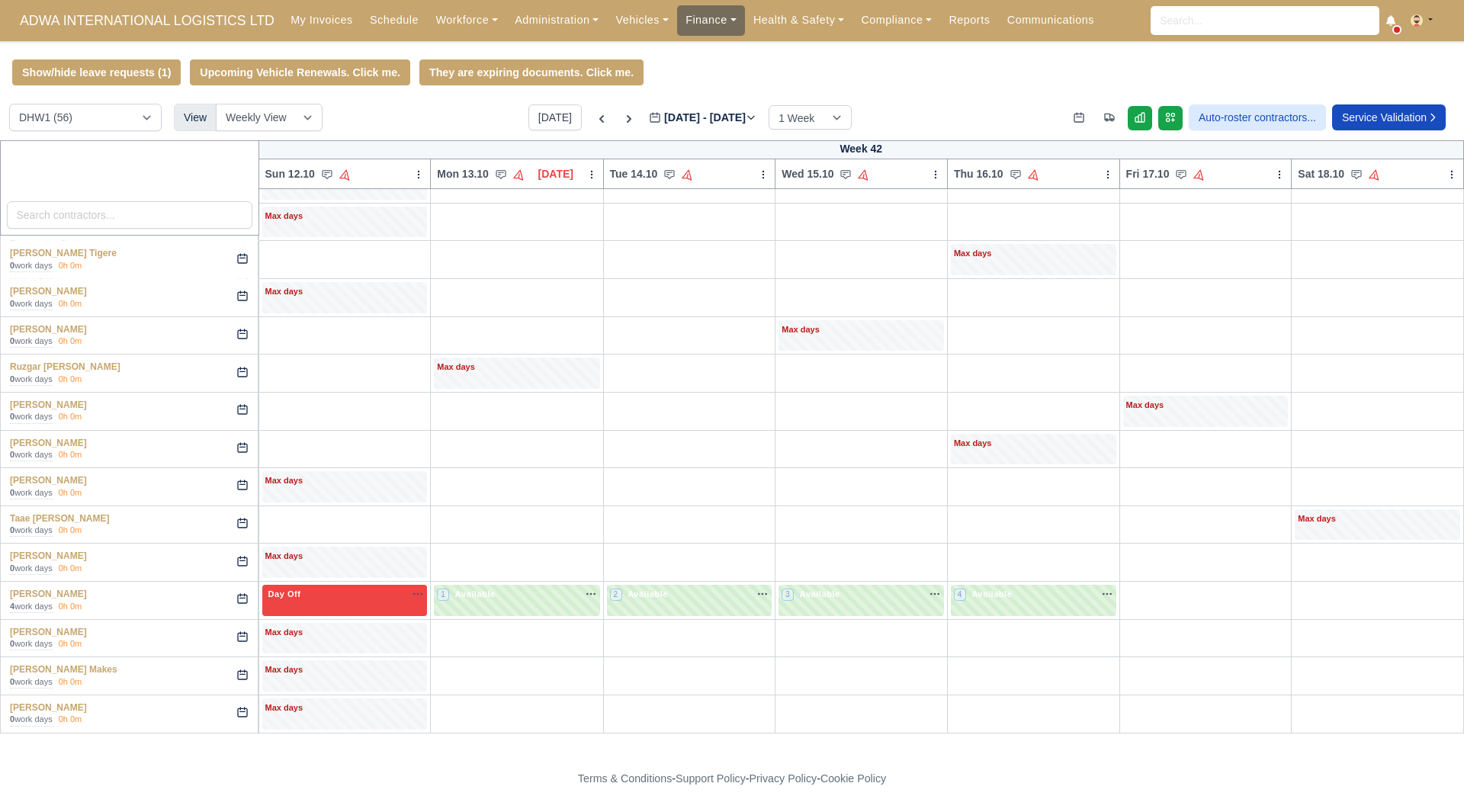
click at [677, 12] on link "Finance" at bounding box center [711, 20] width 68 height 30
click at [711, 60] on link "Invoices" at bounding box center [745, 54] width 123 height 32
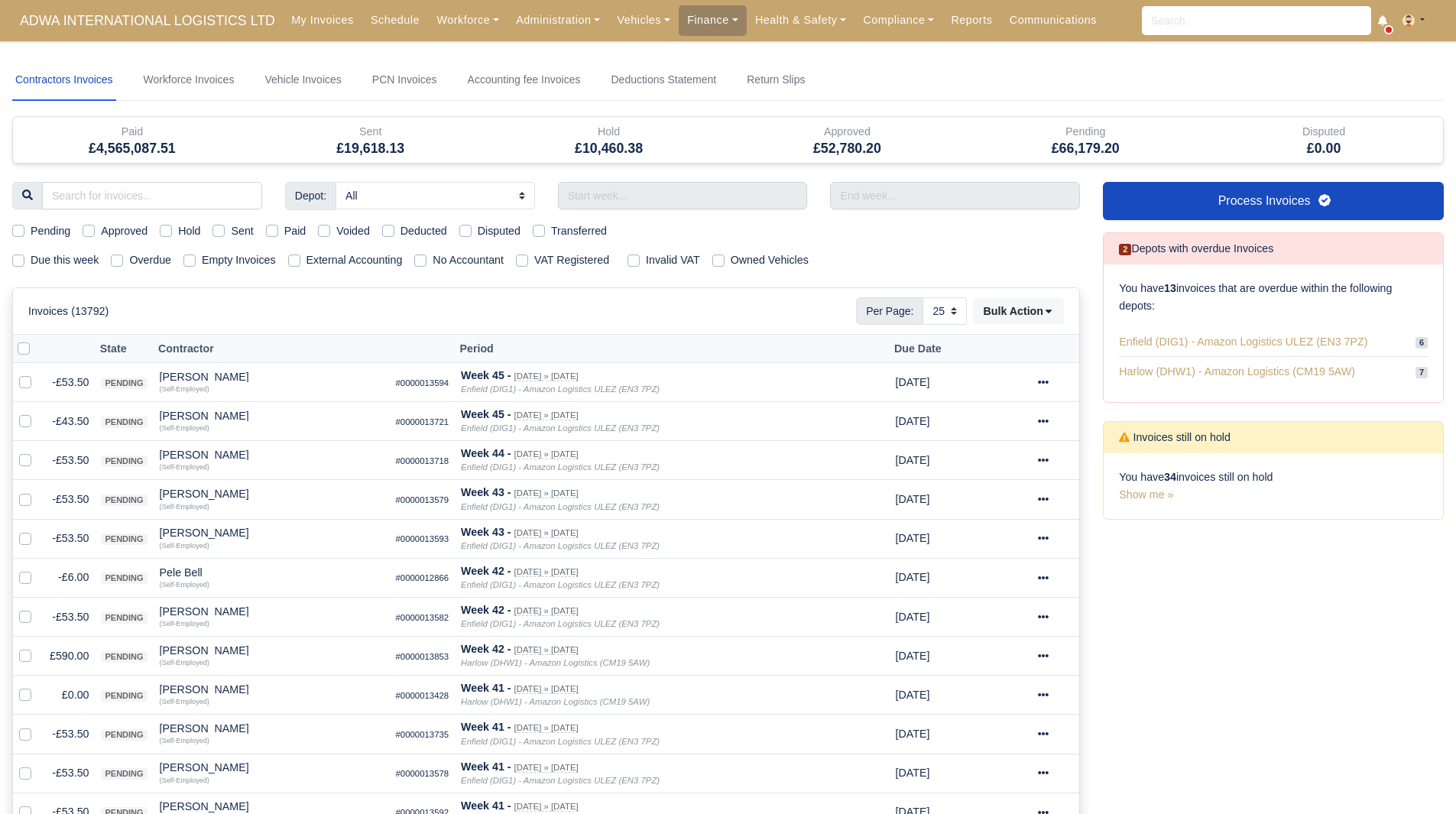
select select "25"
